Goal: Task Accomplishment & Management: Complete application form

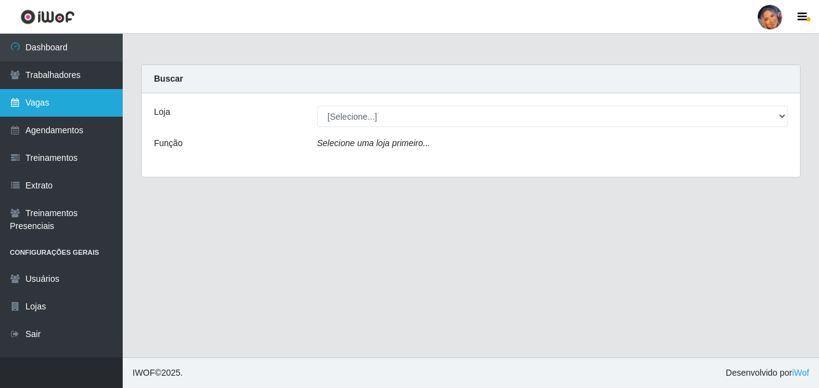
click at [66, 93] on link "Vagas" at bounding box center [61, 103] width 123 height 28
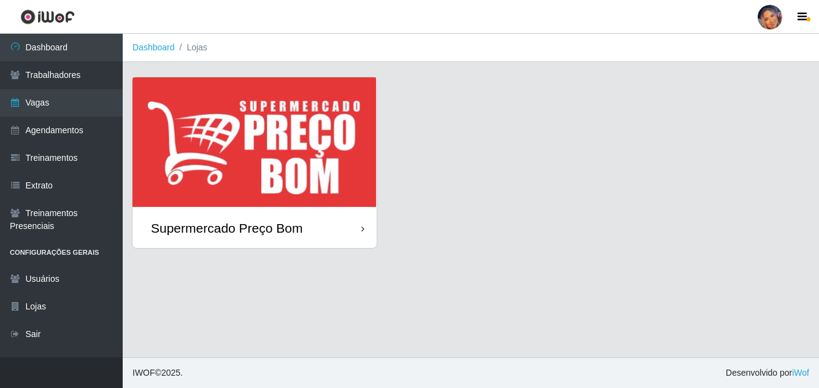
click at [277, 147] on img at bounding box center [254, 142] width 244 height 131
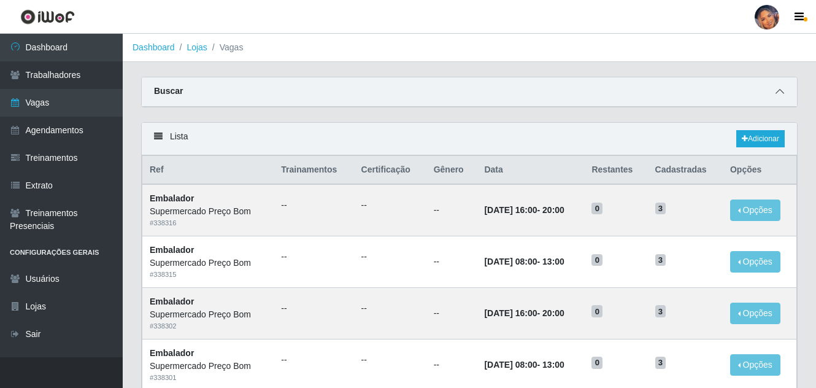
click at [781, 86] on span at bounding box center [779, 92] width 15 height 14
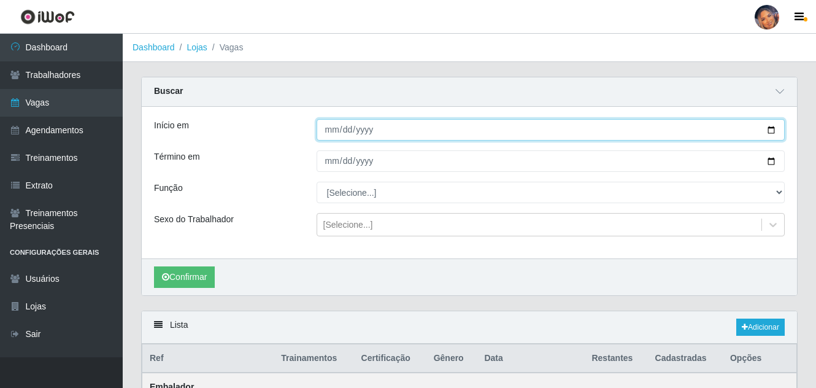
click at [765, 134] on input "Início em" at bounding box center [550, 129] width 469 height 21
type input "2025-10-01"
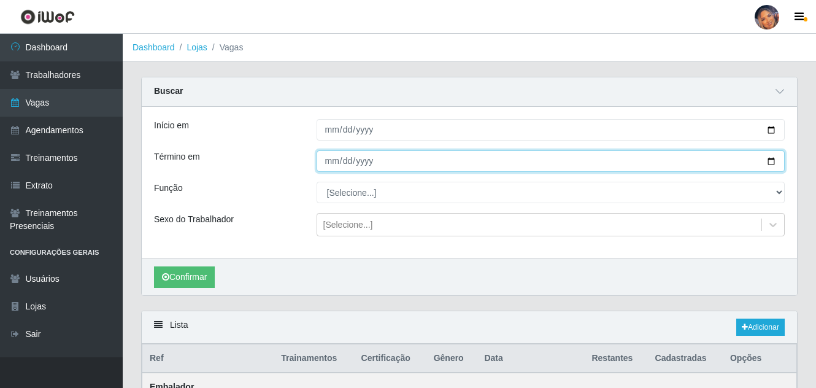
click at [773, 160] on input "Término em" at bounding box center [550, 160] width 469 height 21
type input "2025-10-01"
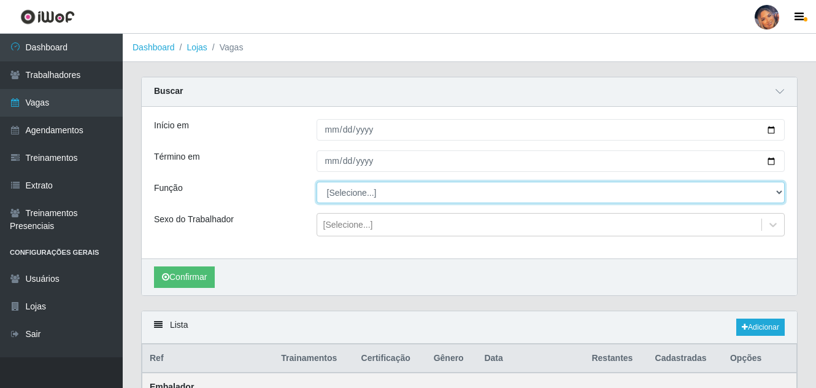
click at [772, 193] on select "[Selecione...] ASG ASG + ASG ++ Balconista Balconista + Balconista ++ Embalador…" at bounding box center [550, 192] width 469 height 21
select select "1"
click at [316, 182] on select "[Selecione...] ASG ASG + ASG ++ Balconista Balconista + Balconista ++ Embalador…" at bounding box center [550, 192] width 469 height 21
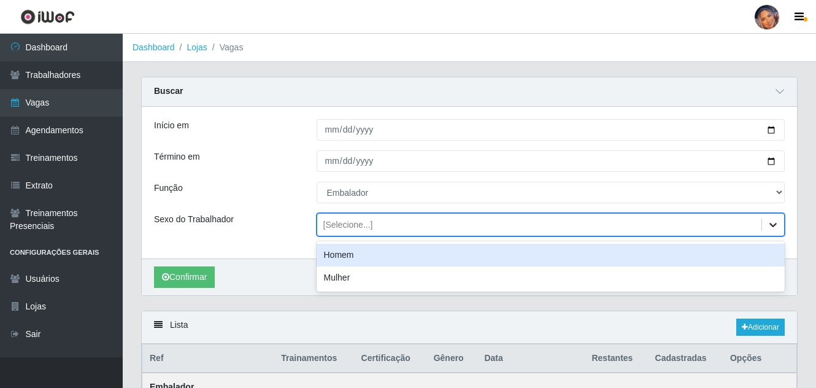
click at [771, 227] on icon at bounding box center [773, 224] width 12 height 12
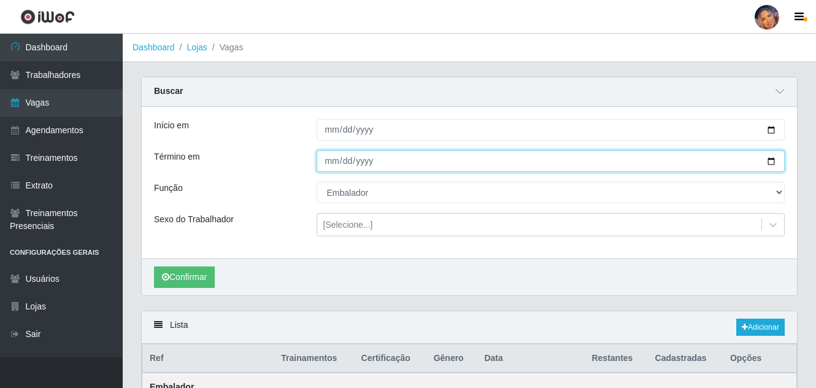
click at [559, 151] on input "2025-10-01" at bounding box center [550, 160] width 469 height 21
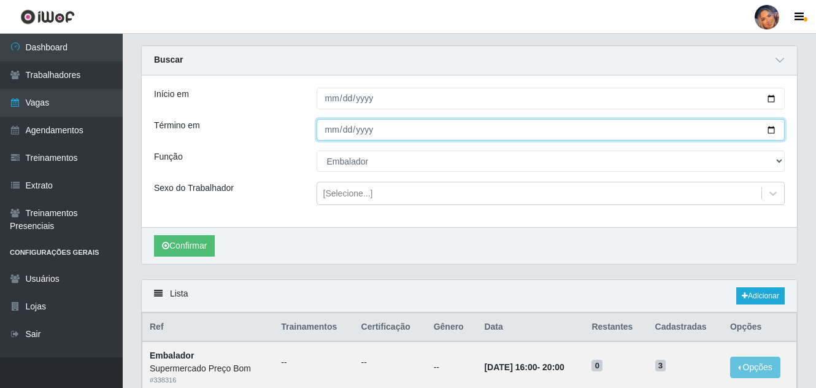
scroll to position [61, 0]
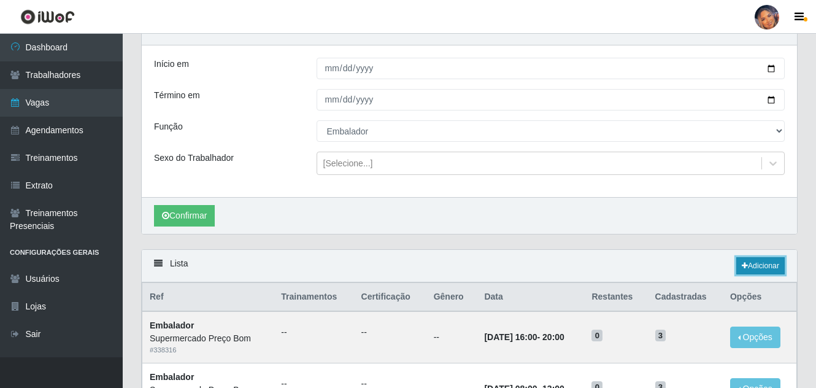
click at [767, 264] on link "Adicionar" at bounding box center [760, 265] width 48 height 17
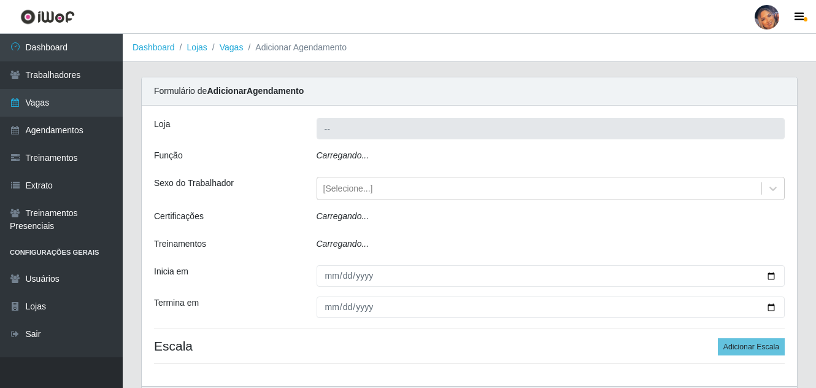
type input "Supermercado Preço Bom"
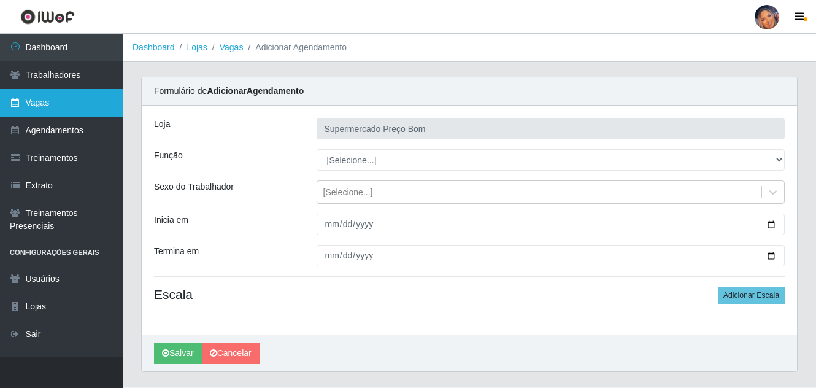
click at [50, 98] on link "Vagas" at bounding box center [61, 103] width 123 height 28
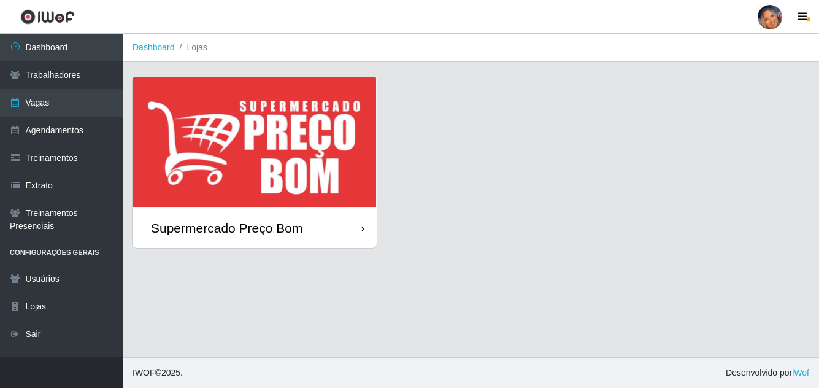
click at [301, 138] on img at bounding box center [254, 142] width 244 height 131
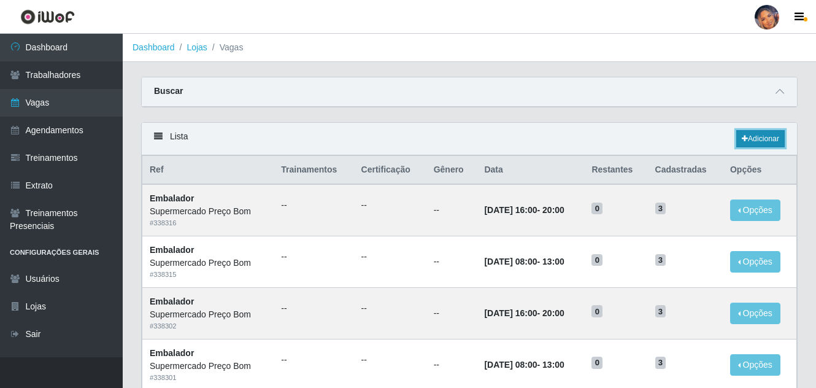
click at [752, 137] on link "Adicionar" at bounding box center [760, 138] width 48 height 17
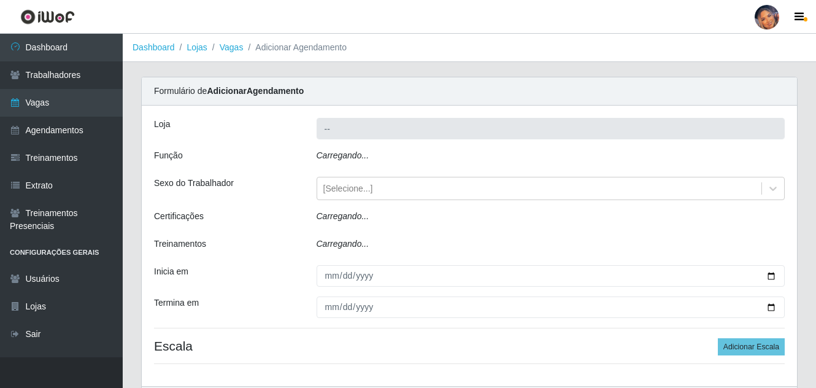
type input "Supermercado Preço Bom"
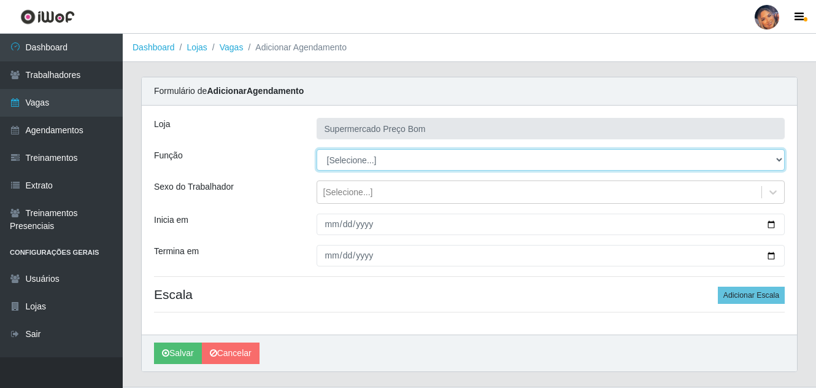
click at [772, 158] on select "[Selecione...] ASG ASG + ASG ++ Balconista Balconista + Balconista ++ Embalador…" at bounding box center [550, 159] width 469 height 21
select select "1"
click at [316, 149] on select "[Selecione...] ASG ASG + ASG ++ Balconista Balconista + Balconista ++ Embalador…" at bounding box center [550, 159] width 469 height 21
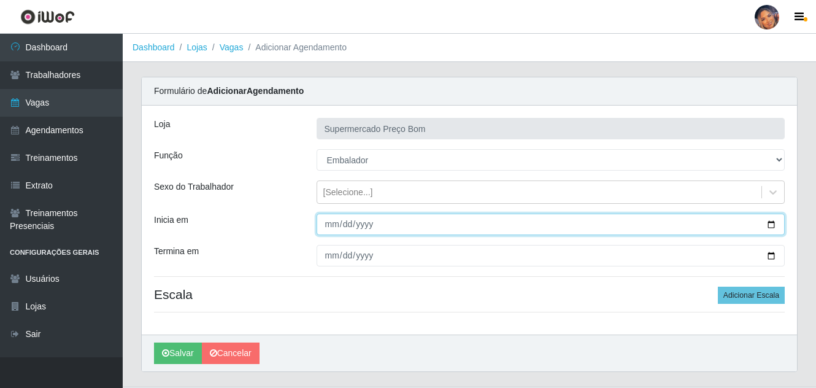
click at [769, 221] on input "Inicia em" at bounding box center [550, 223] width 469 height 21
type input "2025-10-01"
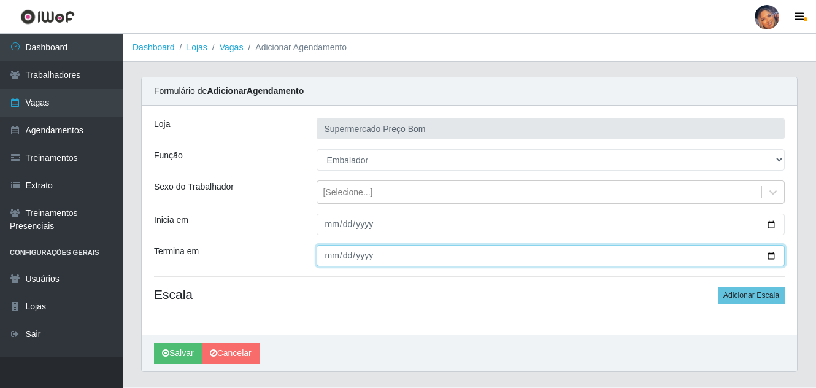
click at [771, 256] on input "Termina em" at bounding box center [550, 255] width 469 height 21
type input "2025-10-01"
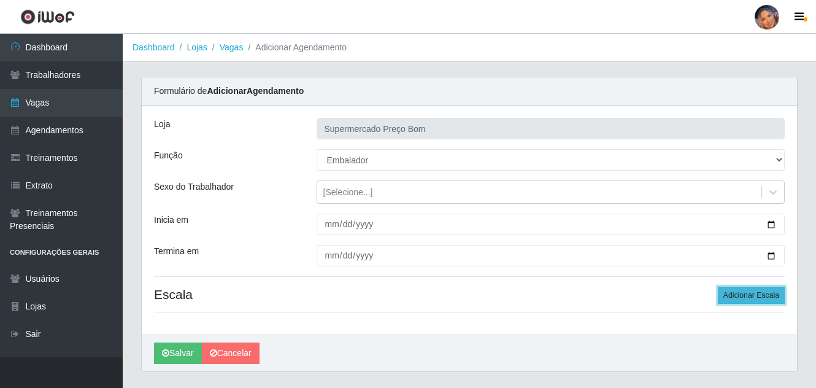
click at [754, 292] on button "Adicionar Escala" at bounding box center [750, 294] width 67 height 17
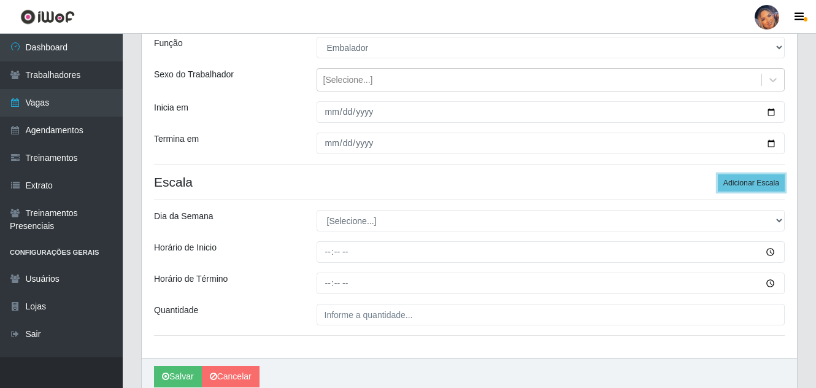
scroll to position [165, 0]
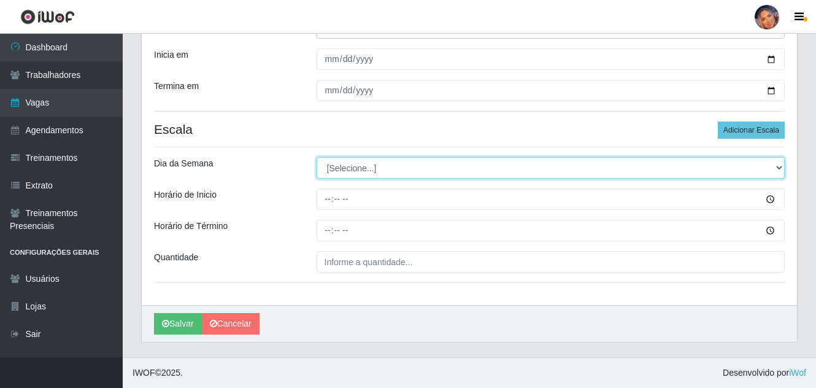
click at [780, 167] on select "[Selecione...] Segunda Terça Quarta Quinta Sexta Sábado Domingo" at bounding box center [550, 167] width 469 height 21
select select "3"
click at [316, 157] on select "[Selecione...] Segunda Terça Quarta Quinta Sexta Sábado Domingo" at bounding box center [550, 167] width 469 height 21
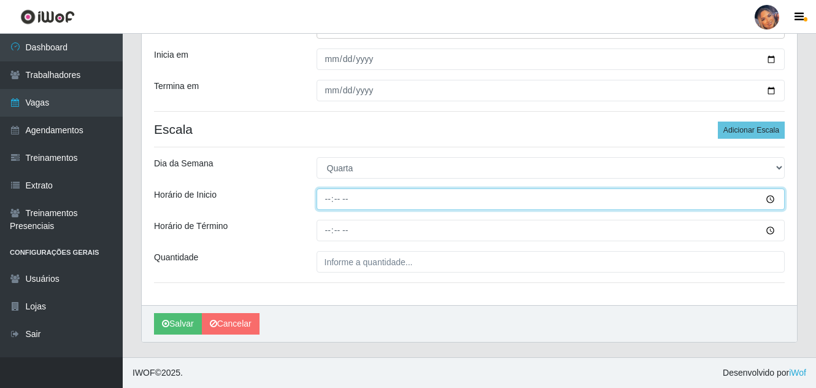
click at [772, 199] on input "Horário de Inicio" at bounding box center [550, 198] width 469 height 21
click at [332, 194] on input "Horário de Inicio" at bounding box center [550, 198] width 469 height 21
type input "08:00"
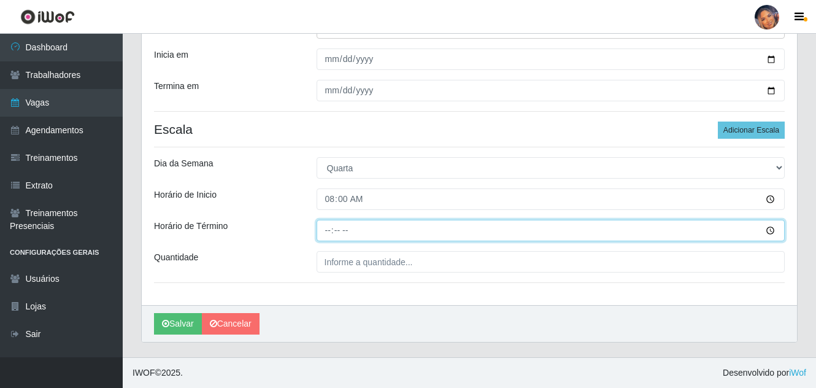
click at [327, 229] on input "Horário de Término" at bounding box center [550, 230] width 469 height 21
type input "13:00"
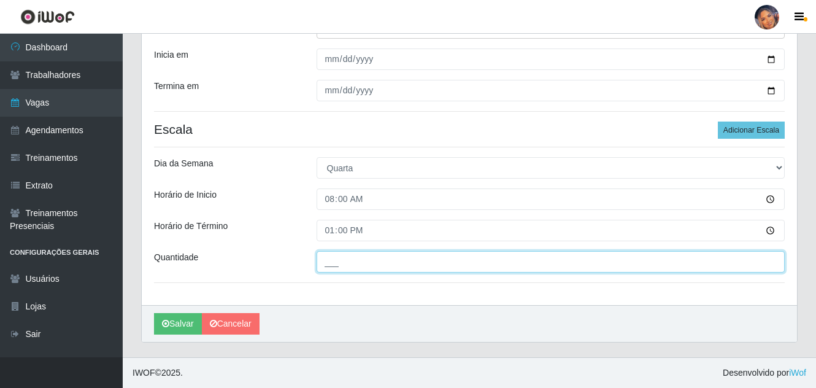
click at [767, 263] on input "___" at bounding box center [550, 261] width 469 height 21
type input "4__"
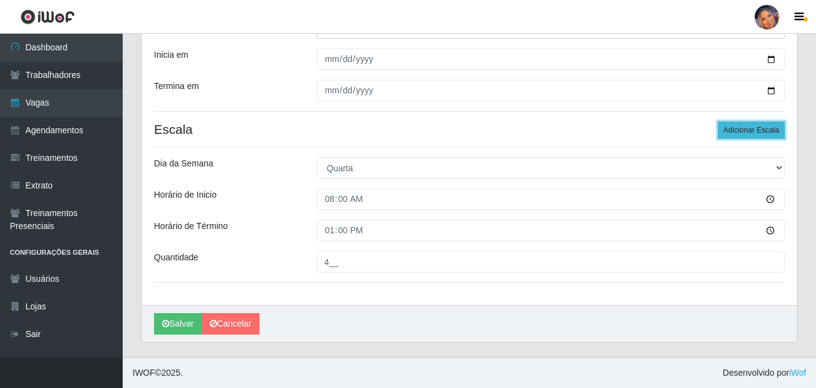
click at [755, 121] on button "Adicionar Escala" at bounding box center [750, 129] width 67 height 17
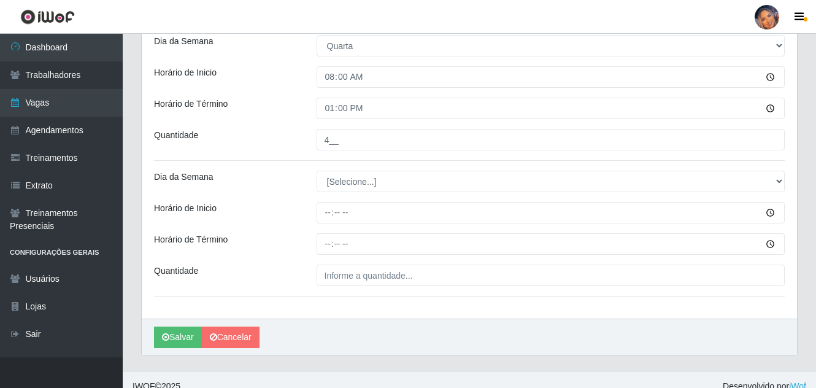
scroll to position [288, 0]
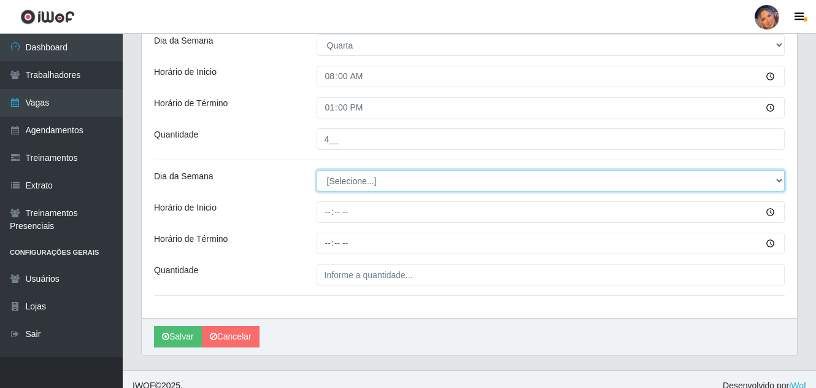
click at [704, 184] on select "[Selecione...] Segunda Terça Quarta Quinta Sexta Sábado Domingo" at bounding box center [550, 180] width 469 height 21
select select "3"
click at [316, 170] on select "[Selecione...] Segunda Terça Quarta Quinta Sexta Sábado Domingo" at bounding box center [550, 180] width 469 height 21
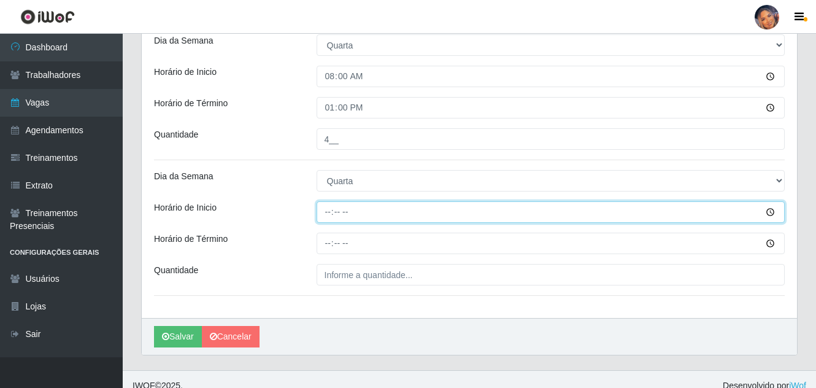
click at [330, 213] on input "Horário de Inicio" at bounding box center [550, 211] width 469 height 21
type input "16:00"
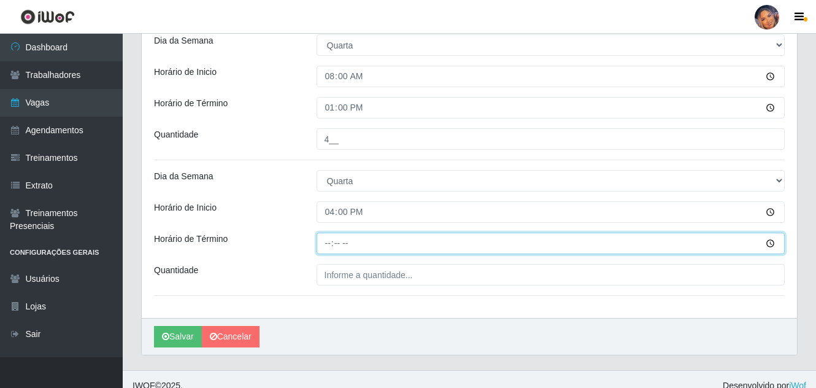
click at [326, 245] on input "Horário de Término" at bounding box center [550, 242] width 469 height 21
type input "20:00"
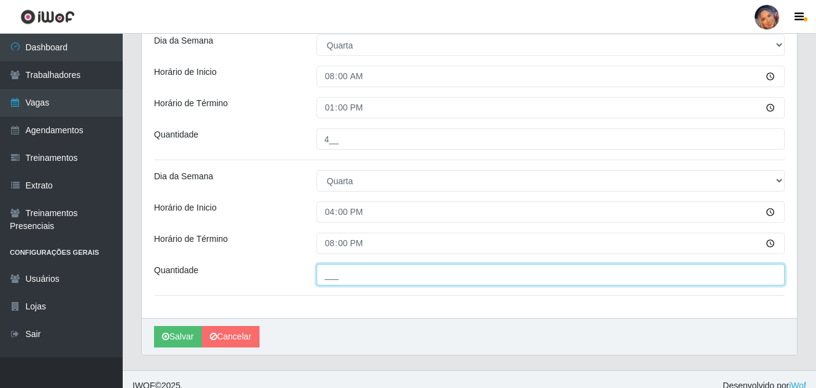
click at [331, 278] on input "___" at bounding box center [550, 274] width 469 height 21
type input "4__"
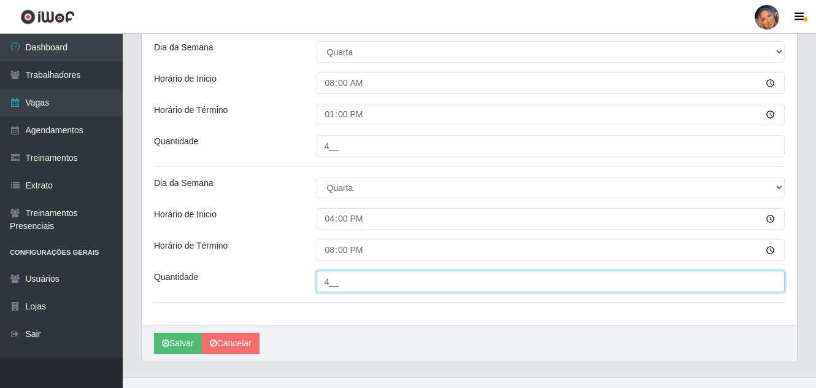
scroll to position [300, 0]
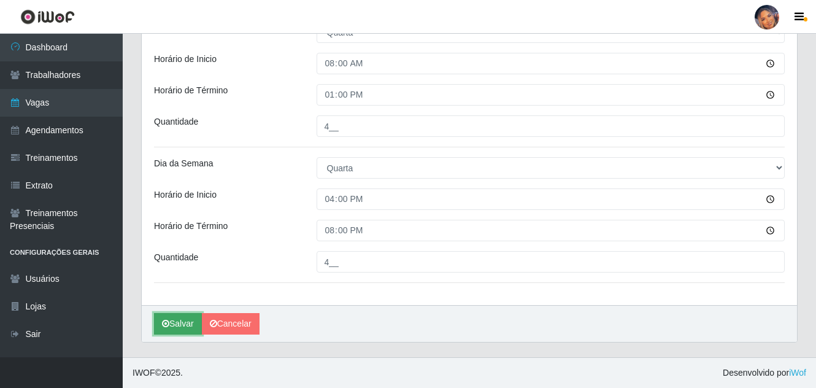
click at [182, 319] on button "Salvar" at bounding box center [178, 323] width 48 height 21
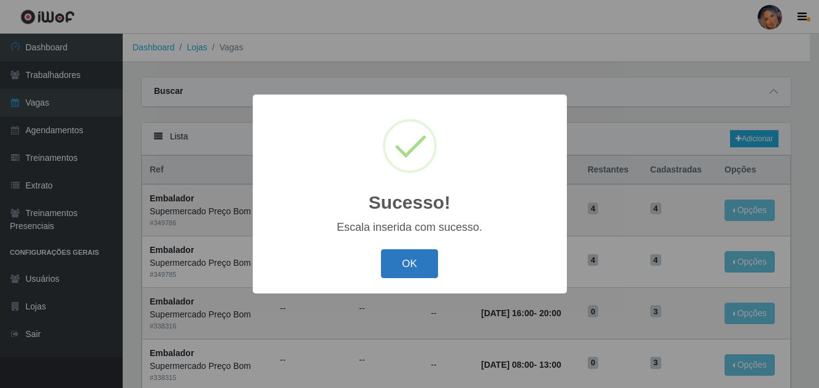
click at [411, 265] on button "OK" at bounding box center [409, 263] width 57 height 29
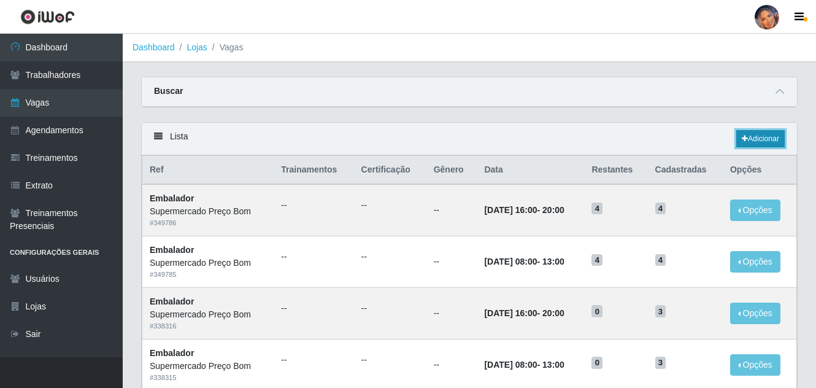
click at [756, 137] on link "Adicionar" at bounding box center [760, 138] width 48 height 17
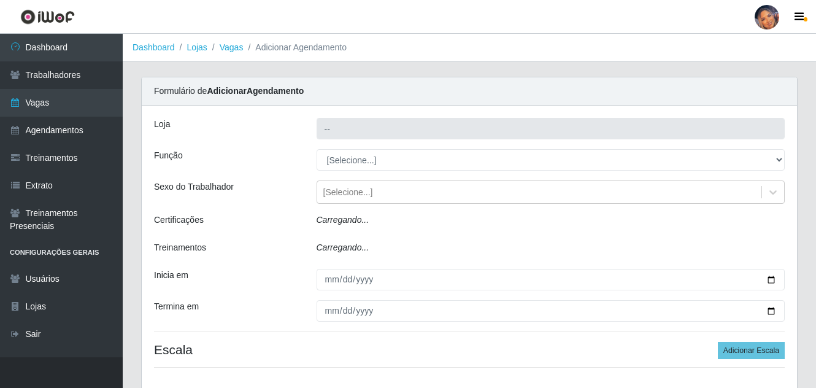
type input "Supermercado Preço Bom"
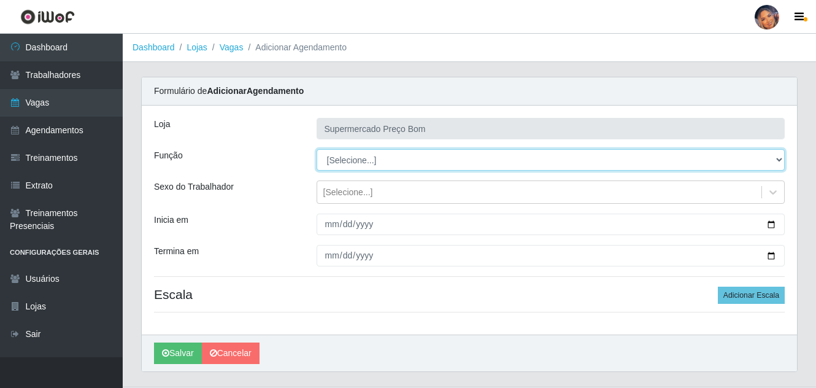
click at [779, 159] on select "[Selecione...] ASG ASG + ASG ++ Balconista Balconista + Balconista ++ Embalador…" at bounding box center [550, 159] width 469 height 21
select select "1"
click at [316, 149] on select "[Selecione...] ASG ASG + ASG ++ Balconista Balconista + Balconista ++ Embalador…" at bounding box center [550, 159] width 469 height 21
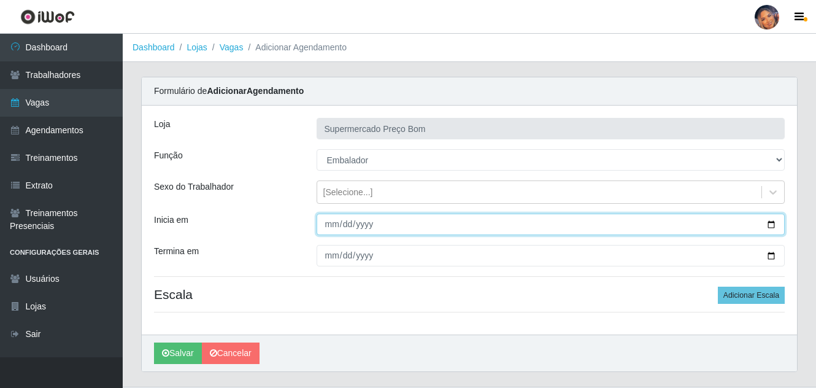
click at [773, 218] on input "Inicia em" at bounding box center [550, 223] width 469 height 21
type input "2025-10-02"
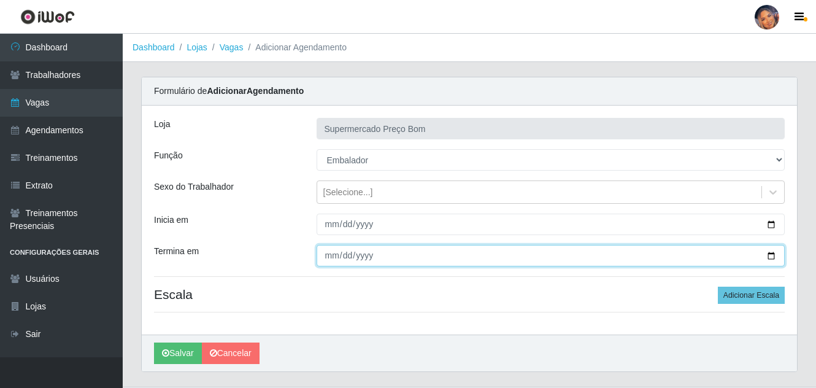
click at [771, 253] on input "Termina em" at bounding box center [550, 255] width 469 height 21
type input "2025-10-02"
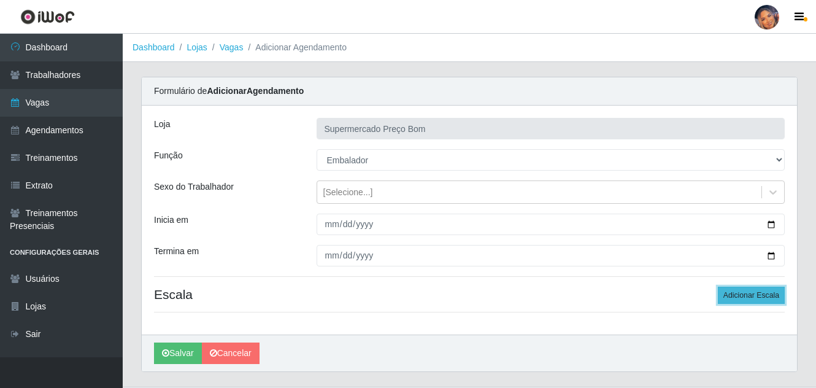
click at [740, 291] on button "Adicionar Escala" at bounding box center [750, 294] width 67 height 17
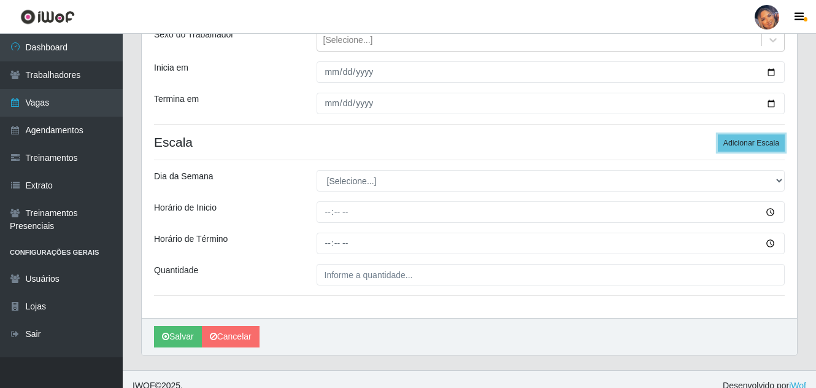
scroll to position [165, 0]
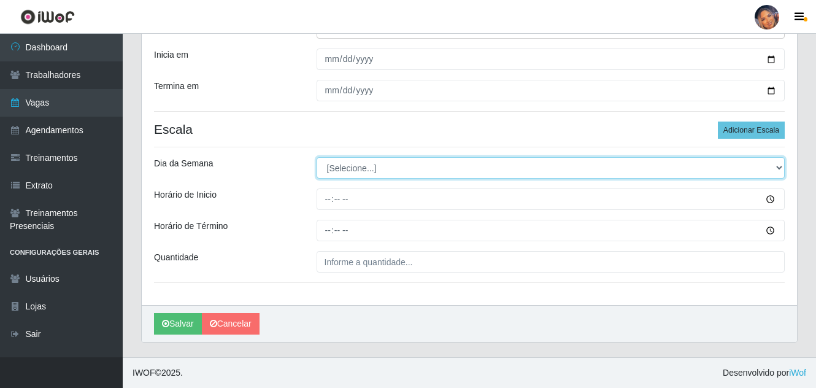
click at [584, 173] on select "[Selecione...] Segunda Terça Quarta Quinta Sexta Sábado Domingo" at bounding box center [550, 167] width 469 height 21
select select "4"
click at [316, 157] on select "[Selecione...] Segunda Terça Quarta Quinta Sexta Sábado Domingo" at bounding box center [550, 167] width 469 height 21
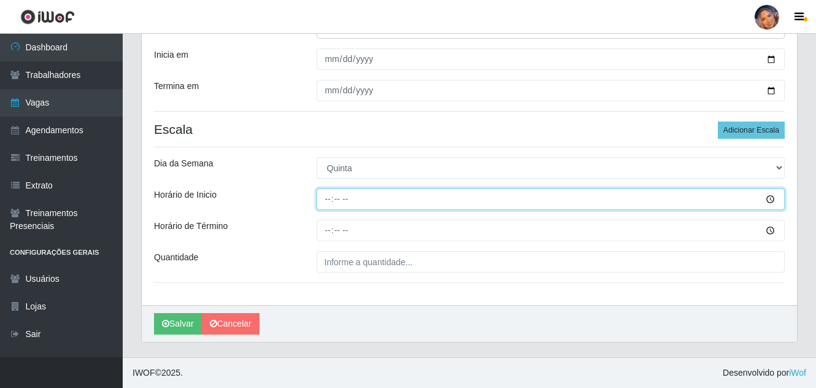
click at [329, 202] on input "Horário de Inicio" at bounding box center [550, 198] width 469 height 21
type input "08:00"
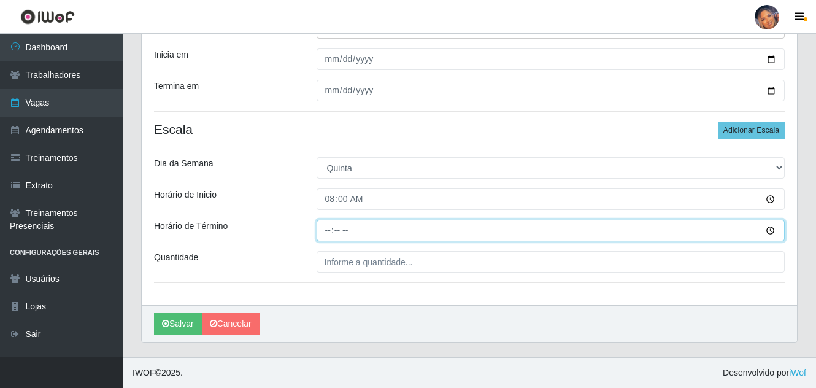
click at [330, 235] on input "Horário de Término" at bounding box center [550, 230] width 469 height 21
click at [326, 237] on input "20:01" at bounding box center [550, 230] width 469 height 21
click at [327, 231] on input "20:01" at bounding box center [550, 230] width 469 height 21
type input "13:00"
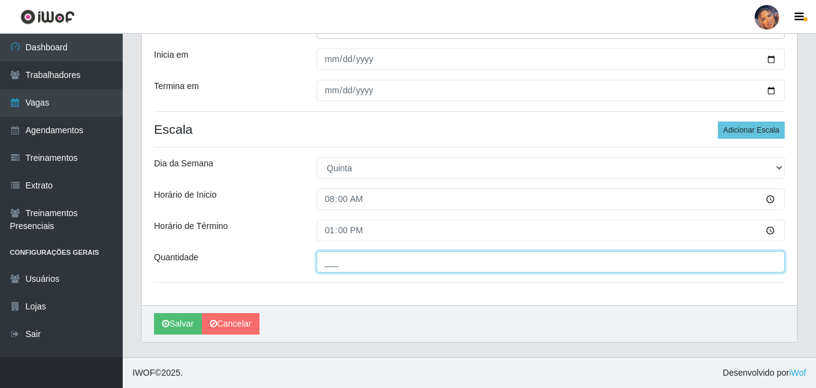
click at [396, 264] on input "___" at bounding box center [550, 261] width 469 height 21
type input "4__"
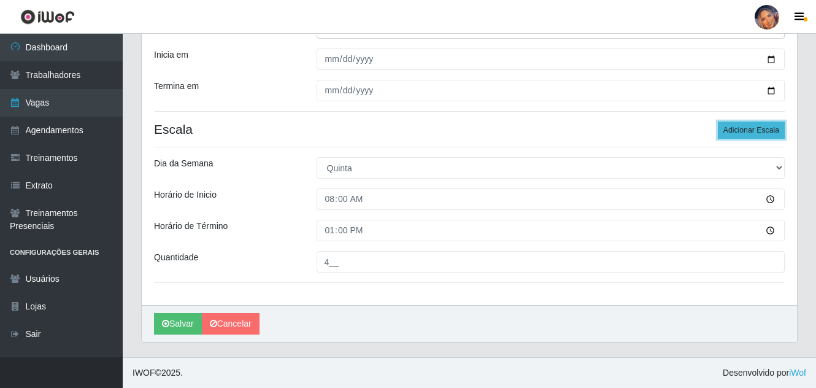
click at [763, 124] on button "Adicionar Escala" at bounding box center [750, 129] width 67 height 17
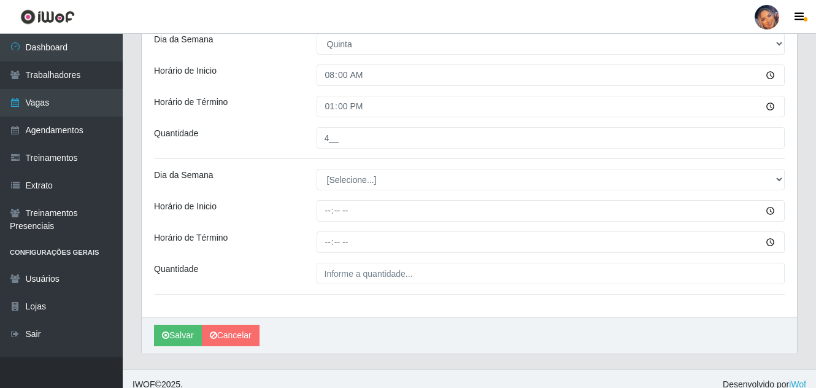
scroll to position [300, 0]
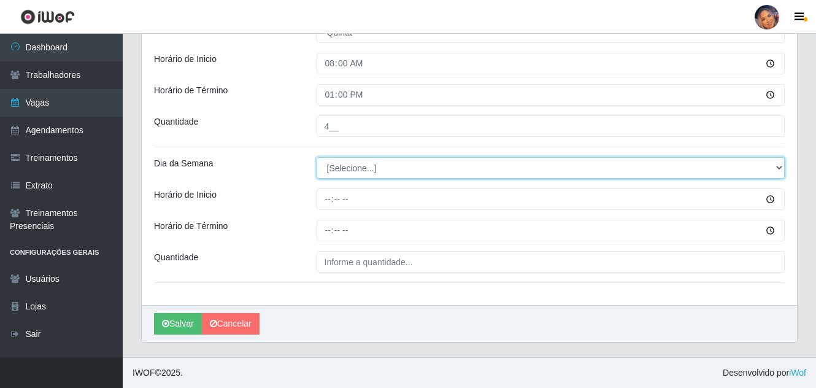
click at [725, 170] on select "[Selecione...] Segunda Terça Quarta Quinta Sexta Sábado Domingo" at bounding box center [550, 167] width 469 height 21
select select "4"
click at [316, 157] on select "[Selecione...] Segunda Terça Quarta Quinta Sexta Sábado Domingo" at bounding box center [550, 167] width 469 height 21
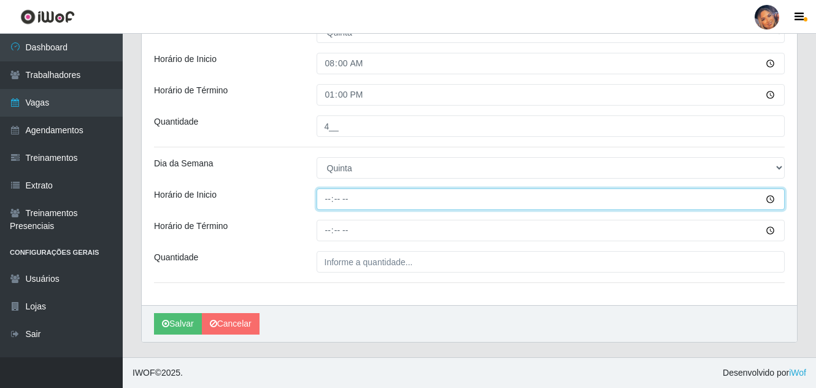
click at [325, 205] on input "Horário de Inicio" at bounding box center [550, 198] width 469 height 21
type input "16:00"
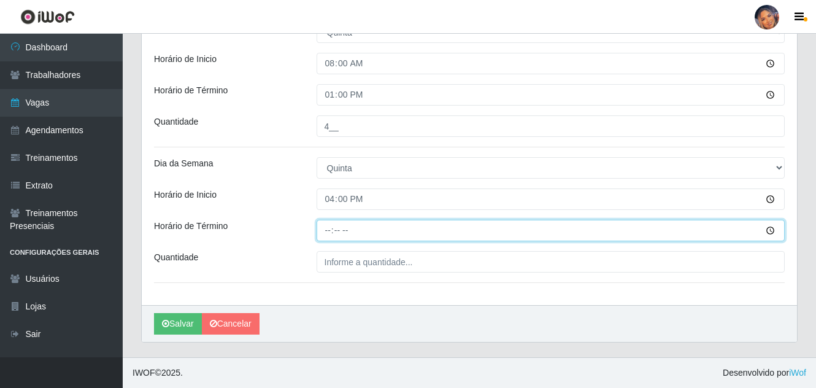
click at [323, 237] on input "Horário de Término" at bounding box center [550, 230] width 469 height 21
type input "20:00"
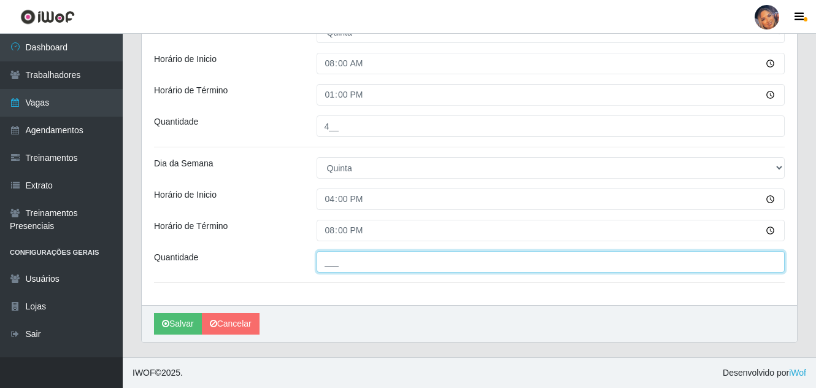
click at [338, 267] on input "___" at bounding box center [550, 261] width 469 height 21
type input "4__"
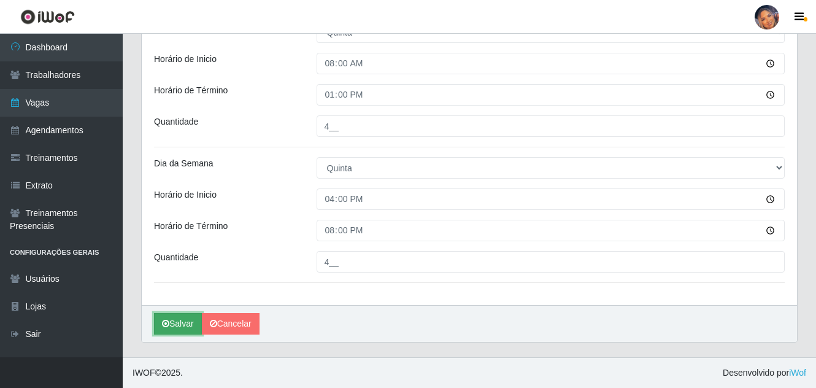
click at [176, 319] on button "Salvar" at bounding box center [178, 323] width 48 height 21
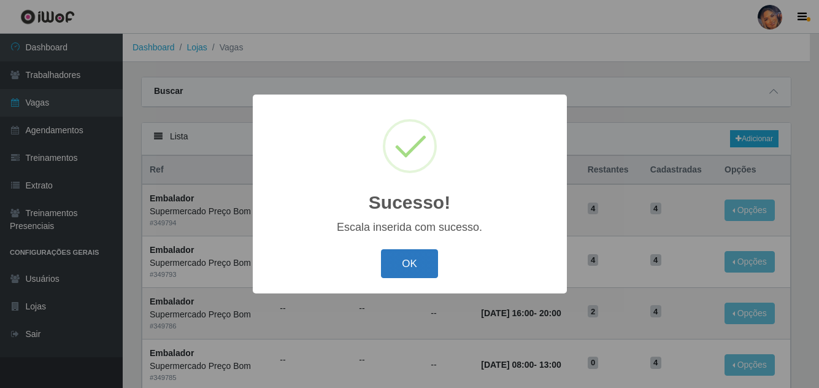
click at [404, 257] on button "OK" at bounding box center [409, 263] width 57 height 29
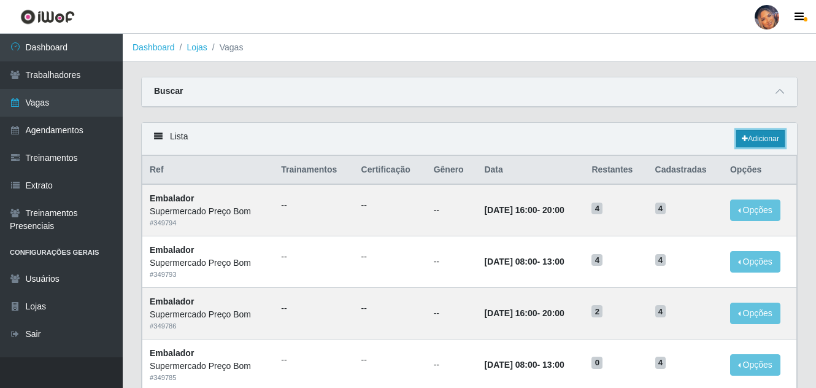
click at [762, 133] on link "Adicionar" at bounding box center [760, 138] width 48 height 17
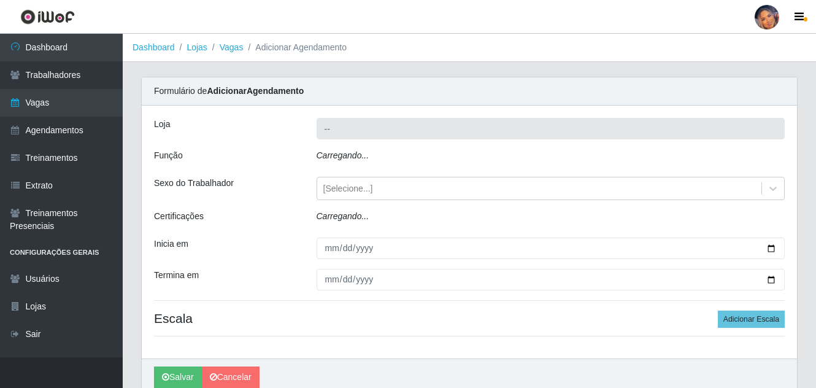
type input "Supermercado Preço Bom"
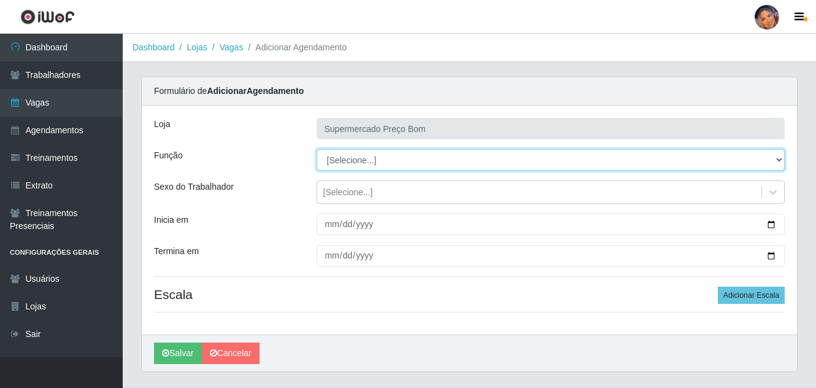
click at [776, 160] on select "[Selecione...] ASG ASG + ASG ++ Balconista Balconista + Balconista ++ Embalador…" at bounding box center [550, 159] width 469 height 21
select select "1"
click at [316, 149] on select "[Selecione...] ASG ASG + ASG ++ Balconista Balconista + Balconista ++ Embalador…" at bounding box center [550, 159] width 469 height 21
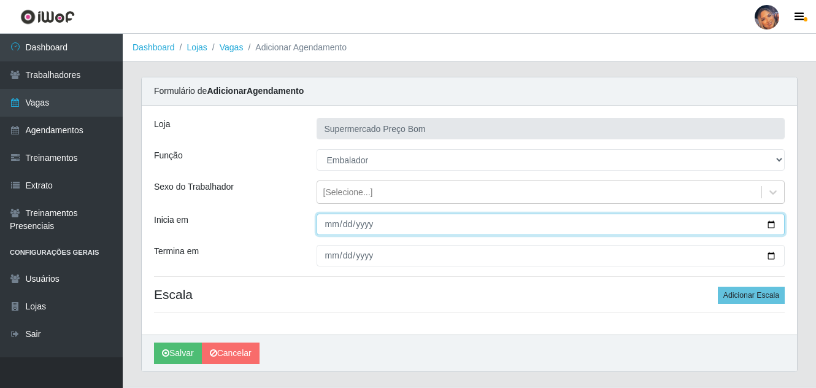
click at [775, 222] on input "Inicia em" at bounding box center [550, 223] width 469 height 21
type input "2025-10-03"
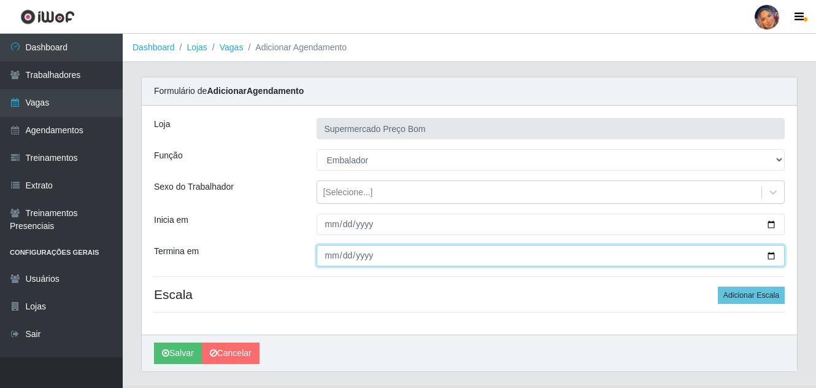
click at [771, 251] on input "Termina em" at bounding box center [550, 255] width 469 height 21
type input "2025-10-03"
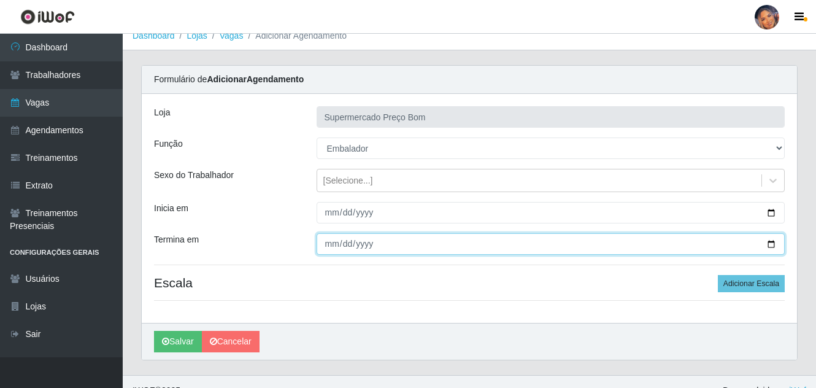
scroll to position [29, 0]
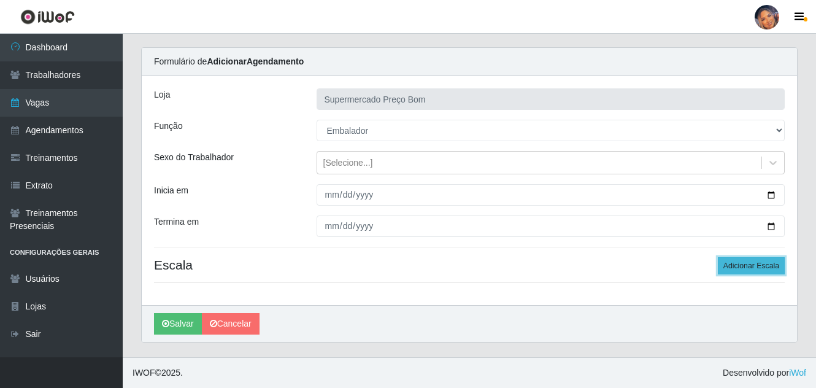
click at [757, 262] on button "Adicionar Escala" at bounding box center [750, 265] width 67 height 17
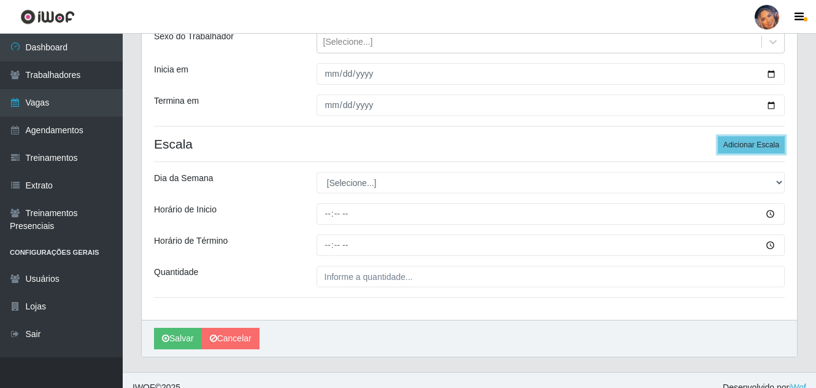
scroll to position [165, 0]
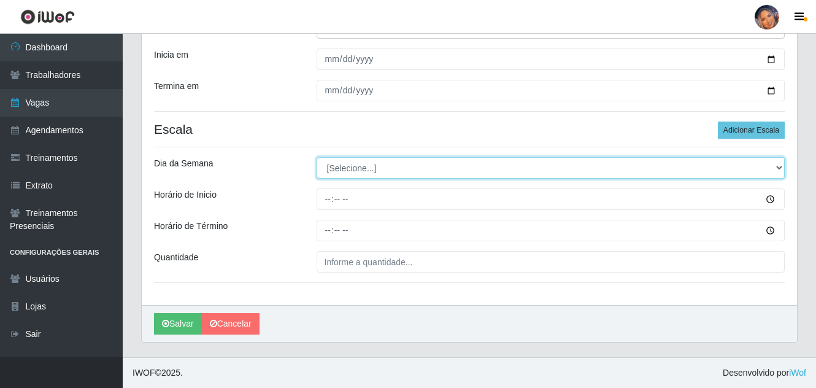
click at [777, 167] on select "[Selecione...] Segunda Terça Quarta Quinta Sexta Sábado Domingo" at bounding box center [550, 167] width 469 height 21
select select "5"
click at [316, 157] on select "[Selecione...] Segunda Terça Quarta Quinta Sexta Sábado Domingo" at bounding box center [550, 167] width 469 height 21
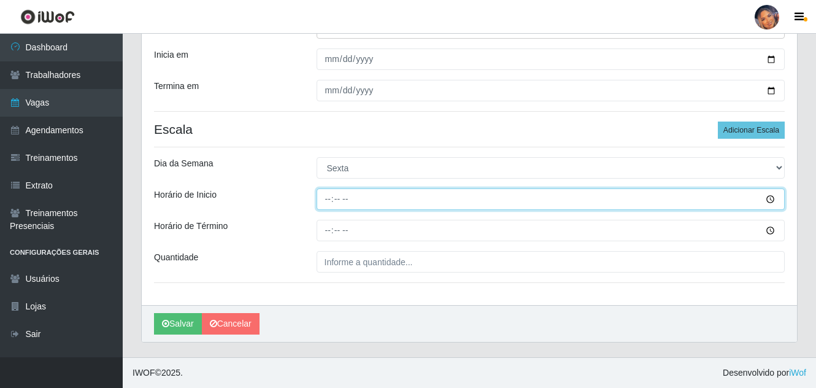
drag, startPoint x: 331, startPoint y: 208, endPoint x: 322, endPoint y: 204, distance: 9.6
click at [327, 206] on input "Horário de Inicio" at bounding box center [550, 198] width 469 height 21
type input "08:00"
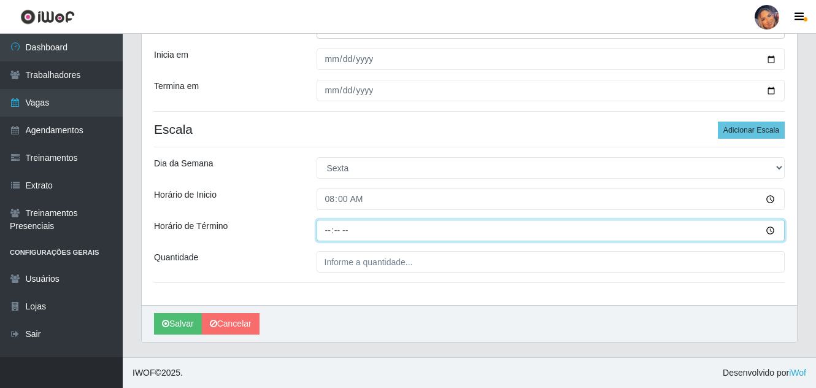
click at [325, 232] on input "Horário de Término" at bounding box center [550, 230] width 469 height 21
type input "13:00"
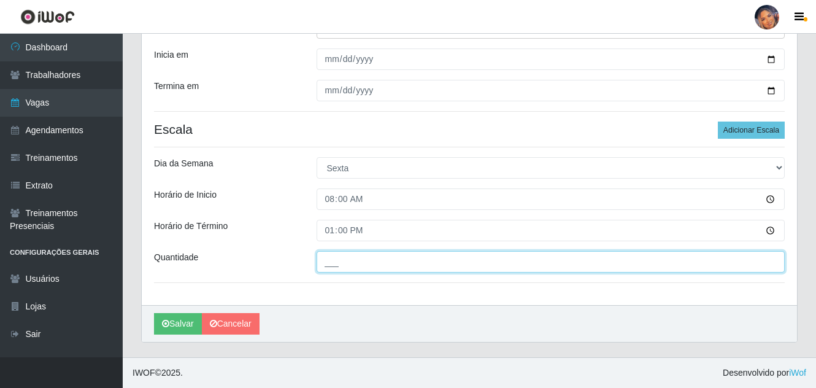
click at [329, 265] on input "___" at bounding box center [550, 261] width 469 height 21
type input "4__"
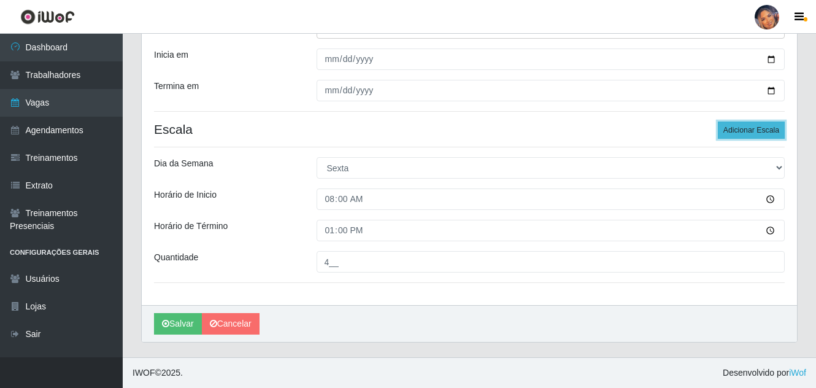
click at [746, 126] on button "Adicionar Escala" at bounding box center [750, 129] width 67 height 17
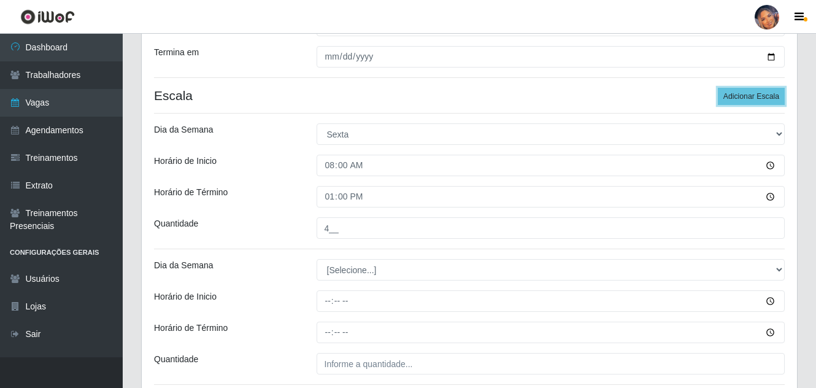
scroll to position [226, 0]
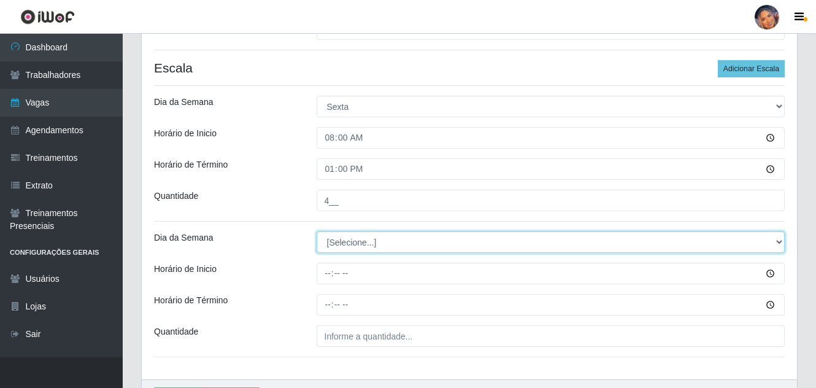
click at [405, 247] on select "[Selecione...] Segunda Terça Quarta Quinta Sexta Sábado Domingo" at bounding box center [550, 241] width 469 height 21
select select "5"
click at [316, 231] on select "[Selecione...] Segunda Terça Quarta Quinta Sexta Sábado Domingo" at bounding box center [550, 241] width 469 height 21
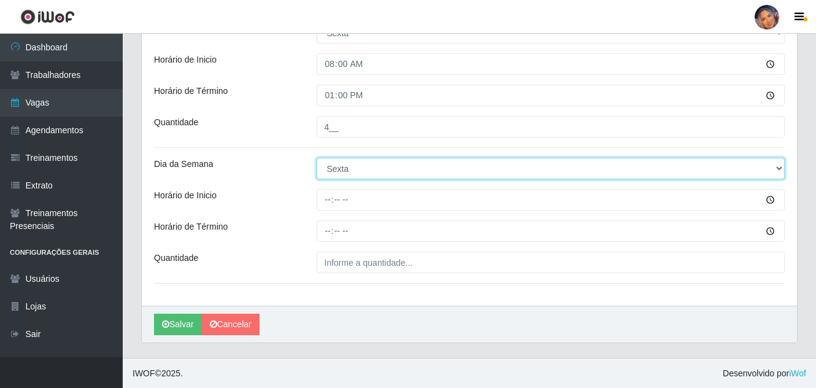
scroll to position [300, 0]
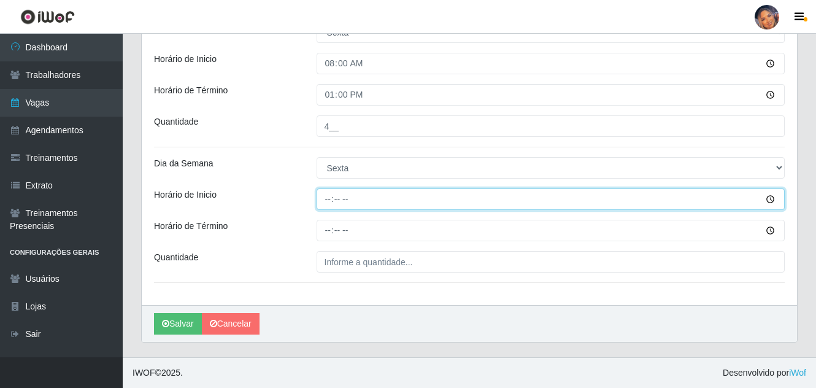
click at [335, 205] on input "Horário de Inicio" at bounding box center [550, 198] width 469 height 21
click at [324, 204] on input "Horário de Inicio" at bounding box center [550, 198] width 469 height 21
type input "16:00"
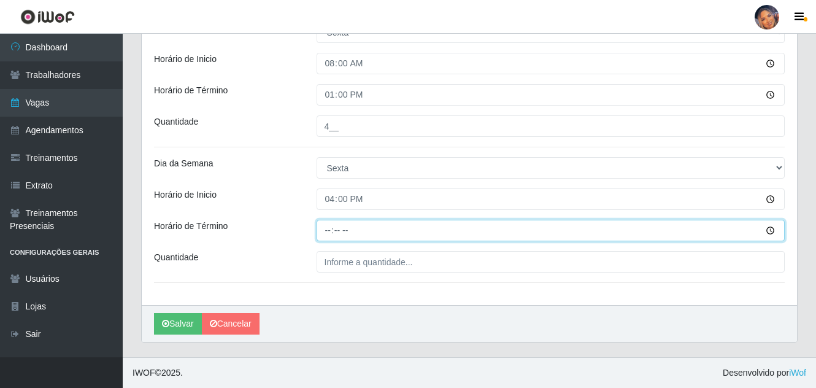
drag, startPoint x: 326, startPoint y: 231, endPoint x: 337, endPoint y: 239, distance: 14.1
click at [329, 232] on input "Horário de Término" at bounding box center [550, 230] width 469 height 21
type input "20:00"
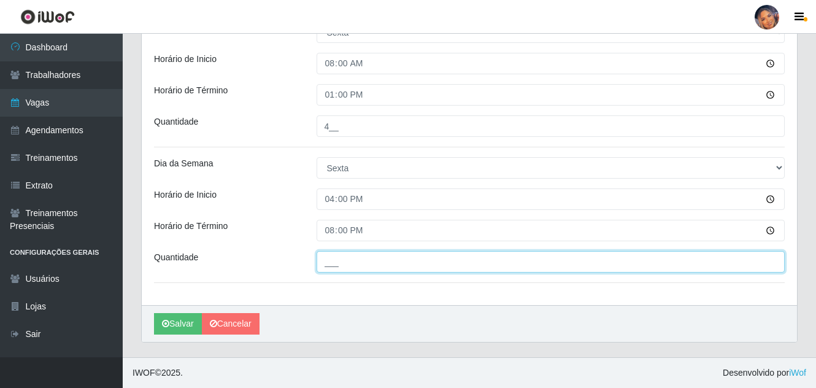
click at [359, 268] on input "___" at bounding box center [550, 261] width 469 height 21
type input "4__"
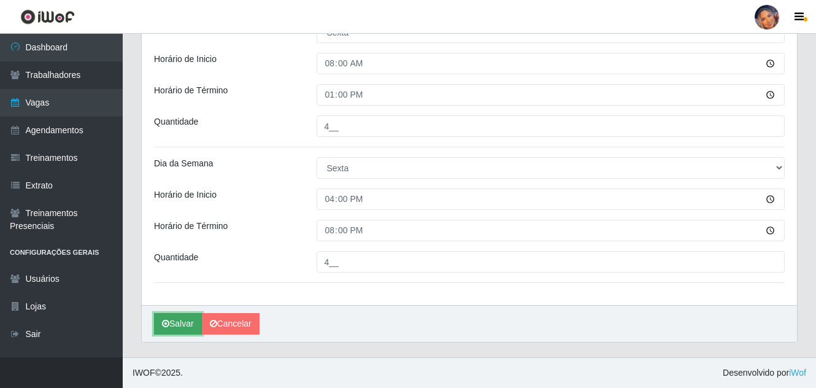
click at [182, 318] on button "Salvar" at bounding box center [178, 323] width 48 height 21
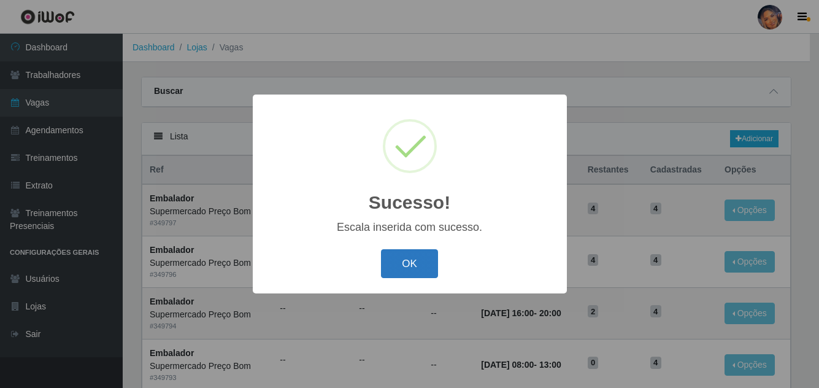
click at [410, 265] on button "OK" at bounding box center [409, 263] width 57 height 29
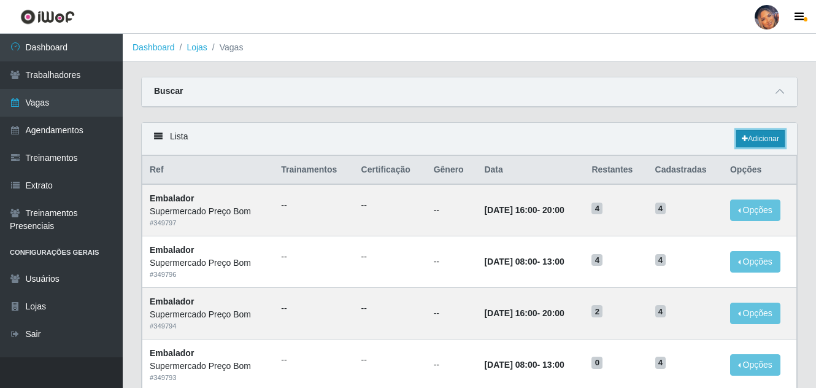
click at [767, 136] on link "Adicionar" at bounding box center [760, 138] width 48 height 17
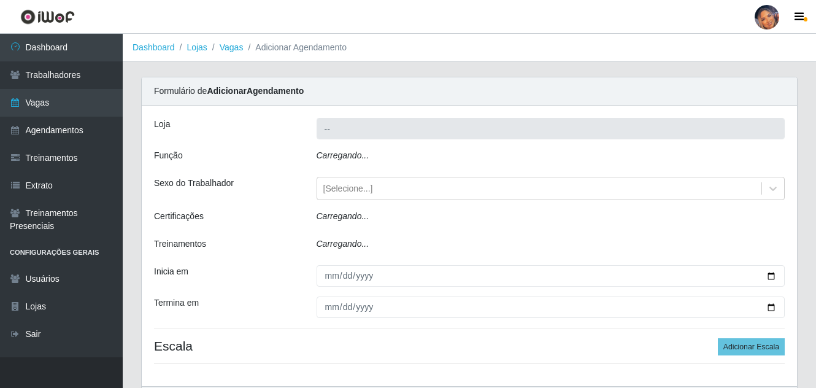
type input "Supermercado Preço Bom"
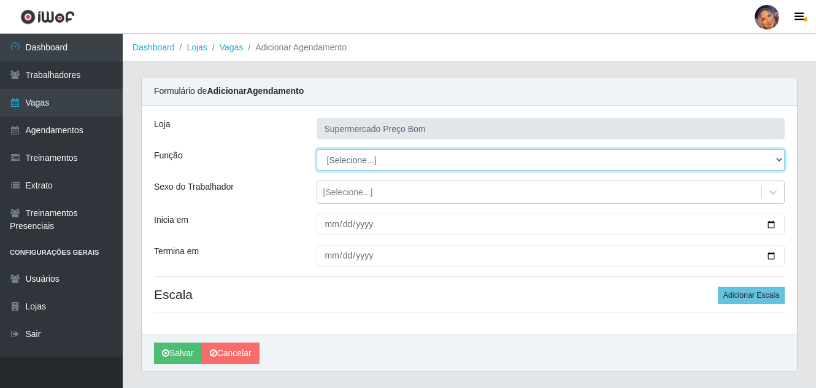
click at [776, 161] on select "[Selecione...] ASG ASG + ASG ++ Balconista Balconista + Balconista ++ Embalador…" at bounding box center [550, 159] width 469 height 21
select select "1"
click at [316, 149] on select "[Selecione...] ASG ASG + ASG ++ Balconista Balconista + Balconista ++ Embalador…" at bounding box center [550, 159] width 469 height 21
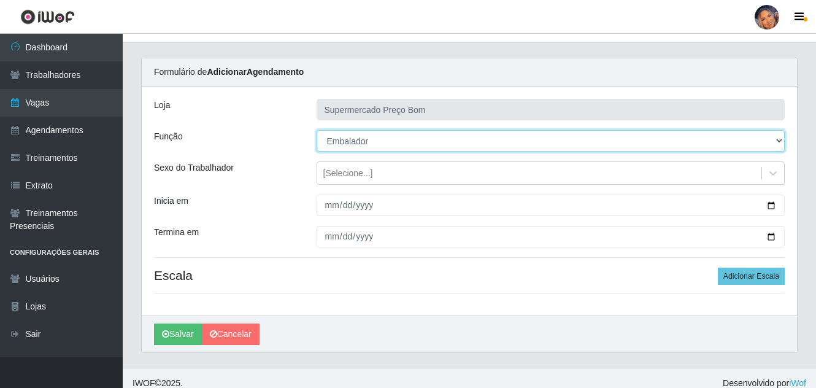
scroll to position [29, 0]
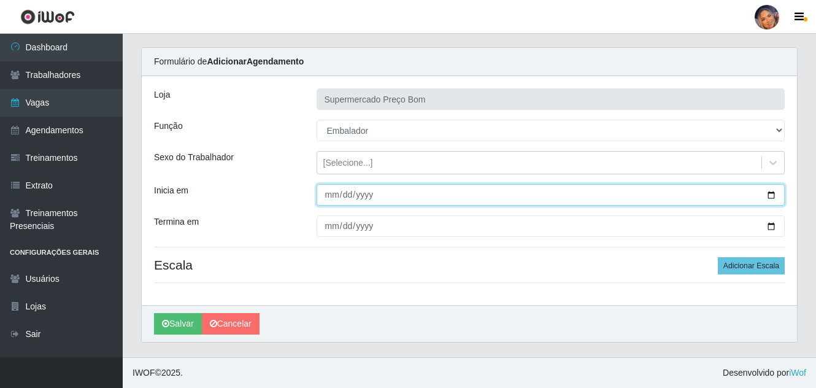
click at [770, 196] on input "Inicia em" at bounding box center [550, 194] width 469 height 21
type input "2025-10-04"
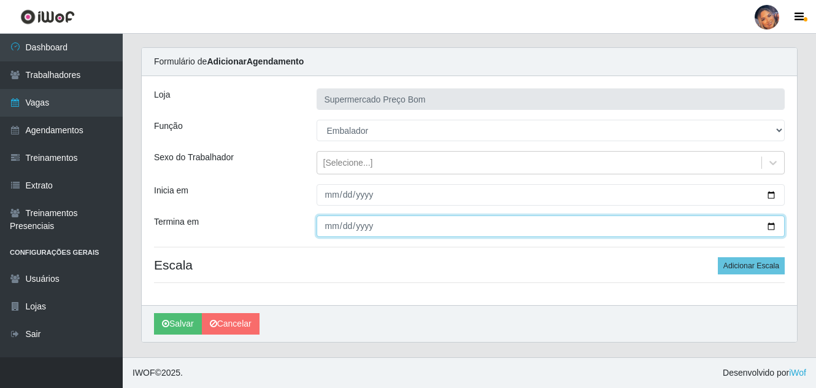
click at [770, 223] on input "Termina em" at bounding box center [550, 225] width 469 height 21
type input "2025-10-04"
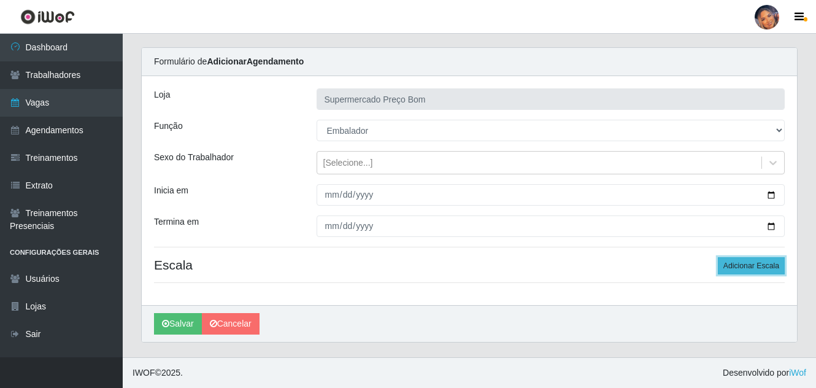
click at [741, 261] on button "Adicionar Escala" at bounding box center [750, 265] width 67 height 17
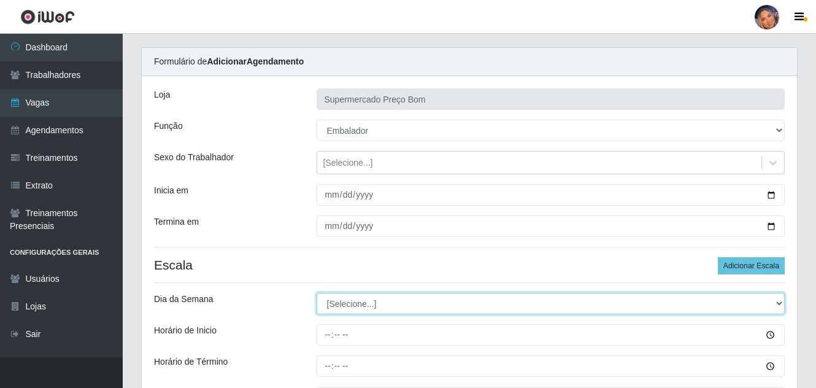
click at [508, 304] on select "[Selecione...] Segunda Terça Quarta Quinta Sexta Sábado Domingo" at bounding box center [550, 303] width 469 height 21
select select "6"
click at [316, 293] on select "[Selecione...] Segunda Terça Quarta Quinta Sexta Sábado Domingo" at bounding box center [550, 303] width 469 height 21
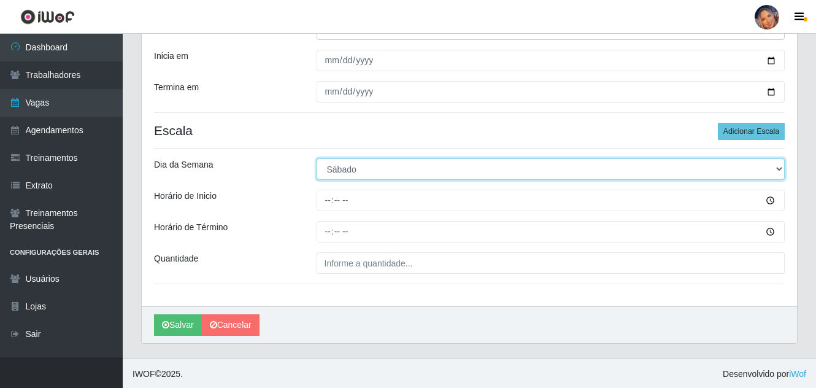
scroll to position [165, 0]
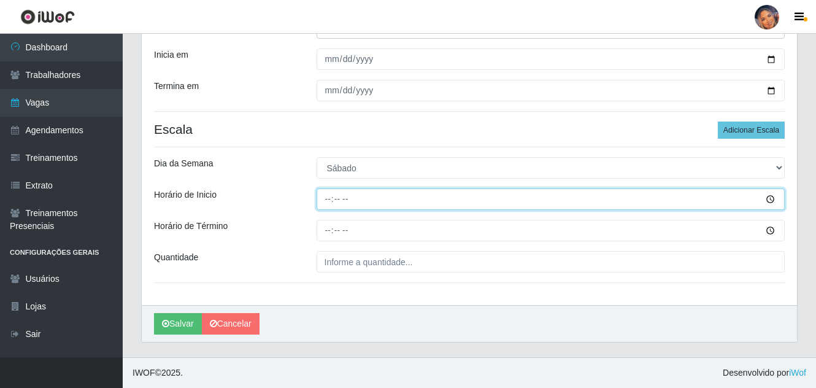
click at [329, 200] on input "Horário de Inicio" at bounding box center [550, 198] width 469 height 21
type input "08:00"
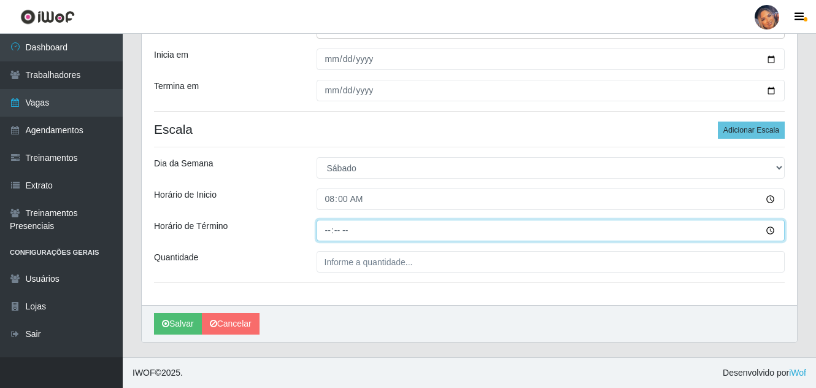
click at [328, 231] on input "Horário de Término" at bounding box center [550, 230] width 469 height 21
type input "13:00"
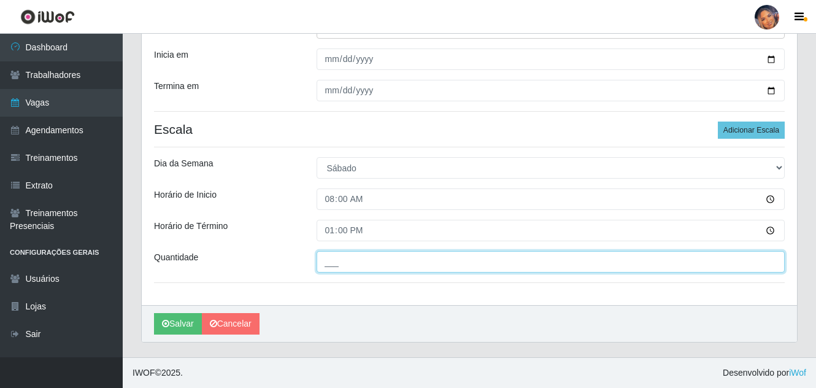
click at [340, 270] on input "___" at bounding box center [550, 261] width 469 height 21
type input "4__"
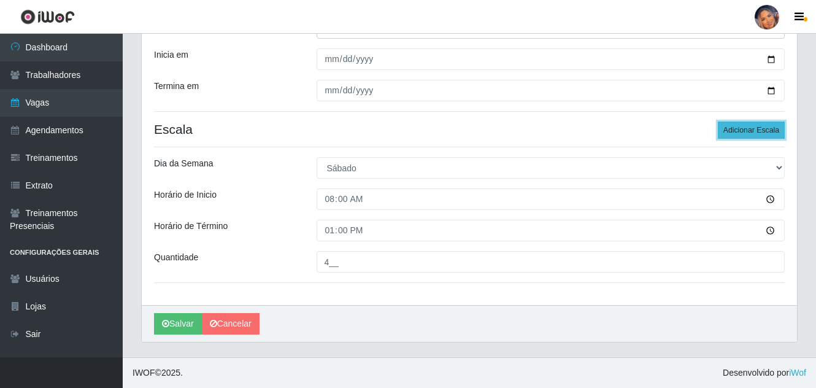
click at [743, 124] on button "Adicionar Escala" at bounding box center [750, 129] width 67 height 17
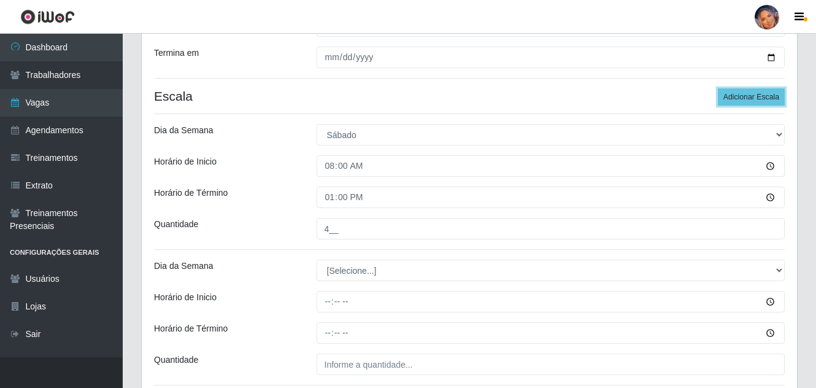
scroll to position [288, 0]
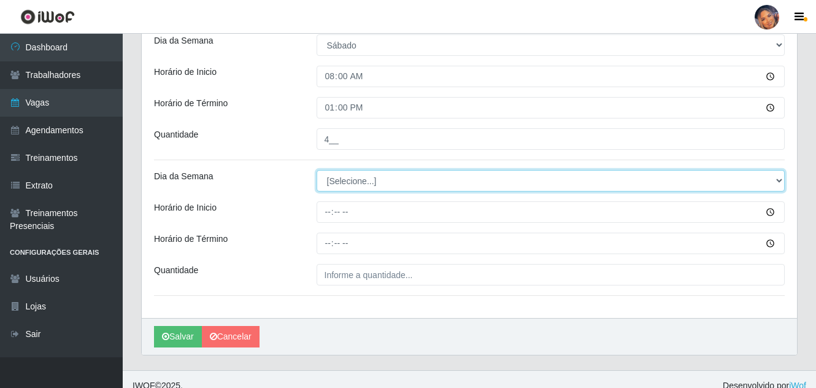
click at [389, 176] on select "[Selecione...] Segunda Terça Quarta Quinta Sexta Sábado Domingo" at bounding box center [550, 180] width 469 height 21
select select "6"
click at [316, 170] on select "[Selecione...] Segunda Terça Quarta Quinta Sexta Sábado Domingo" at bounding box center [550, 180] width 469 height 21
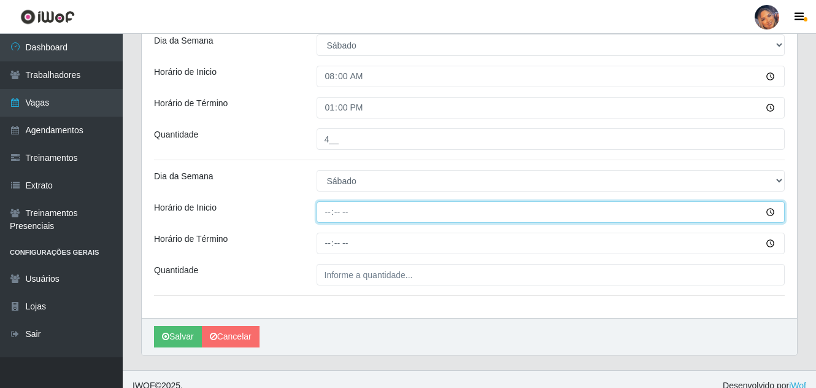
click at [334, 219] on input "Horário de Inicio" at bounding box center [550, 211] width 469 height 21
type input "16:00"
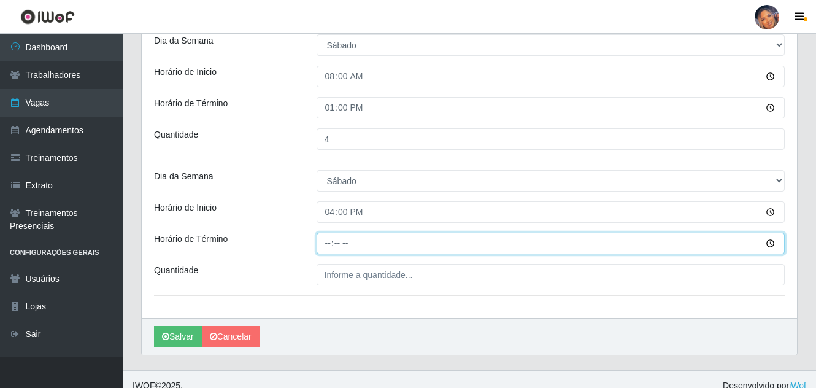
drag, startPoint x: 328, startPoint y: 245, endPoint x: 327, endPoint y: 227, distance: 17.8
click at [329, 245] on input "Horário de Término" at bounding box center [550, 242] width 469 height 21
type input "20:00"
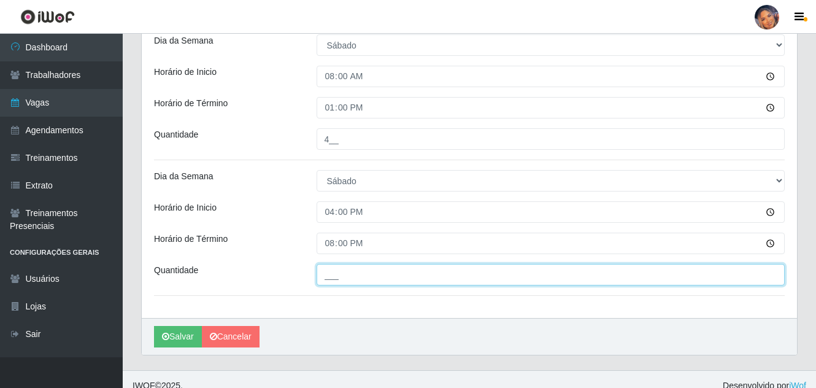
click at [321, 283] on input "___" at bounding box center [550, 274] width 469 height 21
type input "4__"
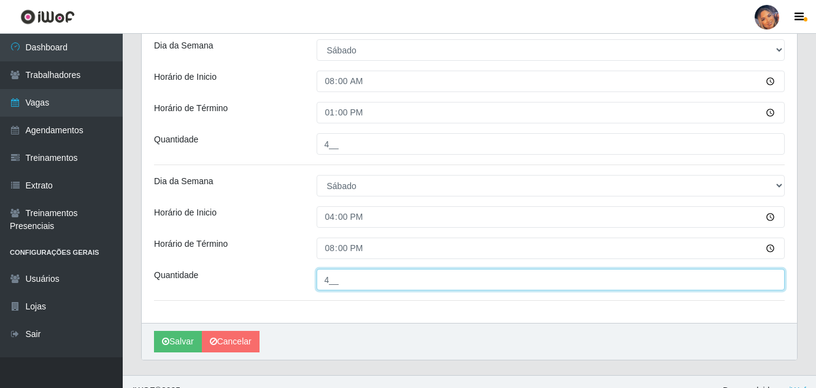
scroll to position [300, 0]
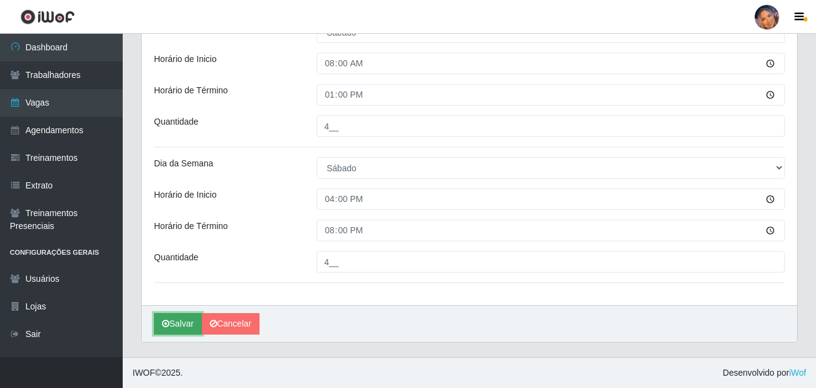
click at [183, 315] on button "Salvar" at bounding box center [178, 323] width 48 height 21
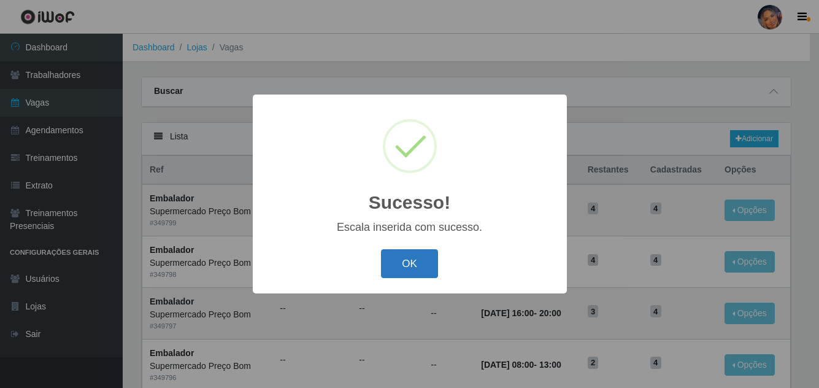
click at [416, 265] on button "OK" at bounding box center [409, 263] width 57 height 29
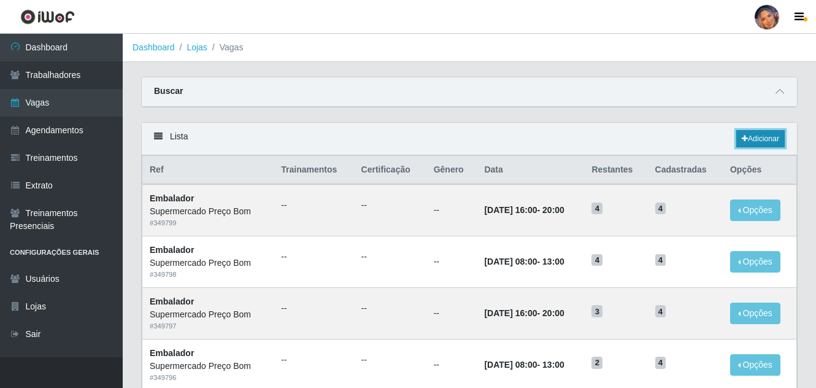
click at [760, 139] on link "Adicionar" at bounding box center [760, 138] width 48 height 17
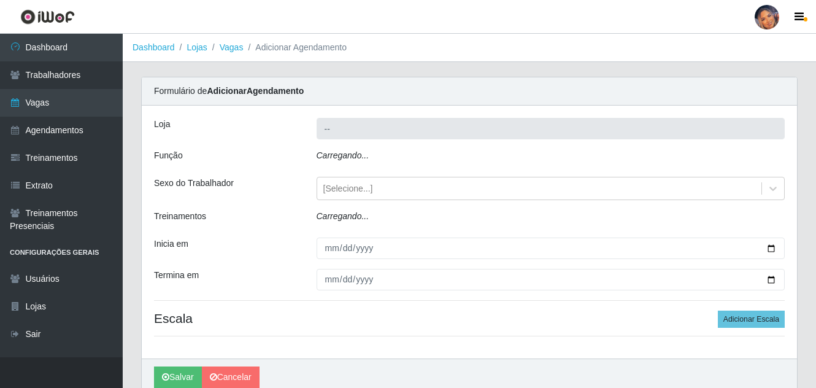
type input "Supermercado Preço Bom"
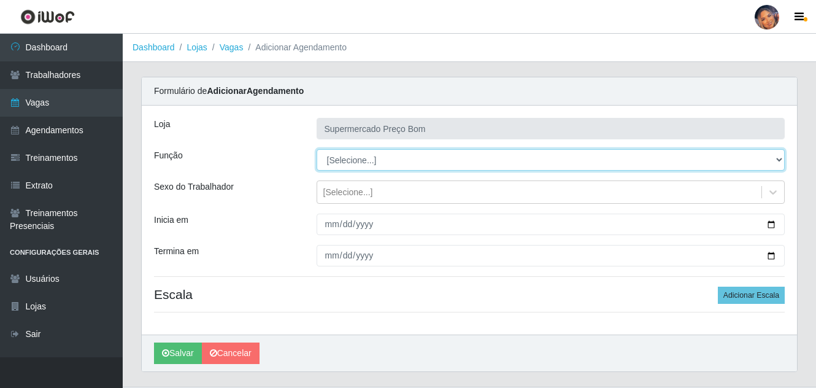
click at [779, 157] on select "[Selecione...] ASG ASG + ASG ++ Balconista Balconista + Balconista ++ Embalador…" at bounding box center [550, 159] width 469 height 21
select select "1"
click at [316, 149] on select "[Selecione...] ASG ASG + ASG ++ Balconista Balconista + Balconista ++ Embalador…" at bounding box center [550, 159] width 469 height 21
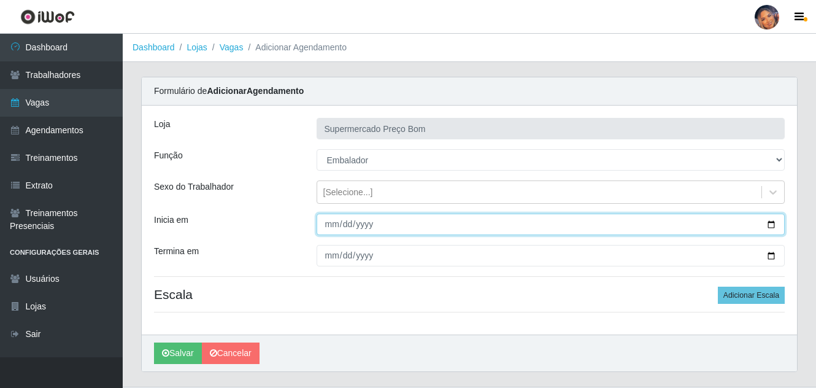
click at [773, 224] on input "Inicia em" at bounding box center [550, 223] width 469 height 21
type input "2025-10-05"
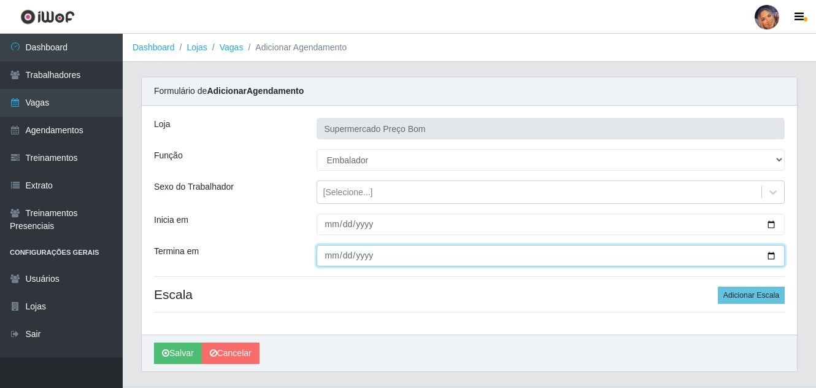
click at [773, 254] on input "Termina em" at bounding box center [550, 255] width 469 height 21
type input "2025-10-05"
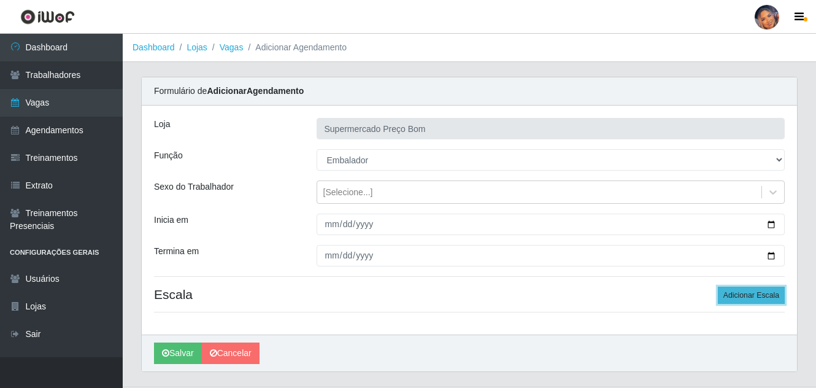
click at [755, 287] on button "Adicionar Escala" at bounding box center [750, 294] width 67 height 17
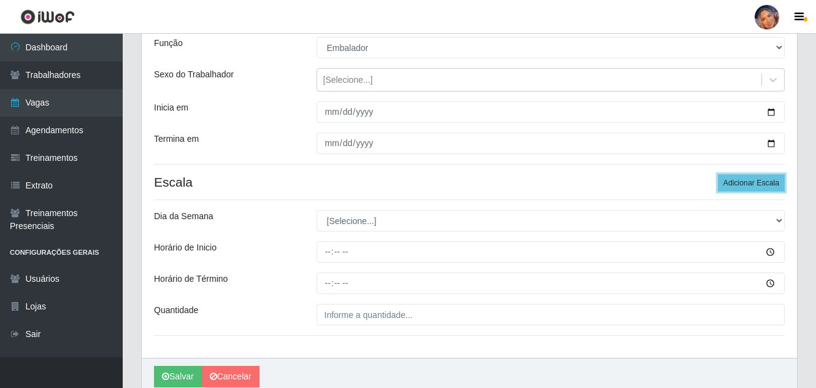
scroll to position [123, 0]
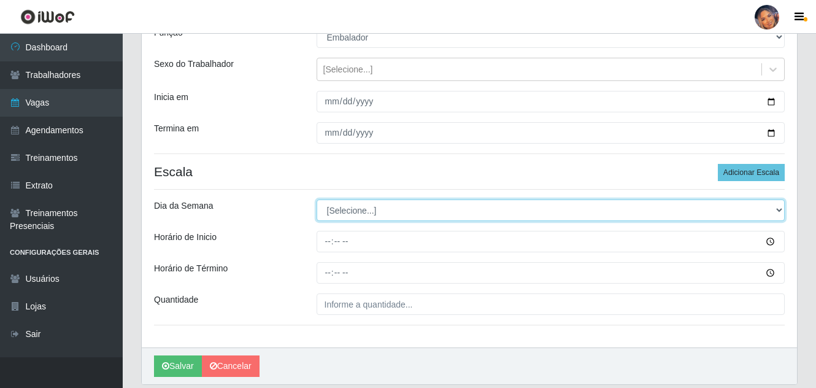
click at [782, 211] on select "[Selecione...] Segunda Terça Quarta Quinta Sexta Sábado Domingo" at bounding box center [550, 209] width 469 height 21
select select "0"
click at [316, 199] on select "[Selecione...] Segunda Terça Quarta Quinta Sexta Sábado Domingo" at bounding box center [550, 209] width 469 height 21
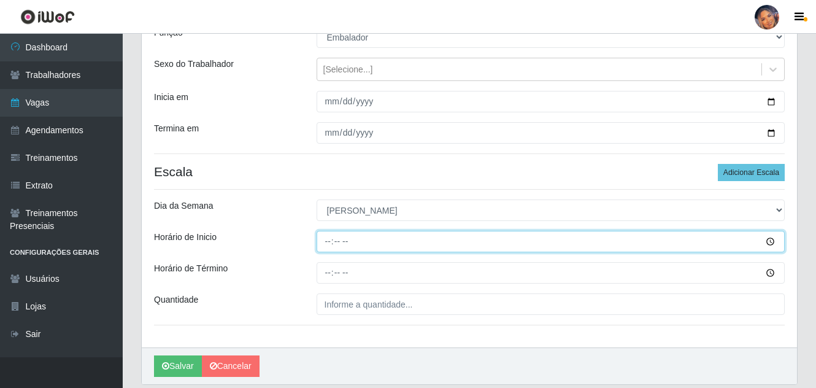
click at [768, 239] on input "Horário de Inicio" at bounding box center [550, 241] width 469 height 21
click at [324, 243] on input "Horário de Inicio" at bounding box center [550, 241] width 469 height 21
type input "08:00"
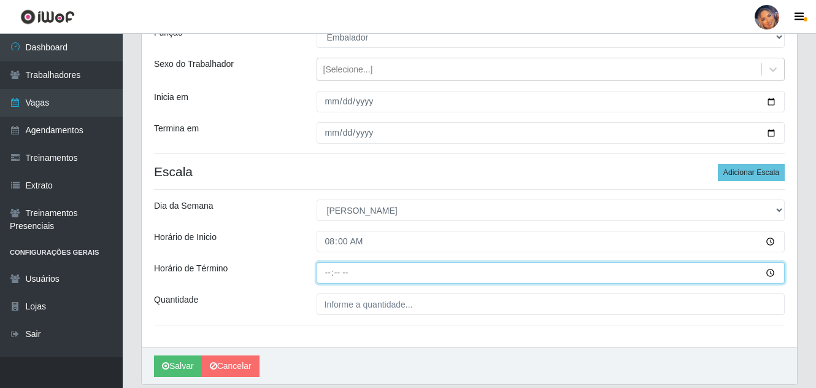
drag, startPoint x: 322, startPoint y: 277, endPoint x: 318, endPoint y: 272, distance: 6.5
click at [318, 272] on input "Horário de Término" at bounding box center [550, 272] width 469 height 21
type input "13:00"
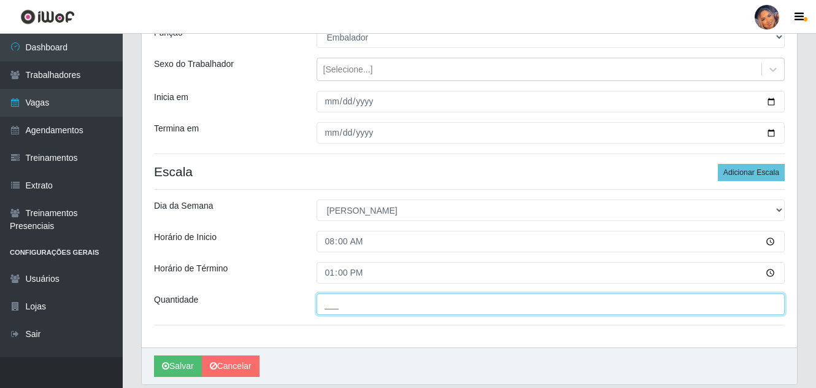
click at [324, 308] on input "___" at bounding box center [550, 303] width 469 height 21
type input "10_"
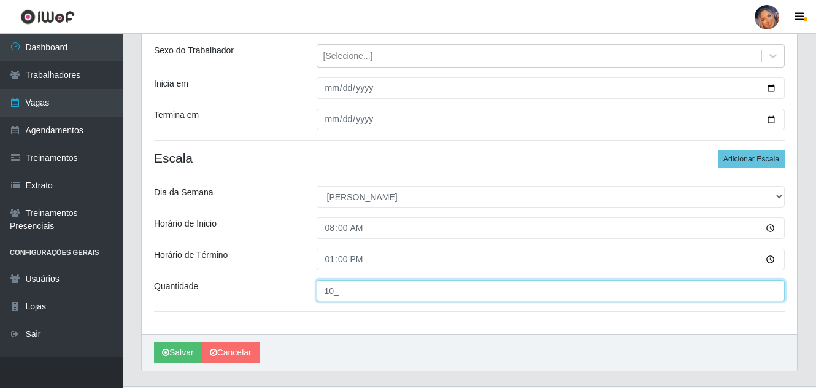
scroll to position [165, 0]
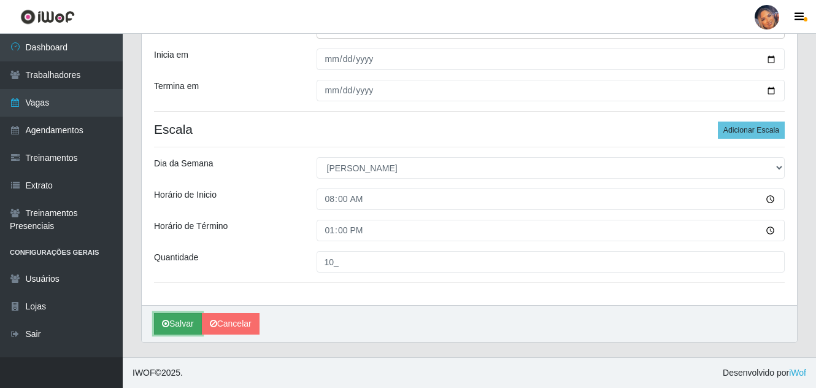
click at [182, 323] on button "Salvar" at bounding box center [178, 323] width 48 height 21
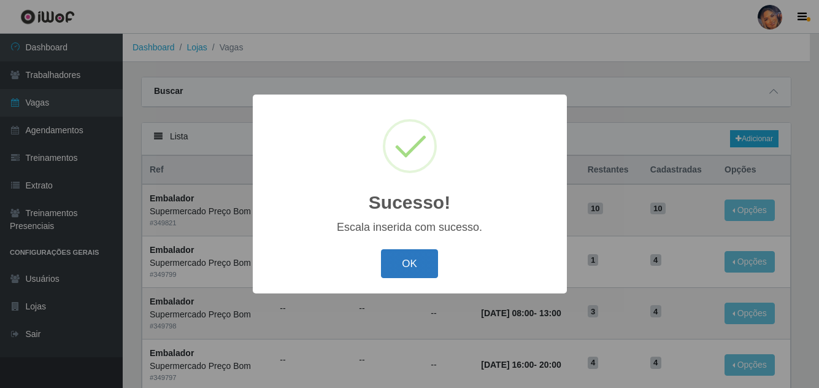
click at [413, 260] on button "OK" at bounding box center [409, 263] width 57 height 29
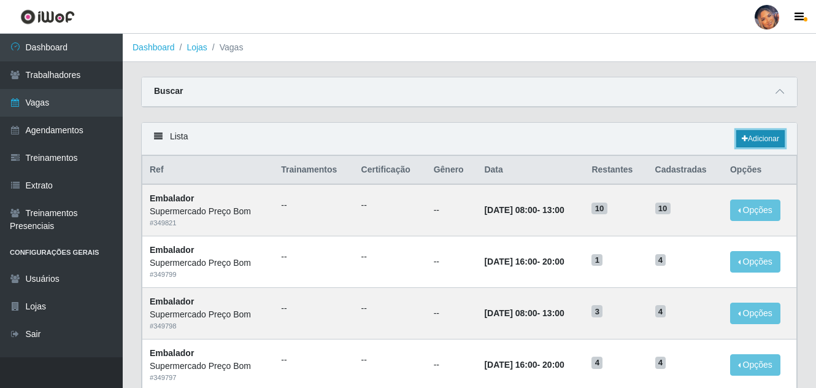
click at [758, 132] on link "Adicionar" at bounding box center [760, 138] width 48 height 17
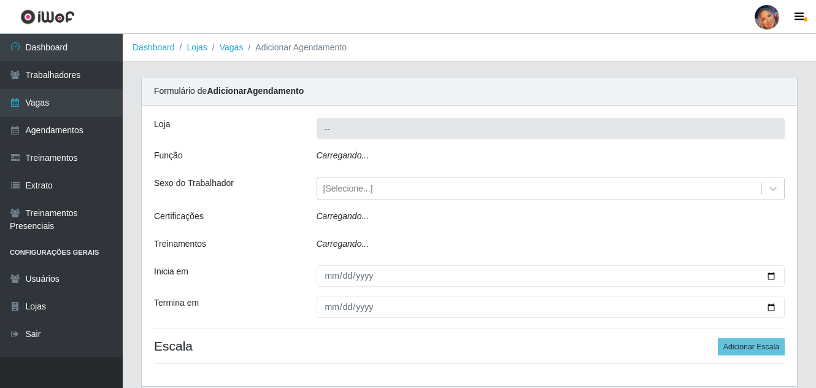
type input "Supermercado Preço Bom"
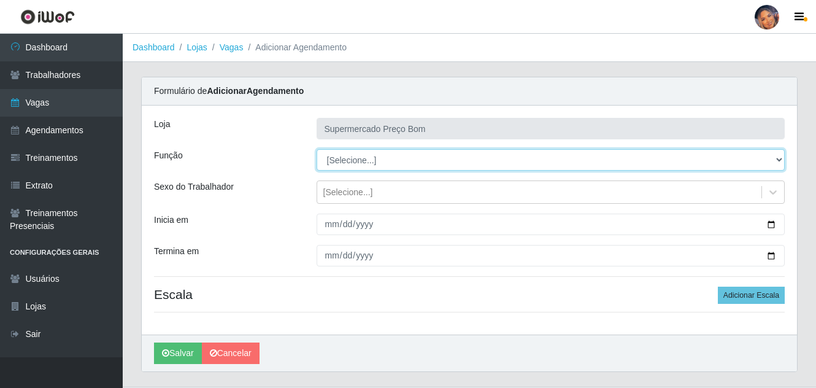
click at [775, 160] on select "[Selecione...] ASG ASG + ASG ++ Balconista Balconista + Balconista ++ Embalador…" at bounding box center [550, 159] width 469 height 21
select select "73"
click at [316, 149] on select "[Selecione...] ASG ASG + ASG ++ Balconista Balconista + Balconista ++ Embalador…" at bounding box center [550, 159] width 469 height 21
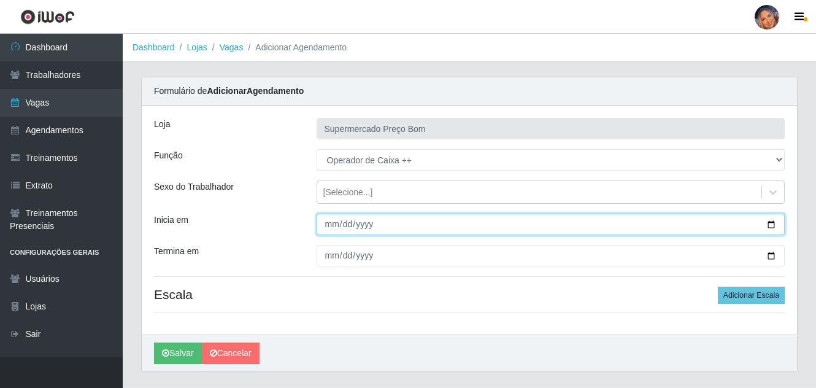
click at [765, 223] on input "Inicia em" at bounding box center [550, 223] width 469 height 21
click at [771, 223] on input "Inicia em" at bounding box center [550, 223] width 469 height 21
type input "2025-10-05"
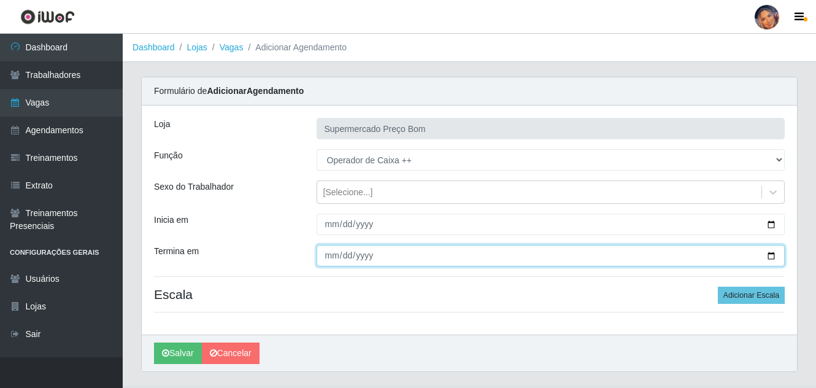
click at [771, 254] on input "Termina em" at bounding box center [550, 255] width 469 height 21
type input "2025-10-05"
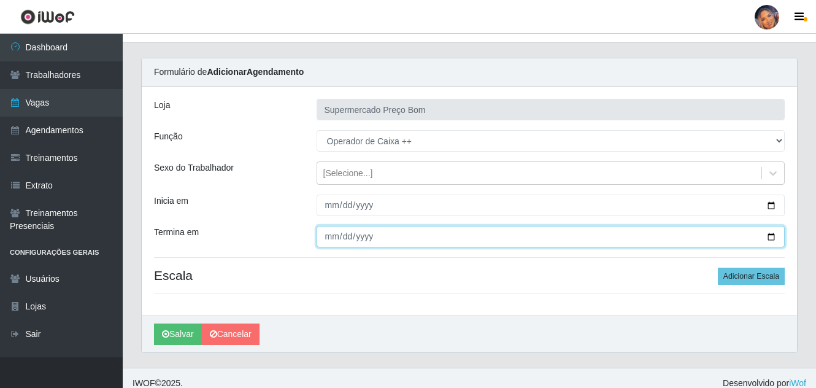
scroll to position [29, 0]
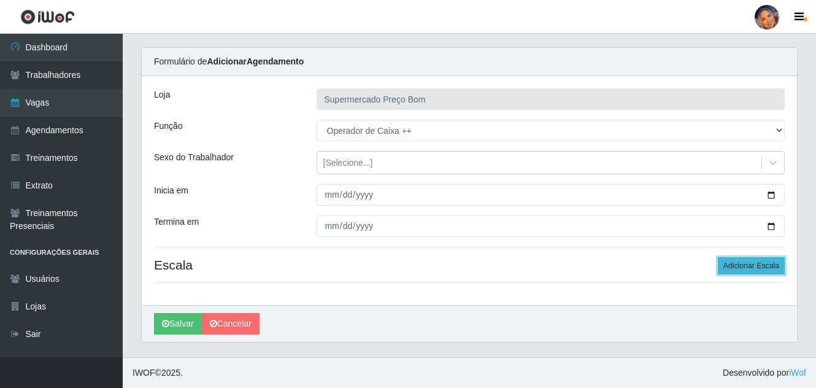
click at [743, 261] on button "Adicionar Escala" at bounding box center [750, 265] width 67 height 17
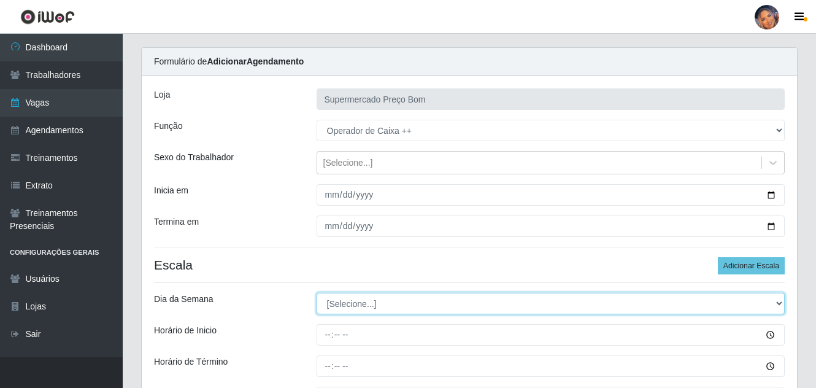
click at [779, 304] on select "[Selecione...] Segunda Terça Quarta Quinta Sexta Sábado Domingo" at bounding box center [550, 303] width 469 height 21
select select "0"
click at [316, 293] on select "[Selecione...] Segunda Terça Quarta Quinta Sexta Sábado Domingo" at bounding box center [550, 303] width 469 height 21
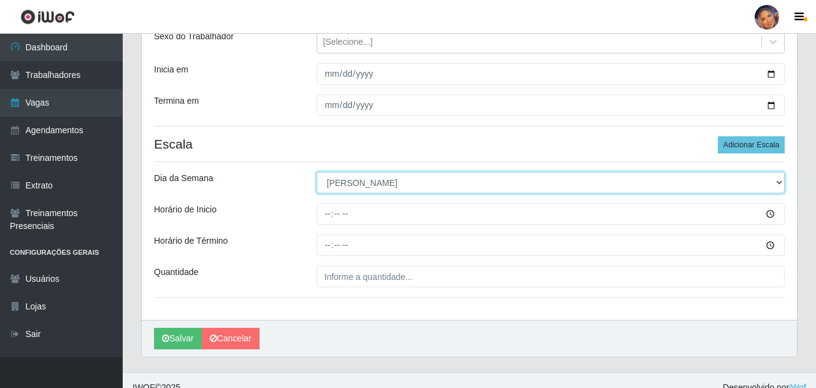
scroll to position [165, 0]
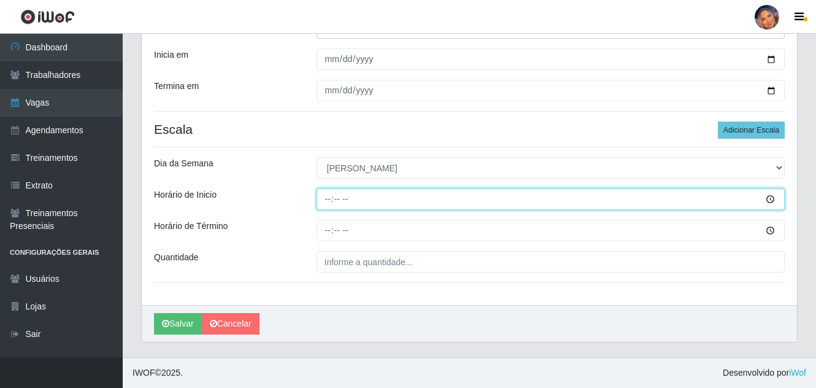
click at [331, 204] on input "Horário de Inicio" at bounding box center [550, 198] width 469 height 21
type input "08:00"
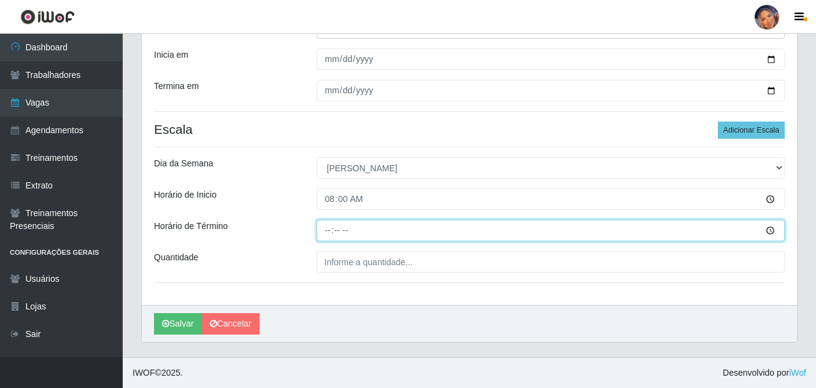
click at [326, 232] on input "Horário de Término" at bounding box center [550, 230] width 469 height 21
type input "13:00"
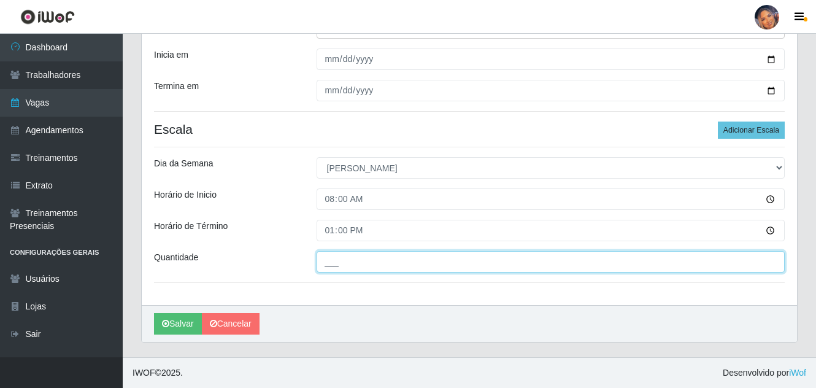
click at [320, 263] on input "___" at bounding box center [550, 261] width 469 height 21
type input "4__"
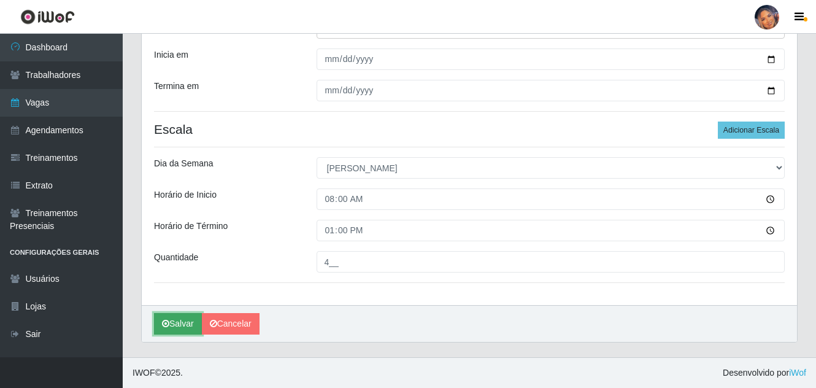
click at [188, 323] on button "Salvar" at bounding box center [178, 323] width 48 height 21
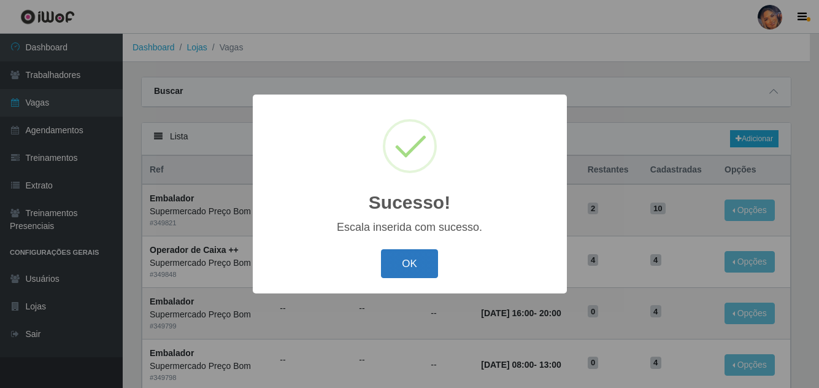
click at [401, 261] on button "OK" at bounding box center [409, 263] width 57 height 29
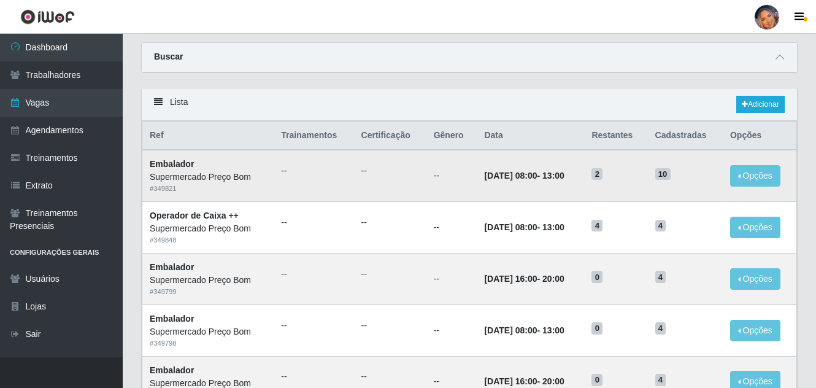
scroll to position [61, 0]
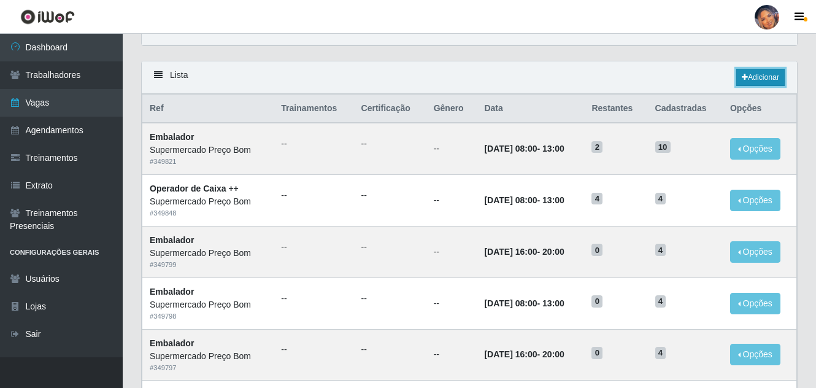
click at [748, 71] on link "Adicionar" at bounding box center [760, 77] width 48 height 17
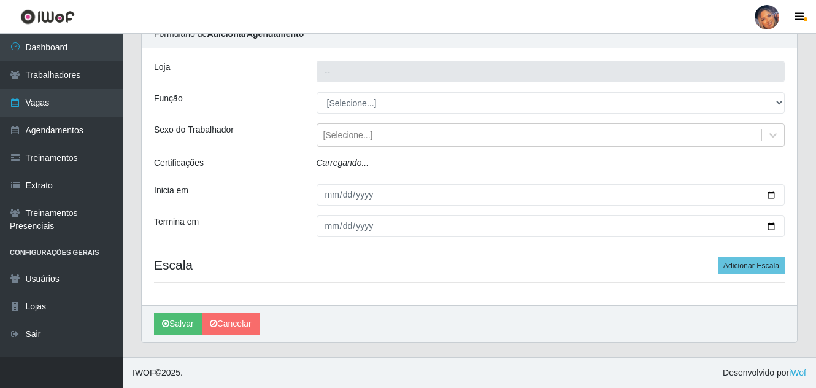
type input "Supermercado Preço Bom"
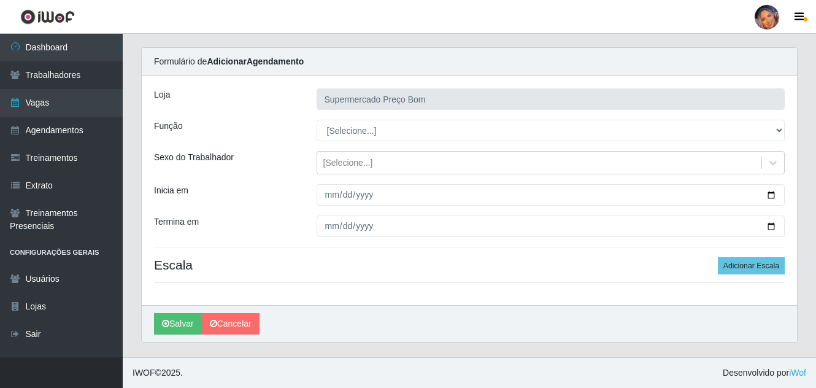
scroll to position [29, 0]
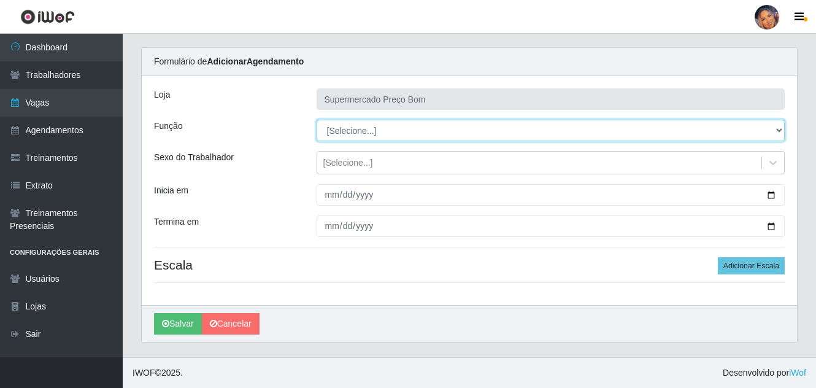
click at [778, 131] on select "[Selecione...] ASG ASG + ASG ++ Balconista Balconista + Balconista ++ Embalador…" at bounding box center [550, 130] width 469 height 21
select select "1"
click at [316, 120] on select "[Selecione...] ASG ASG + ASG ++ Balconista Balconista + Balconista ++ Embalador…" at bounding box center [550, 130] width 469 height 21
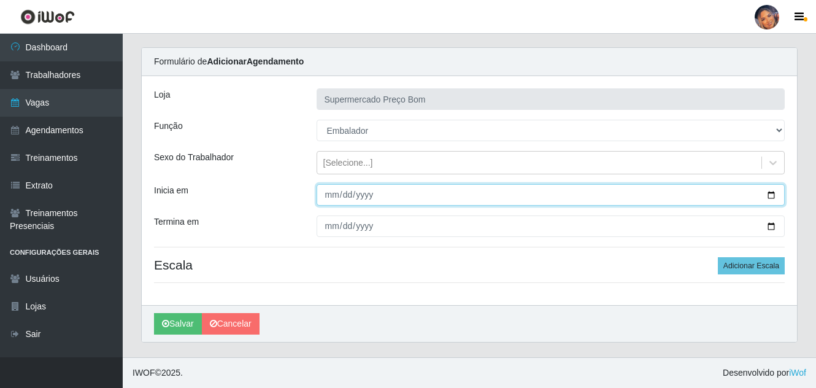
click at [765, 193] on input "Inicia em" at bounding box center [550, 194] width 469 height 21
type input "2025-10-08"
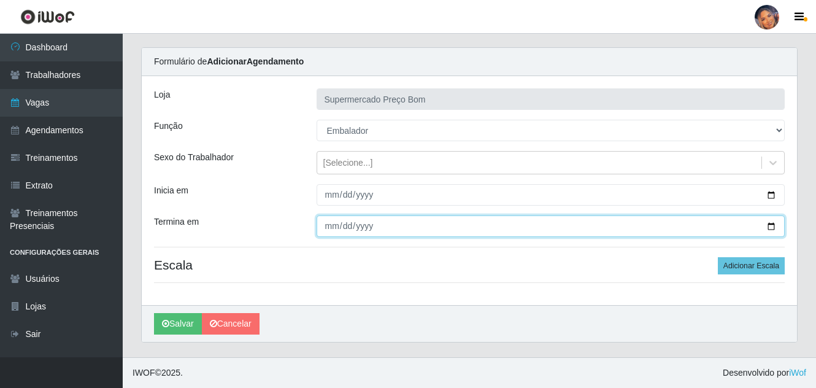
click at [773, 223] on input "Termina em" at bounding box center [550, 225] width 469 height 21
type input "2025-10-08"
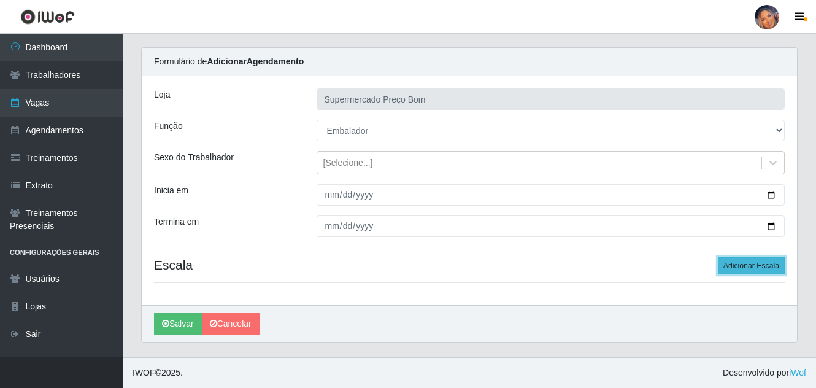
click at [751, 261] on button "Adicionar Escala" at bounding box center [750, 265] width 67 height 17
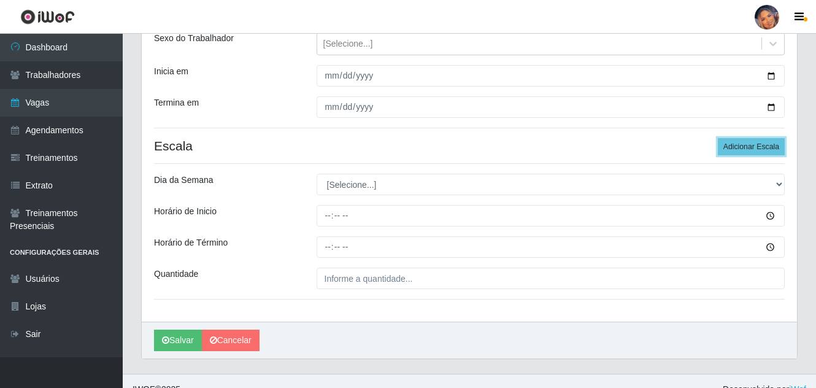
scroll to position [152, 0]
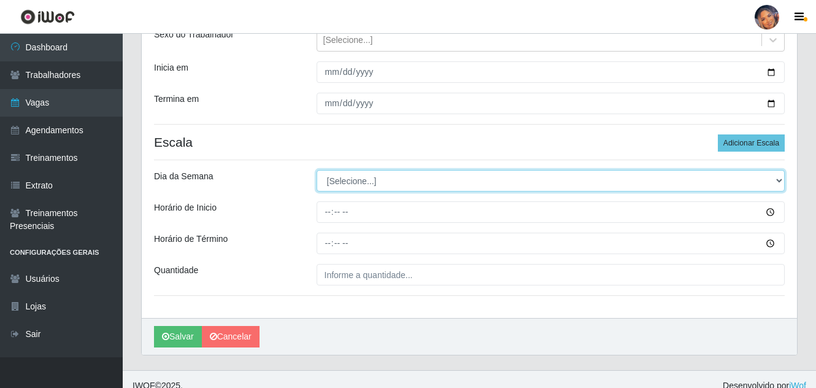
click at [768, 183] on select "[Selecione...] Segunda Terça Quarta Quinta Sexta Sábado Domingo" at bounding box center [550, 180] width 469 height 21
select select "3"
click at [316, 170] on select "[Selecione...] Segunda Terça Quarta Quinta Sexta Sábado Domingo" at bounding box center [550, 180] width 469 height 21
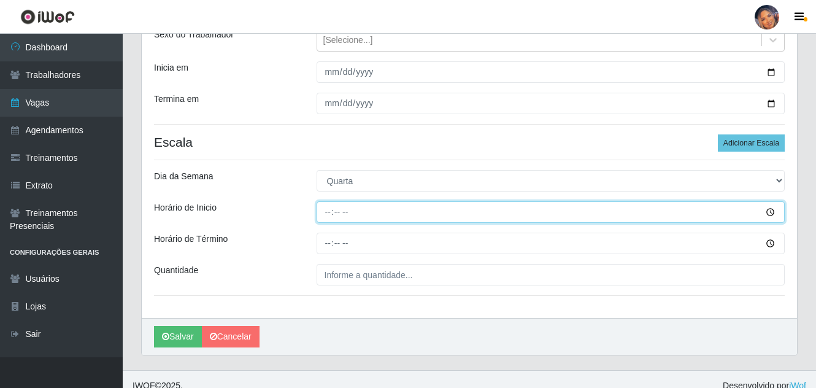
click at [326, 216] on input "Horário de Inicio" at bounding box center [550, 211] width 469 height 21
type input "08:00"
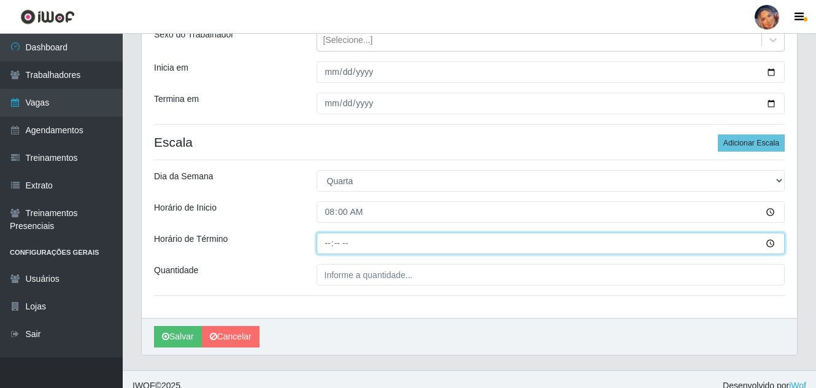
click at [324, 245] on input "Horário de Término" at bounding box center [550, 242] width 469 height 21
type input "13:00"
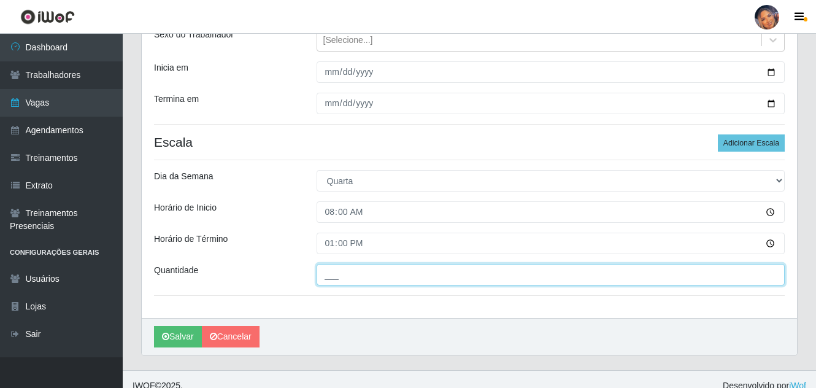
click at [323, 278] on input "___" at bounding box center [550, 274] width 469 height 21
type input "3__"
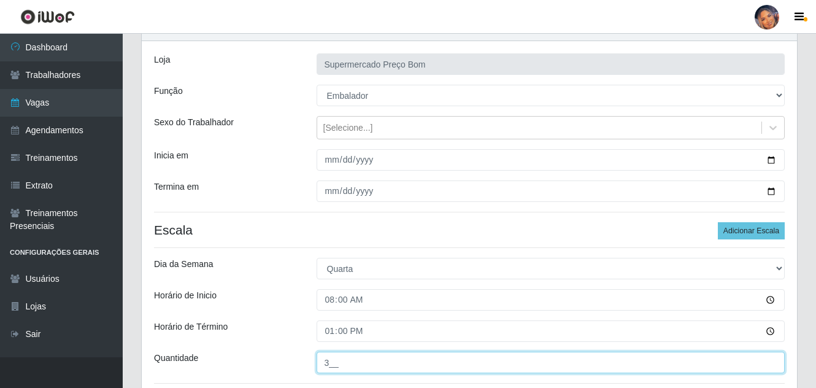
scroll to position [165, 0]
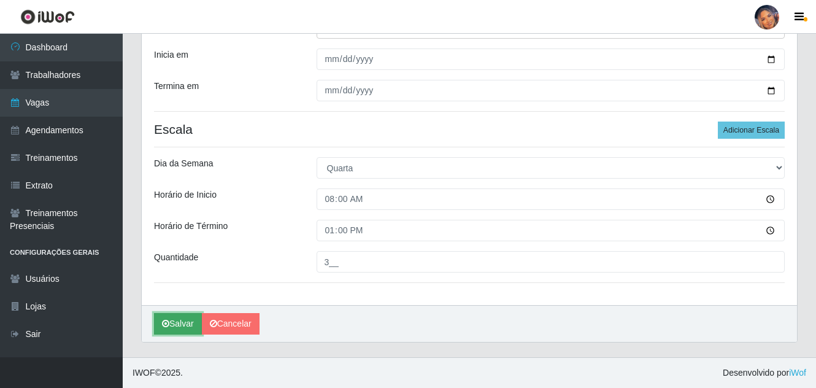
click at [185, 318] on button "Salvar" at bounding box center [178, 323] width 48 height 21
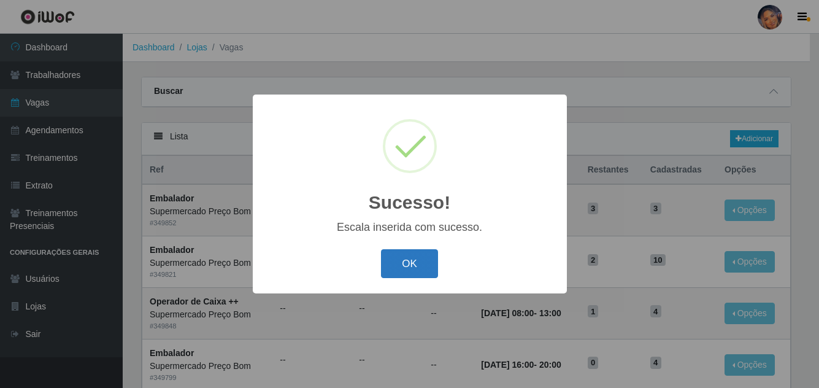
click at [415, 261] on button "OK" at bounding box center [409, 263] width 57 height 29
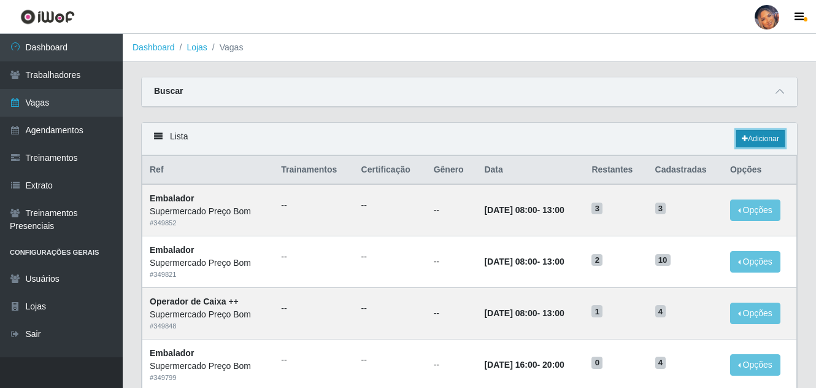
click at [766, 133] on link "Adicionar" at bounding box center [760, 138] width 48 height 17
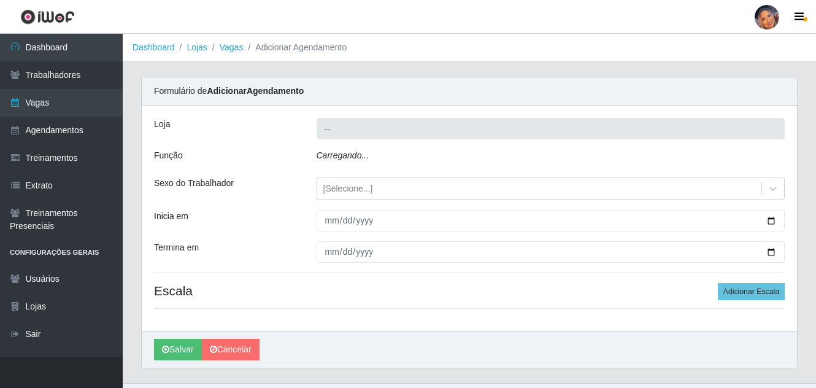
type input "Supermercado Preço Bom"
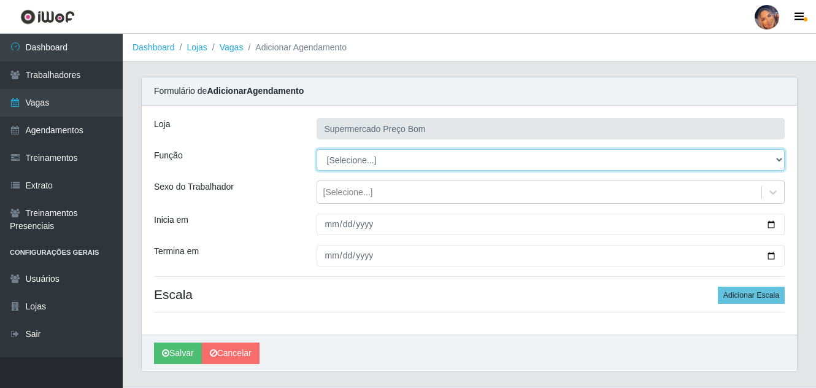
click at [776, 159] on select "[Selecione...] ASG ASG + ASG ++ Balconista Balconista + Balconista ++ Embalador…" at bounding box center [550, 159] width 469 height 21
select select "1"
click at [316, 149] on select "[Selecione...] ASG ASG + ASG ++ Balconista Balconista + Balconista ++ Embalador…" at bounding box center [550, 159] width 469 height 21
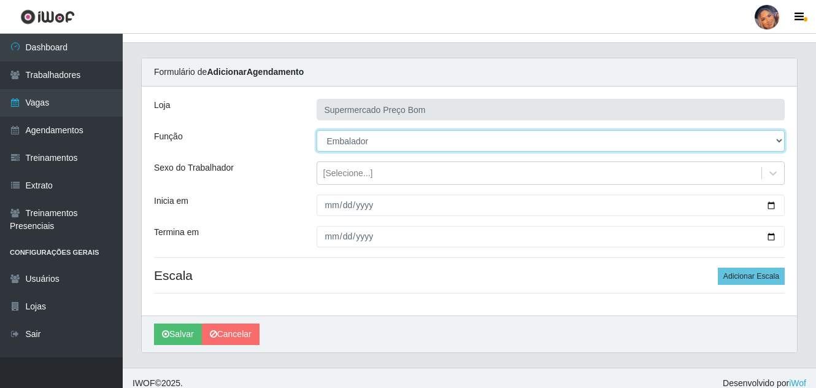
scroll to position [29, 0]
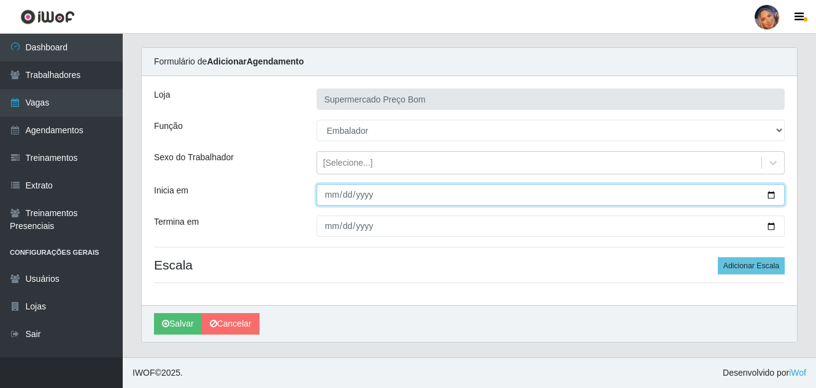
click at [765, 192] on input "Inicia em" at bounding box center [550, 194] width 469 height 21
type input "2025-10-15"
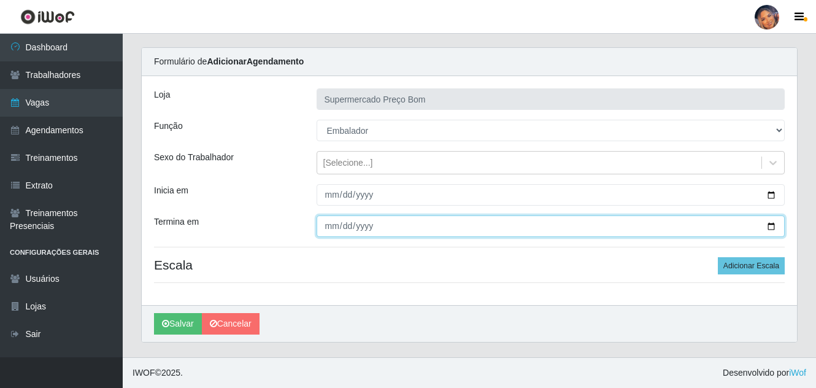
click at [776, 224] on input "Termina em" at bounding box center [550, 225] width 469 height 21
type input "2025-10-15"
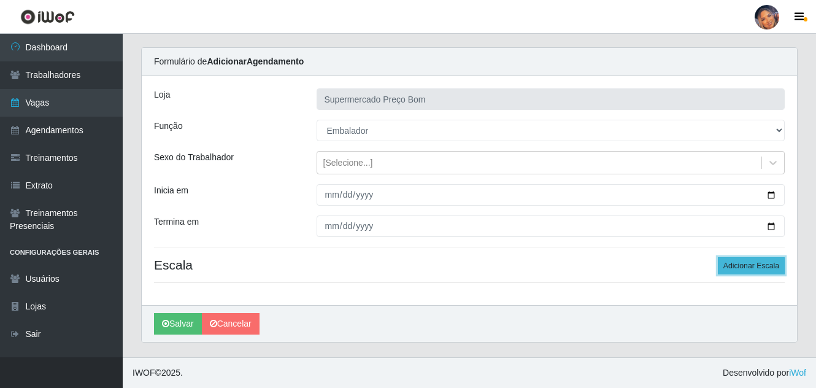
click at [754, 259] on button "Adicionar Escala" at bounding box center [750, 265] width 67 height 17
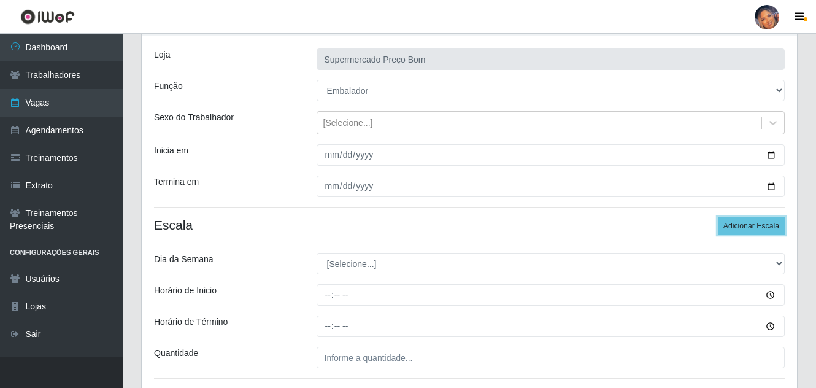
scroll to position [152, 0]
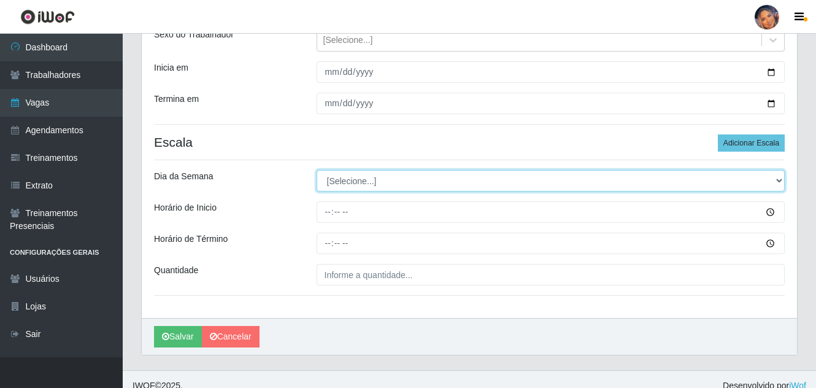
click at [777, 180] on select "[Selecione...] Segunda Terça Quarta Quinta Sexta Sábado Domingo" at bounding box center [550, 180] width 469 height 21
select select "3"
click at [316, 170] on select "[Selecione...] Segunda Terça Quarta Quinta Sexta Sábado Domingo" at bounding box center [550, 180] width 469 height 21
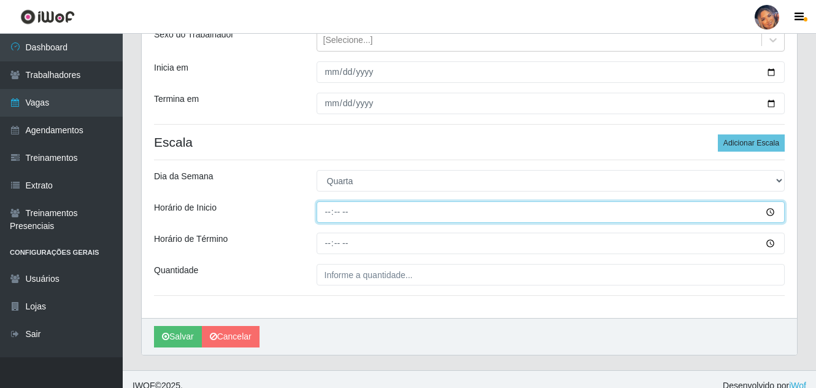
click at [323, 220] on input "Horário de Inicio" at bounding box center [550, 211] width 469 height 21
type input "08:00"
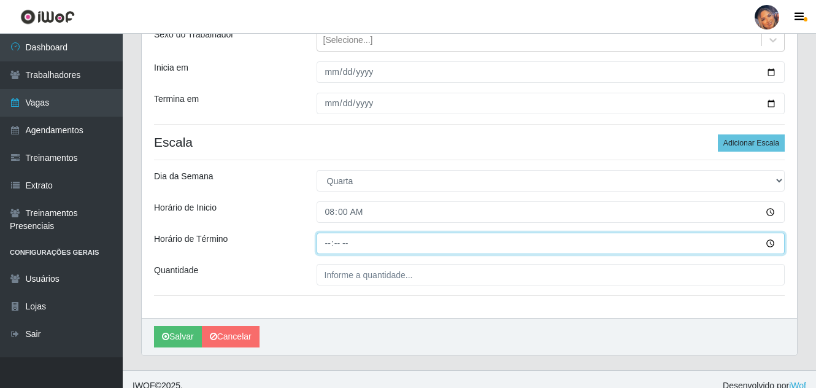
drag, startPoint x: 326, startPoint y: 241, endPoint x: 333, endPoint y: 240, distance: 6.9
click at [329, 239] on input "Horário de Término" at bounding box center [550, 242] width 469 height 21
type input "13:00"
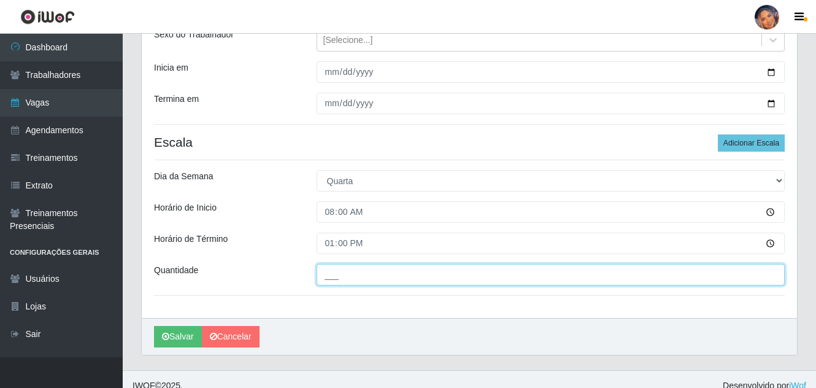
click at [353, 282] on input "___" at bounding box center [550, 274] width 469 height 21
type input "3__"
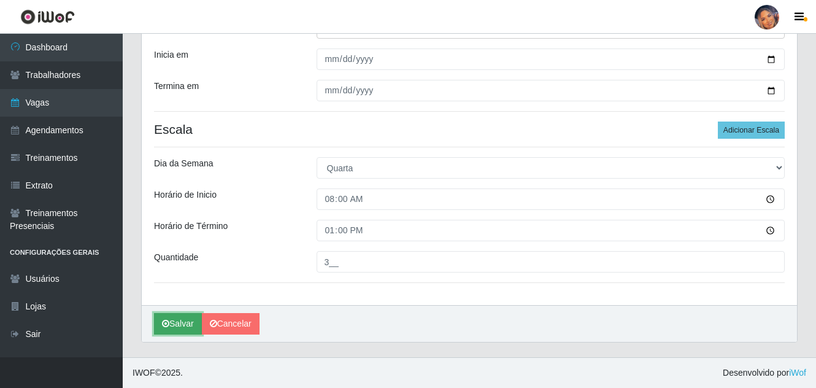
click at [184, 323] on button "Salvar" at bounding box center [178, 323] width 48 height 21
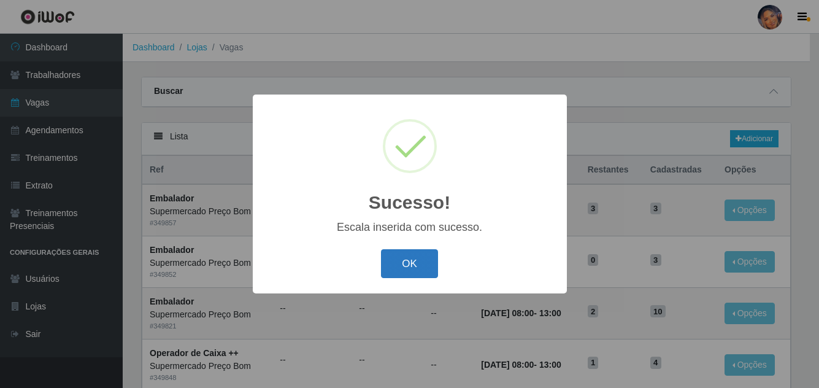
click at [415, 263] on button "OK" at bounding box center [409, 263] width 57 height 29
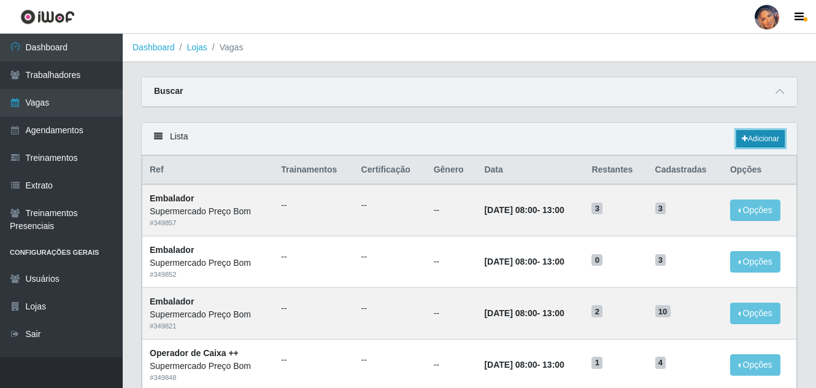
click at [762, 137] on link "Adicionar" at bounding box center [760, 138] width 48 height 17
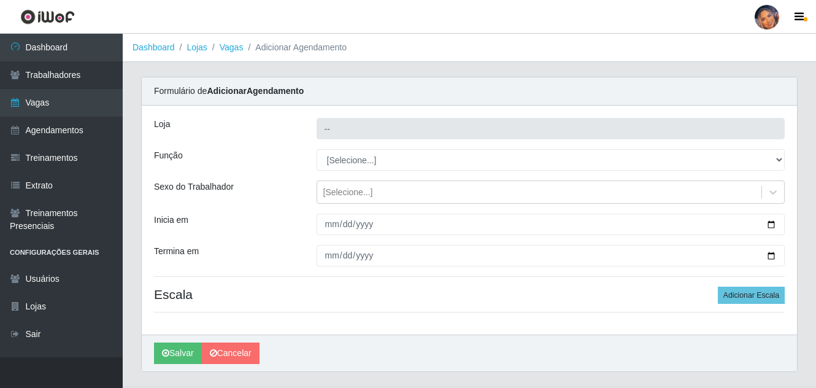
type input "Supermercado Preço Bom"
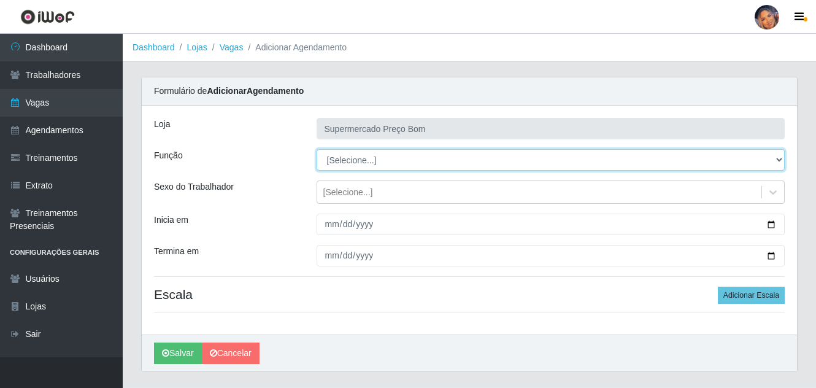
click at [782, 158] on select "[Selecione...] ASG ASG + ASG ++ Balconista Balconista + Balconista ++ Embalador…" at bounding box center [550, 159] width 469 height 21
select select "1"
click at [316, 149] on select "[Selecione...] ASG ASG + ASG ++ Balconista Balconista + Balconista ++ Embalador…" at bounding box center [550, 159] width 469 height 21
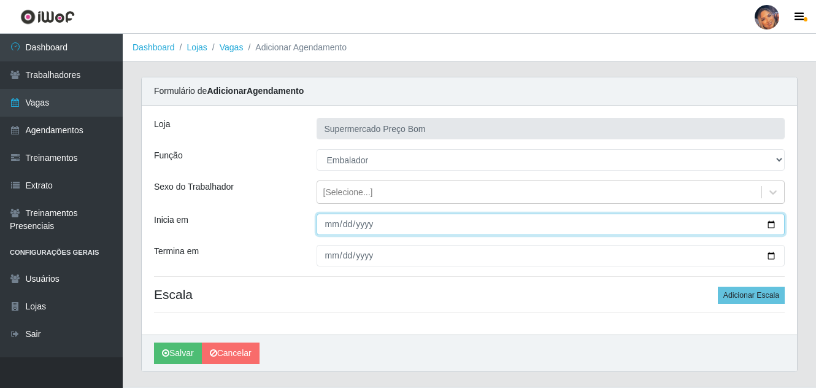
click at [769, 224] on input "Inicia em" at bounding box center [550, 223] width 469 height 21
type input "2025-10-22"
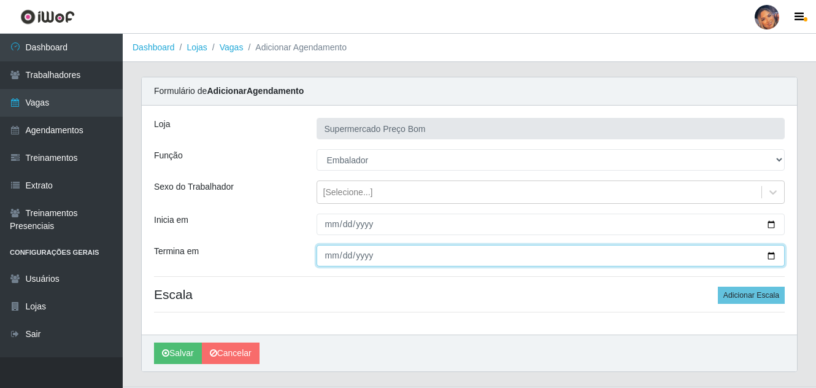
click at [770, 252] on input "Termina em" at bounding box center [550, 255] width 469 height 21
type input "2025-10-22"
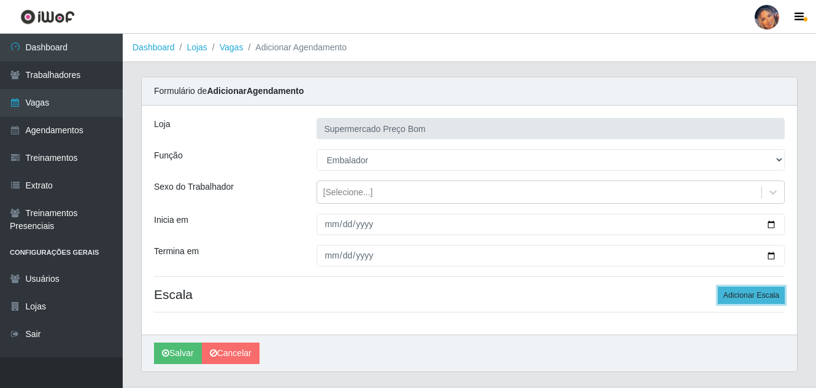
click at [759, 288] on button "Adicionar Escala" at bounding box center [750, 294] width 67 height 17
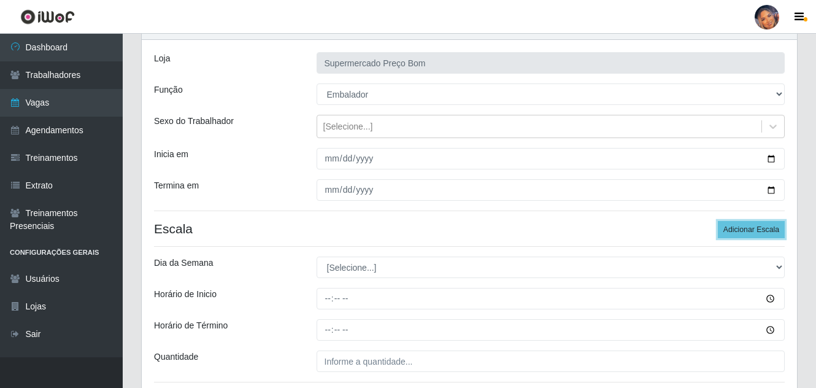
scroll to position [165, 0]
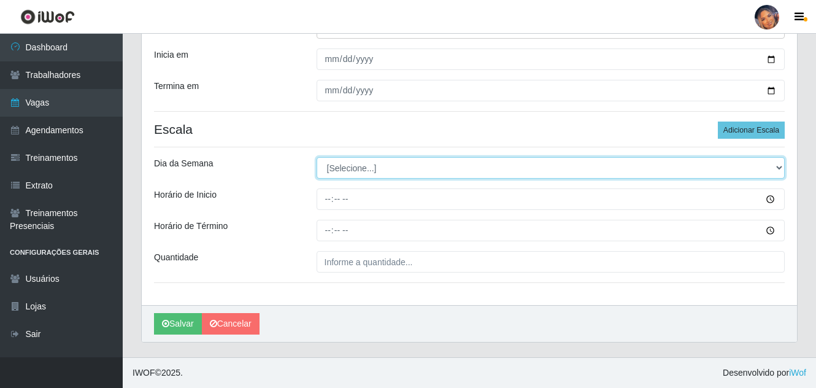
click at [784, 167] on select "[Selecione...] Segunda Terça Quarta Quinta Sexta Sábado Domingo" at bounding box center [550, 167] width 469 height 21
select select "3"
click at [316, 157] on select "[Selecione...] Segunda Terça Quarta Quinta Sexta Sábado Domingo" at bounding box center [550, 167] width 469 height 21
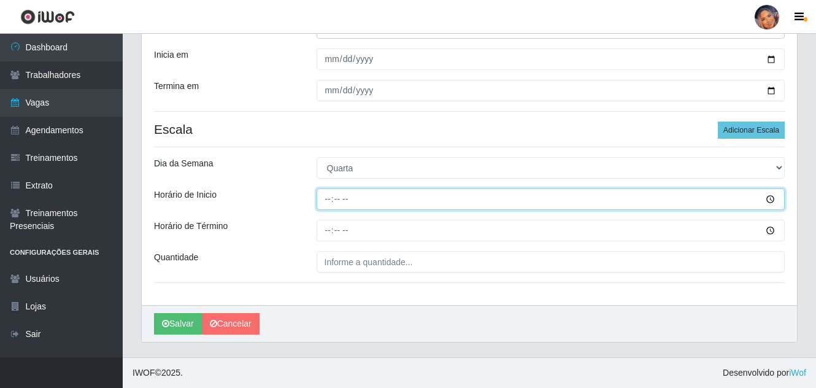
click at [350, 203] on input "Horário de Inicio" at bounding box center [550, 198] width 469 height 21
type input "08:00"
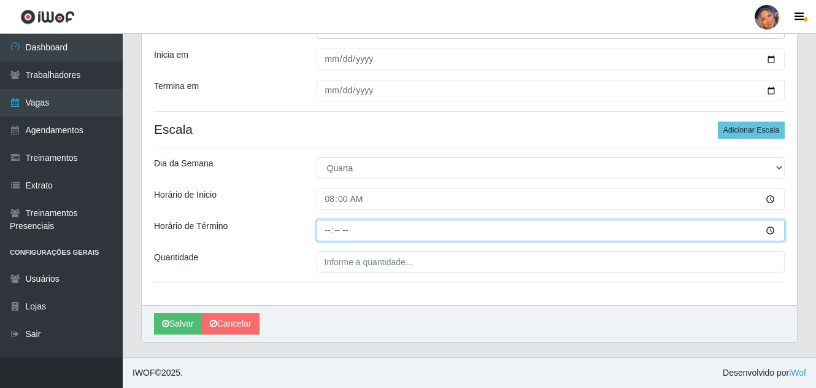
click at [328, 237] on input "Horário de Término" at bounding box center [550, 230] width 469 height 21
type input "13:00"
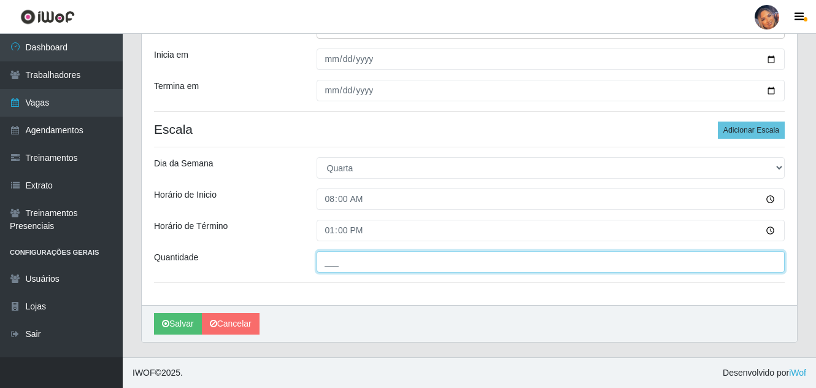
click at [329, 271] on input "___" at bounding box center [550, 261] width 469 height 21
type input "3__"
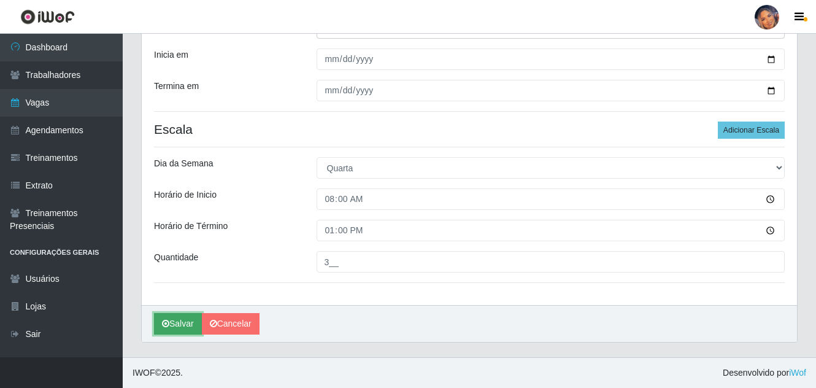
click at [180, 324] on button "Salvar" at bounding box center [178, 323] width 48 height 21
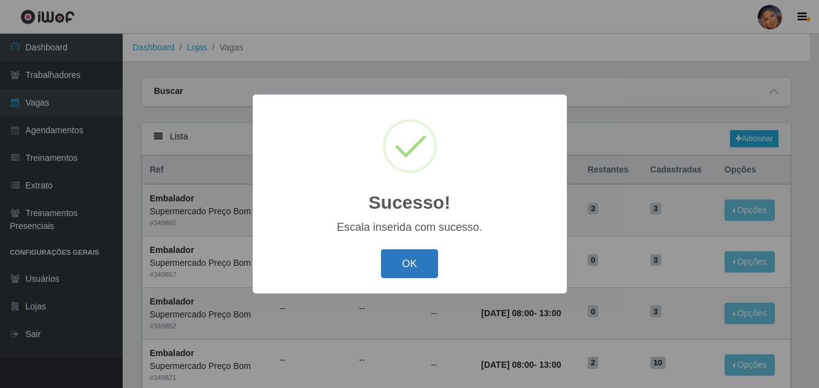
click at [410, 266] on button "OK" at bounding box center [409, 263] width 57 height 29
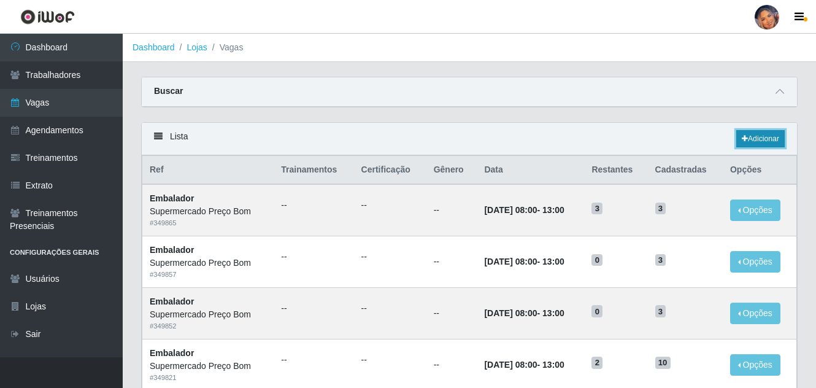
click at [762, 141] on link "Adicionar" at bounding box center [760, 138] width 48 height 17
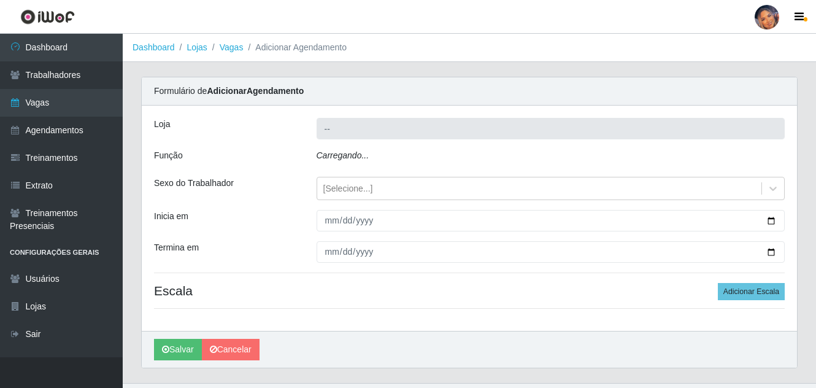
type input "Supermercado Preço Bom"
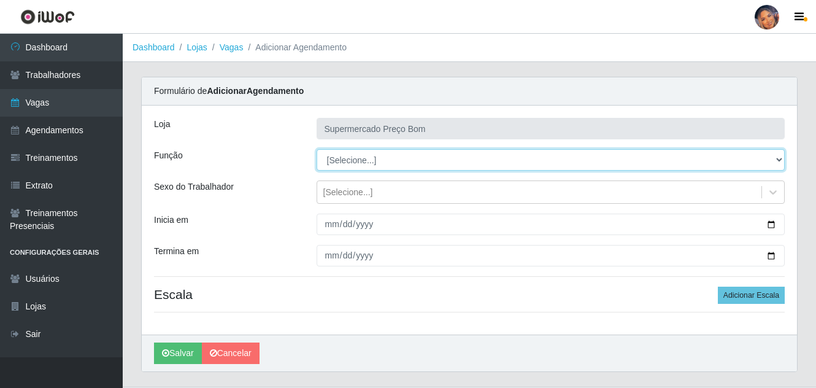
click at [776, 156] on select "[Selecione...] ASG ASG + ASG ++ Balconista Balconista + Balconista ++ Embalador…" at bounding box center [550, 159] width 469 height 21
select select "1"
click at [316, 149] on select "[Selecione...] ASG ASG + ASG ++ Balconista Balconista + Balconista ++ Embalador…" at bounding box center [550, 159] width 469 height 21
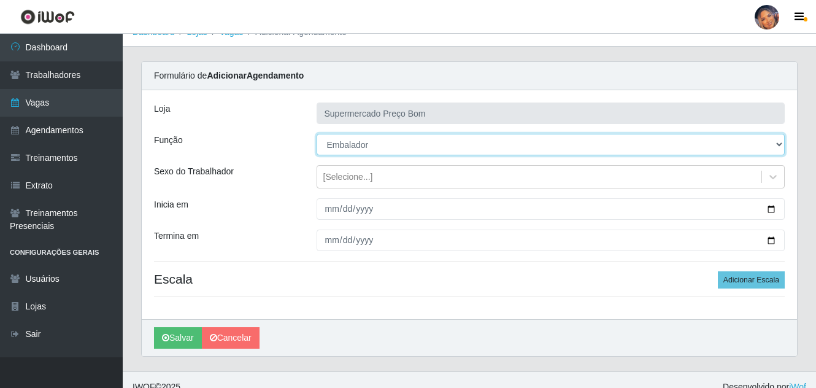
scroll to position [29, 0]
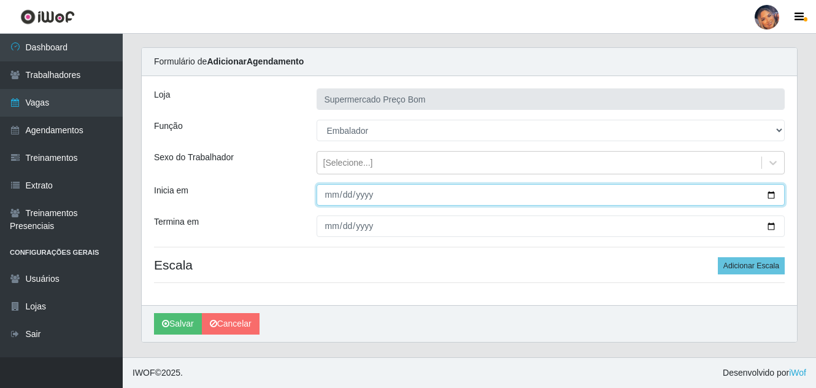
click at [774, 193] on input "Inicia em" at bounding box center [550, 194] width 469 height 21
type input "2025-10-29"
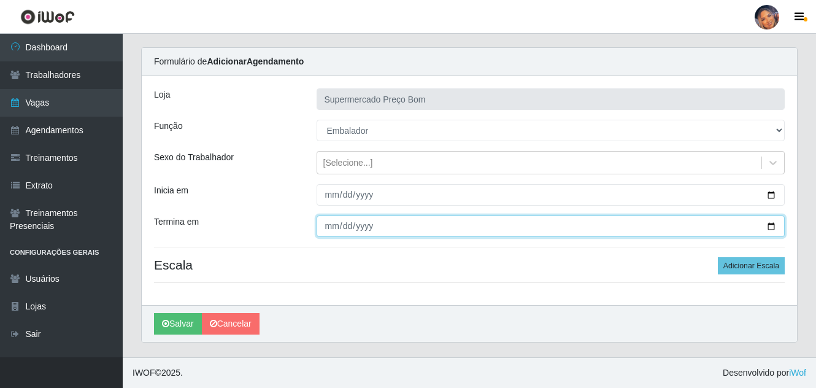
click at [771, 225] on input "Termina em" at bounding box center [550, 225] width 469 height 21
type input "2025-10-29"
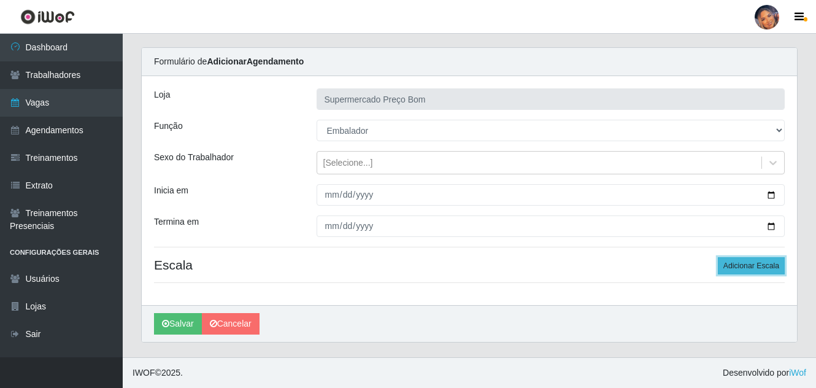
click at [752, 261] on button "Adicionar Escala" at bounding box center [750, 265] width 67 height 17
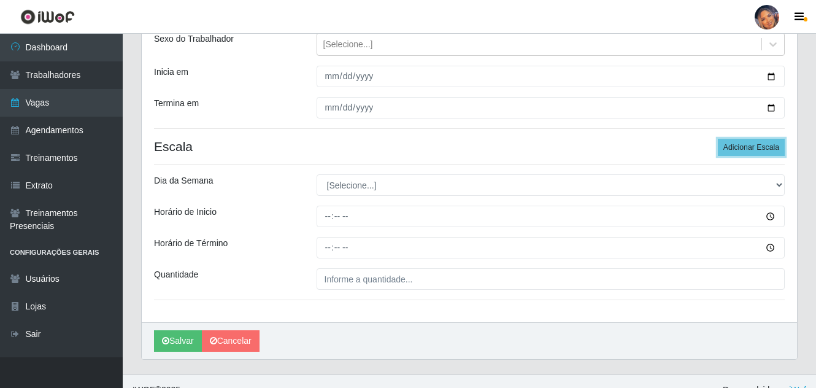
scroll to position [165, 0]
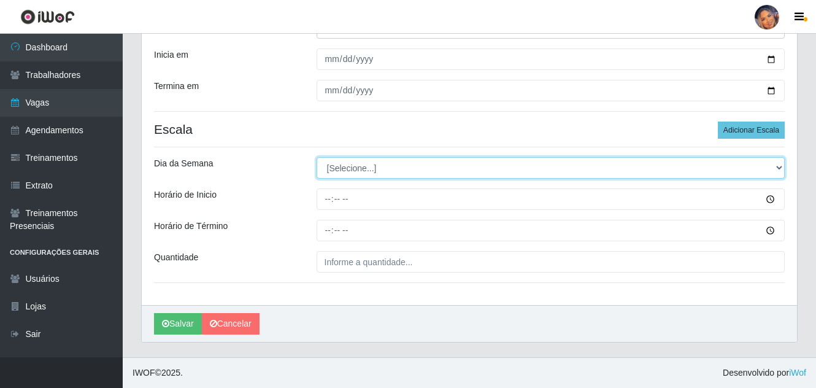
click at [477, 166] on select "[Selecione...] Segunda Terça Quarta Quinta Sexta Sábado Domingo" at bounding box center [550, 167] width 469 height 21
select select "3"
click at [316, 157] on select "[Selecione...] Segunda Terça Quarta Quinta Sexta Sábado Domingo" at bounding box center [550, 167] width 469 height 21
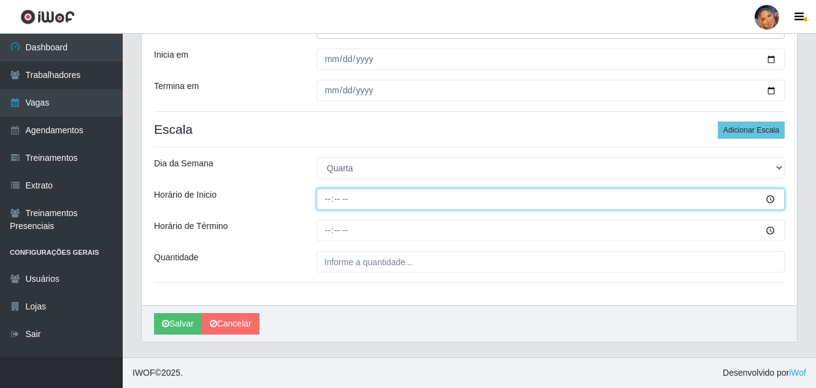
click at [328, 202] on input "Horário de Inicio" at bounding box center [550, 198] width 469 height 21
type input "08:00"
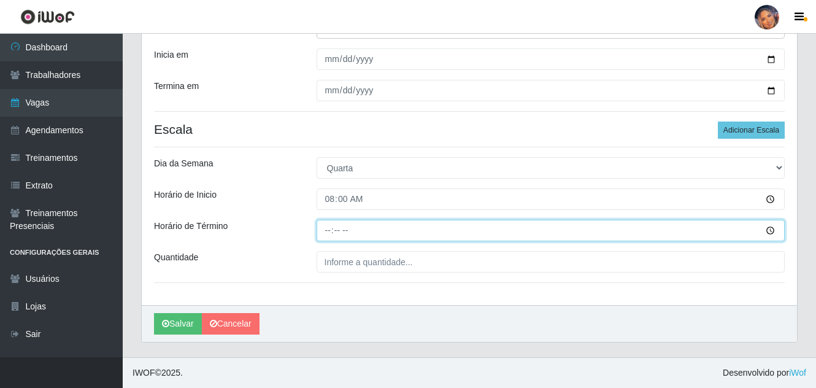
click at [321, 237] on input "Horário de Término" at bounding box center [550, 230] width 469 height 21
type input "13:00"
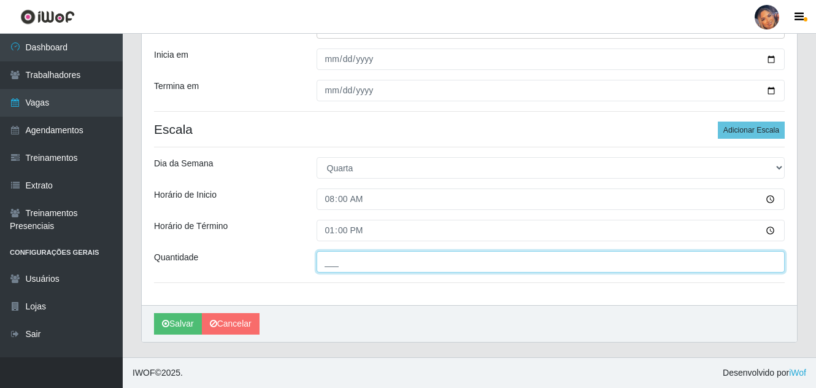
click at [334, 264] on input "___" at bounding box center [550, 261] width 469 height 21
type input "3__"
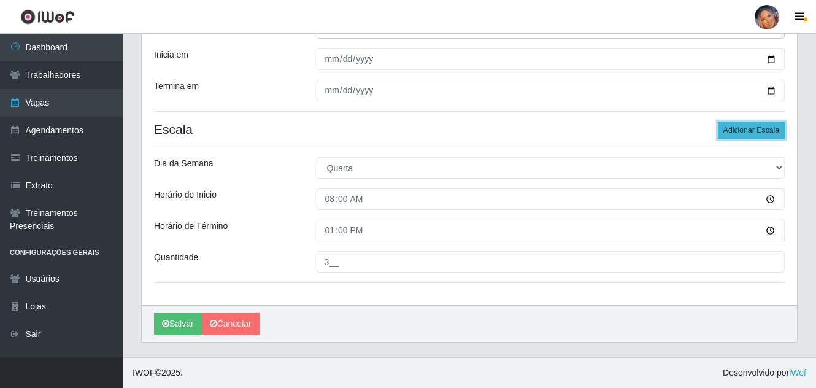
click at [757, 132] on button "Adicionar Escala" at bounding box center [750, 129] width 67 height 17
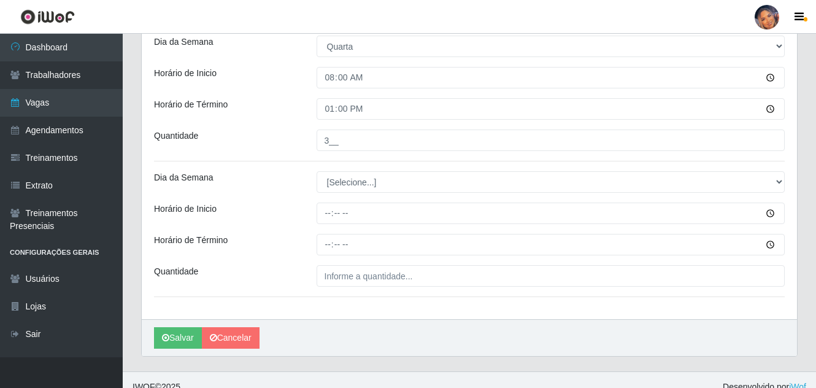
scroll to position [288, 0]
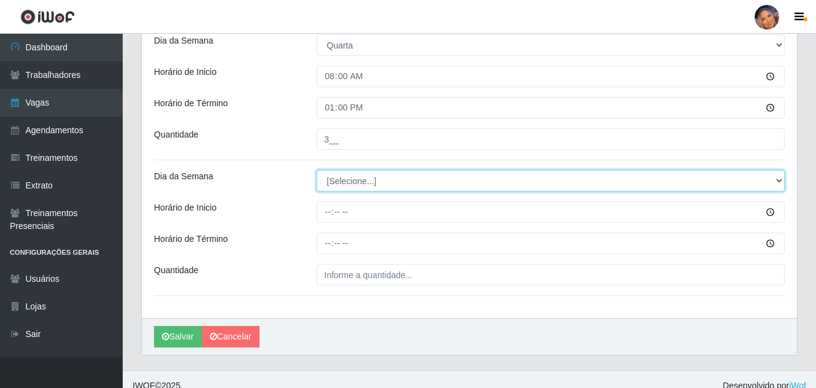
click at [405, 176] on select "[Selecione...] Segunda Terça Quarta Quinta Sexta Sábado Domingo" at bounding box center [550, 180] width 469 height 21
select select "3"
click at [316, 170] on select "[Selecione...] Segunda Terça Quarta Quinta Sexta Sábado Domingo" at bounding box center [550, 180] width 469 height 21
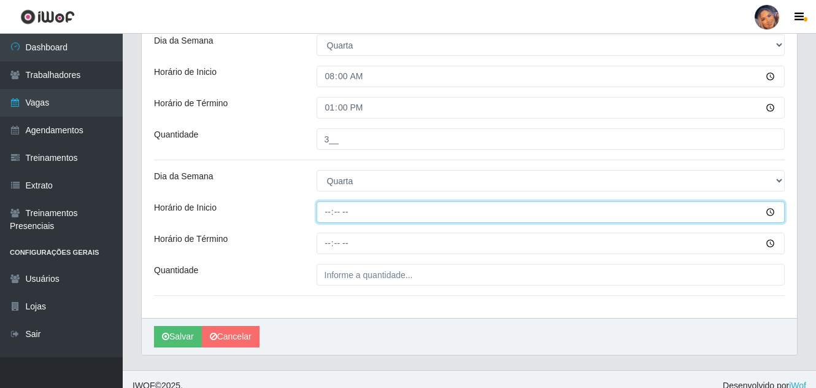
click at [329, 218] on input "Horário de Inicio" at bounding box center [550, 211] width 469 height 21
type input "16:00"
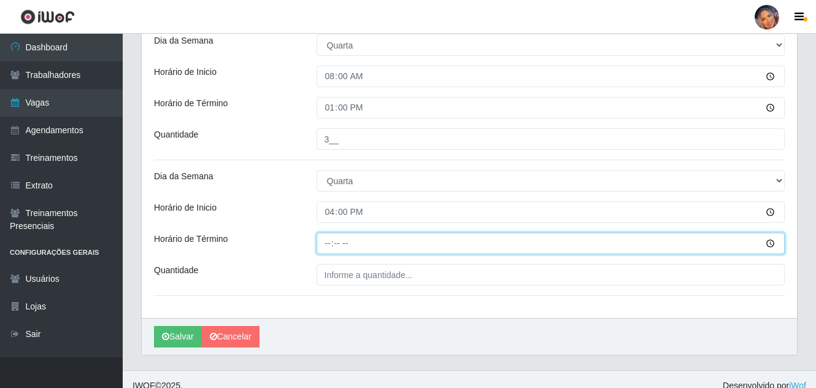
drag, startPoint x: 321, startPoint y: 247, endPoint x: 324, endPoint y: 235, distance: 11.5
click at [323, 247] on input "Horário de Término" at bounding box center [550, 242] width 469 height 21
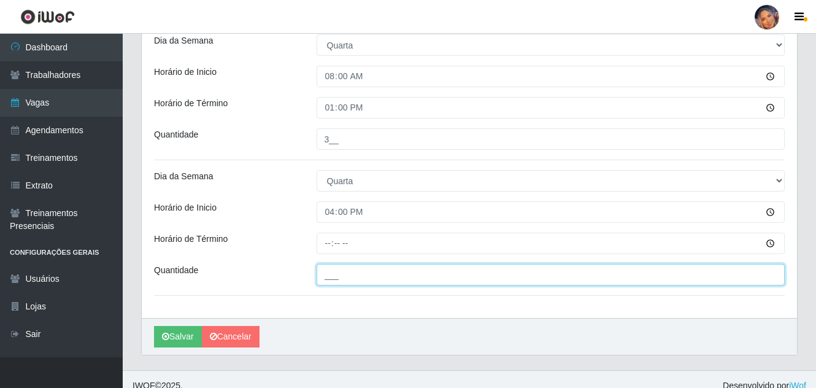
click at [337, 284] on input "___" at bounding box center [550, 274] width 469 height 21
type input "3__"
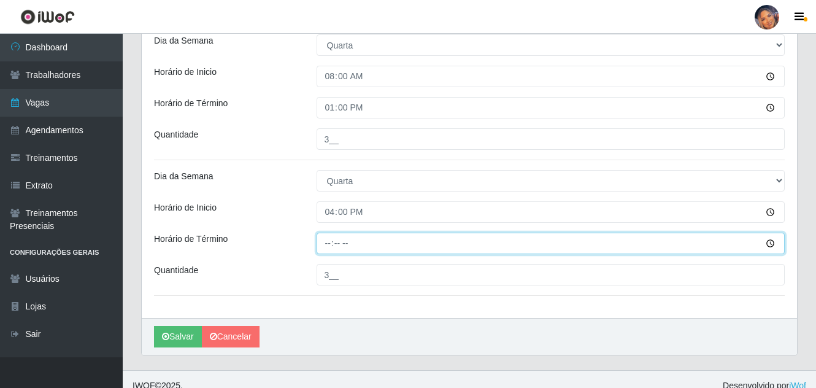
click at [345, 243] on input "Horário de Término" at bounding box center [550, 242] width 469 height 21
click at [337, 243] on input "Horário de Término" at bounding box center [550, 242] width 469 height 21
type input "20:00"
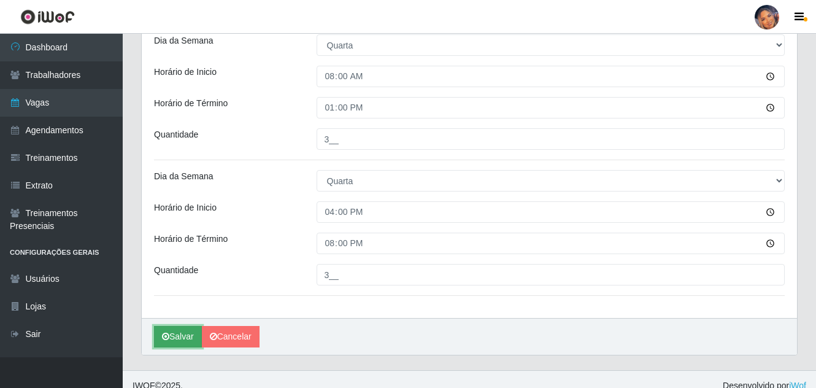
click at [174, 328] on button "Salvar" at bounding box center [178, 336] width 48 height 21
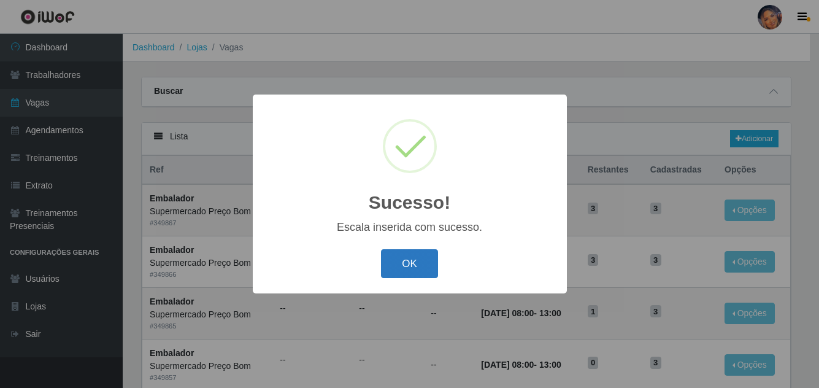
click at [418, 270] on button "OK" at bounding box center [409, 263] width 57 height 29
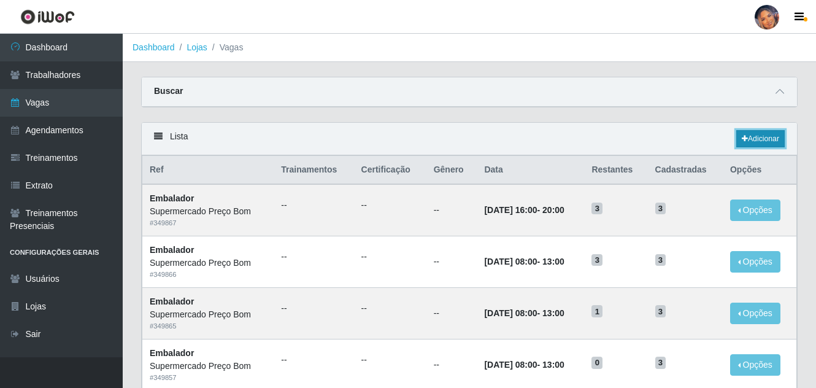
click at [767, 134] on link "Adicionar" at bounding box center [760, 138] width 48 height 17
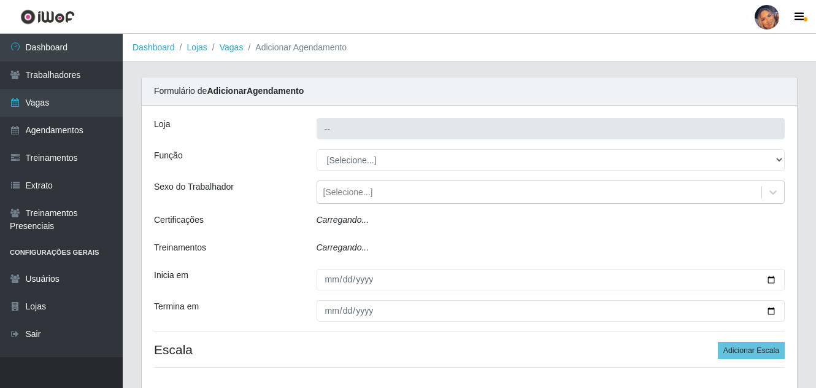
type input "Supermercado Preço Bom"
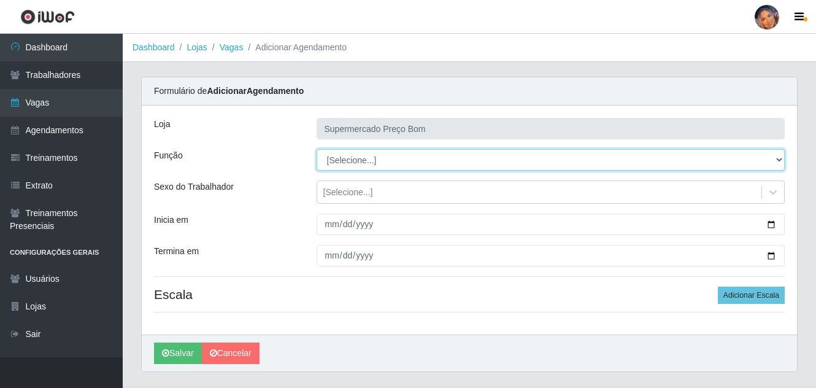
click at [695, 163] on select "[Selecione...] ASG ASG + ASG ++ Balconista Balconista + Balconista ++ Embalador…" at bounding box center [550, 159] width 469 height 21
select select "1"
click at [316, 149] on select "[Selecione...] ASG ASG + ASG ++ Balconista Balconista + Balconista ++ Embalador…" at bounding box center [550, 159] width 469 height 21
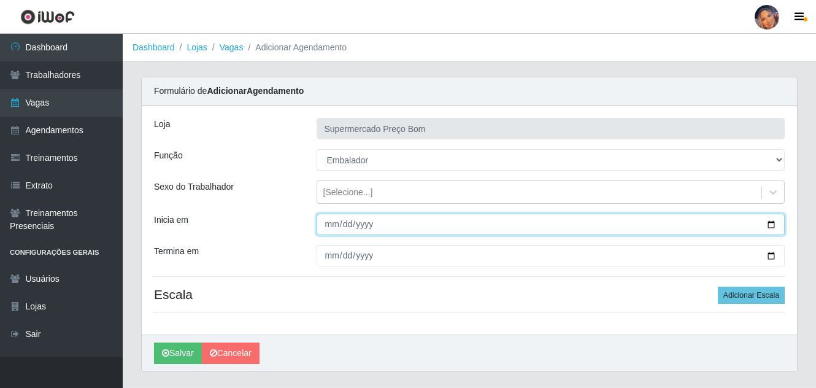
click at [775, 224] on input "Inicia em" at bounding box center [550, 223] width 469 height 21
type input "2025-10-12"
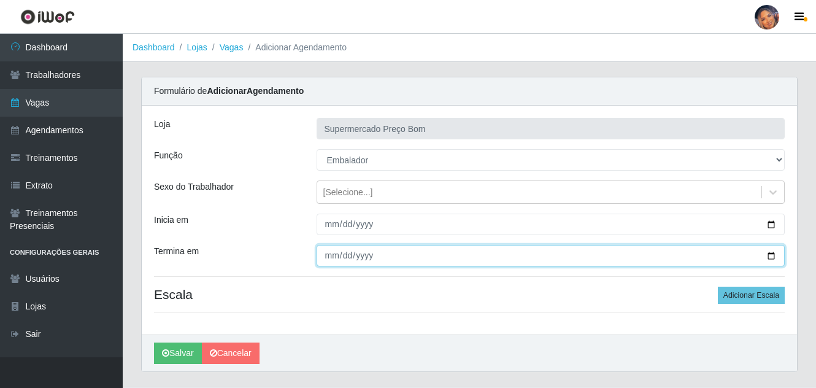
click at [770, 255] on input "Termina em" at bounding box center [550, 255] width 469 height 21
type input "2025-10-12"
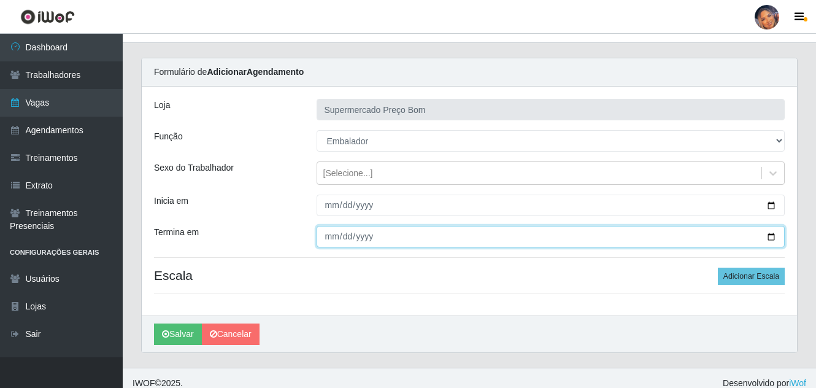
scroll to position [29, 0]
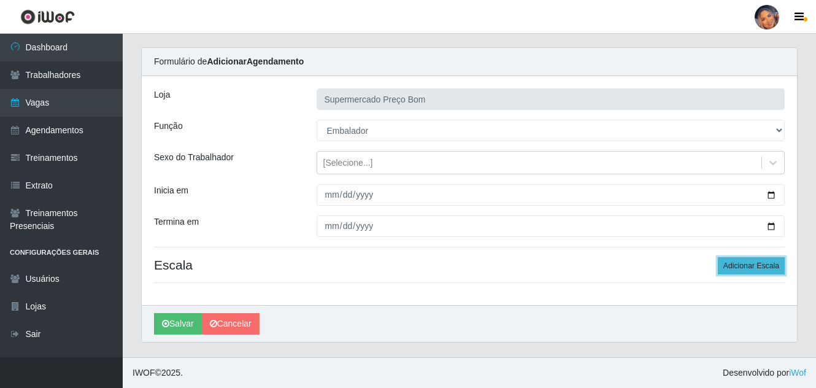
click at [762, 261] on button "Adicionar Escala" at bounding box center [750, 265] width 67 height 17
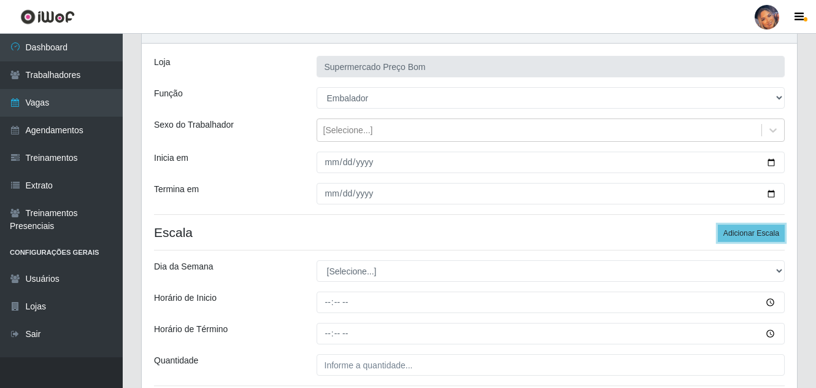
scroll to position [91, 0]
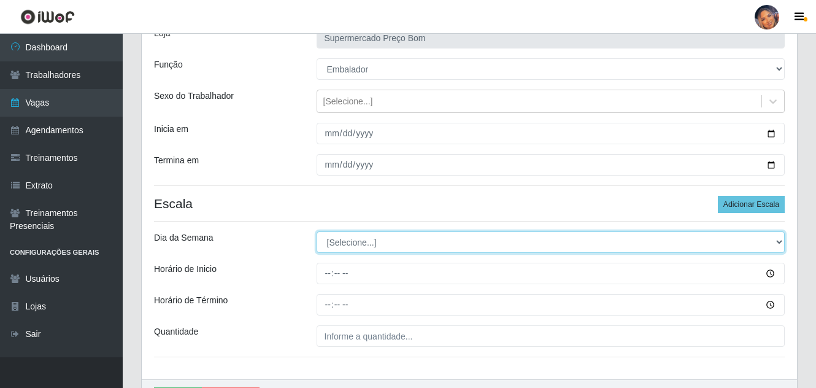
click at [383, 240] on select "[Selecione...] Segunda Terça Quarta Quinta Sexta Sábado Domingo" at bounding box center [550, 241] width 469 height 21
select select "0"
click at [316, 231] on select "[Selecione...] Segunda Terça Quarta Quinta Sexta Sábado Domingo" at bounding box center [550, 241] width 469 height 21
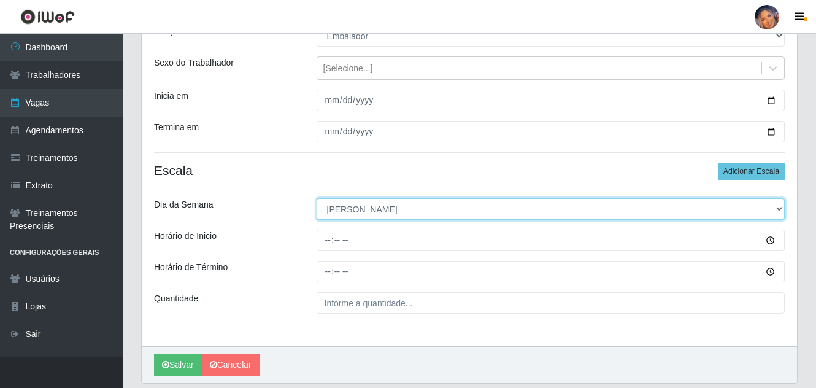
scroll to position [152, 0]
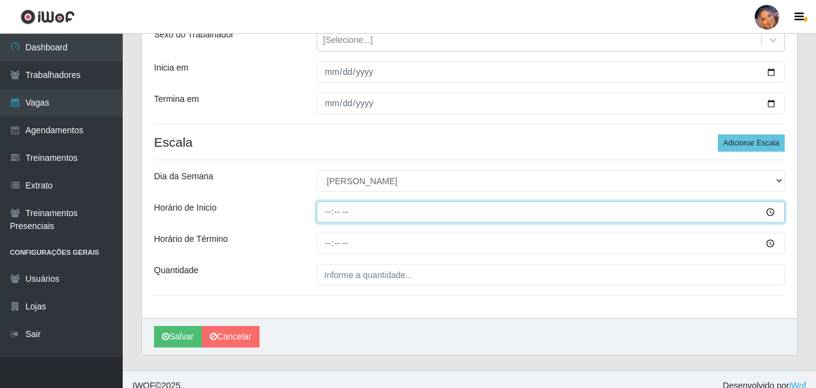
click at [332, 216] on input "Horário de Inicio" at bounding box center [550, 211] width 469 height 21
type input "08:00"
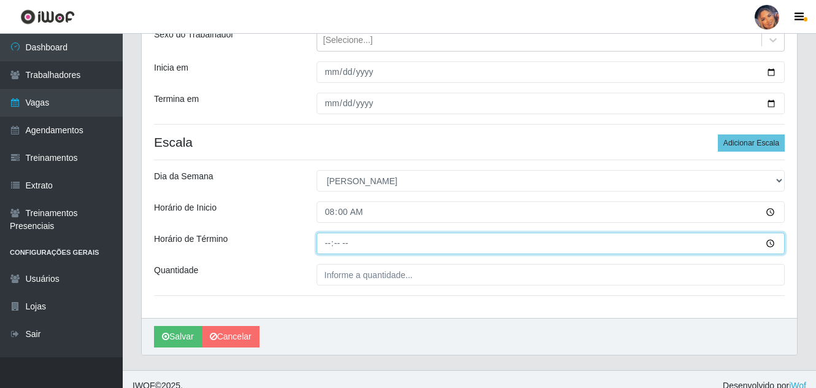
click at [332, 246] on input "Horário de Término" at bounding box center [550, 242] width 469 height 21
type input "13:00"
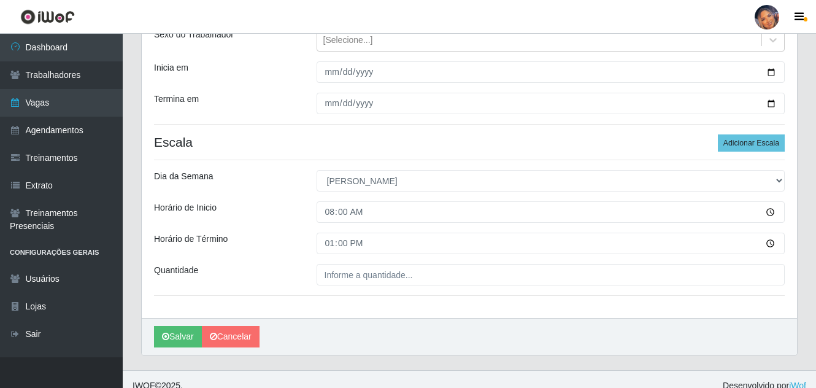
click at [326, 286] on div "Loja Supermercado Preço Bom Função [Selecione...] ASG ASG + ASG ++ Balconista B…" at bounding box center [469, 135] width 655 height 364
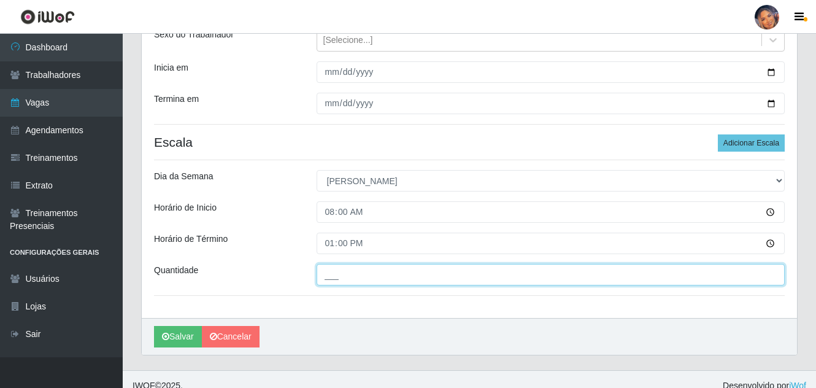
click at [328, 277] on input "___" at bounding box center [550, 274] width 469 height 21
type input "10_"
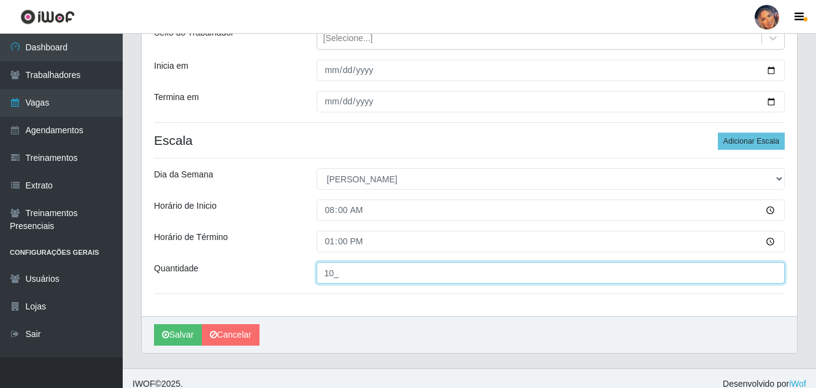
scroll to position [165, 0]
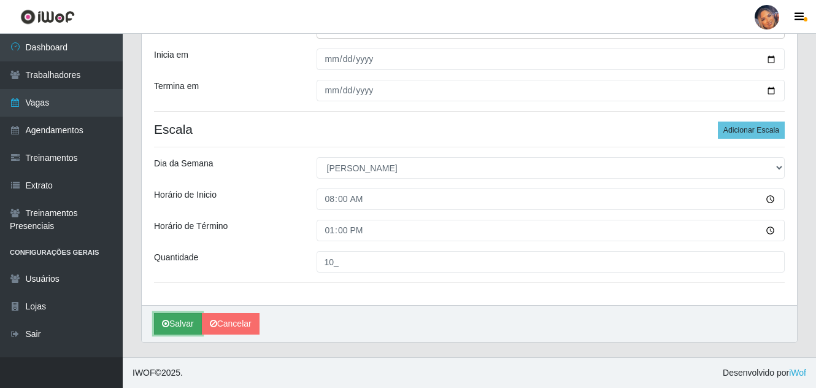
click at [185, 318] on button "Salvar" at bounding box center [178, 323] width 48 height 21
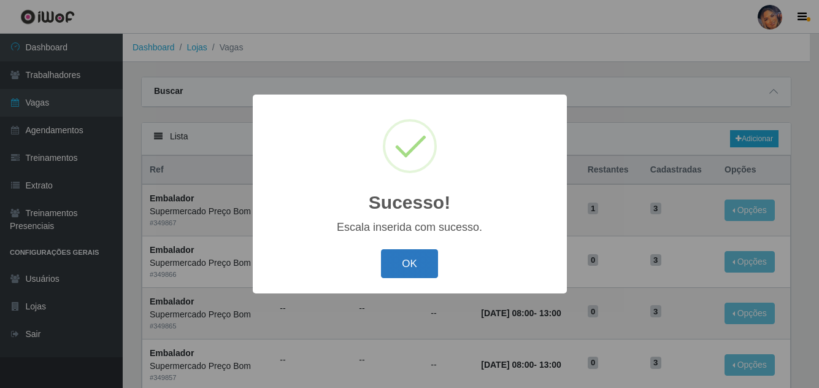
click at [427, 259] on button "OK" at bounding box center [409, 263] width 57 height 29
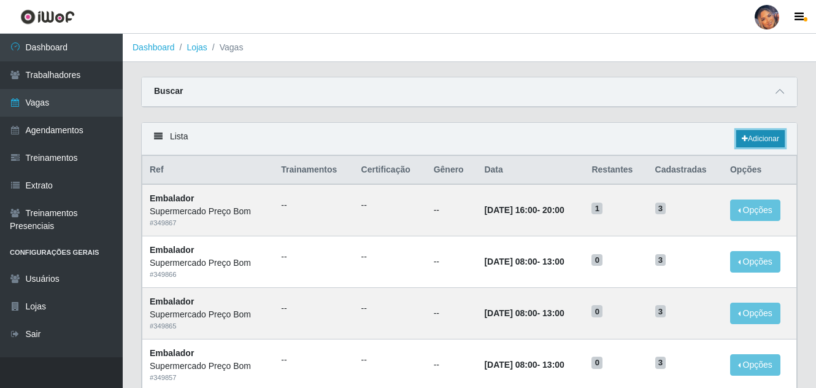
click at [759, 139] on link "Adicionar" at bounding box center [760, 138] width 48 height 17
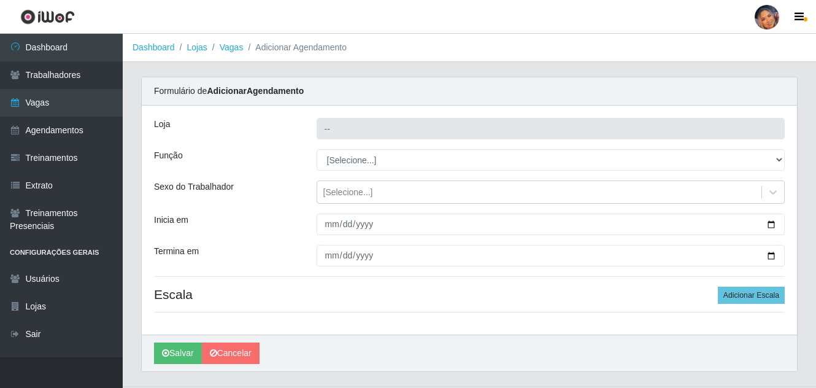
type input "Supermercado Preço Bom"
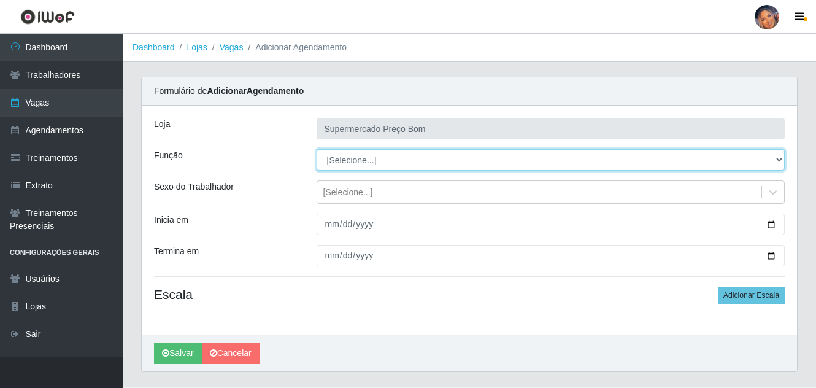
click at [782, 158] on select "[Selecione...] ASG ASG + ASG ++ Balconista Balconista + Balconista ++ Embalador…" at bounding box center [550, 159] width 469 height 21
select select "73"
click at [316, 149] on select "[Selecione...] ASG ASG + ASG ++ Balconista Balconista + Balconista ++ Embalador…" at bounding box center [550, 159] width 469 height 21
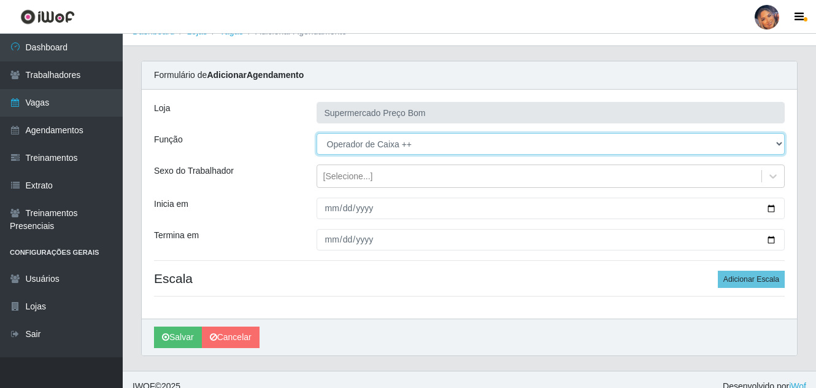
scroll to position [29, 0]
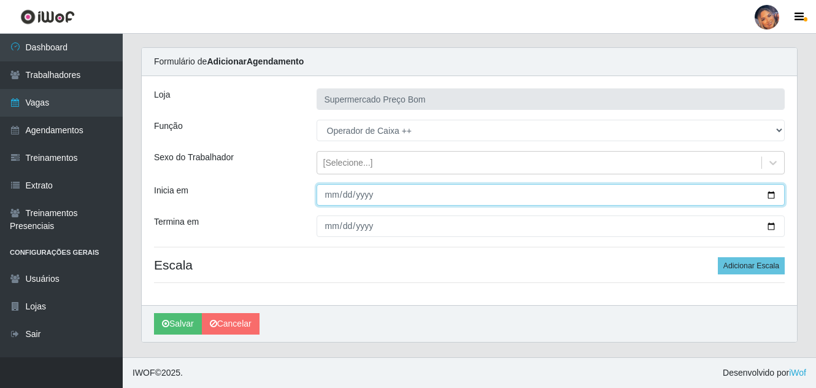
click at [770, 194] on input "Inicia em" at bounding box center [550, 194] width 469 height 21
type input "2025-10-19"
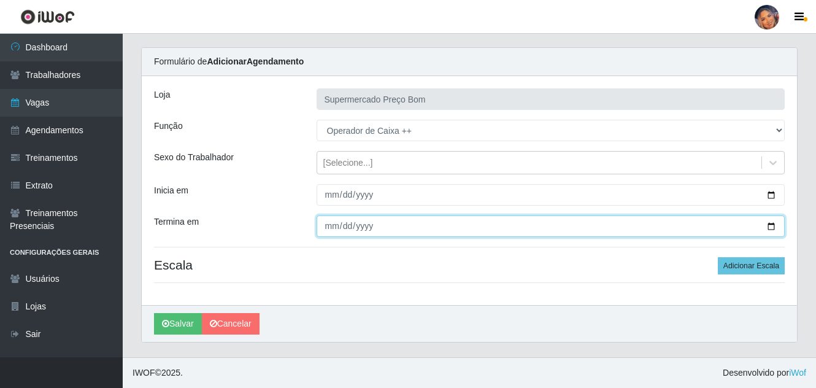
click at [772, 226] on input "Termina em" at bounding box center [550, 225] width 469 height 21
type input "2025-10-19"
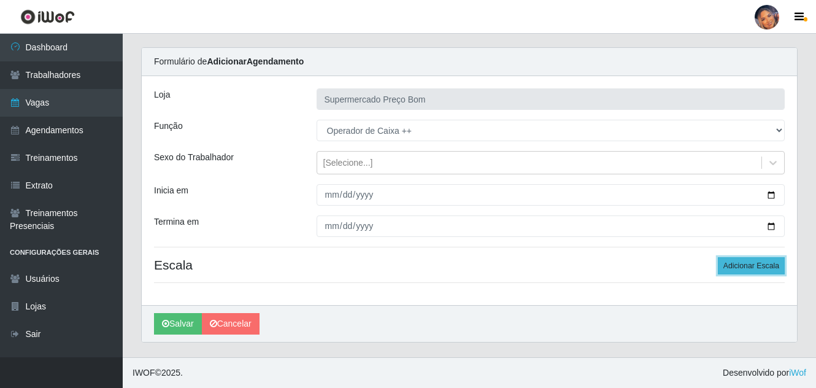
click at [758, 261] on button "Adicionar Escala" at bounding box center [750, 265] width 67 height 17
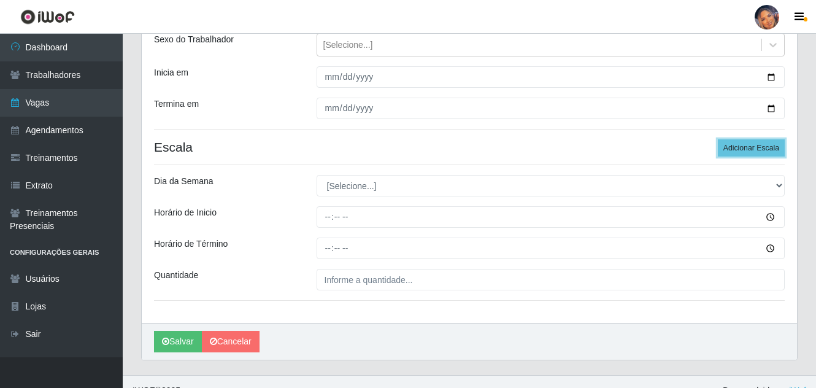
scroll to position [152, 0]
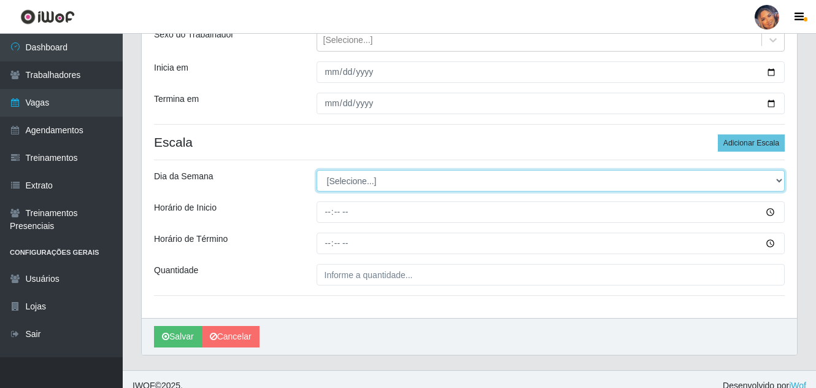
click at [402, 185] on select "[Selecione...] Segunda Terça Quarta Quinta Sexta Sábado Domingo" at bounding box center [550, 180] width 469 height 21
select select "0"
click at [316, 170] on select "[Selecione...] Segunda Terça Quarta Quinta Sexta Sábado Domingo" at bounding box center [550, 180] width 469 height 21
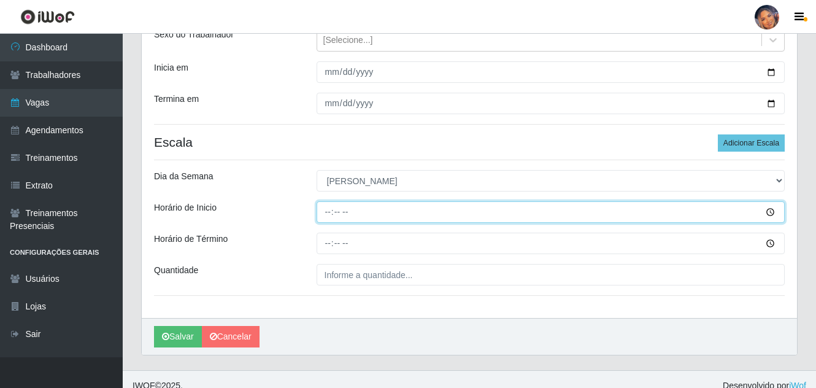
click at [325, 214] on input "Horário de Inicio" at bounding box center [550, 211] width 469 height 21
type input "08:00"
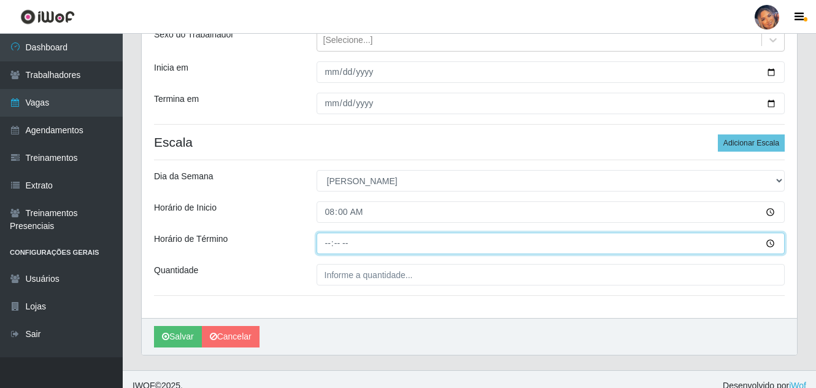
click at [326, 247] on input "Horário de Término" at bounding box center [550, 242] width 469 height 21
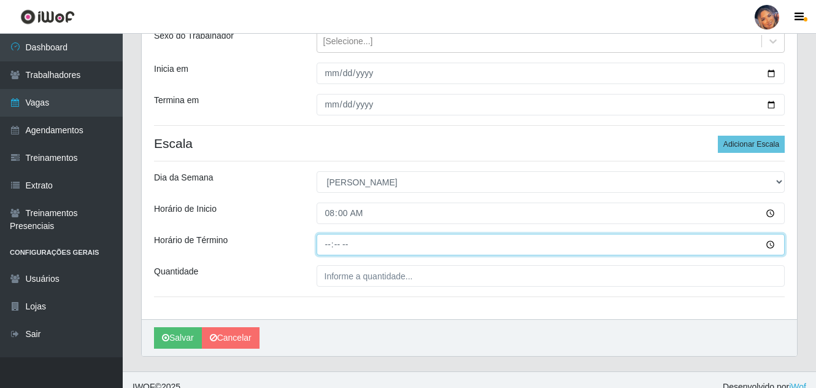
scroll to position [165, 0]
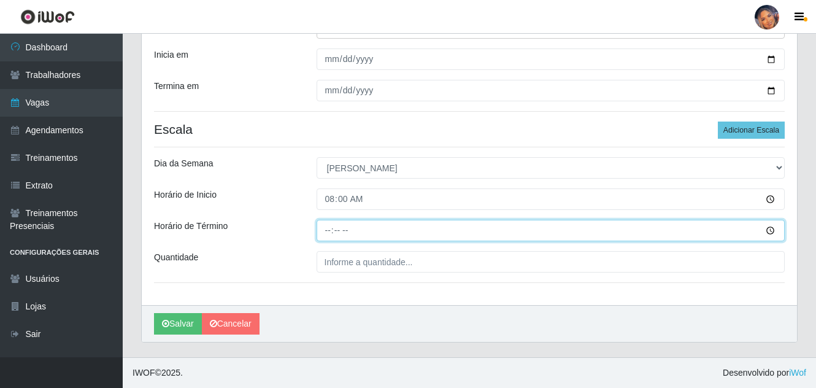
type input "13:00"
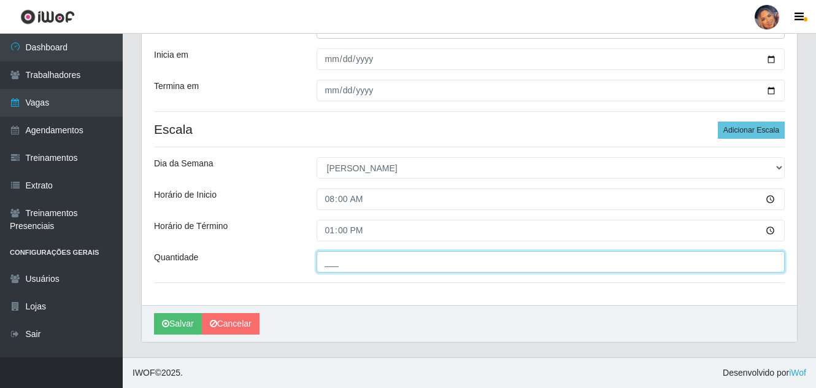
click at [329, 266] on input "___" at bounding box center [550, 261] width 469 height 21
type input "4__"
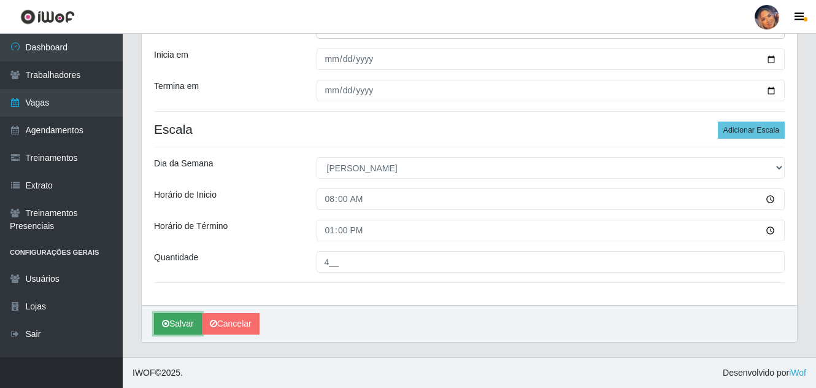
click at [182, 324] on button "Salvar" at bounding box center [178, 323] width 48 height 21
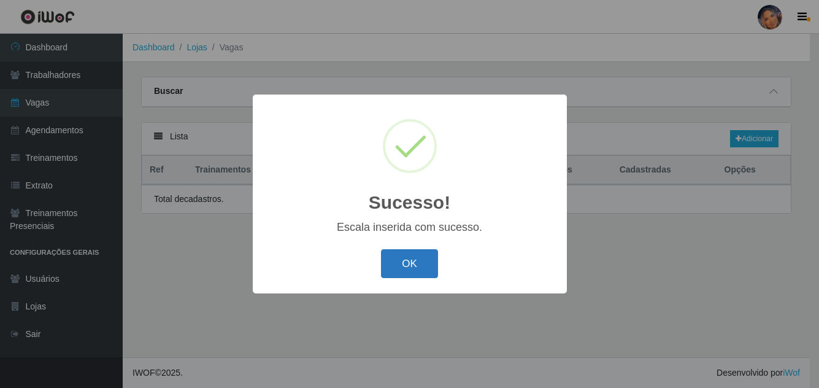
click at [419, 258] on button "OK" at bounding box center [409, 263] width 57 height 29
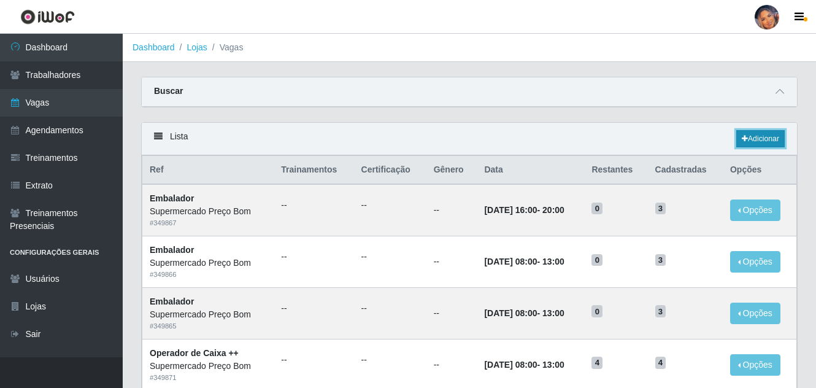
click at [764, 137] on link "Adicionar" at bounding box center [760, 138] width 48 height 17
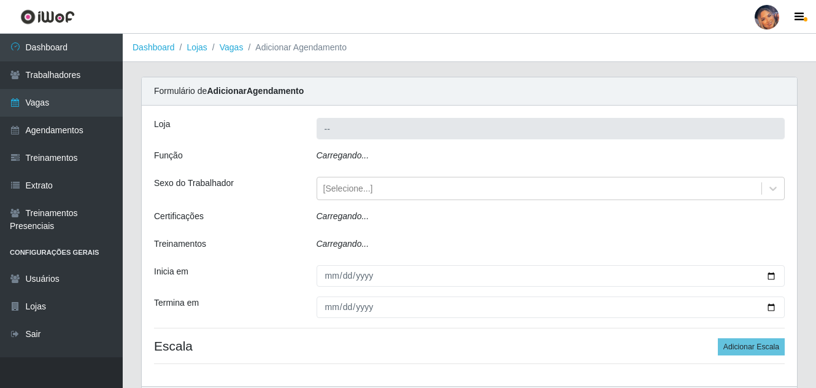
type input "Supermercado Preço Bom"
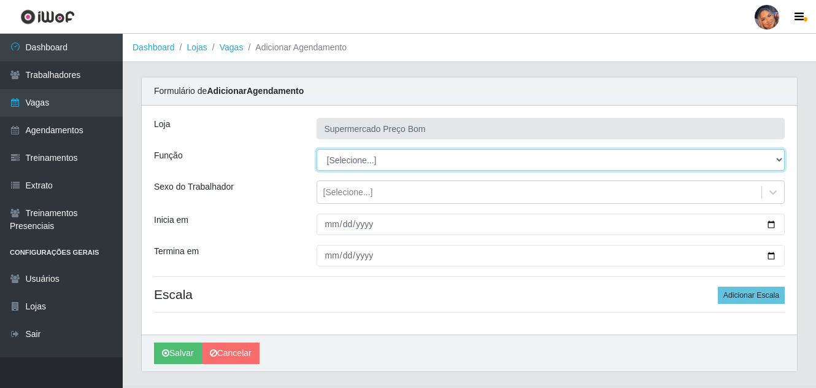
click at [777, 161] on select "[Selecione...] ASG ASG + ASG ++ Balconista Balconista + Balconista ++ Embalador…" at bounding box center [550, 159] width 469 height 21
select select "73"
click at [316, 149] on select "[Selecione...] ASG ASG + ASG ++ Balconista Balconista + Balconista ++ Embalador…" at bounding box center [550, 159] width 469 height 21
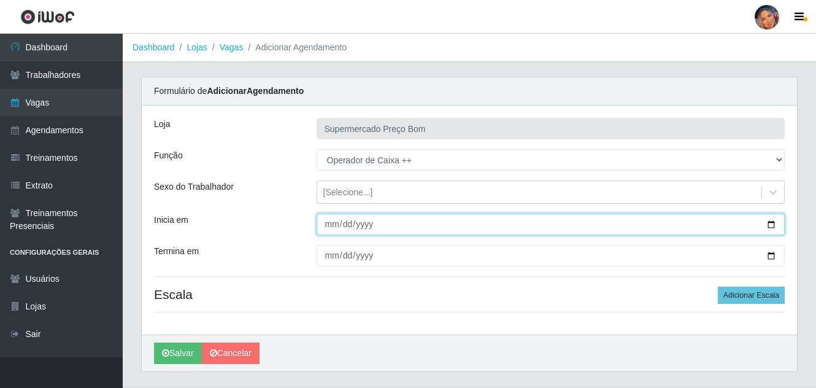
click at [775, 228] on input "Inicia em" at bounding box center [550, 223] width 469 height 21
type input "2025-10-12"
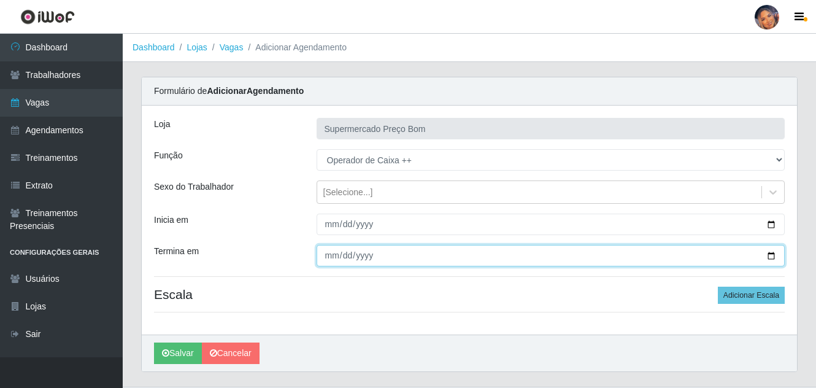
click at [770, 258] on input "Termina em" at bounding box center [550, 255] width 469 height 21
type input "2025-10-12"
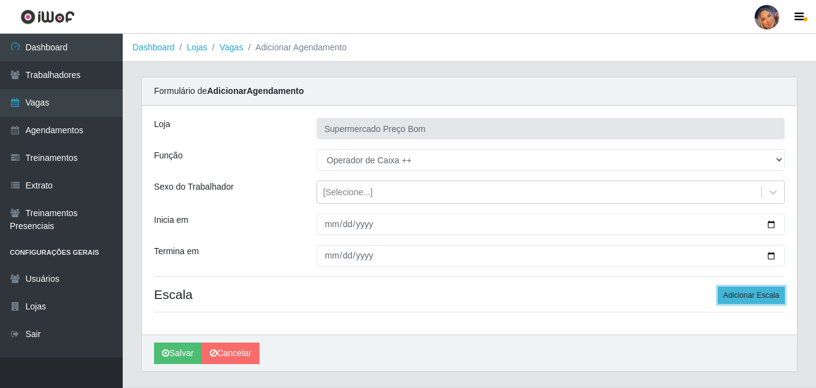
click at [749, 290] on button "Adicionar Escala" at bounding box center [750, 294] width 67 height 17
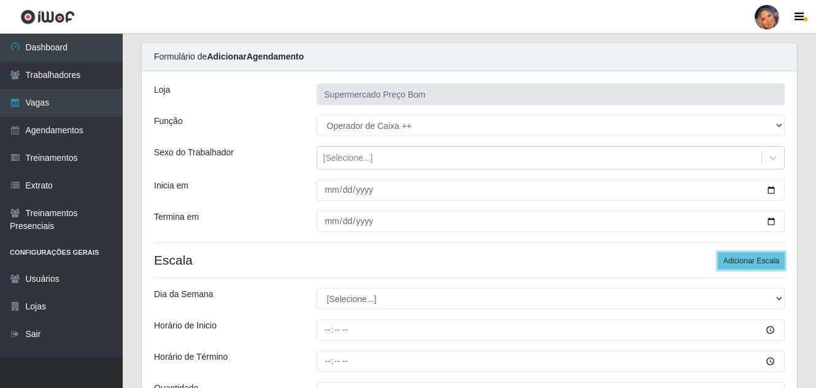
scroll to position [61, 0]
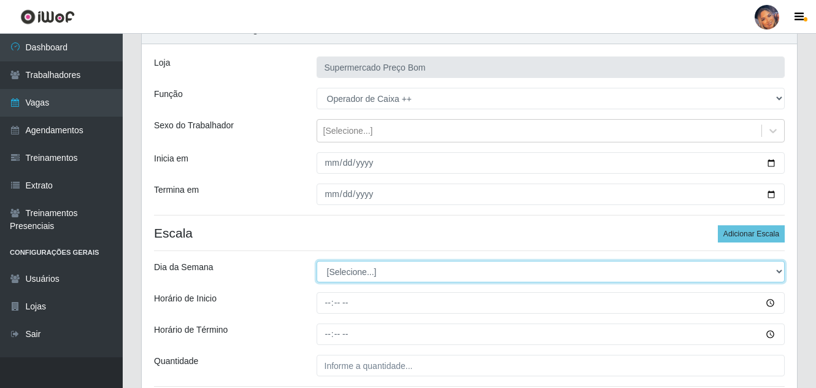
click at [384, 273] on select "[Selecione...] Segunda Terça Quarta Quinta Sexta Sábado Domingo" at bounding box center [550, 271] width 469 height 21
select select "0"
click at [316, 261] on select "[Selecione...] Segunda Terça Quarta Quinta Sexta Sábado Domingo" at bounding box center [550, 271] width 469 height 21
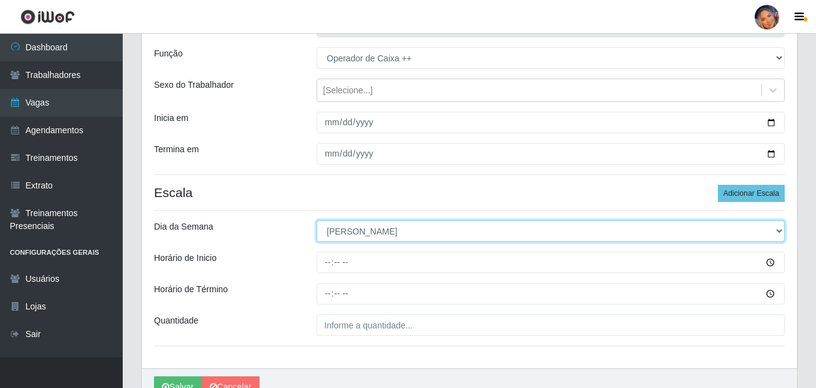
scroll to position [165, 0]
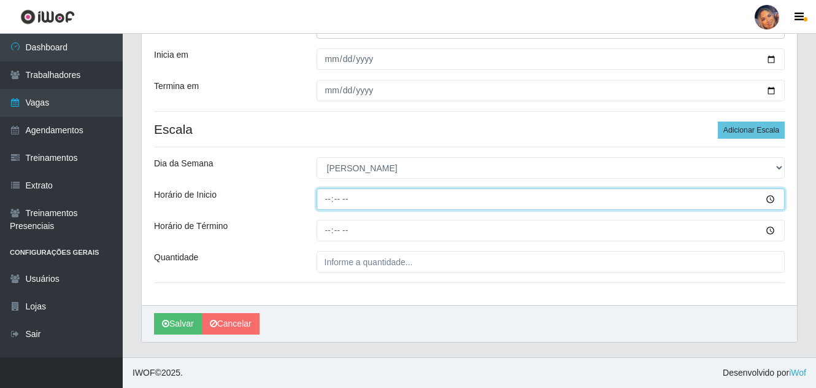
click at [326, 205] on input "Horário de Inicio" at bounding box center [550, 198] width 469 height 21
type input "08:02"
type input "08:00"
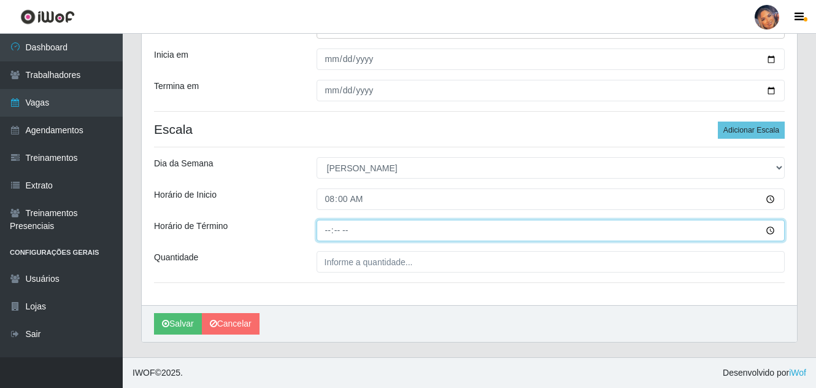
click at [327, 231] on input "Horário de Término" at bounding box center [550, 230] width 469 height 21
type input "13:00"
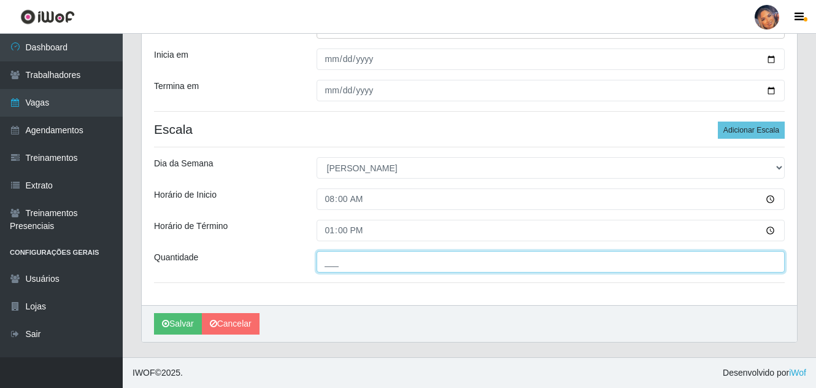
click at [335, 270] on input "___" at bounding box center [550, 261] width 469 height 21
type input "4__"
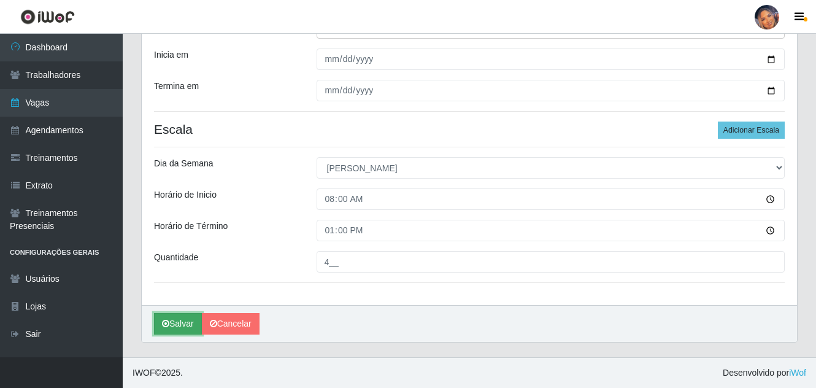
click at [181, 323] on button "Salvar" at bounding box center [178, 323] width 48 height 21
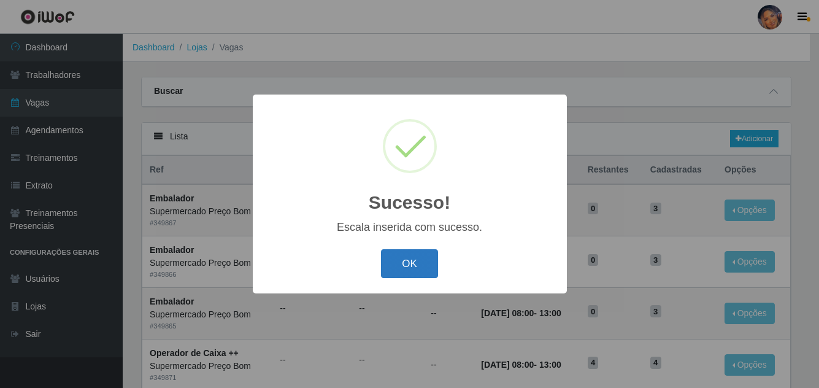
click at [413, 264] on button "OK" at bounding box center [409, 263] width 57 height 29
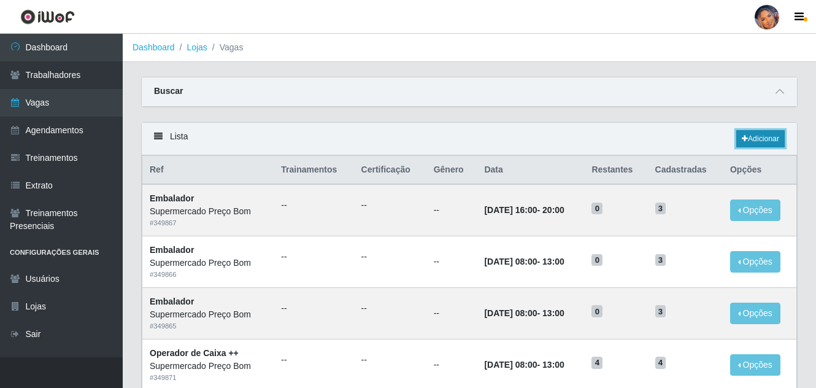
click at [768, 136] on link "Adicionar" at bounding box center [760, 138] width 48 height 17
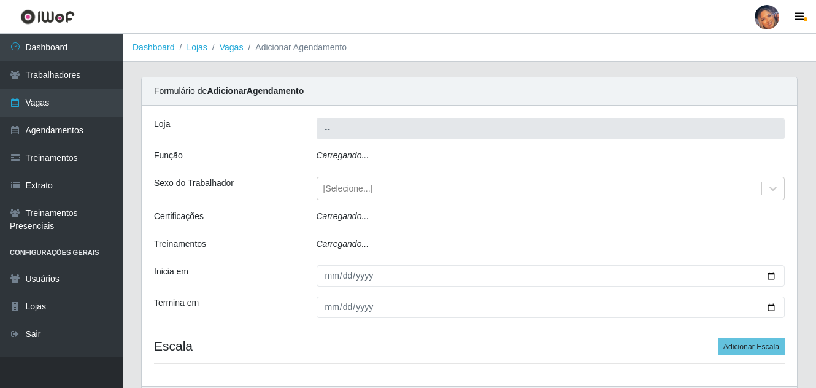
type input "Supermercado Preço Bom"
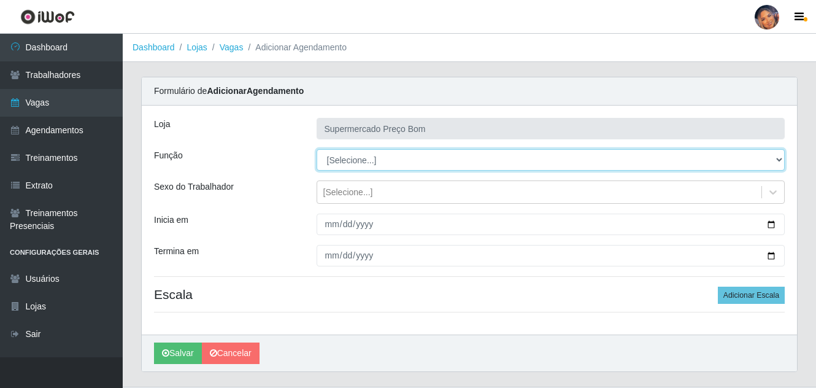
click at [779, 155] on select "[Selecione...] ASG ASG + ASG ++ Balconista Balconista + Balconista ++ Embalador…" at bounding box center [550, 159] width 469 height 21
select select "1"
click at [316, 149] on select "[Selecione...] ASG ASG + ASG ++ Balconista Balconista + Balconista ++ Embalador…" at bounding box center [550, 159] width 469 height 21
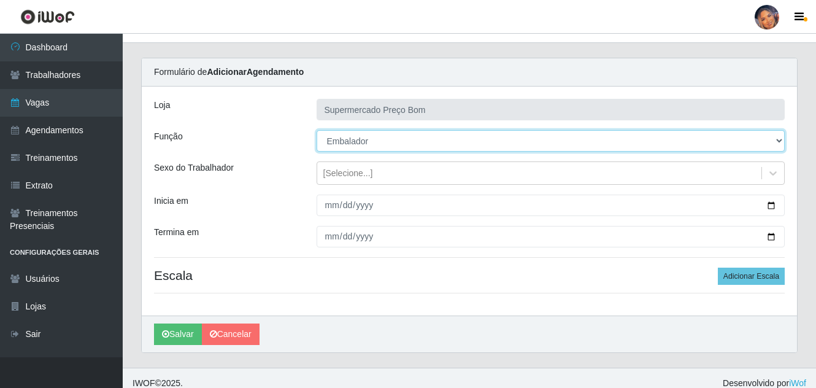
scroll to position [29, 0]
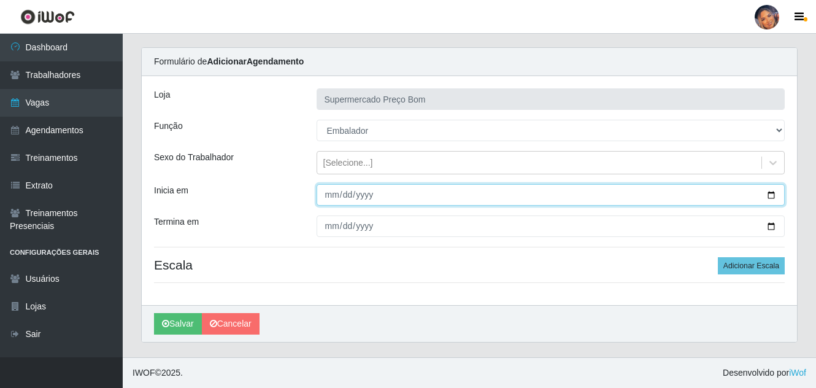
click at [770, 194] on input "Inicia em" at bounding box center [550, 194] width 469 height 21
type input "2025-10-19"
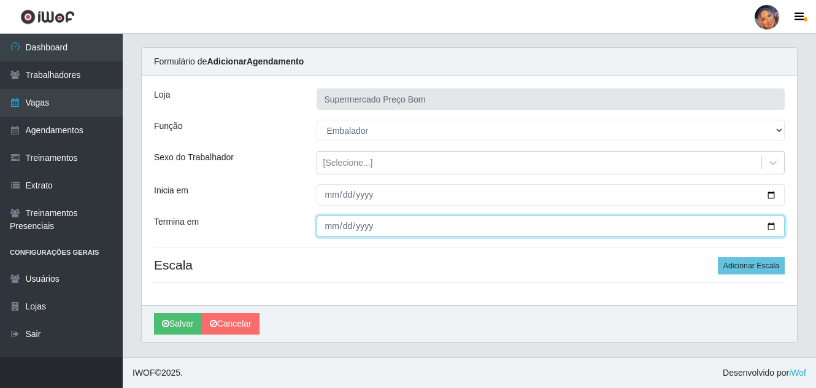
click at [775, 226] on input "Termina em" at bounding box center [550, 225] width 469 height 21
type input "2025-10-19"
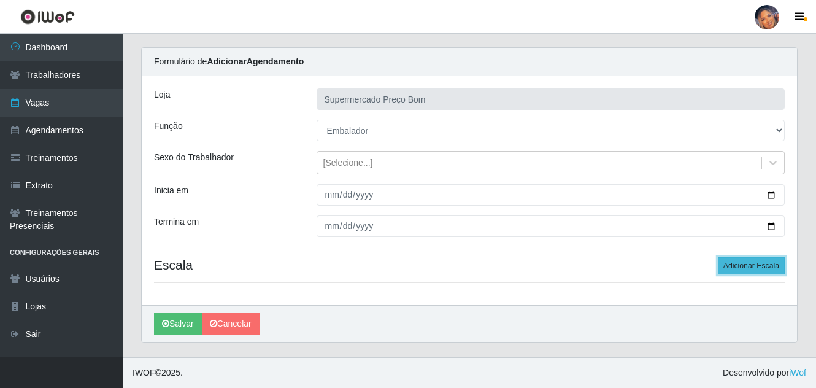
click at [747, 265] on button "Adicionar Escala" at bounding box center [750, 265] width 67 height 17
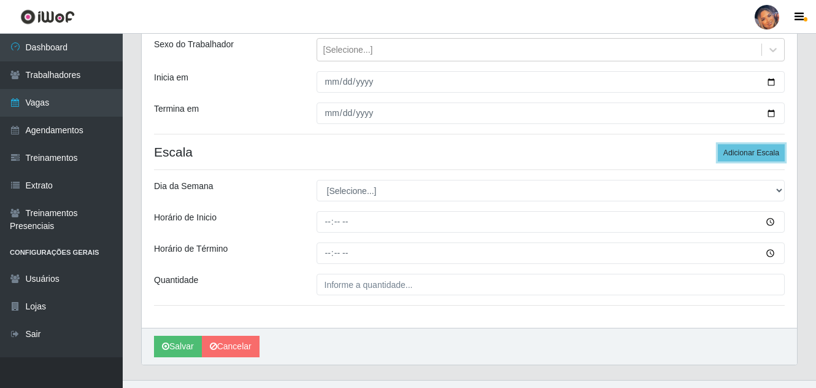
scroll to position [152, 0]
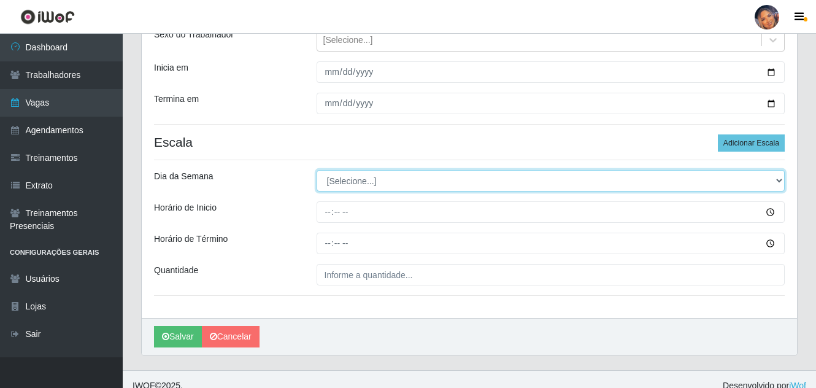
click at [394, 181] on select "[Selecione...] Segunda Terça Quarta Quinta Sexta Sábado Domingo" at bounding box center [550, 180] width 469 height 21
select select "0"
click at [316, 170] on select "[Selecione...] Segunda Terça Quarta Quinta Sexta Sábado Domingo" at bounding box center [550, 180] width 469 height 21
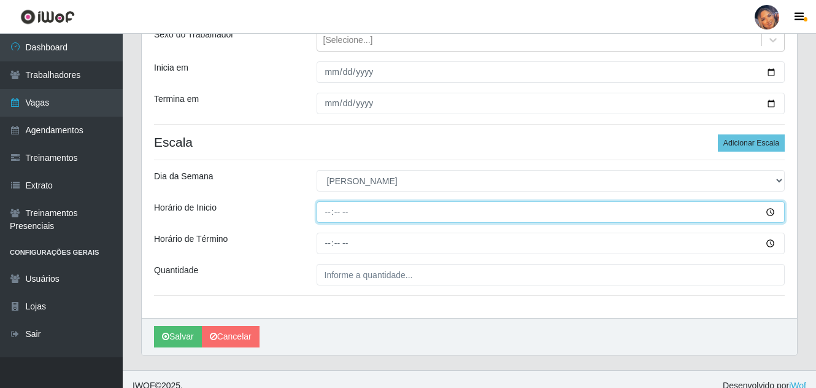
click at [326, 208] on input "Horário de Inicio" at bounding box center [550, 211] width 469 height 21
type input "08:00"
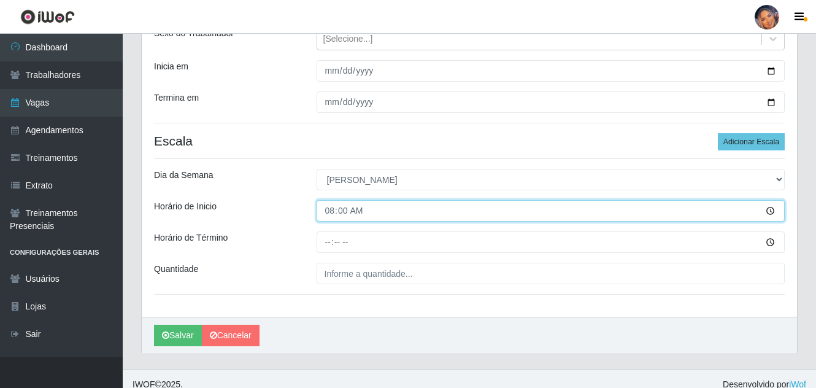
scroll to position [165, 0]
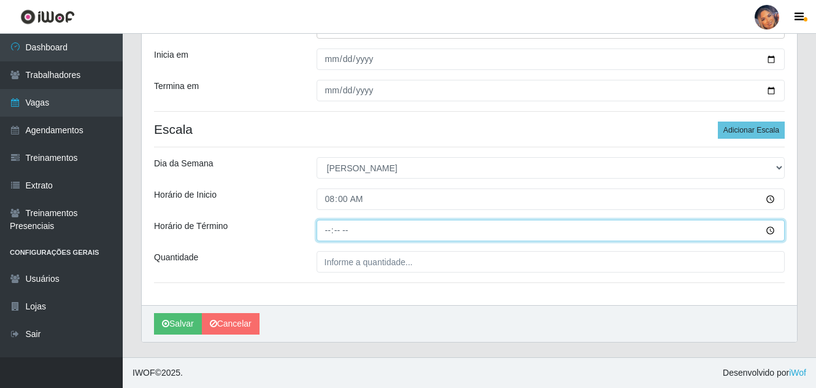
click at [326, 235] on input "Horário de Término" at bounding box center [550, 230] width 469 height 21
type input "13:00"
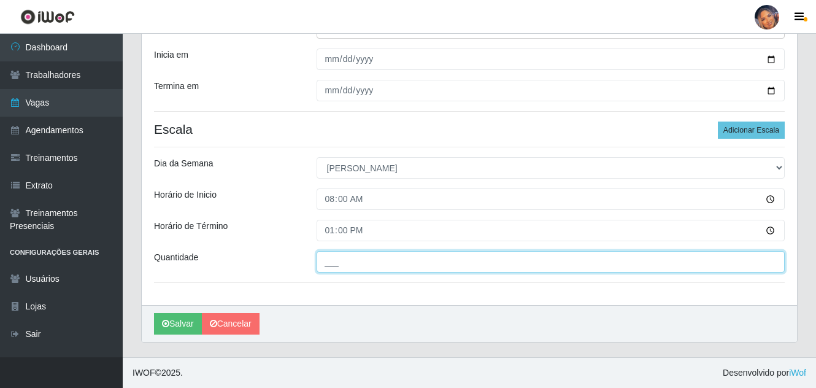
click at [319, 258] on input "___" at bounding box center [550, 261] width 469 height 21
type input "10_"
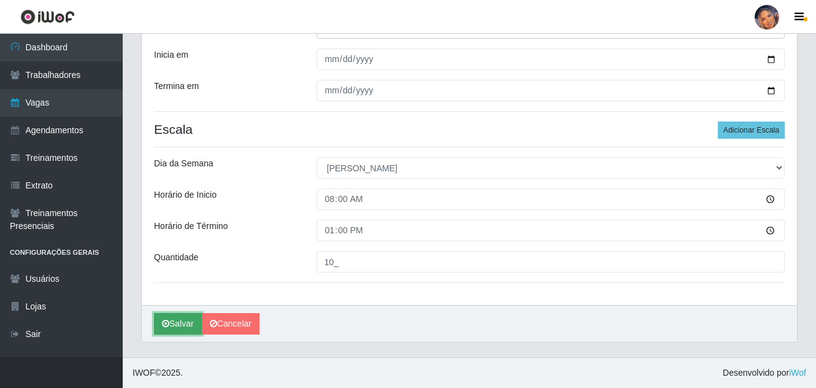
click at [182, 321] on button "Salvar" at bounding box center [178, 323] width 48 height 21
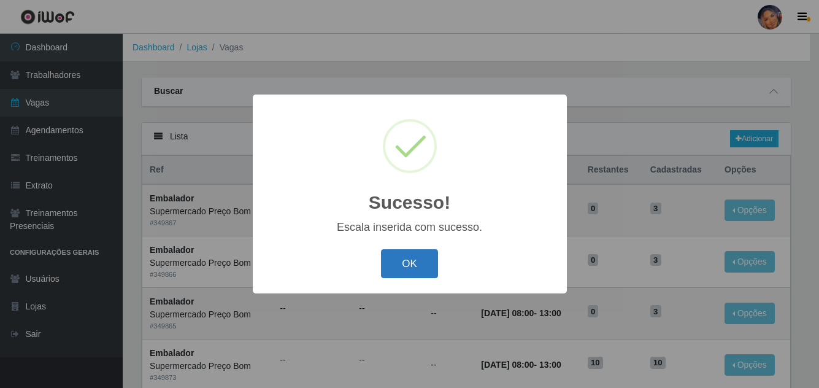
click at [409, 259] on button "OK" at bounding box center [409, 263] width 57 height 29
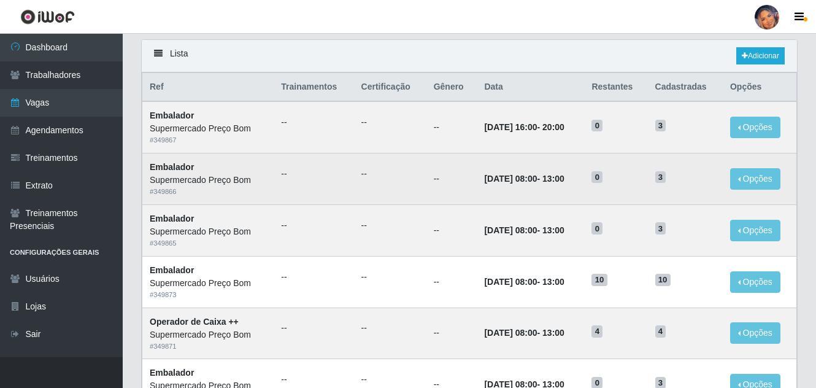
scroll to position [61, 0]
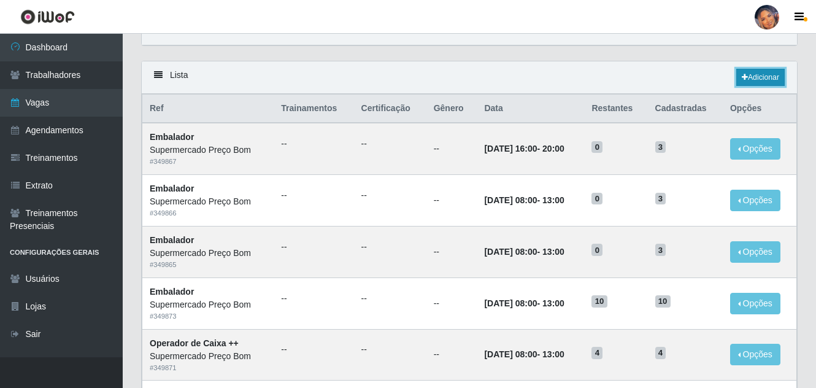
click at [765, 72] on link "Adicionar" at bounding box center [760, 77] width 48 height 17
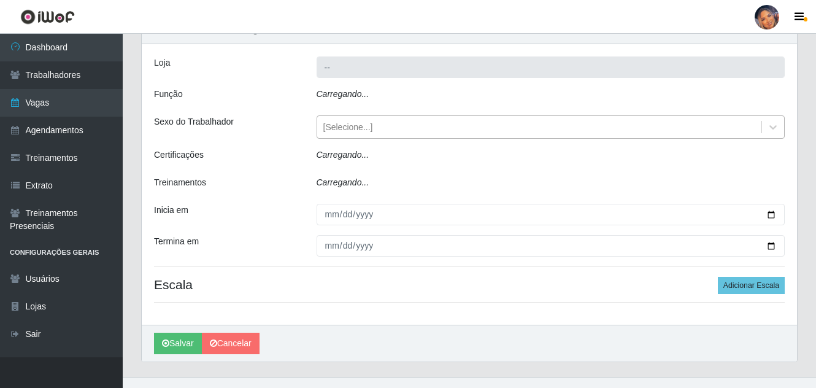
type input "Supermercado Preço Bom"
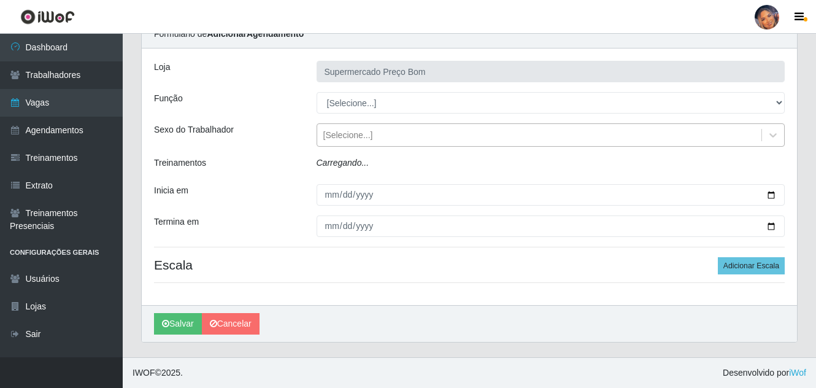
scroll to position [29, 0]
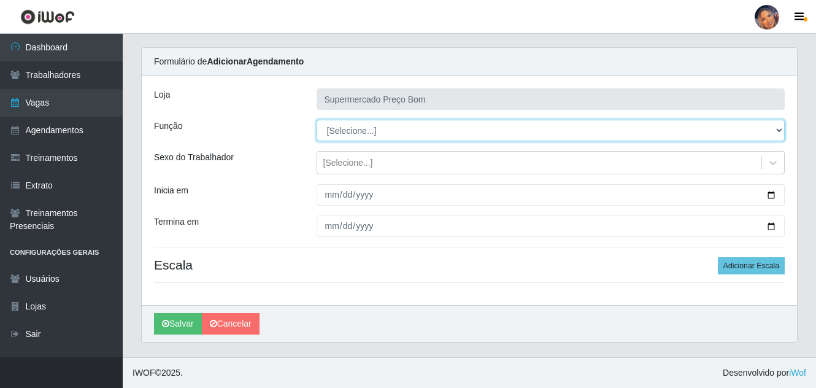
click at [780, 129] on select "[Selecione...] ASG ASG + ASG ++ Balconista Balconista + Balconista ++ Embalador…" at bounding box center [550, 130] width 469 height 21
select select "1"
click at [316, 120] on select "[Selecione...] ASG ASG + ASG ++ Balconista Balconista + Balconista ++ Embalador…" at bounding box center [550, 130] width 469 height 21
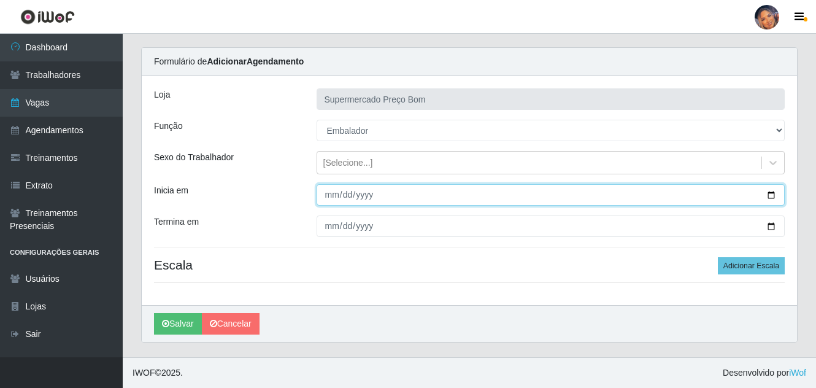
click at [775, 193] on input "Inicia em" at bounding box center [550, 194] width 469 height 21
type input "2025-10-26"
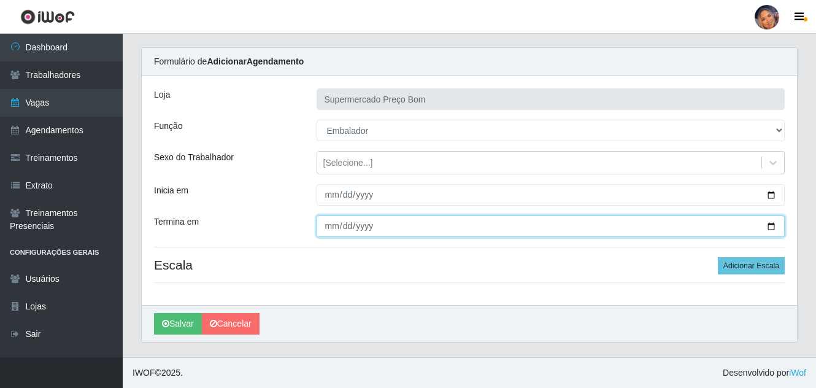
click at [776, 223] on input "Termina em" at bounding box center [550, 225] width 469 height 21
click at [774, 225] on input "Termina em" at bounding box center [550, 225] width 469 height 21
type input "2025-10-26"
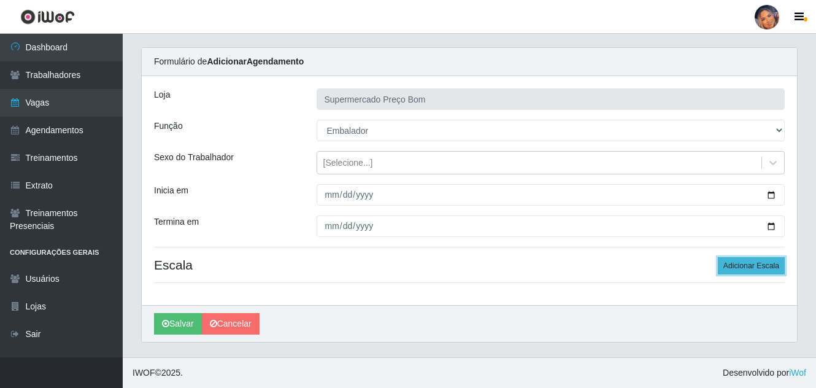
click at [752, 264] on button "Adicionar Escala" at bounding box center [750, 265] width 67 height 17
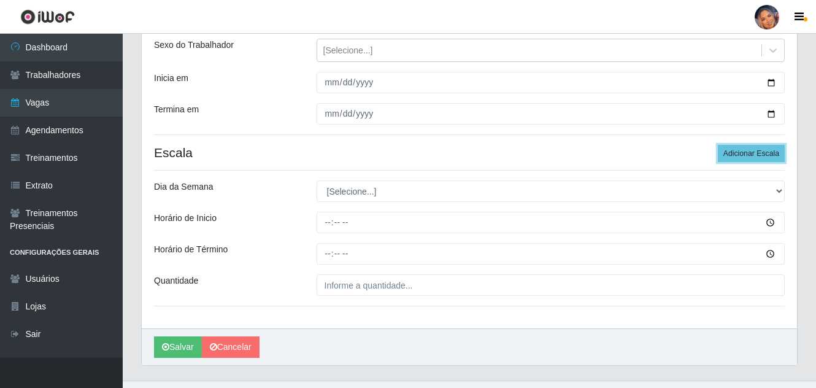
scroll to position [152, 0]
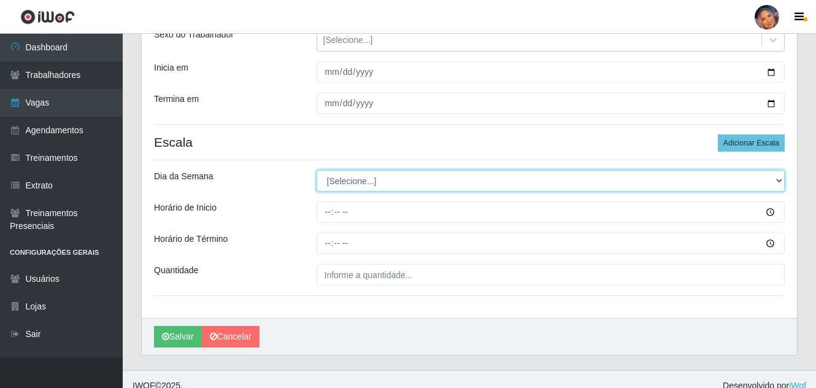
click at [356, 179] on select "[Selecione...] Segunda Terça Quarta Quinta Sexta Sábado Domingo" at bounding box center [550, 180] width 469 height 21
select select "0"
click at [316, 170] on select "[Selecione...] Segunda Terça Quarta Quinta Sexta Sábado Domingo" at bounding box center [550, 180] width 469 height 21
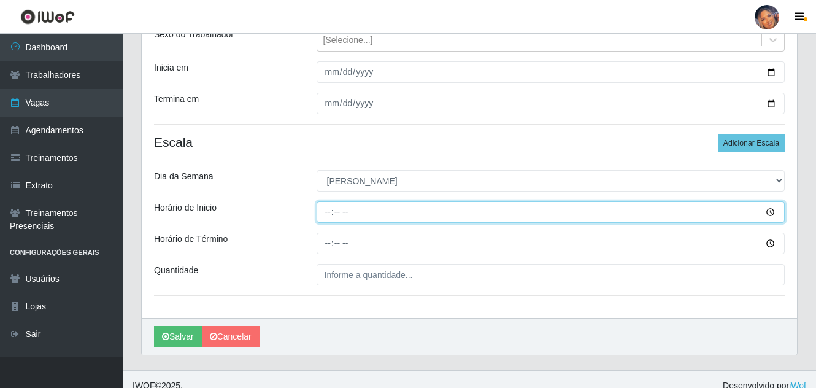
click at [324, 213] on input "Horário de Inicio" at bounding box center [550, 211] width 469 height 21
type input "08:00"
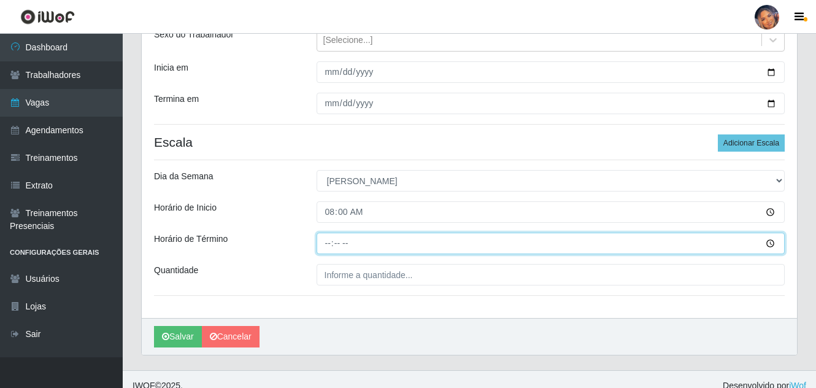
click at [324, 245] on input "Horário de Término" at bounding box center [550, 242] width 469 height 21
type input "13:00"
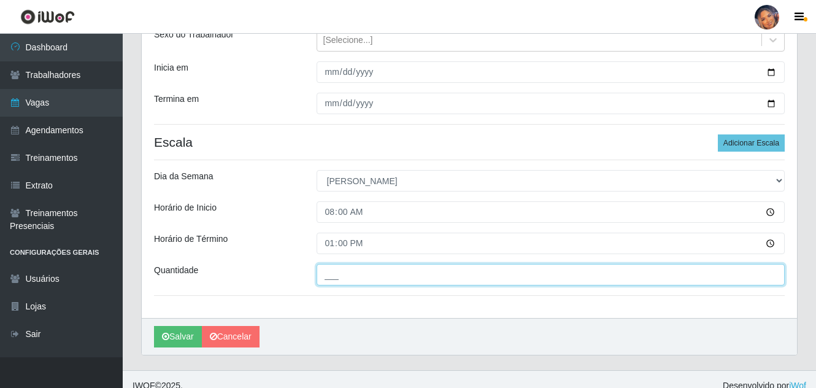
click at [327, 278] on input "___" at bounding box center [550, 274] width 469 height 21
type input "10_"
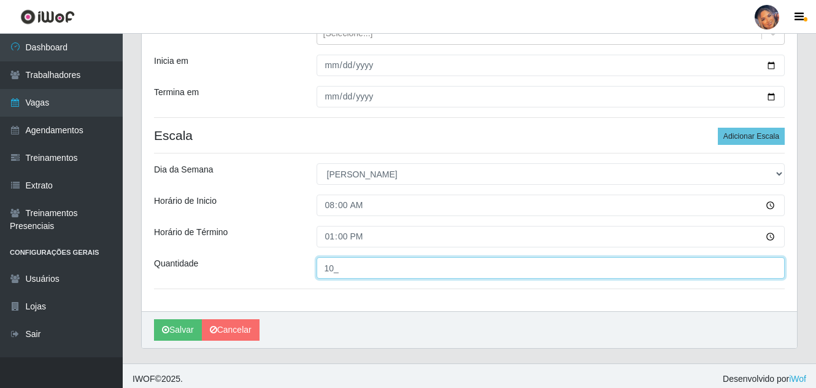
scroll to position [165, 0]
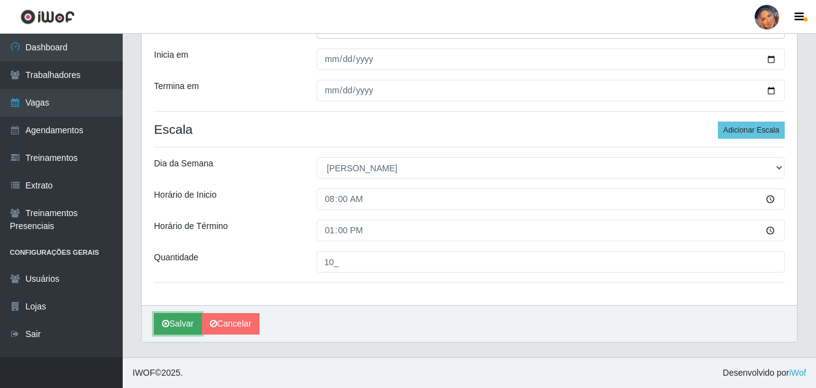
click at [194, 316] on button "Salvar" at bounding box center [178, 323] width 48 height 21
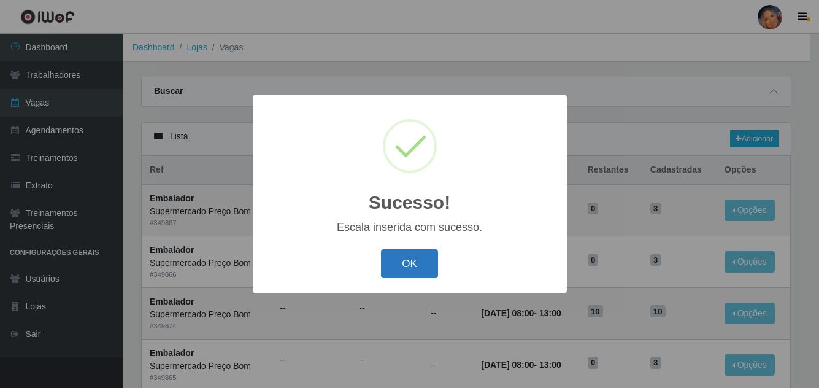
click at [397, 267] on button "OK" at bounding box center [409, 263] width 57 height 29
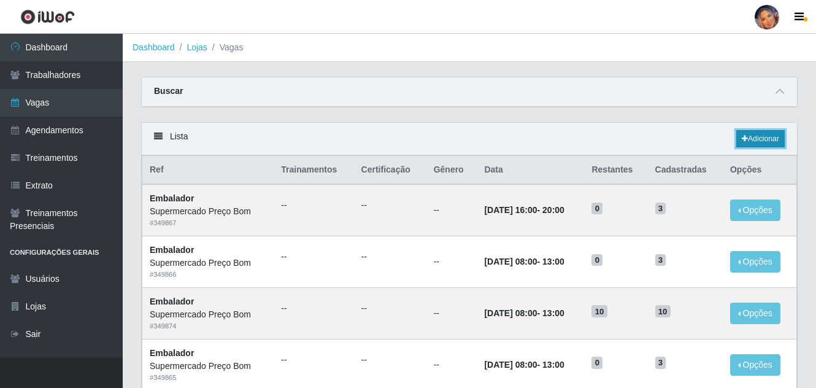
click at [770, 134] on link "Adicionar" at bounding box center [760, 138] width 48 height 17
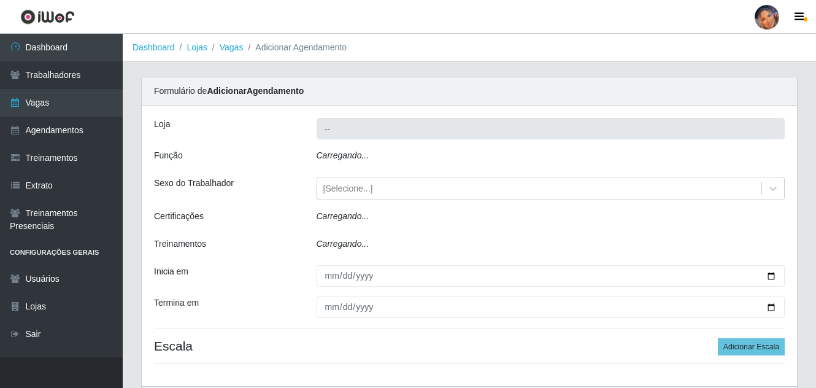
type input "Supermercado Preço Bom"
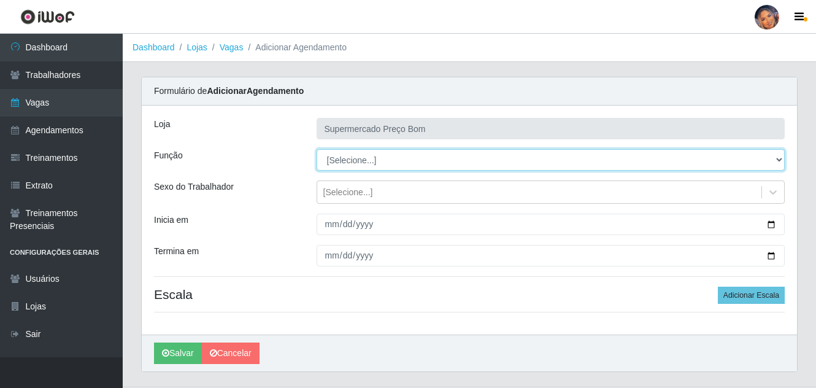
click at [778, 158] on select "[Selecione...] ASG ASG + ASG ++ Balconista Balconista + Balconista ++ Embalador…" at bounding box center [550, 159] width 469 height 21
select select "73"
click at [316, 149] on select "[Selecione...] ASG ASG + ASG ++ Balconista Balconista + Balconista ++ Embalador…" at bounding box center [550, 159] width 469 height 21
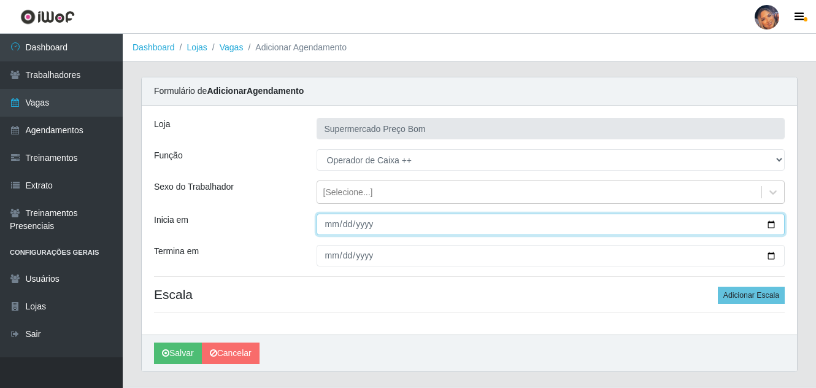
click at [776, 222] on input "Inicia em" at bounding box center [550, 223] width 469 height 21
type input "2025-10-26"
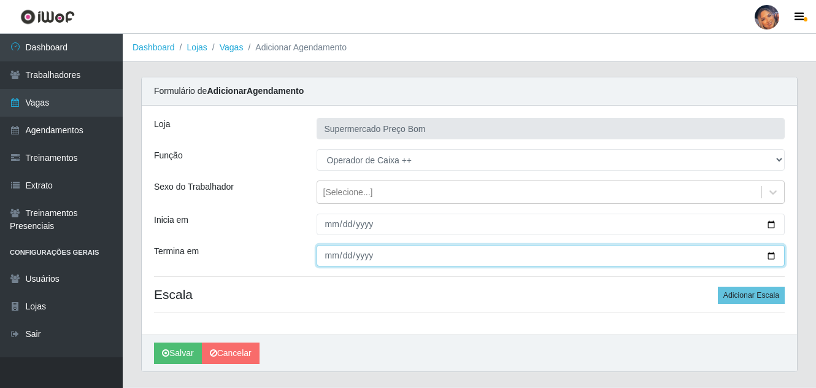
click at [770, 254] on input "Termina em" at bounding box center [550, 255] width 469 height 21
type input "2025-10-26"
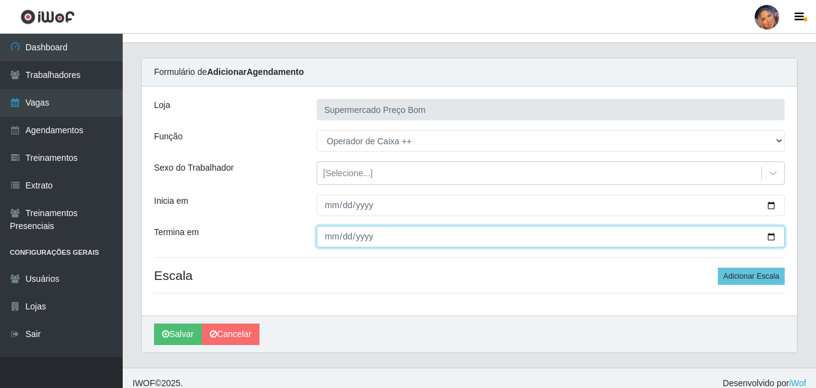
scroll to position [29, 0]
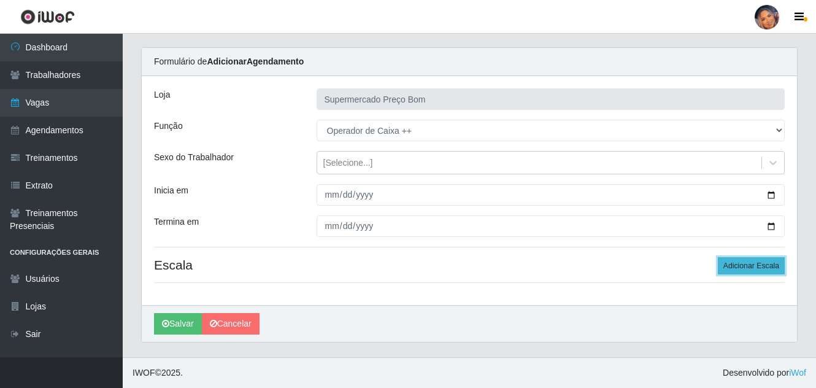
click at [751, 266] on button "Adicionar Escala" at bounding box center [750, 265] width 67 height 17
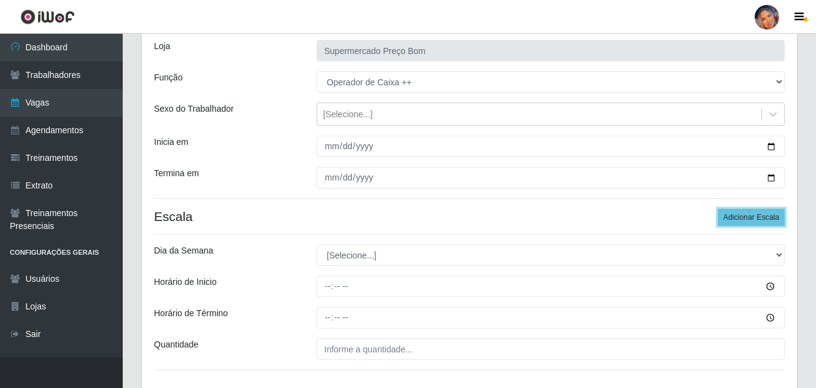
scroll to position [152, 0]
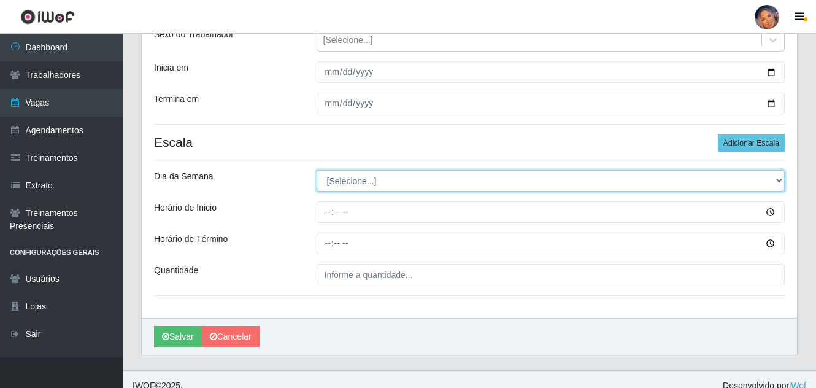
click at [780, 182] on select "[Selecione...] Segunda Terça Quarta Quinta Sexta Sábado Domingo" at bounding box center [550, 180] width 469 height 21
select select "0"
click at [316, 170] on select "[Selecione...] Segunda Terça Quarta Quinta Sexta Sábado Domingo" at bounding box center [550, 180] width 469 height 21
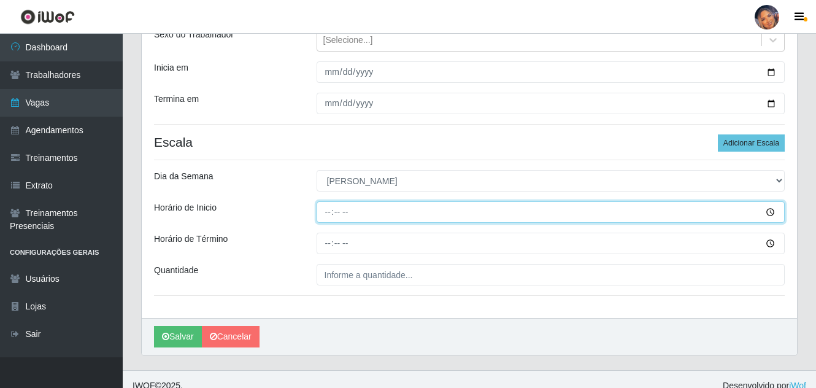
click at [324, 216] on input "Horário de Inicio" at bounding box center [550, 211] width 469 height 21
type input "08:00"
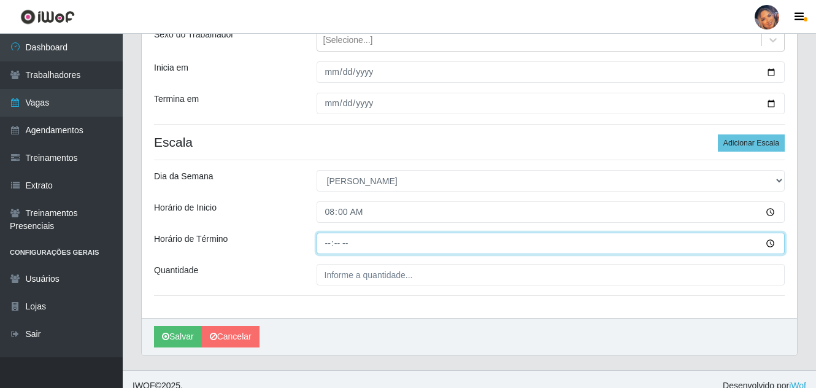
click at [327, 247] on input "Horário de Término" at bounding box center [550, 242] width 469 height 21
type input "13:00"
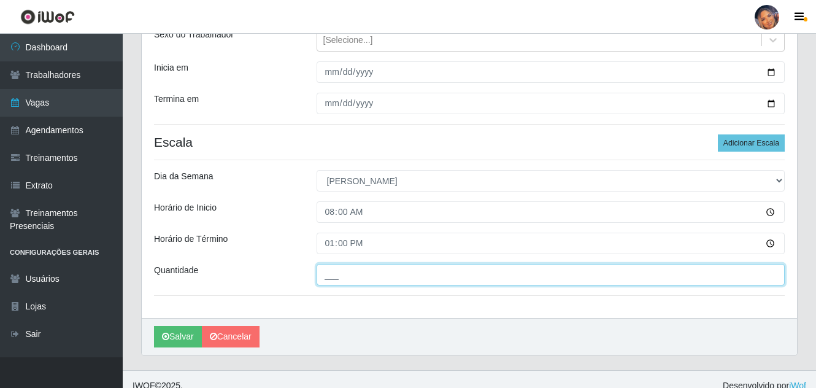
click at [326, 274] on input "___" at bounding box center [550, 274] width 469 height 21
type input "4__"
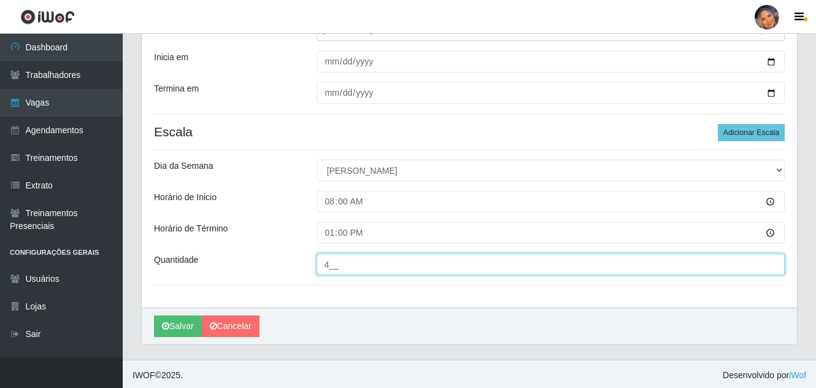
scroll to position [165, 0]
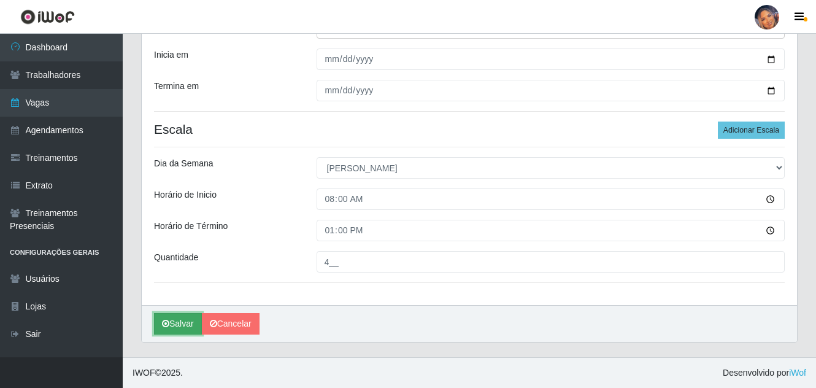
click at [182, 321] on button "Salvar" at bounding box center [178, 323] width 48 height 21
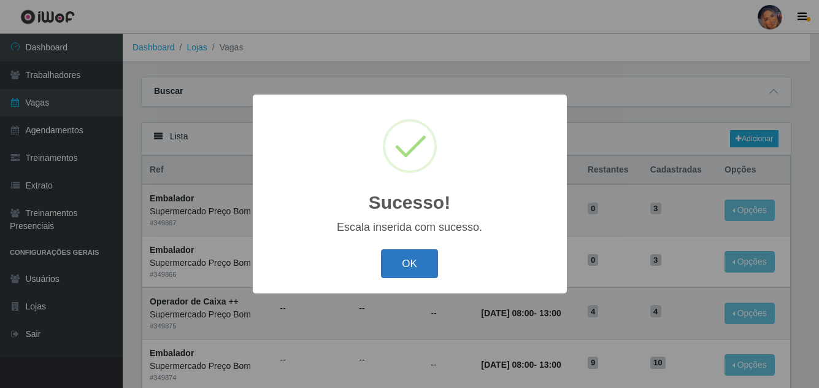
click at [415, 260] on button "OK" at bounding box center [409, 263] width 57 height 29
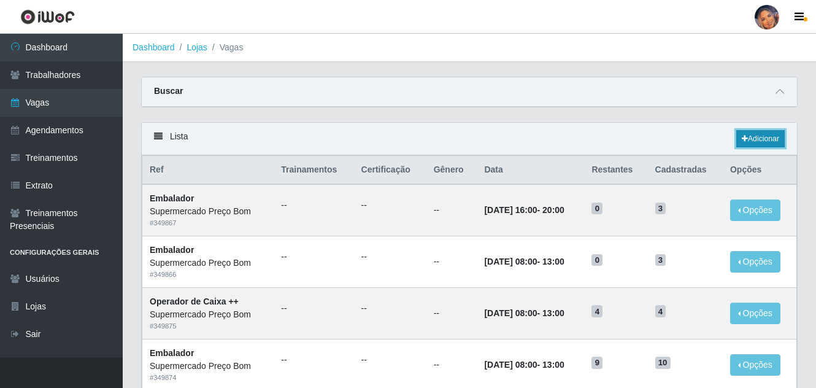
click at [762, 137] on link "Adicionar" at bounding box center [760, 138] width 48 height 17
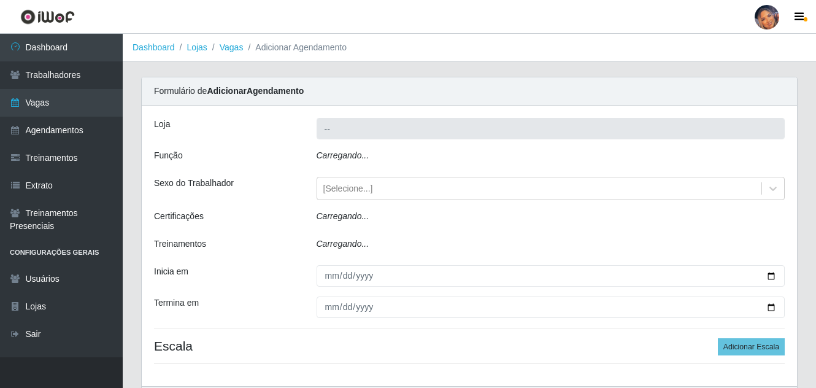
type input "Supermercado Preço Bom"
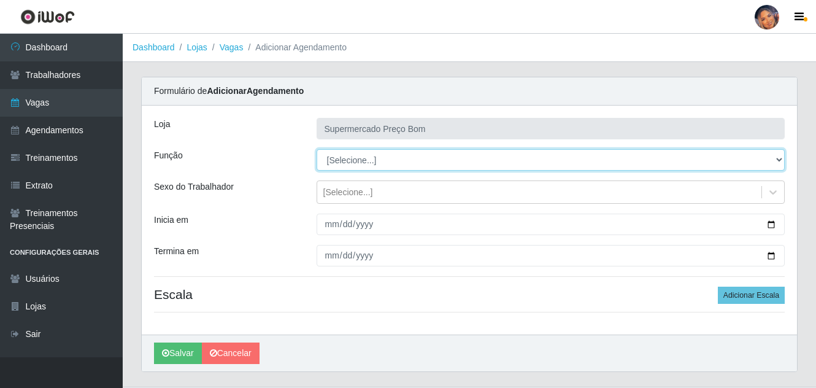
click at [779, 161] on select "[Selecione...] ASG ASG + ASG ++ Balconista Balconista + Balconista ++ Embalador…" at bounding box center [550, 159] width 469 height 21
select select "1"
click at [316, 149] on select "[Selecione...] ASG ASG + ASG ++ Balconista Balconista + Balconista ++ Embalador…" at bounding box center [550, 159] width 469 height 21
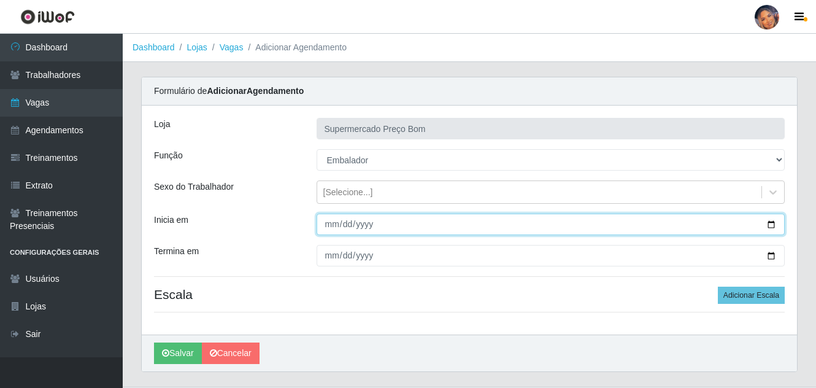
click at [773, 221] on input "Inicia em" at bounding box center [550, 223] width 469 height 21
type input "2025-10-18"
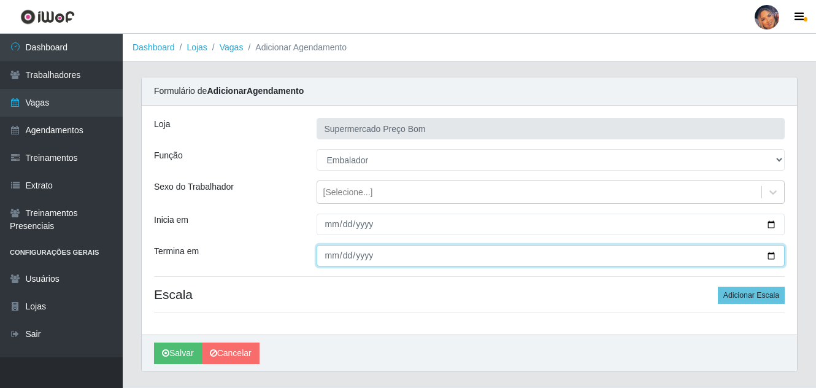
click at [770, 253] on input "Termina em" at bounding box center [550, 255] width 469 height 21
type input "2025-10-18"
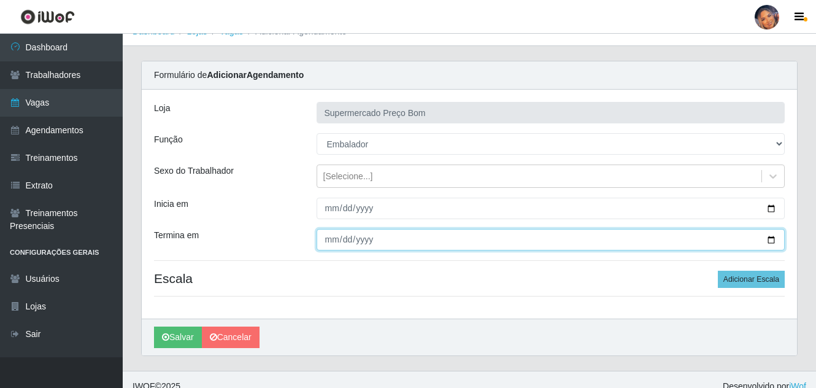
scroll to position [29, 0]
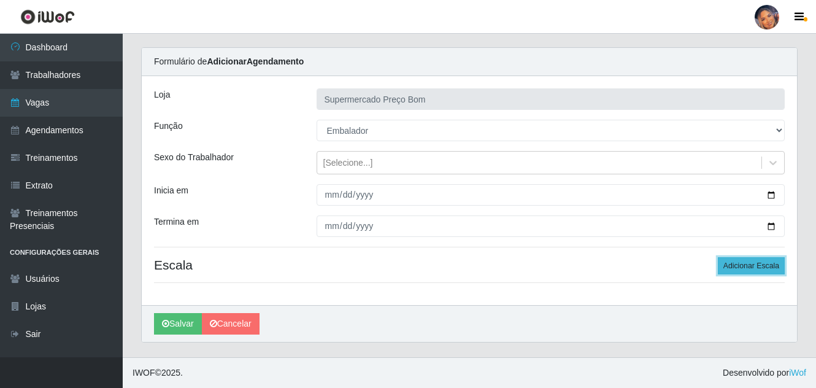
click at [754, 259] on button "Adicionar Escala" at bounding box center [750, 265] width 67 height 17
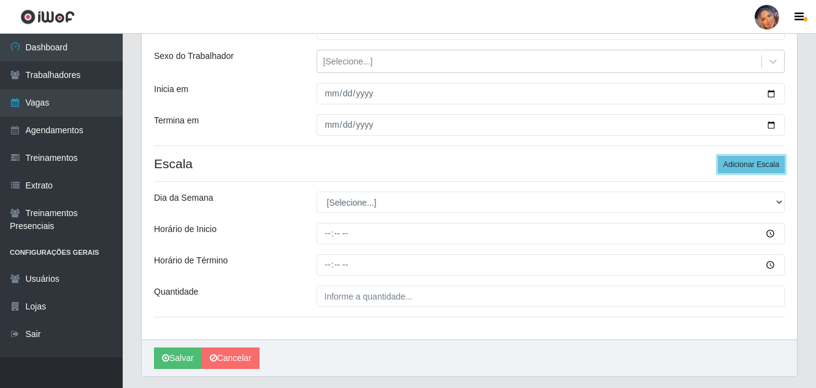
scroll to position [165, 0]
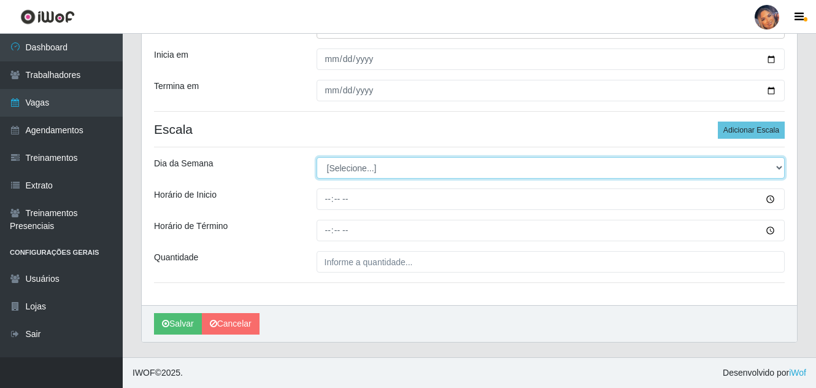
click at [383, 167] on select "[Selecione...] Segunda Terça Quarta Quinta Sexta Sábado Domingo" at bounding box center [550, 167] width 469 height 21
select select "6"
click at [316, 157] on select "[Selecione...] Segunda Terça Quarta Quinta Sexta Sábado Domingo" at bounding box center [550, 167] width 469 height 21
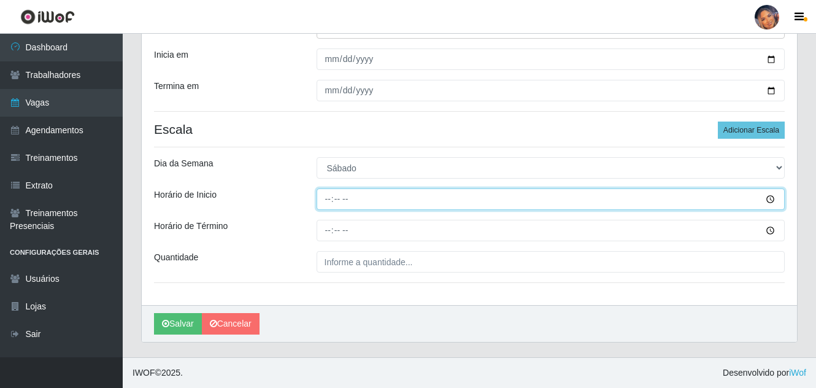
click at [329, 201] on input "Horário de Inicio" at bounding box center [550, 198] width 469 height 21
type input "08:00"
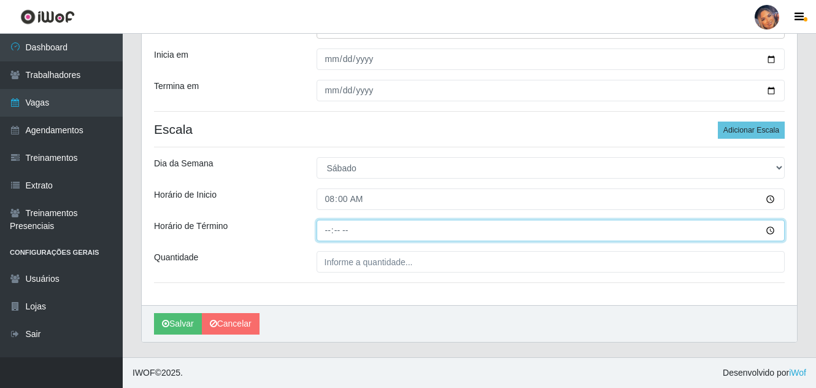
click at [325, 234] on input "Horário de Término" at bounding box center [550, 230] width 469 height 21
type input "13:00"
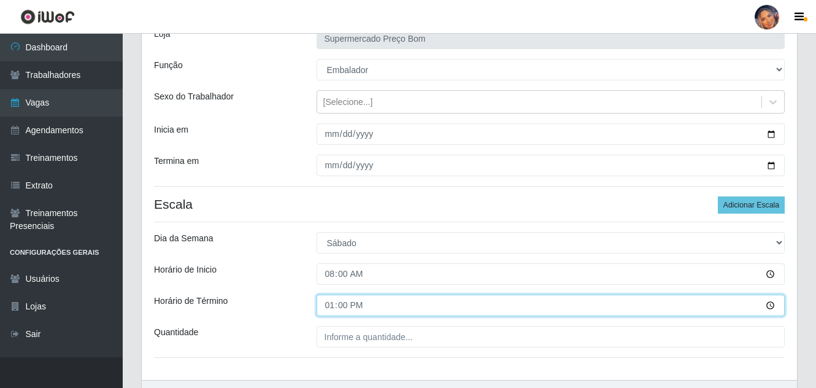
scroll to position [123, 0]
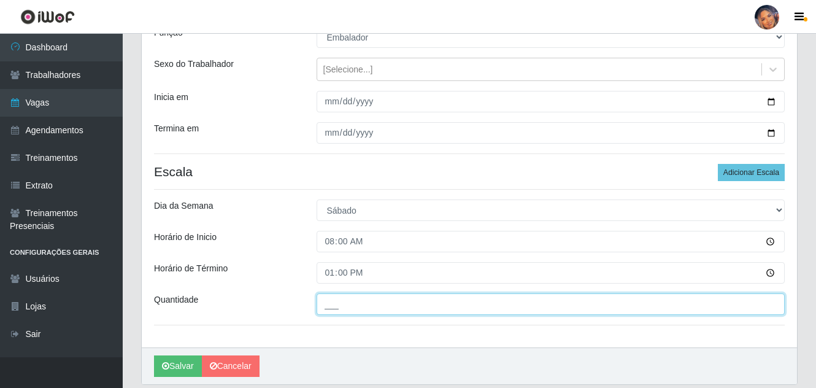
click at [380, 310] on input "___" at bounding box center [550, 303] width 469 height 21
type input "4__"
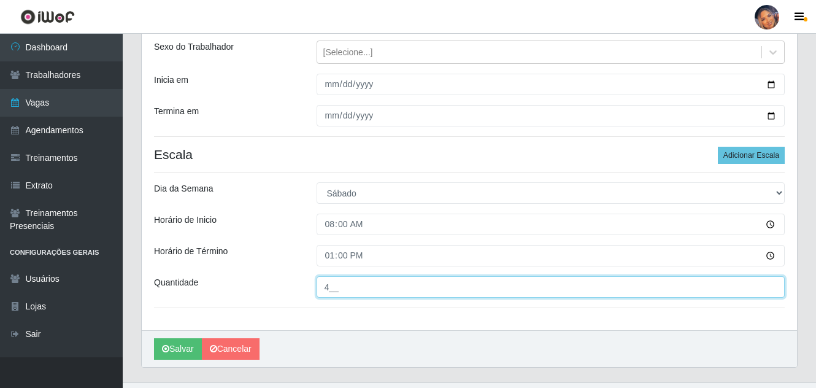
scroll to position [165, 0]
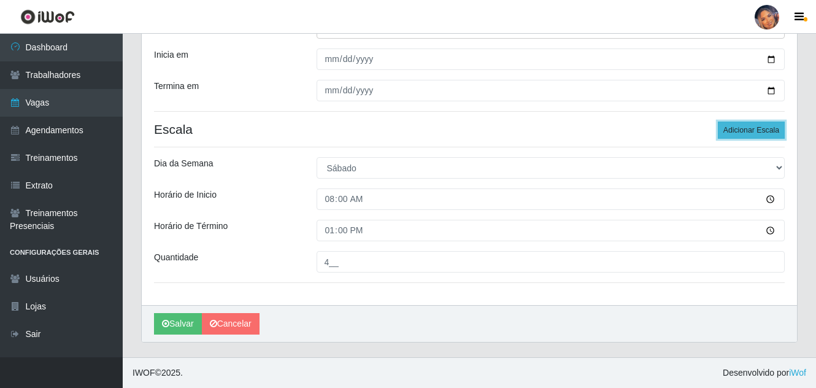
click at [741, 128] on button "Adicionar Escala" at bounding box center [750, 129] width 67 height 17
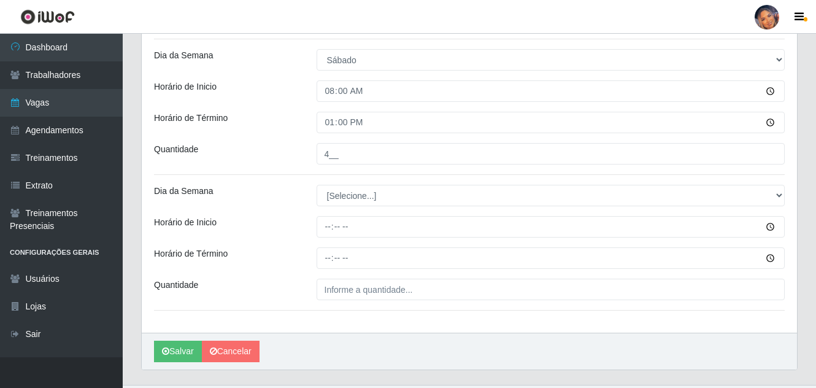
scroll to position [300, 0]
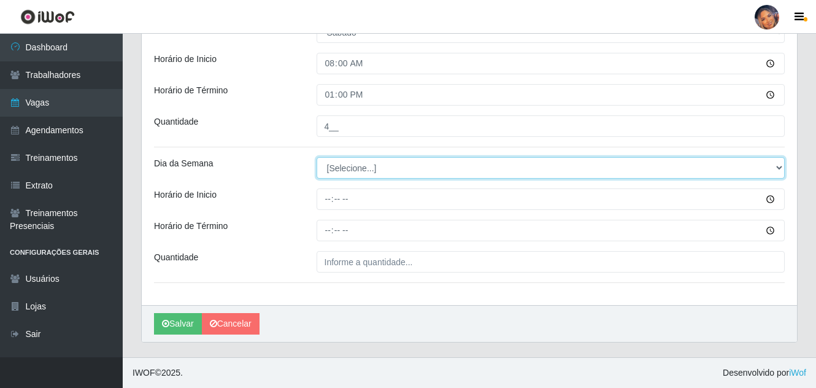
click at [343, 169] on select "[Selecione...] Segunda Terça Quarta Quinta Sexta Sábado Domingo" at bounding box center [550, 167] width 469 height 21
select select "6"
click at [316, 157] on select "[Selecione...] Segunda Terça Quarta Quinta Sexta Sábado Domingo" at bounding box center [550, 167] width 469 height 21
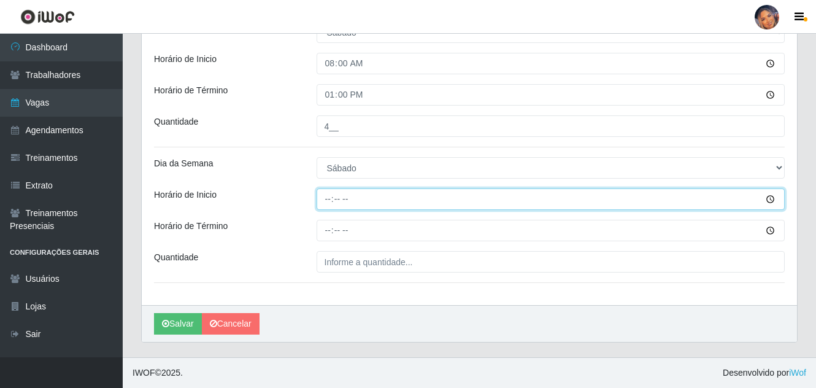
click at [320, 197] on input "Horário de Inicio" at bounding box center [550, 198] width 469 height 21
type input "16:00"
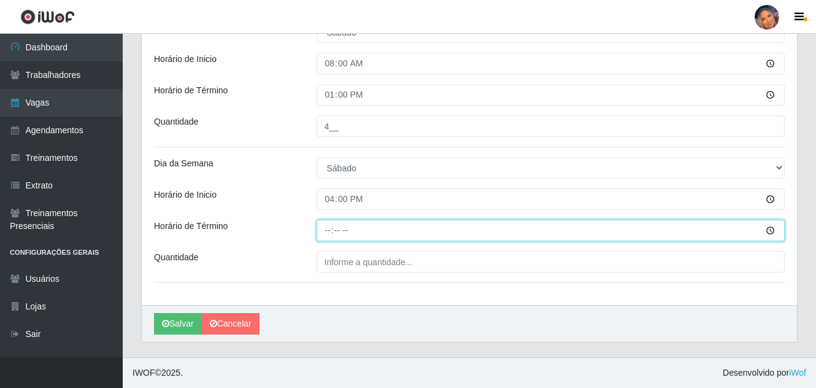
click at [324, 235] on input "Horário de Término" at bounding box center [550, 230] width 469 height 21
type input "20:00"
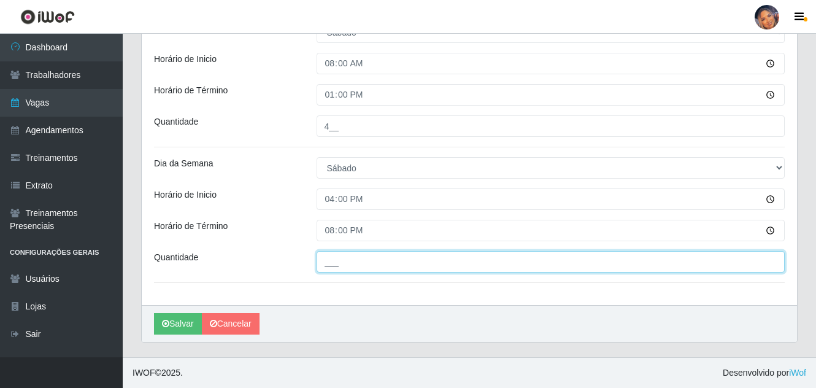
click at [351, 264] on input "___" at bounding box center [550, 261] width 469 height 21
type input "4__"
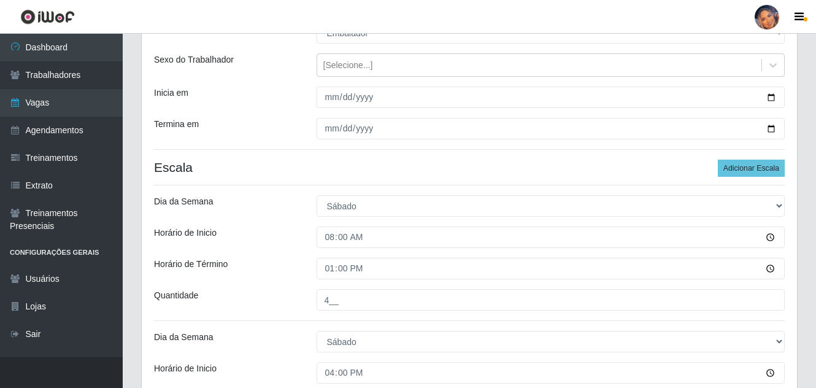
scroll to position [117, 0]
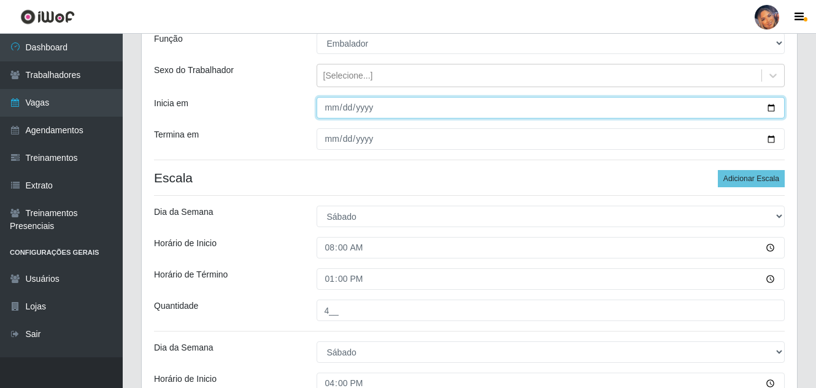
click at [773, 102] on input "2025-10-18" at bounding box center [550, 107] width 469 height 21
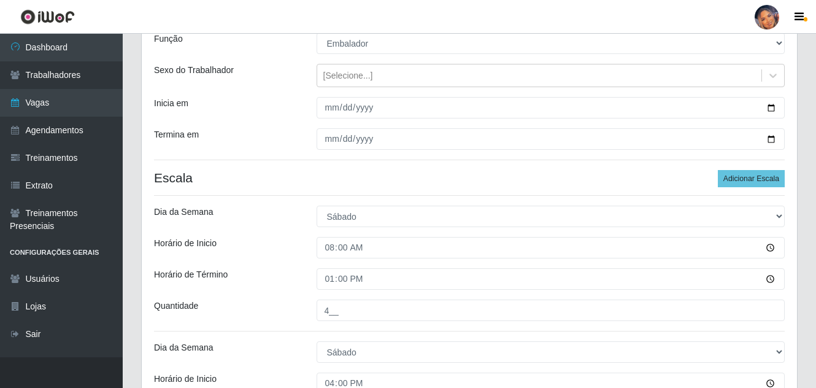
click at [673, 323] on div "Loja Supermercado Preço Bom Função [Selecione...] ASG ASG + ASG ++ Balconista B…" at bounding box center [469, 239] width 655 height 500
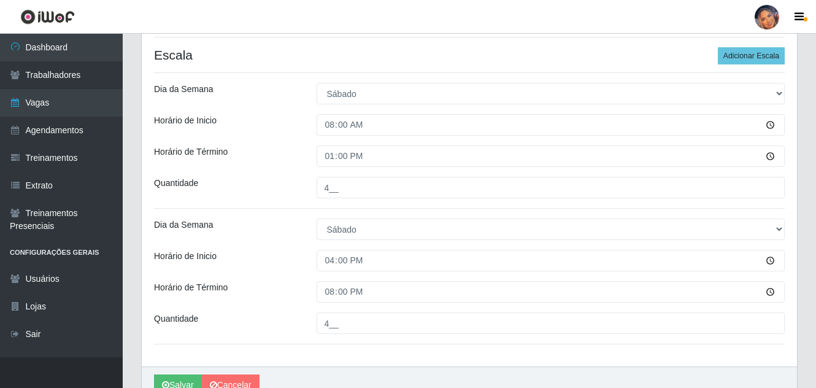
scroll to position [300, 0]
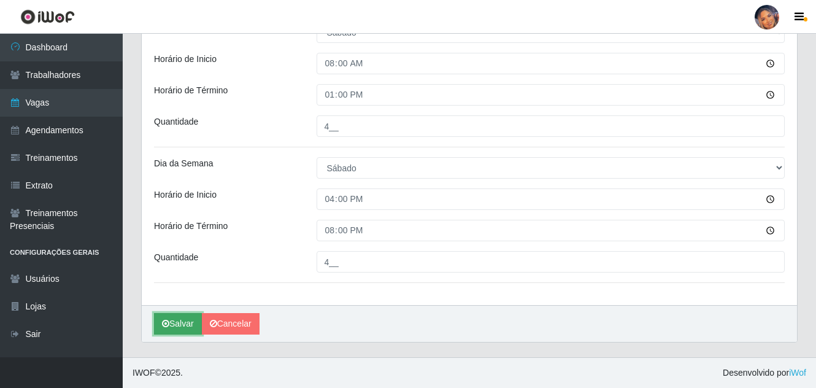
click at [186, 318] on button "Salvar" at bounding box center [178, 323] width 48 height 21
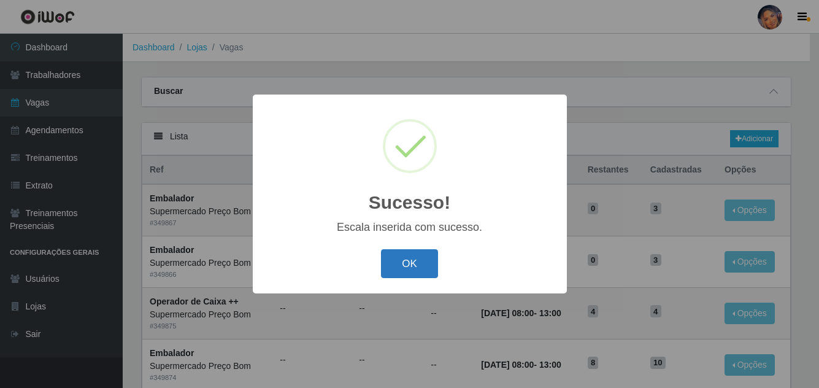
click at [423, 261] on button "OK" at bounding box center [409, 263] width 57 height 29
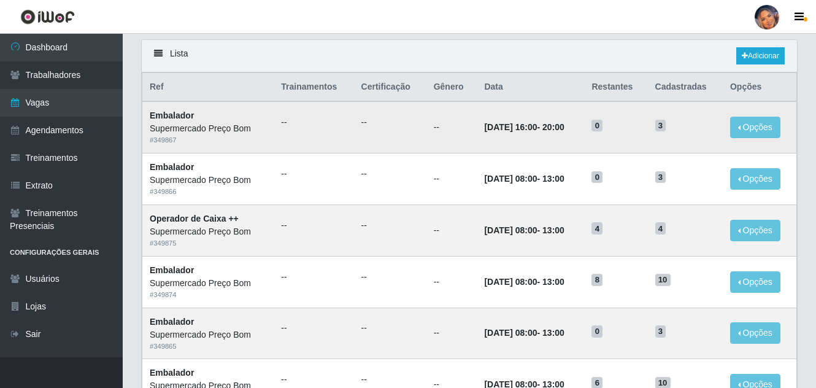
scroll to position [61, 0]
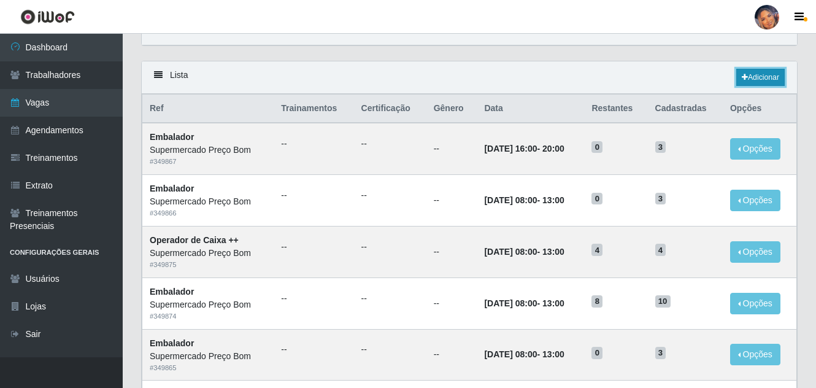
click at [765, 78] on link "Adicionar" at bounding box center [760, 77] width 48 height 17
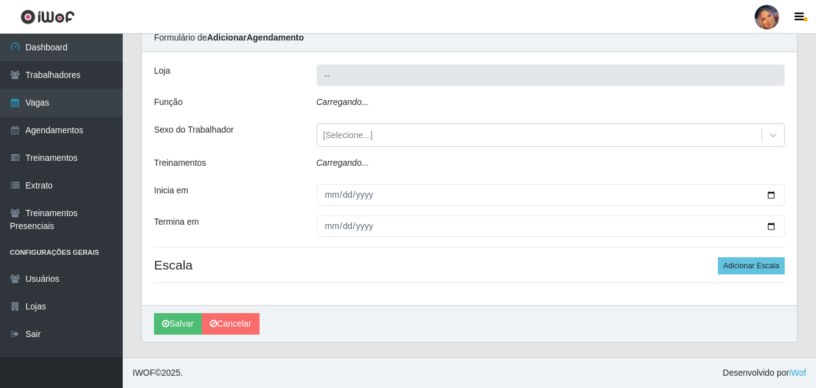
type input "Supermercado Preço Bom"
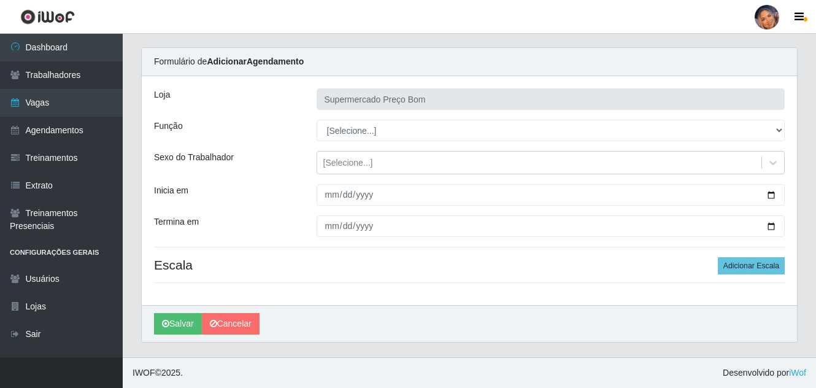
scroll to position [29, 0]
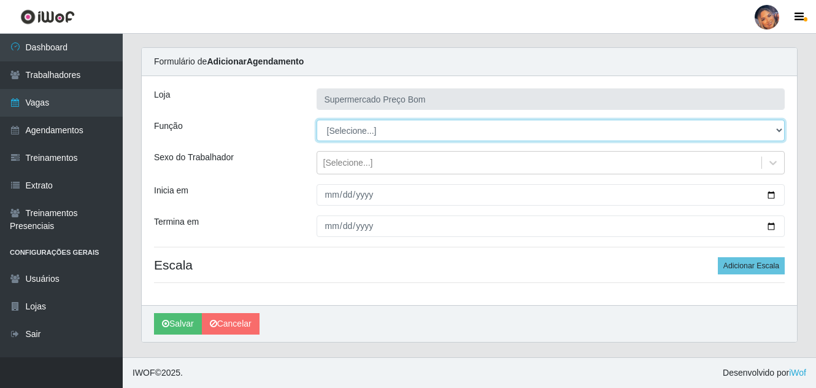
click at [776, 133] on select "[Selecione...] ASG ASG + ASG ++ Balconista Balconista + Balconista ++ Embalador…" at bounding box center [550, 130] width 469 height 21
select select "1"
click at [316, 120] on select "[Selecione...] ASG ASG + ASG ++ Balconista Balconista + Balconista ++ Embalador…" at bounding box center [550, 130] width 469 height 21
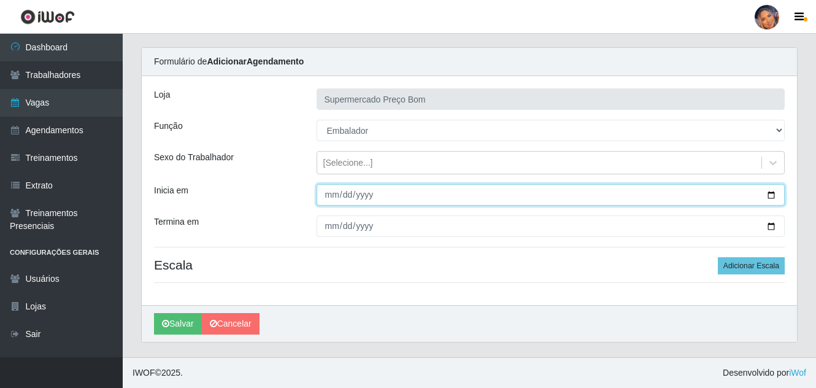
click at [771, 193] on input "Inicia em" at bounding box center [550, 194] width 469 height 21
type input "2025-10-17"
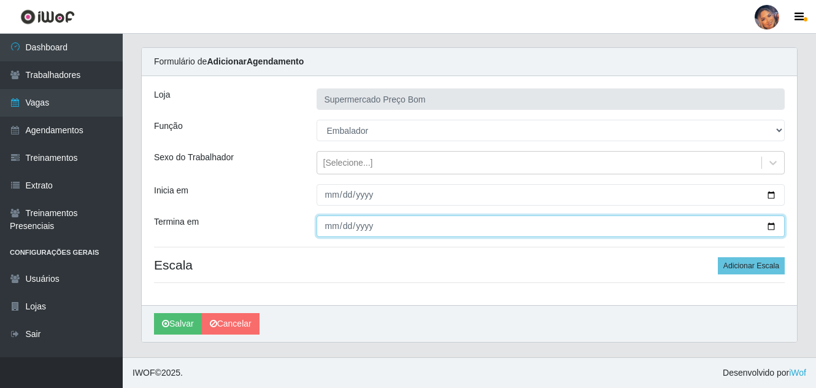
click at [770, 223] on input "Termina em" at bounding box center [550, 225] width 469 height 21
type input "2025-10-17"
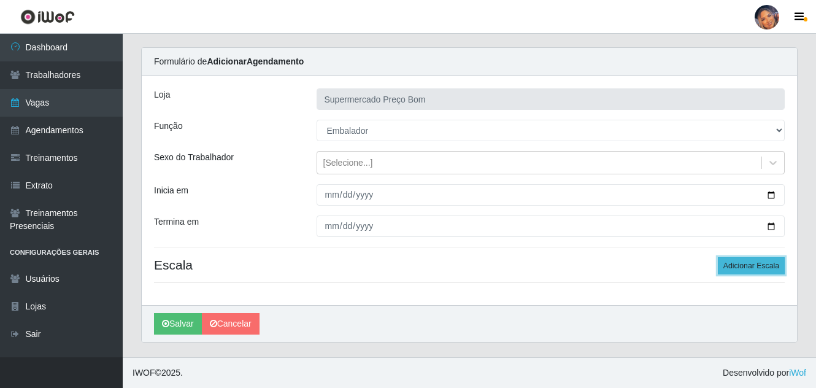
click at [755, 262] on button "Adicionar Escala" at bounding box center [750, 265] width 67 height 17
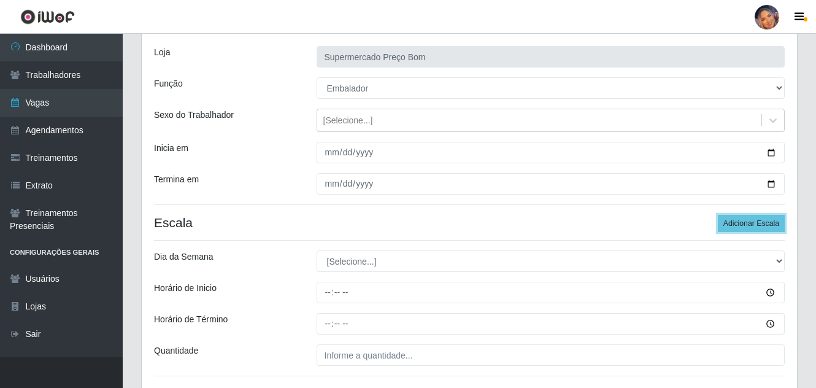
scroll to position [165, 0]
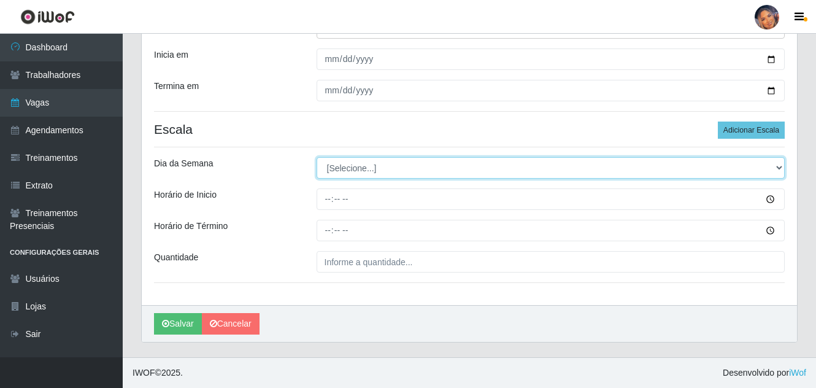
click at [779, 167] on select "[Selecione...] Segunda Terça Quarta Quinta Sexta Sábado Domingo" at bounding box center [550, 167] width 469 height 21
select select "5"
click at [316, 157] on select "[Selecione...] Segunda Terça Quarta Quinta Sexta Sábado Domingo" at bounding box center [550, 167] width 469 height 21
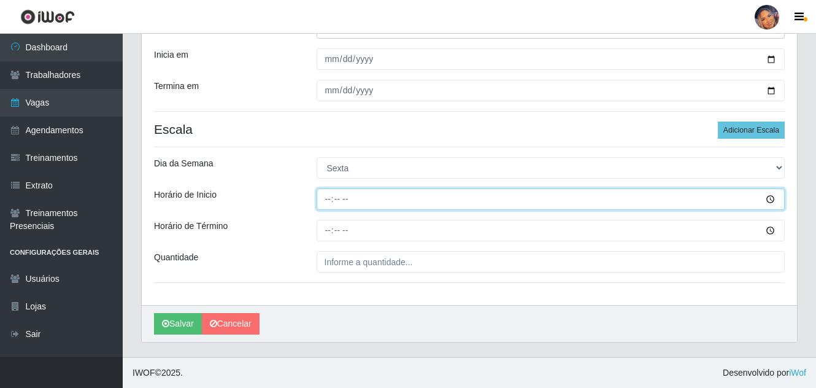
click at [327, 200] on input "Horário de Inicio" at bounding box center [550, 198] width 469 height 21
type input "11:00"
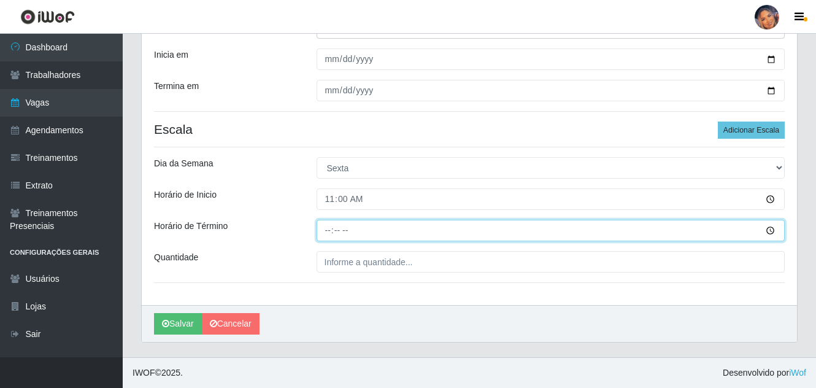
click at [328, 234] on input "Horário de Término" at bounding box center [550, 230] width 469 height 21
type input "15:00"
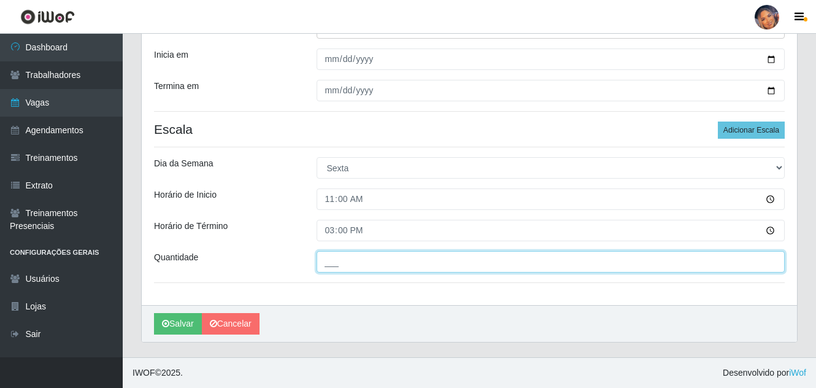
click at [331, 267] on input "___" at bounding box center [550, 261] width 469 height 21
type input "12_"
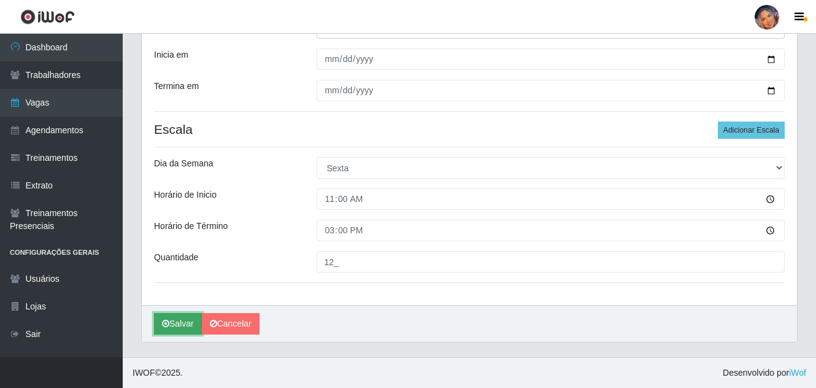
click at [186, 319] on button "Salvar" at bounding box center [178, 323] width 48 height 21
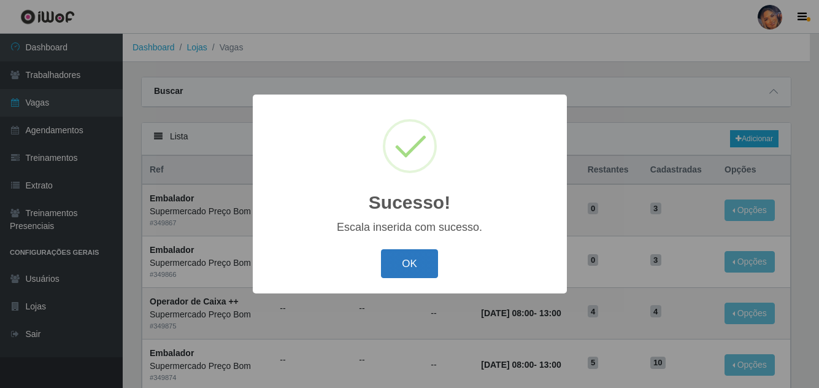
click at [413, 254] on button "OK" at bounding box center [409, 263] width 57 height 29
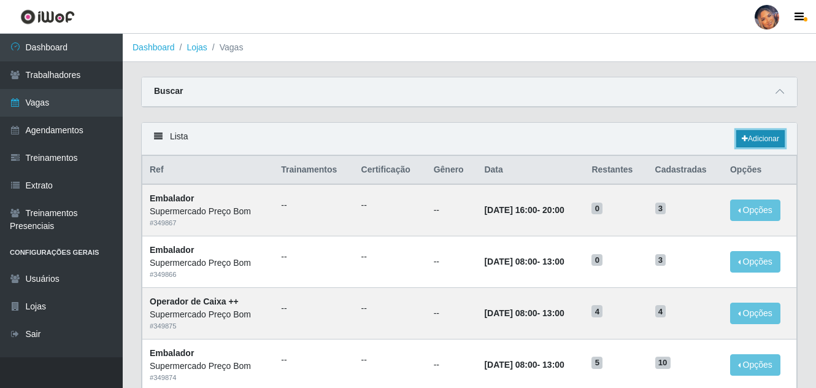
click at [767, 132] on link "Adicionar" at bounding box center [760, 138] width 48 height 17
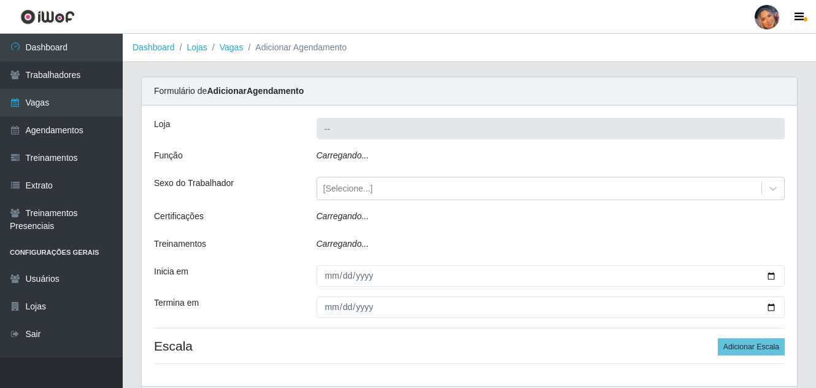
type input "Supermercado Preço Bom"
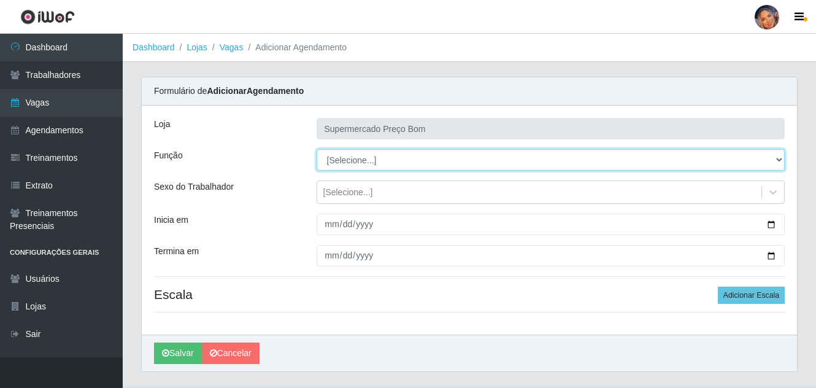
click at [780, 159] on select "[Selecione...] ASG ASG + ASG ++ Balconista Balconista + Balconista ++ Embalador…" at bounding box center [550, 159] width 469 height 21
select select "1"
click at [316, 149] on select "[Selecione...] ASG ASG + ASG ++ Balconista Balconista + Balconista ++ Embalador…" at bounding box center [550, 159] width 469 height 21
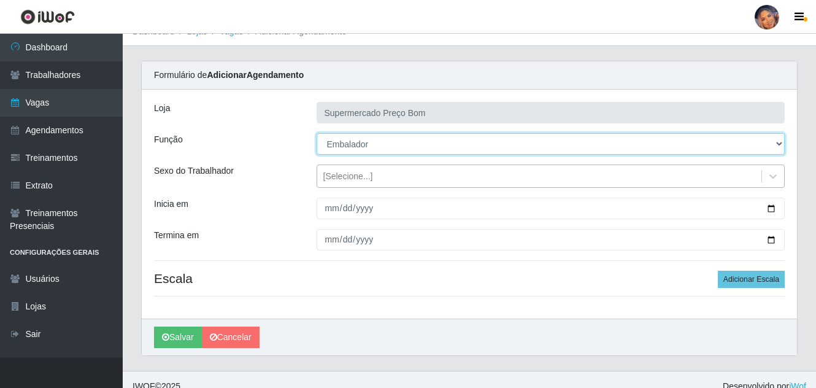
scroll to position [29, 0]
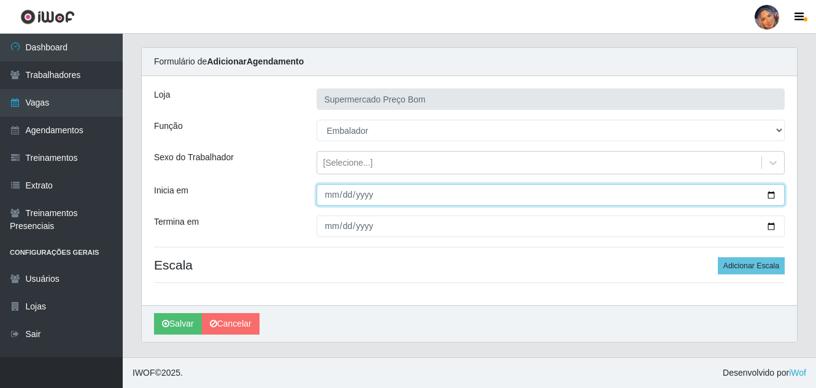
click at [774, 192] on input "Inicia em" at bounding box center [550, 194] width 469 height 21
type input "2025-10-17"
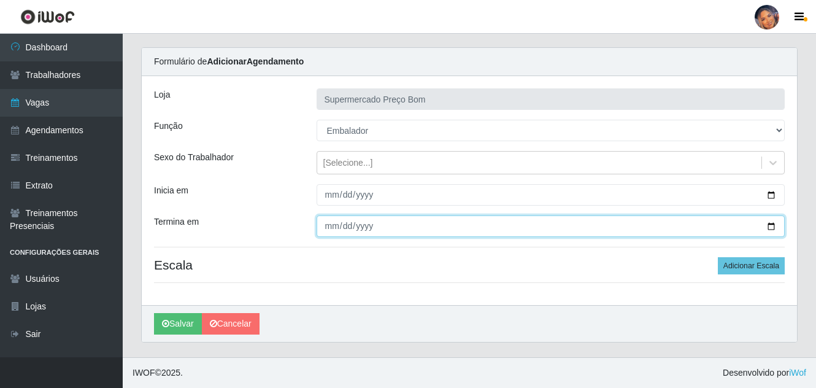
drag, startPoint x: 771, startPoint y: 226, endPoint x: 741, endPoint y: 215, distance: 31.4
click at [770, 226] on input "Termina em" at bounding box center [550, 225] width 469 height 21
type input "2025-10-17"
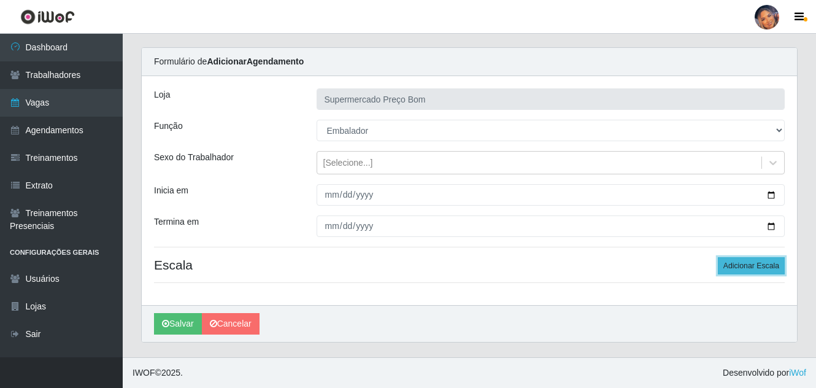
click at [743, 259] on button "Adicionar Escala" at bounding box center [750, 265] width 67 height 17
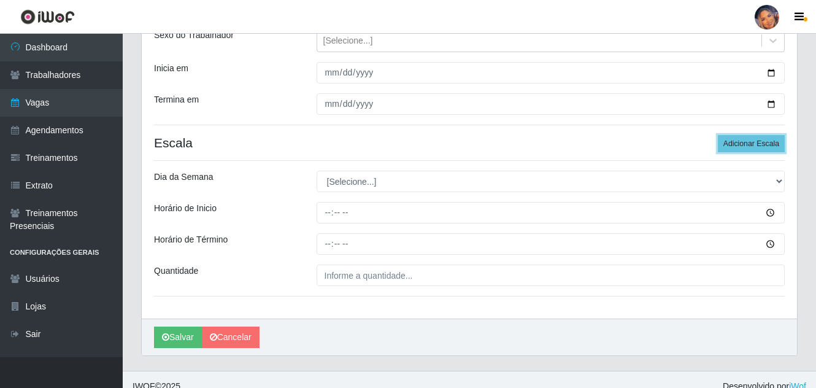
scroll to position [152, 0]
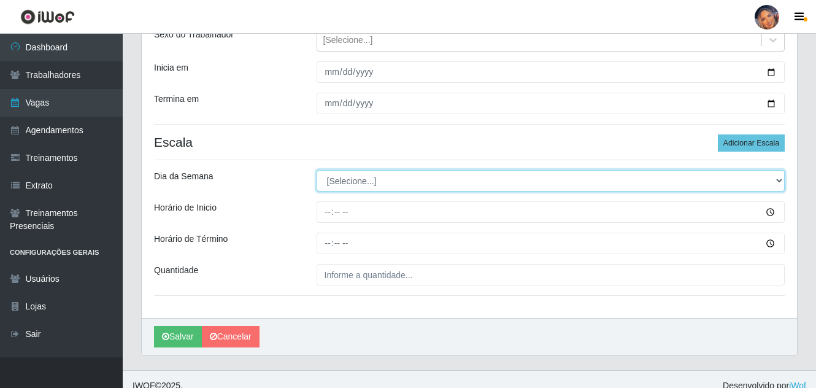
click at [776, 181] on select "[Selecione...] Segunda Terça Quarta Quinta Sexta Sábado Domingo" at bounding box center [550, 180] width 469 height 21
select select "5"
click at [316, 170] on select "[Selecione...] Segunda Terça Quarta Quinta Sexta Sábado Domingo" at bounding box center [550, 180] width 469 height 21
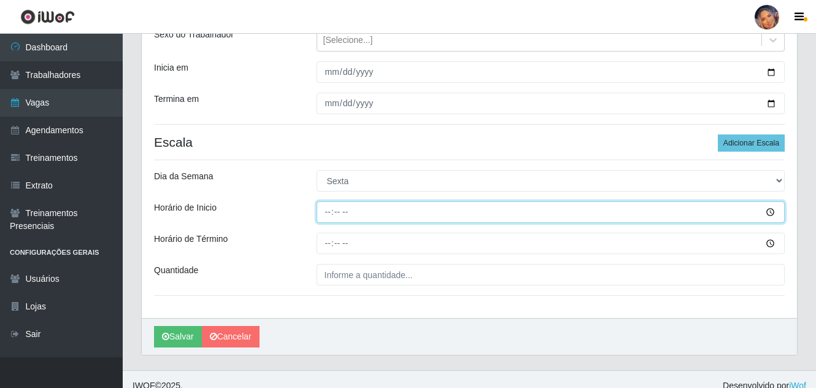
click at [323, 216] on input "Horário de Inicio" at bounding box center [550, 211] width 469 height 21
type input "15:30"
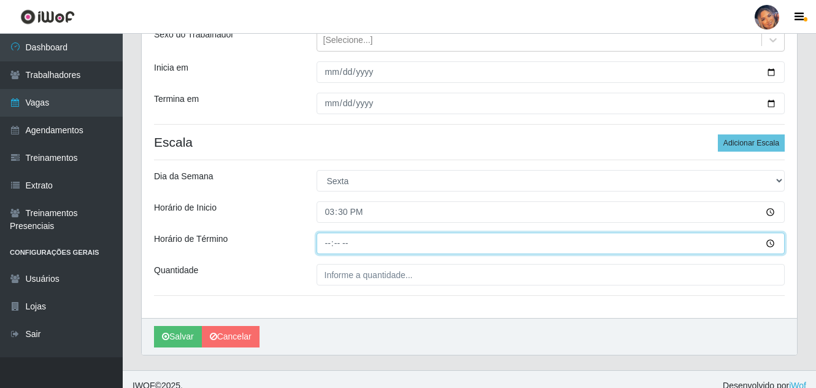
click at [323, 247] on input "Horário de Término" at bounding box center [550, 242] width 469 height 21
type input "20:30"
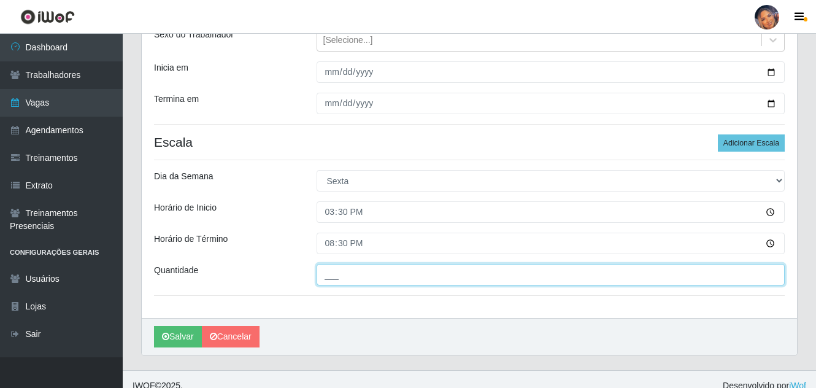
click at [329, 280] on input "___" at bounding box center [550, 274] width 469 height 21
type input "12_"
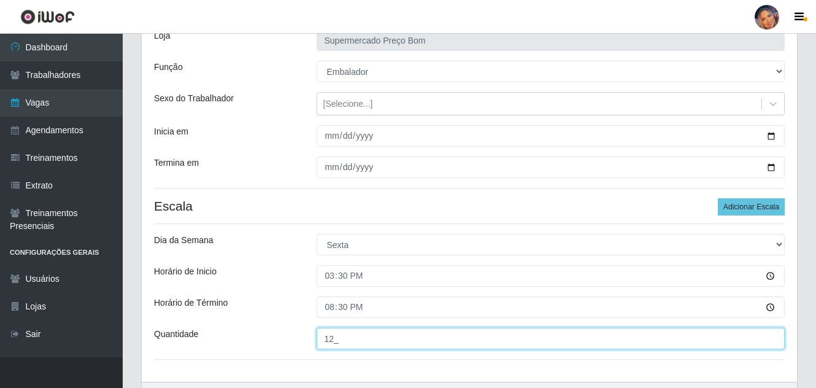
scroll to position [165, 0]
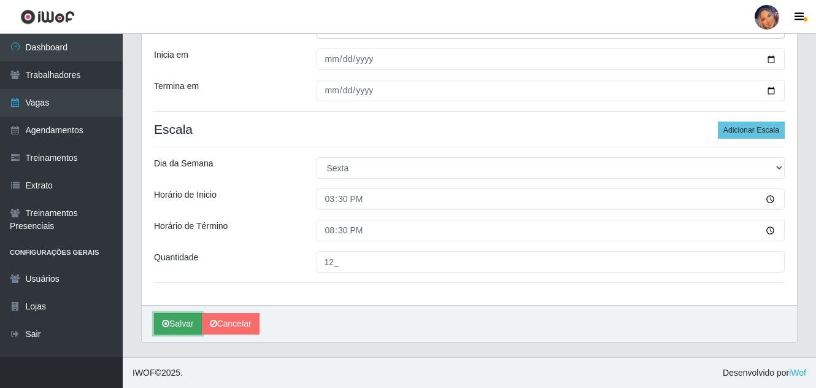
click at [187, 317] on button "Salvar" at bounding box center [178, 323] width 48 height 21
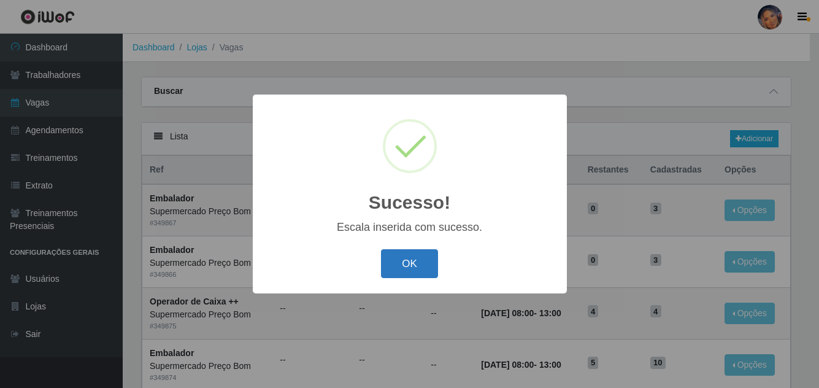
click at [413, 265] on button "OK" at bounding box center [409, 263] width 57 height 29
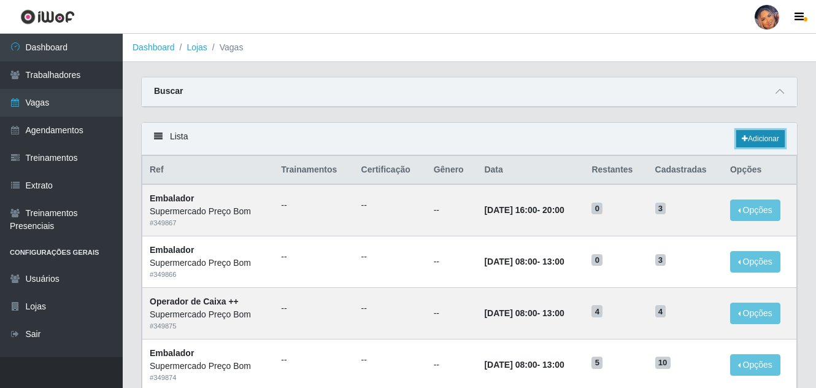
click at [757, 134] on link "Adicionar" at bounding box center [760, 138] width 48 height 17
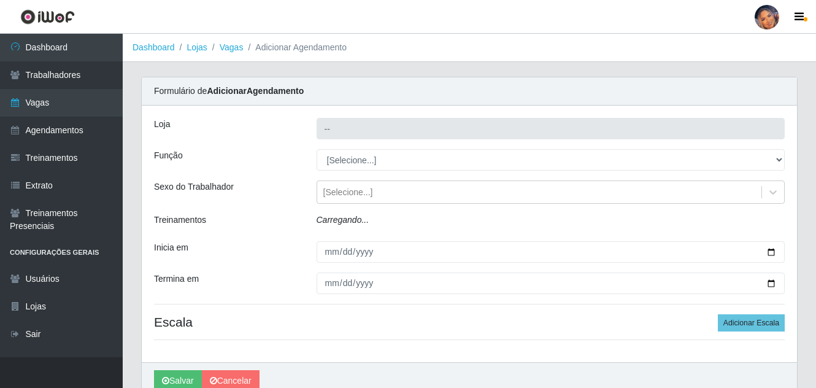
type input "Supermercado Preço Bom"
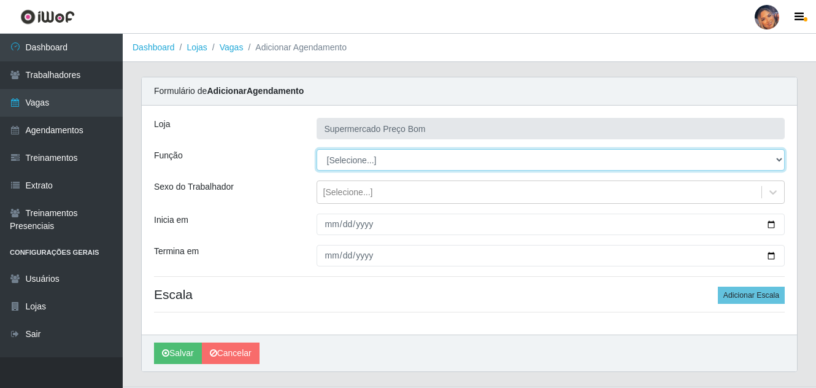
click at [581, 165] on select "[Selecione...] ASG ASG + ASG ++ Balconista Balconista + Balconista ++ Embalador…" at bounding box center [550, 159] width 469 height 21
select select "22"
click at [316, 149] on select "[Selecione...] ASG ASG + ASG ++ Balconista Balconista + Balconista ++ Embalador…" at bounding box center [550, 159] width 469 height 21
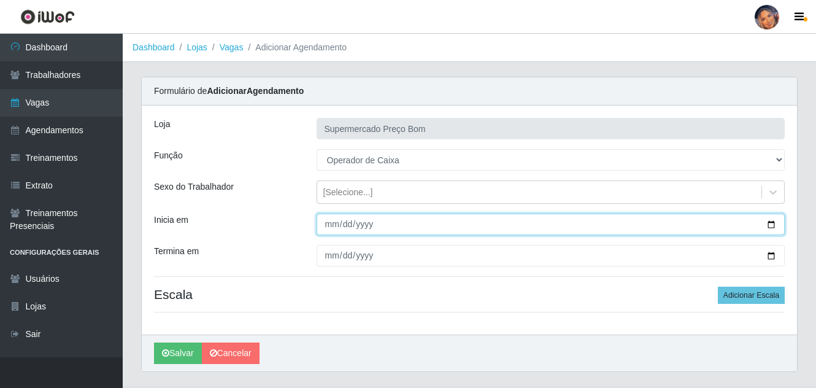
click at [768, 223] on input "Inicia em" at bounding box center [550, 223] width 469 height 21
type input "2025-10-17"
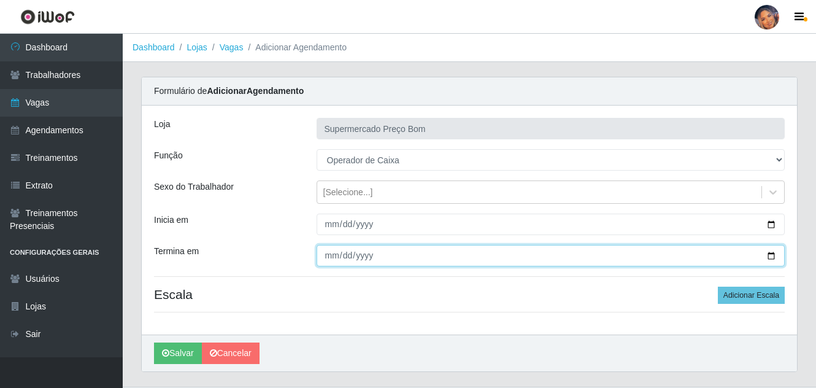
click at [772, 254] on input "Termina em" at bounding box center [550, 255] width 469 height 21
type input "2025-10-17"
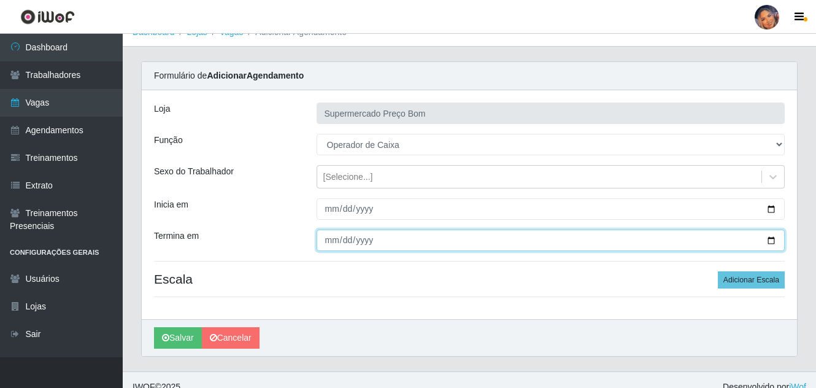
scroll to position [29, 0]
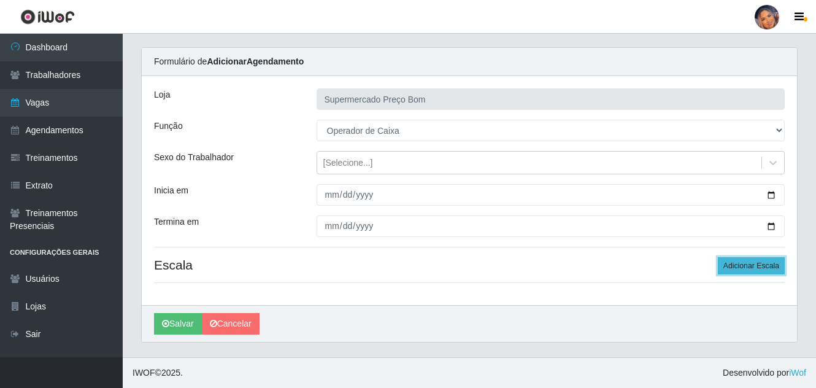
click at [760, 260] on button "Adicionar Escala" at bounding box center [750, 265] width 67 height 17
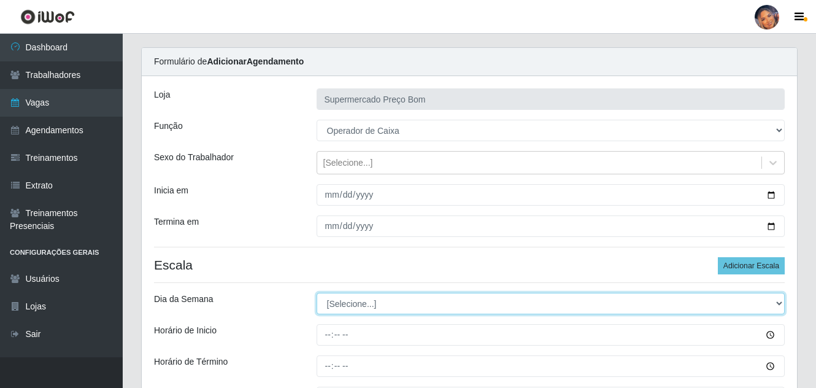
click at [421, 305] on select "[Selecione...] Segunda Terça Quarta Quinta Sexta Sábado Domingo" at bounding box center [550, 303] width 469 height 21
select select "5"
click at [316, 293] on select "[Selecione...] Segunda Terça Quarta Quinta Sexta Sábado Domingo" at bounding box center [550, 303] width 469 height 21
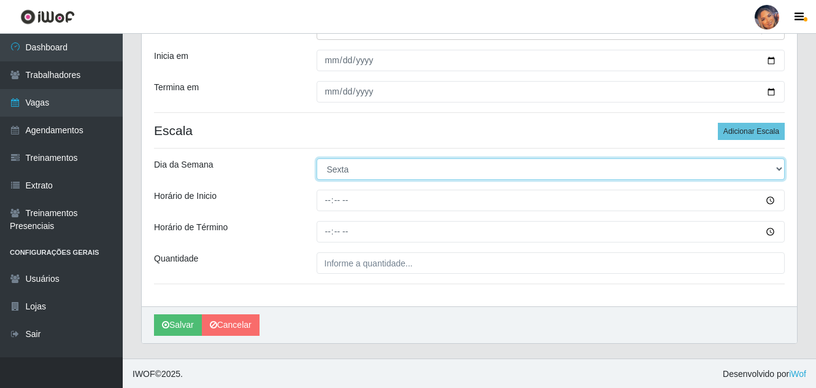
scroll to position [165, 0]
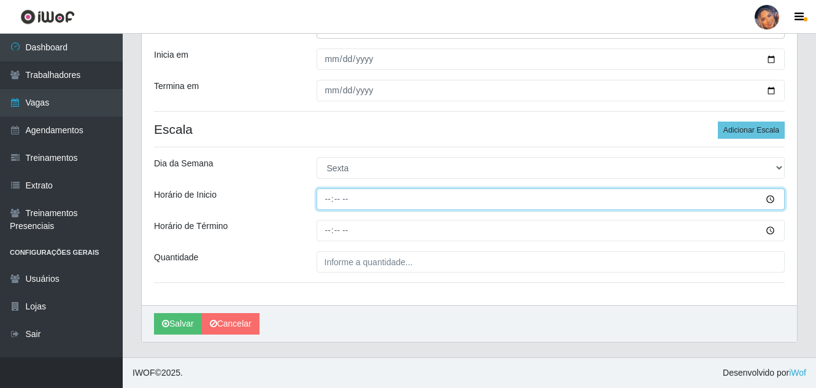
click at [331, 205] on input "Horário de Inicio" at bounding box center [550, 198] width 469 height 21
type input "10:00"
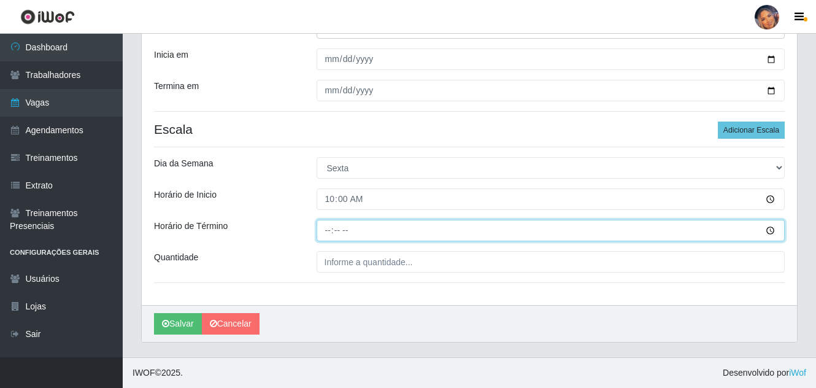
click at [326, 231] on input "Horário de Término" at bounding box center [550, 230] width 469 height 21
type input "15:00"
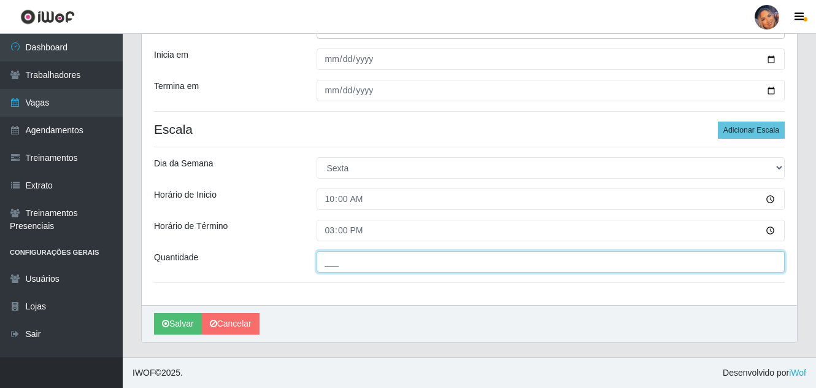
click at [342, 268] on input "___" at bounding box center [550, 261] width 469 height 21
type input "4__"
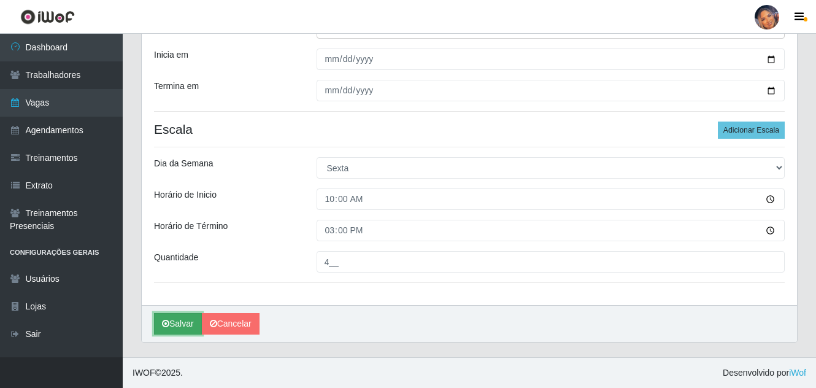
click at [180, 324] on button "Salvar" at bounding box center [178, 323] width 48 height 21
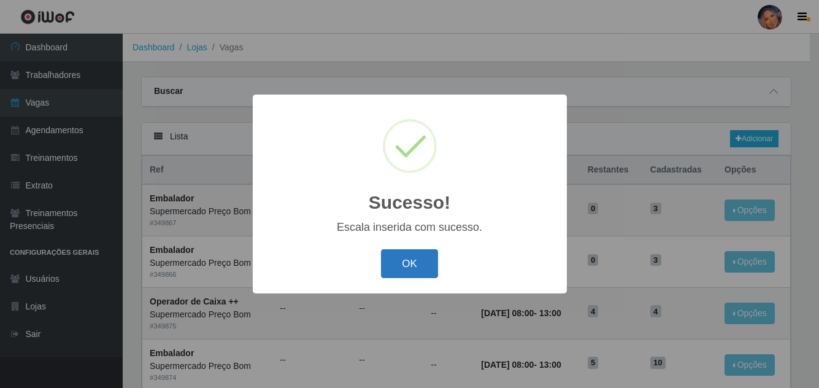
click at [412, 267] on button "OK" at bounding box center [409, 263] width 57 height 29
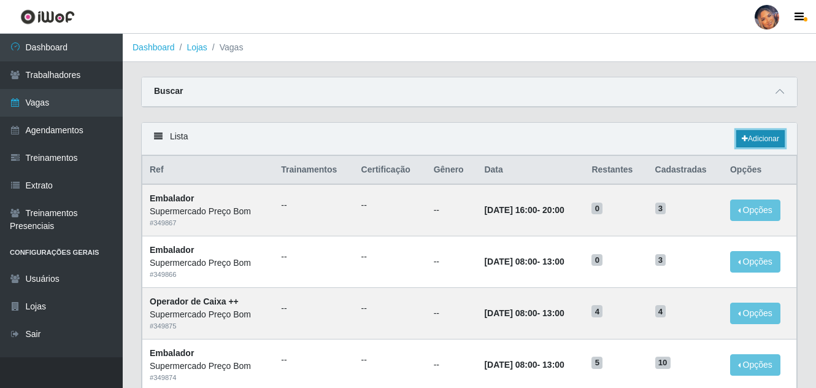
click at [765, 133] on link "Adicionar" at bounding box center [760, 138] width 48 height 17
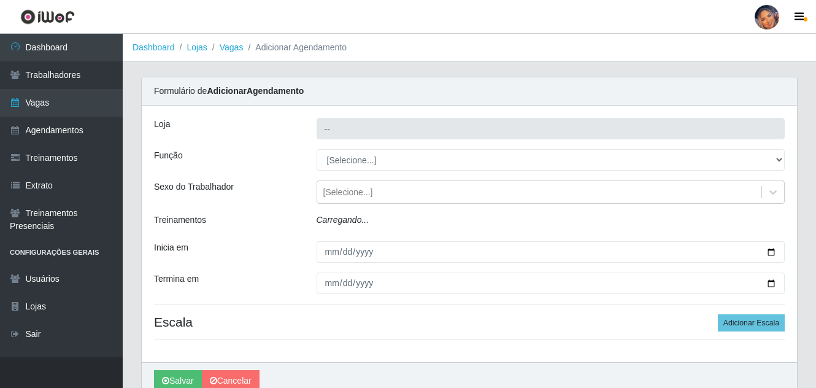
type input "Supermercado Preço Bom"
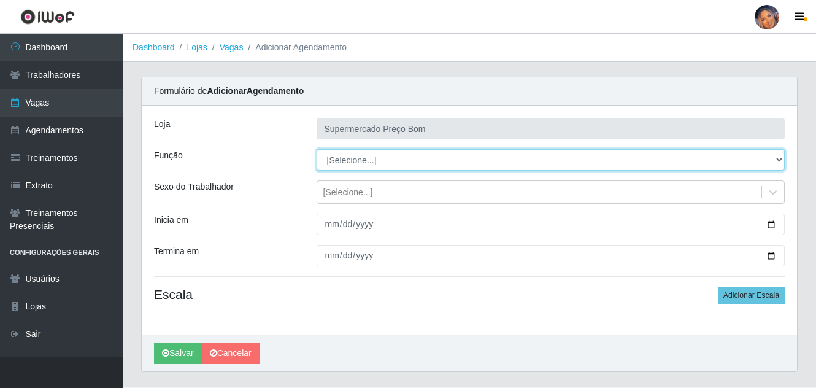
click at [781, 156] on select "[Selecione...] ASG ASG + ASG ++ Balconista Balconista + Balconista ++ Embalador…" at bounding box center [550, 159] width 469 height 21
select select "1"
click at [316, 149] on select "[Selecione...] ASG ASG + ASG ++ Balconista Balconista + Balconista ++ Embalador…" at bounding box center [550, 159] width 469 height 21
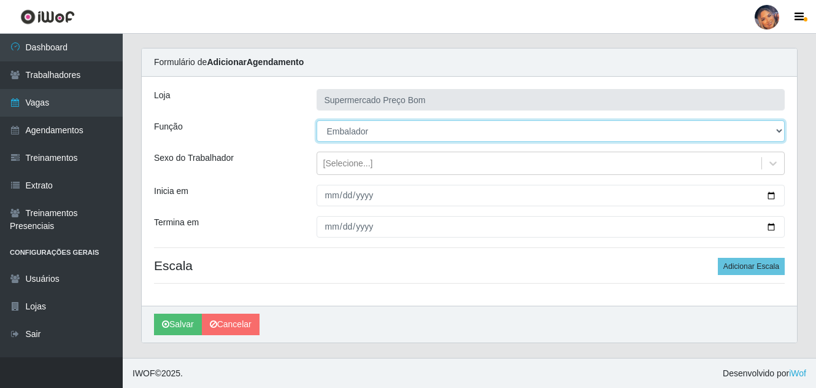
scroll to position [29, 0]
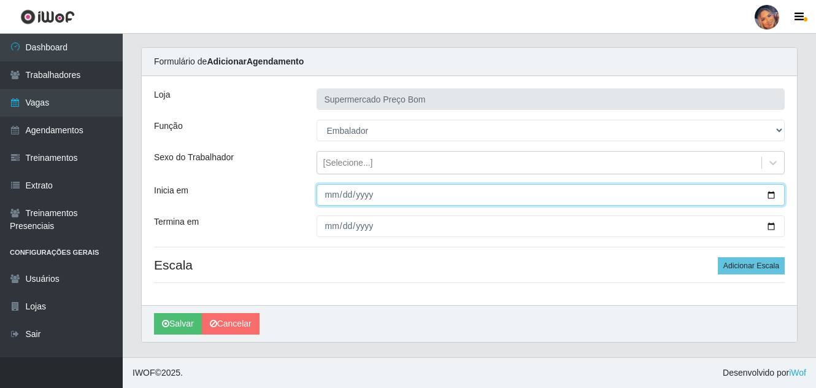
click at [773, 194] on input "Inicia em" at bounding box center [550, 194] width 469 height 21
type input "2025-10-30"
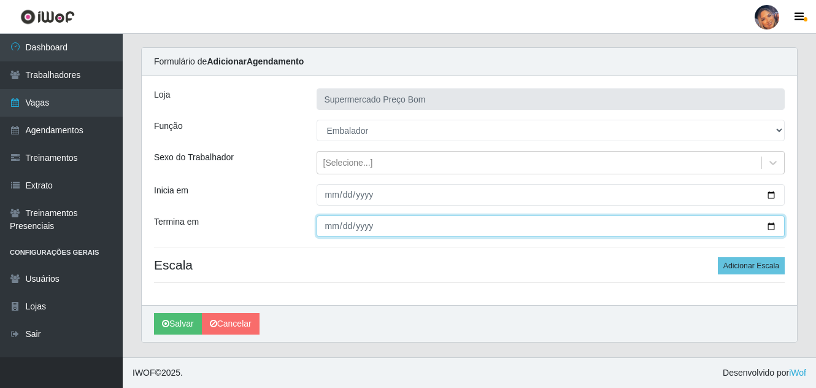
click at [768, 228] on input "Termina em" at bounding box center [550, 225] width 469 height 21
type input "2025-10-30"
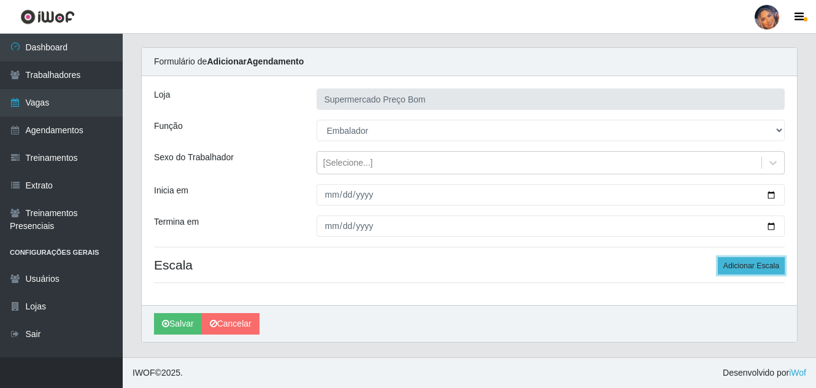
click at [746, 262] on button "Adicionar Escala" at bounding box center [750, 265] width 67 height 17
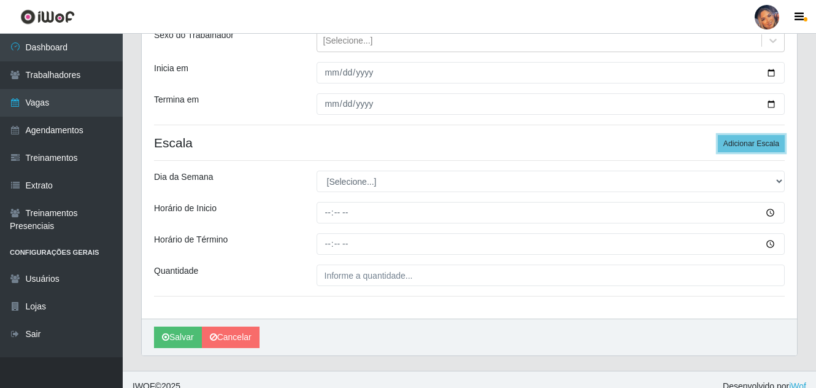
scroll to position [152, 0]
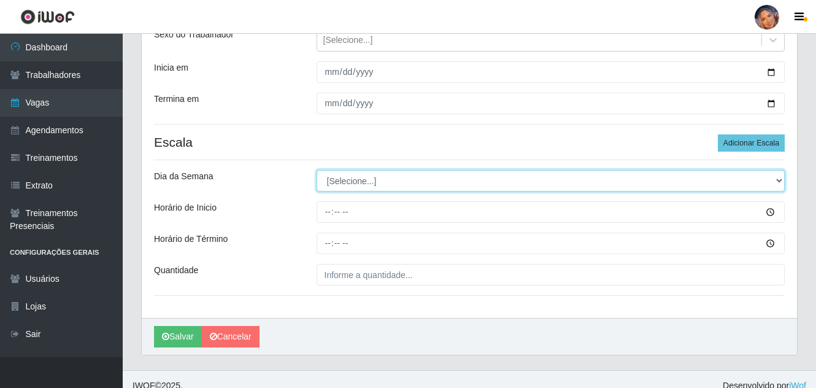
click at [775, 178] on select "[Selecione...] Segunda Terça Quarta Quinta Sexta Sábado Domingo" at bounding box center [550, 180] width 469 height 21
select select "4"
click at [316, 170] on select "[Selecione...] Segunda Terça Quarta Quinta Sexta Sábado Domingo" at bounding box center [550, 180] width 469 height 21
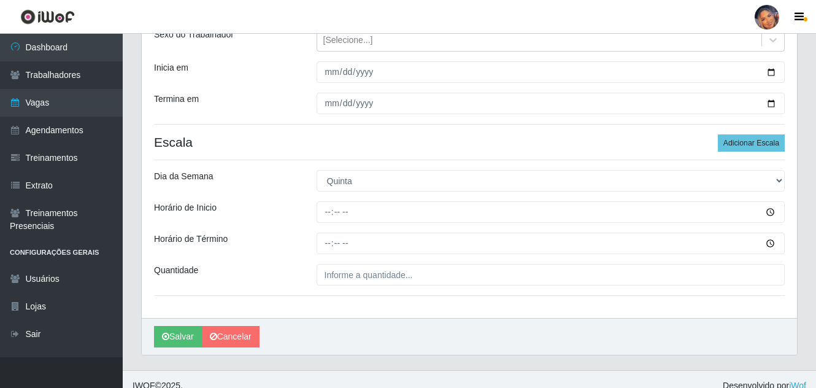
drag, startPoint x: 326, startPoint y: 223, endPoint x: 326, endPoint y: 203, distance: 20.2
click at [325, 223] on div "Loja Supermercado Preço Bom Função [Selecione...] ASG ASG + ASG ++ Balconista B…" at bounding box center [469, 135] width 655 height 364
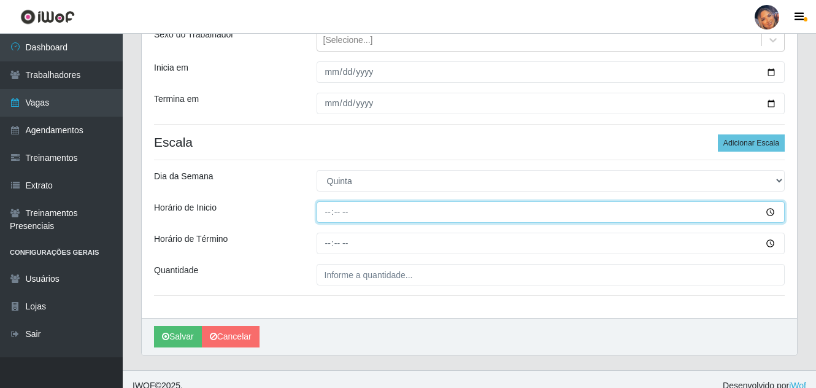
click at [329, 214] on input "Horário de Inicio" at bounding box center [550, 211] width 469 height 21
type input "08:00"
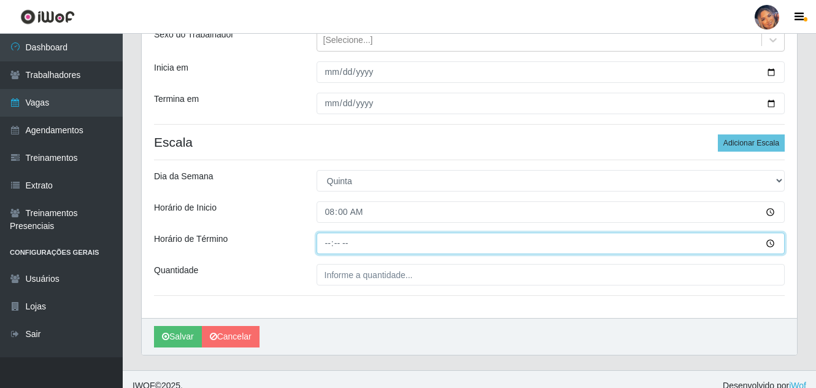
click at [332, 248] on input "Horário de Término" at bounding box center [550, 242] width 469 height 21
type input "13:00"
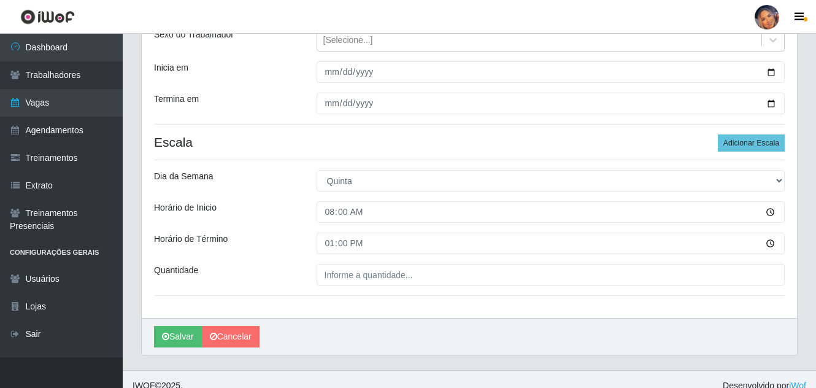
click at [326, 286] on div "Loja Supermercado Preço Bom Função [Selecione...] ASG ASG + ASG ++ Balconista B…" at bounding box center [469, 135] width 655 height 364
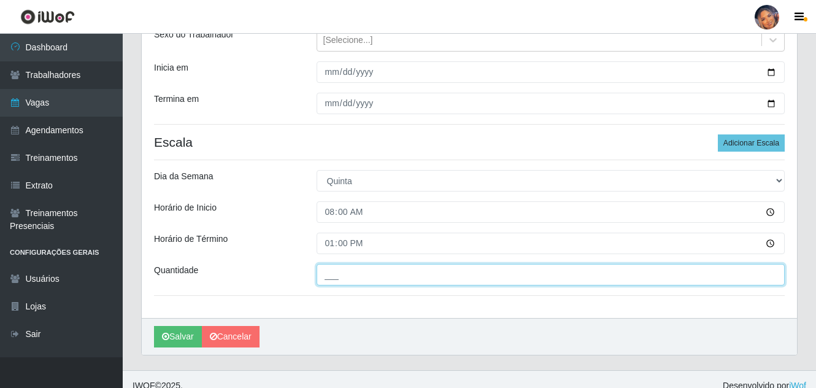
click at [328, 275] on input "___" at bounding box center [550, 274] width 469 height 21
type input "4__"
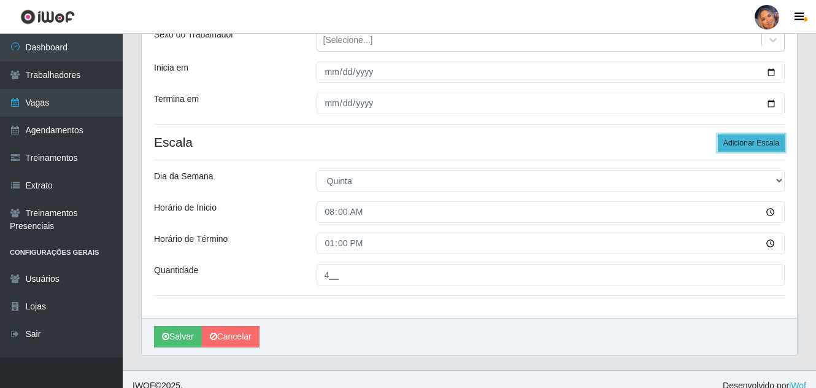
click at [746, 139] on button "Adicionar Escala" at bounding box center [750, 142] width 67 height 17
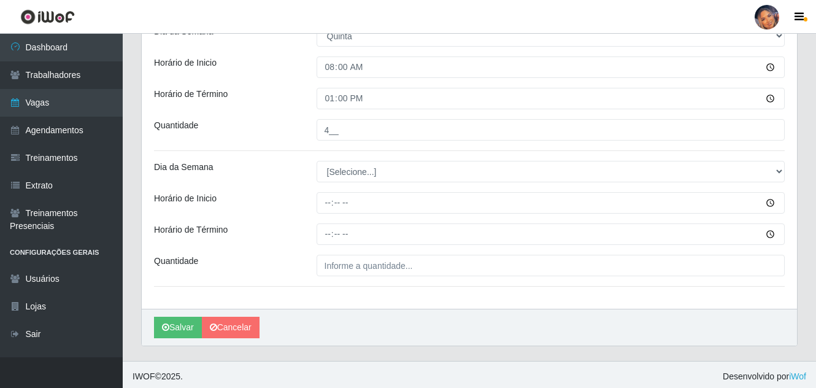
scroll to position [300, 0]
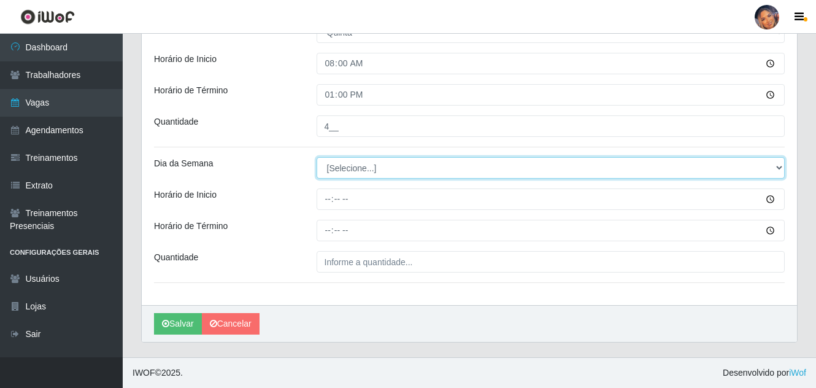
click at [354, 171] on select "[Selecione...] Segunda Terça Quarta Quinta Sexta Sábado Domingo" at bounding box center [550, 167] width 469 height 21
select select "4"
click at [316, 157] on select "[Selecione...] Segunda Terça Quarta Quinta Sexta Sábado Domingo" at bounding box center [550, 167] width 469 height 21
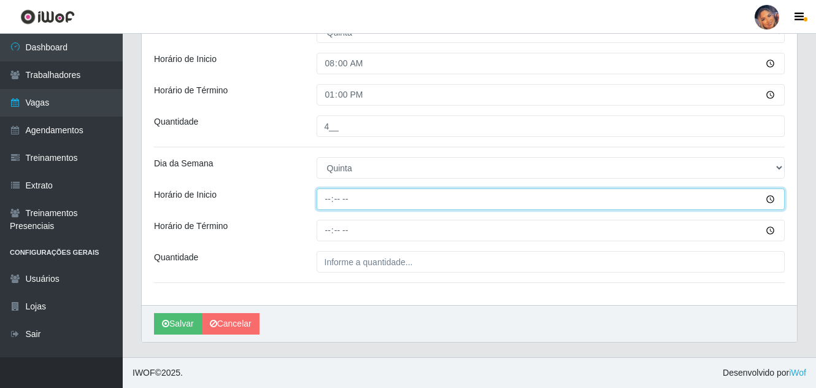
click at [327, 207] on input "Horário de Inicio" at bounding box center [550, 198] width 469 height 21
type input "16:00"
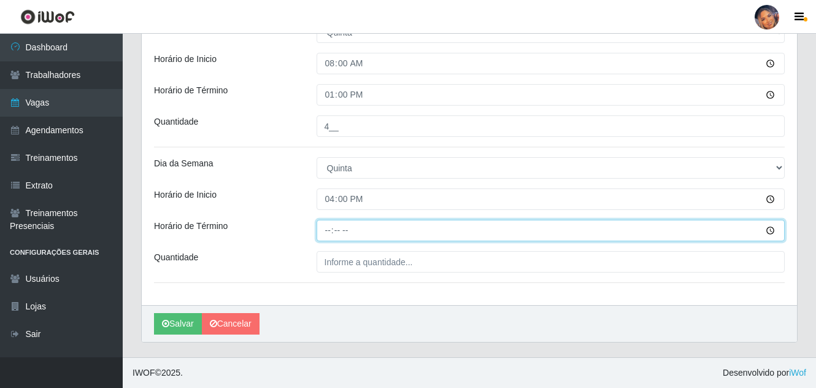
click at [326, 232] on input "Horário de Término" at bounding box center [550, 230] width 469 height 21
type input "20:00"
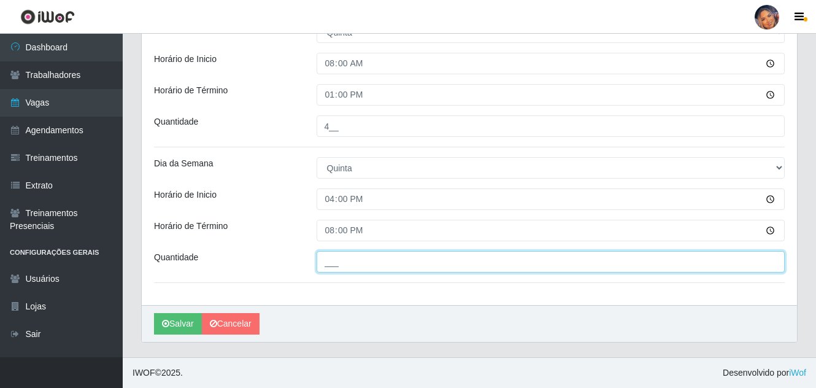
click at [350, 261] on input "___" at bounding box center [550, 261] width 469 height 21
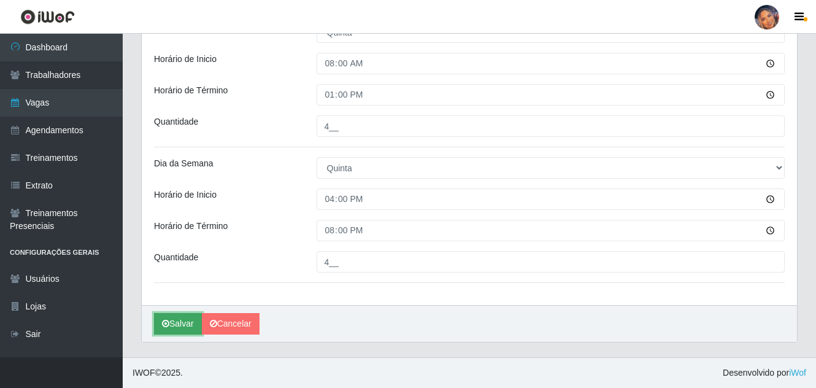
click at [186, 313] on button "Salvar" at bounding box center [178, 323] width 48 height 21
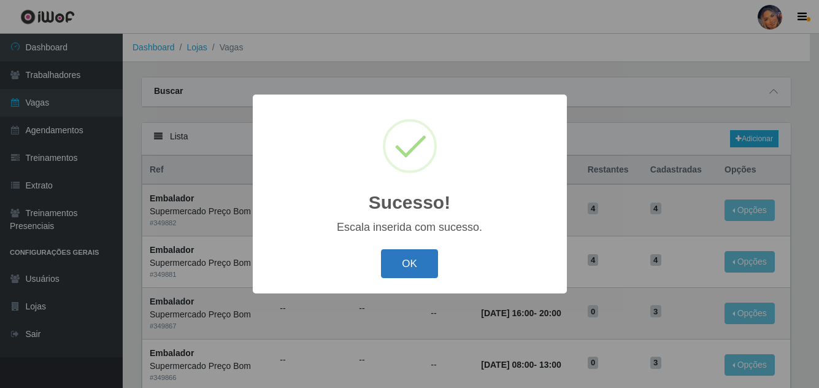
click at [410, 264] on button "OK" at bounding box center [409, 263] width 57 height 29
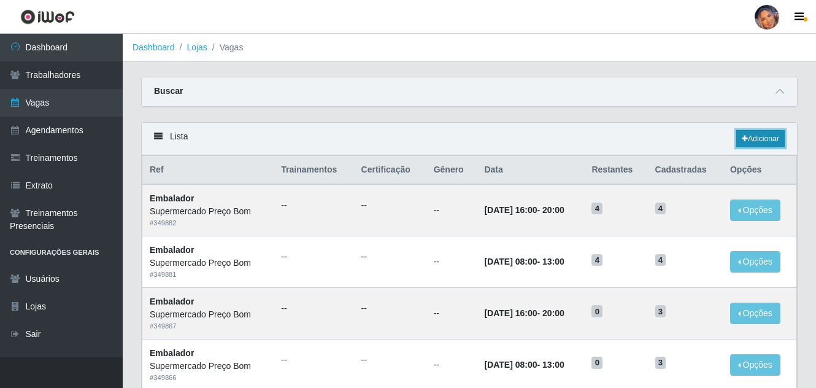
click at [760, 137] on link "Adicionar" at bounding box center [760, 138] width 48 height 17
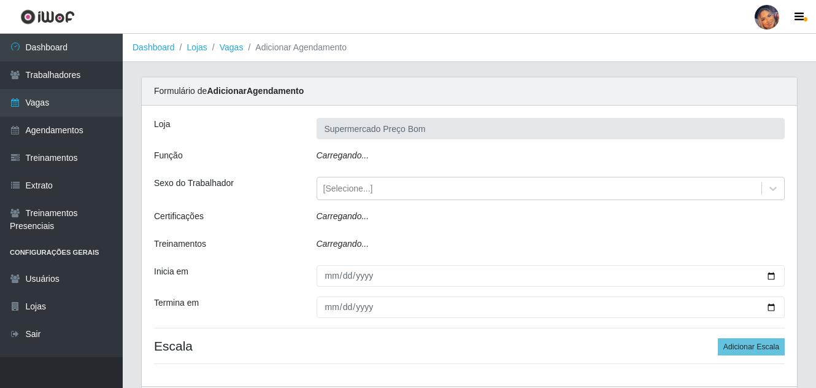
scroll to position [26, 0]
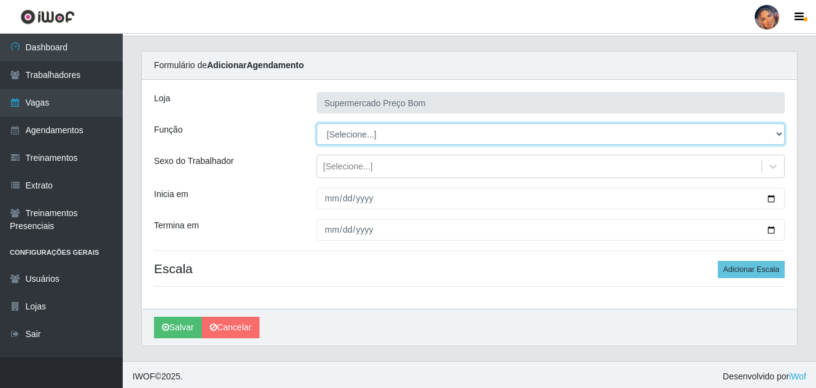
click at [782, 131] on select "[Selecione...] ASG ASG + ASG ++ Balconista Balconista + Balconista ++ Embalador…" at bounding box center [550, 133] width 469 height 21
click at [316, 123] on select "[Selecione...] ASG ASG + ASG ++ Balconista Balconista + Balconista ++ Embalador…" at bounding box center [550, 133] width 469 height 21
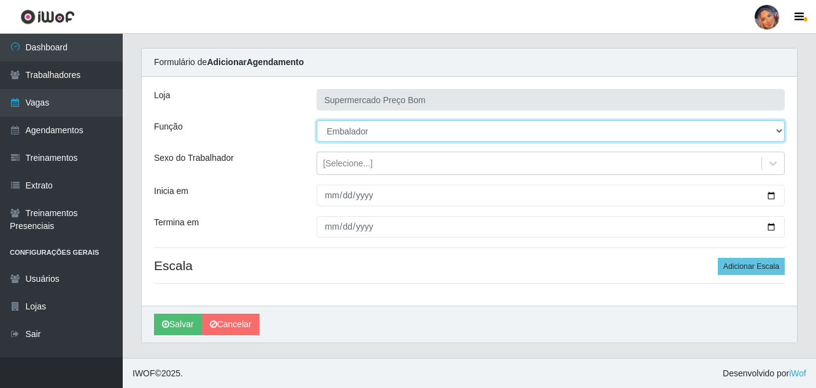
scroll to position [29, 0]
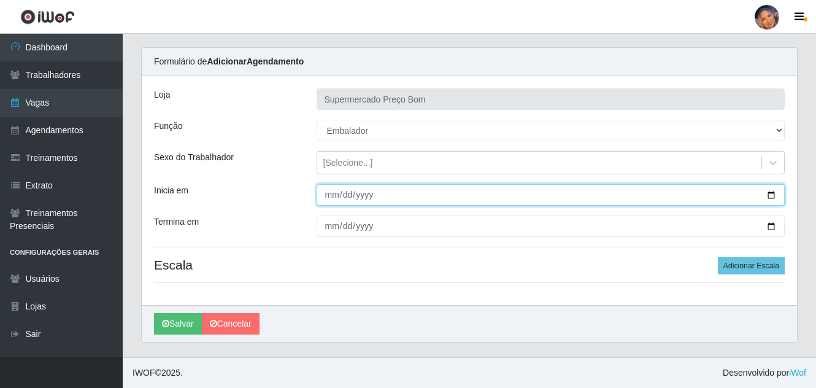
click at [773, 195] on input "Inicia em" at bounding box center [550, 194] width 469 height 21
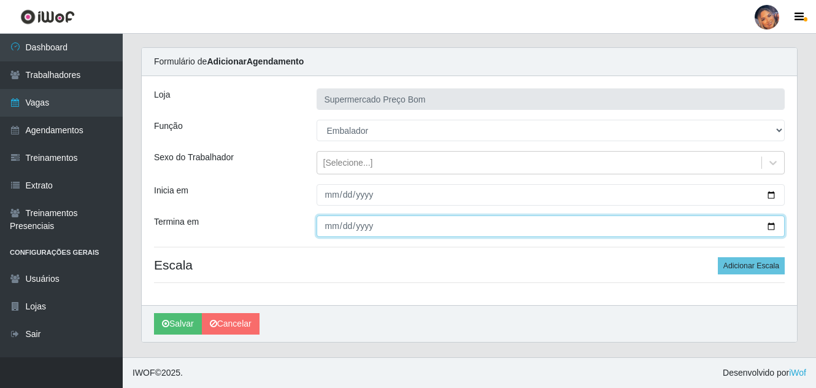
click at [766, 225] on input "Termina em" at bounding box center [550, 225] width 469 height 21
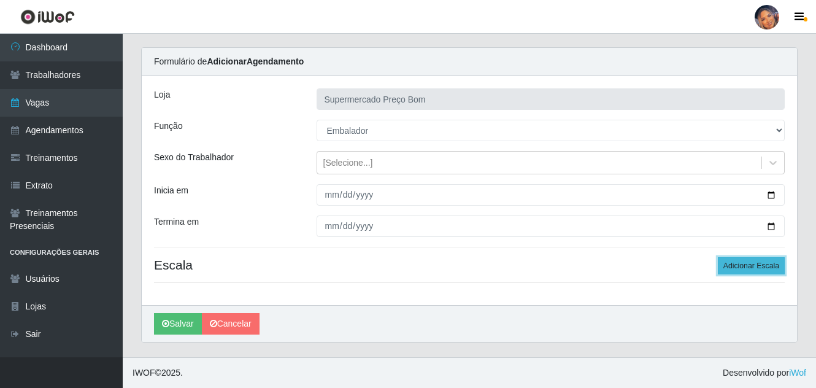
click at [760, 259] on button "Adicionar Escala" at bounding box center [750, 265] width 67 height 17
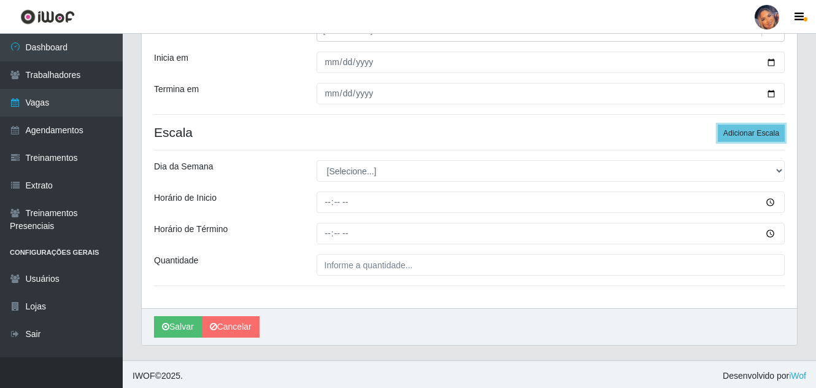
scroll to position [165, 0]
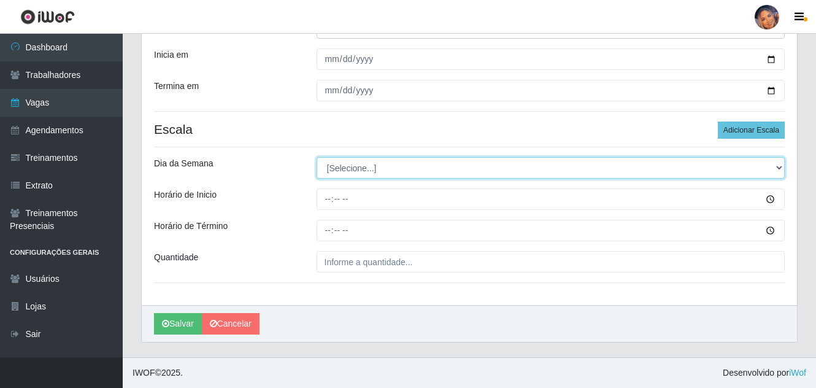
click at [776, 167] on select "[Selecione...] Segunda Terça Quarta Quinta Sexta Sábado Domingo" at bounding box center [550, 167] width 469 height 21
click at [316, 157] on select "[Selecione...] Segunda Terça Quarta Quinta Sexta Sábado Domingo" at bounding box center [550, 167] width 469 height 21
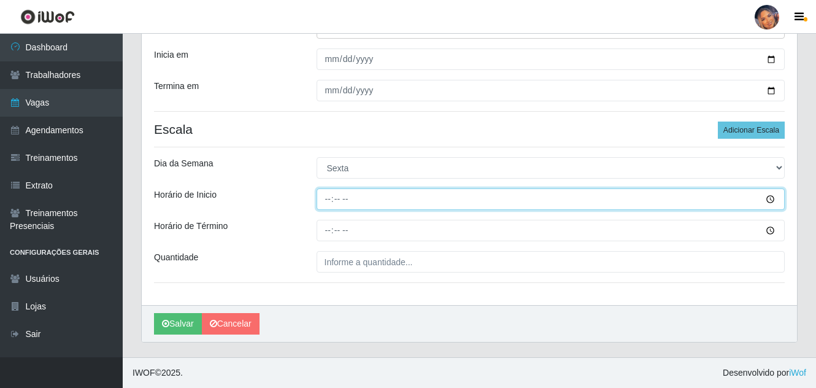
click at [328, 199] on input "Horário de Inicio" at bounding box center [550, 198] width 469 height 21
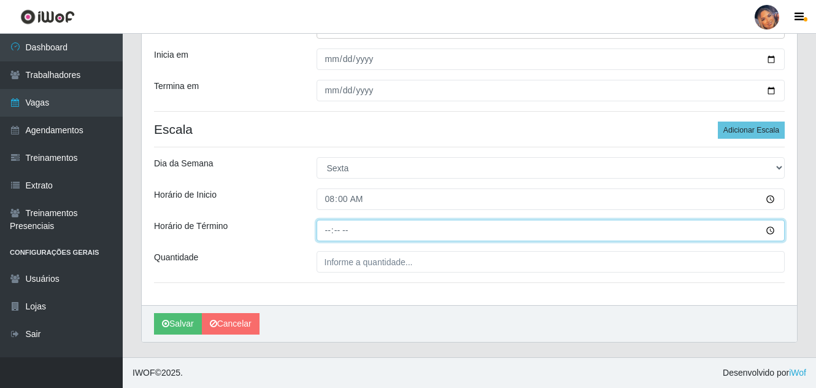
click at [325, 235] on input "Horário de Término" at bounding box center [550, 230] width 469 height 21
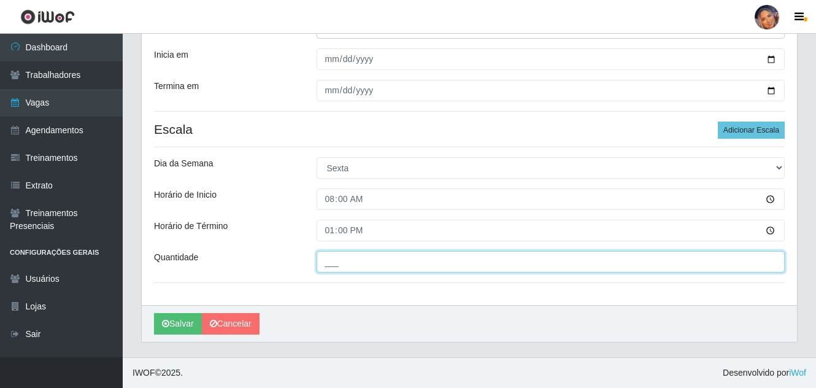
click at [334, 259] on input "___" at bounding box center [550, 261] width 469 height 21
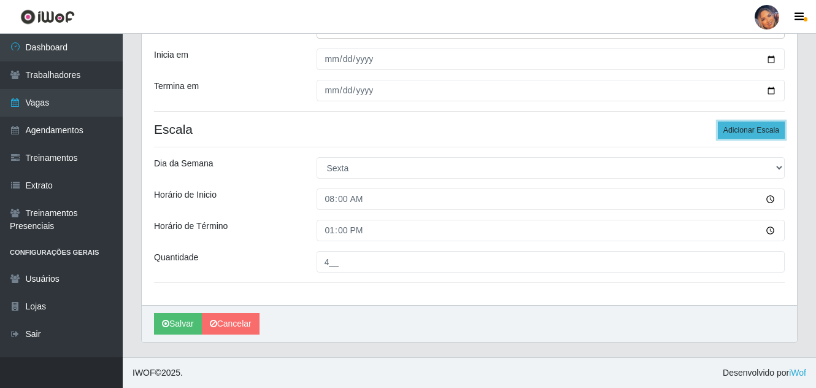
click at [738, 129] on button "Adicionar Escala" at bounding box center [750, 129] width 67 height 17
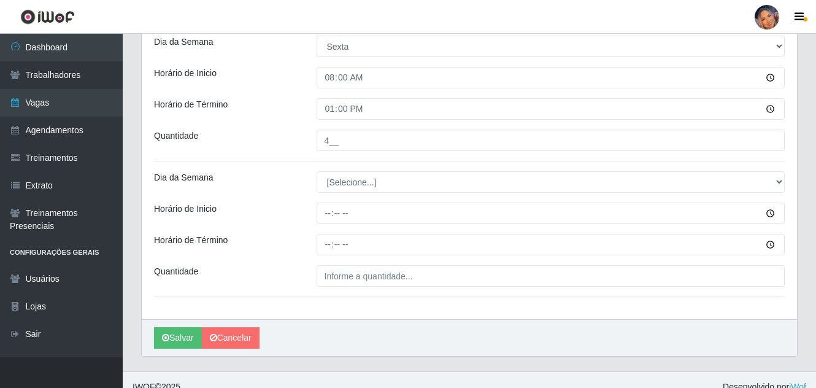
scroll to position [288, 0]
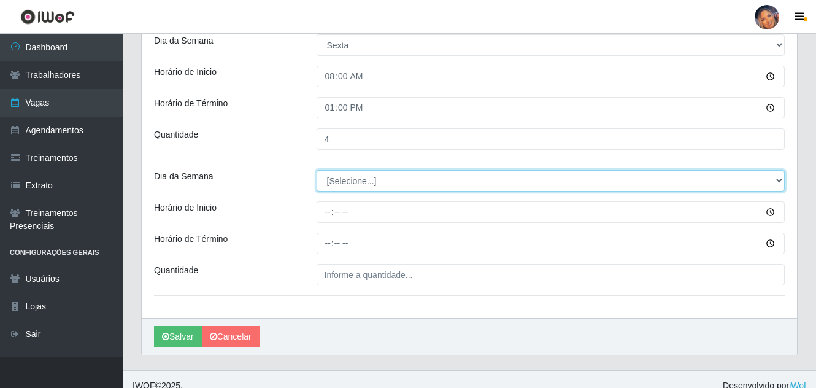
click at [346, 181] on select "[Selecione...] Segunda Terça Quarta Quinta Sexta Sábado Domingo" at bounding box center [550, 180] width 469 height 21
click at [316, 170] on select "[Selecione...] Segunda Terça Quarta Quinta Sexta Sábado Domingo" at bounding box center [550, 180] width 469 height 21
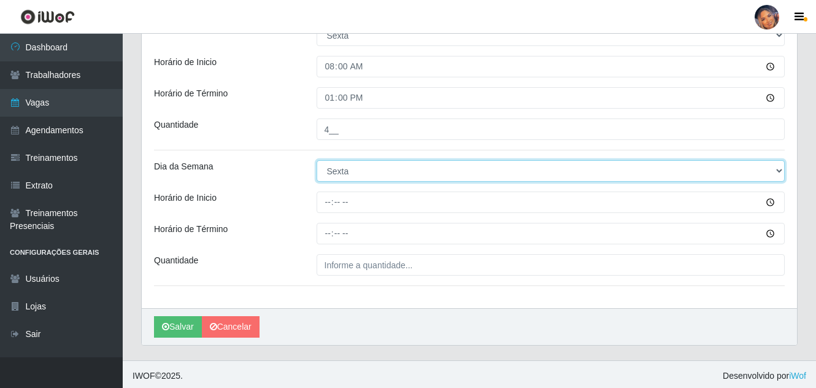
scroll to position [300, 0]
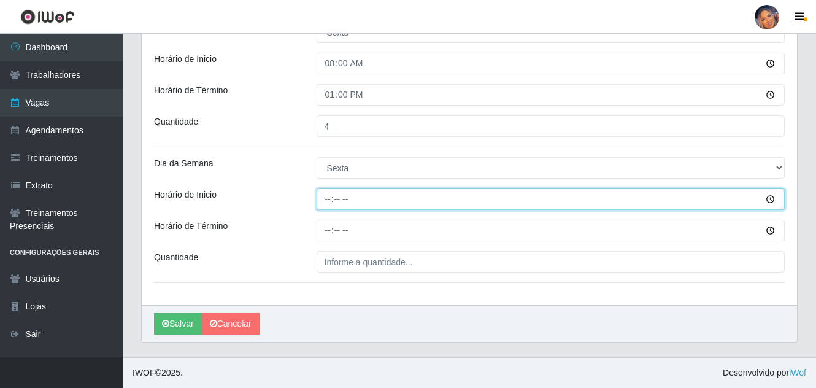
click at [328, 203] on input "Horário de Inicio" at bounding box center [550, 198] width 469 height 21
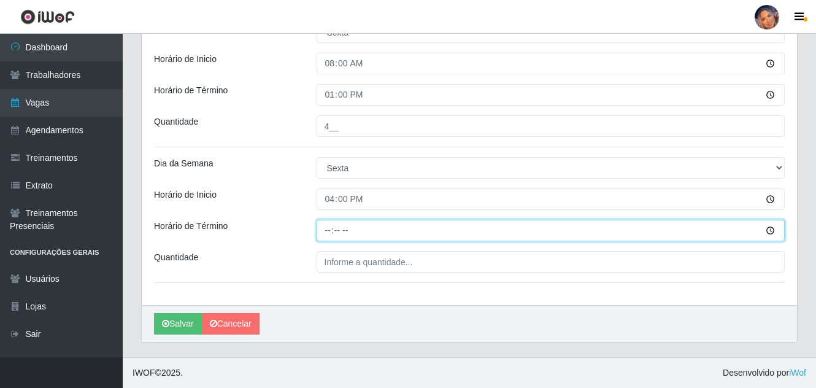
click at [329, 231] on input "Horário de Término" at bounding box center [550, 230] width 469 height 21
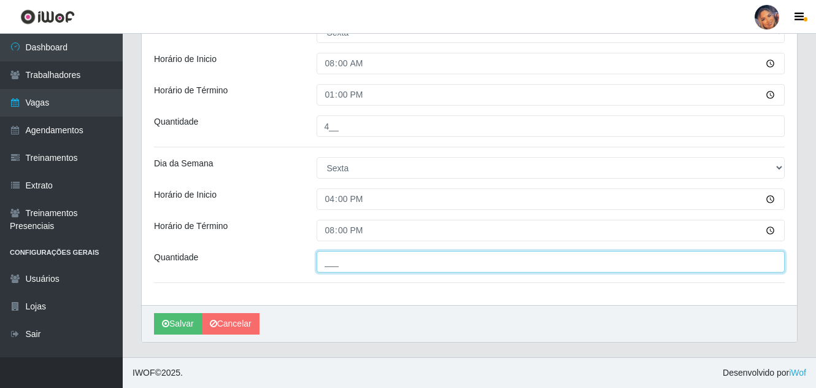
click at [331, 269] on input "___" at bounding box center [550, 261] width 469 height 21
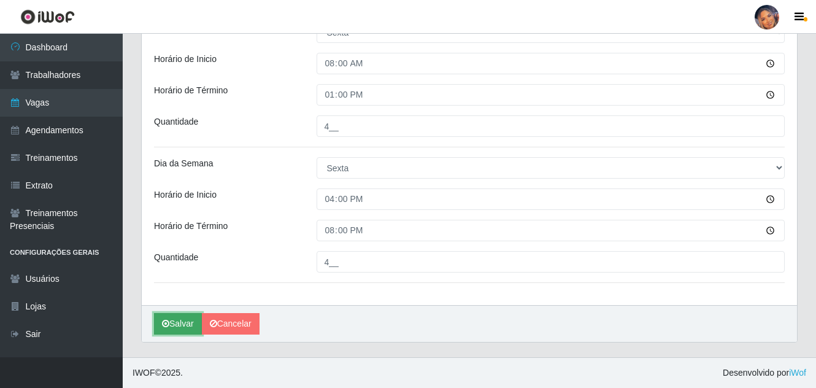
click at [187, 321] on button "Salvar" at bounding box center [178, 323] width 48 height 21
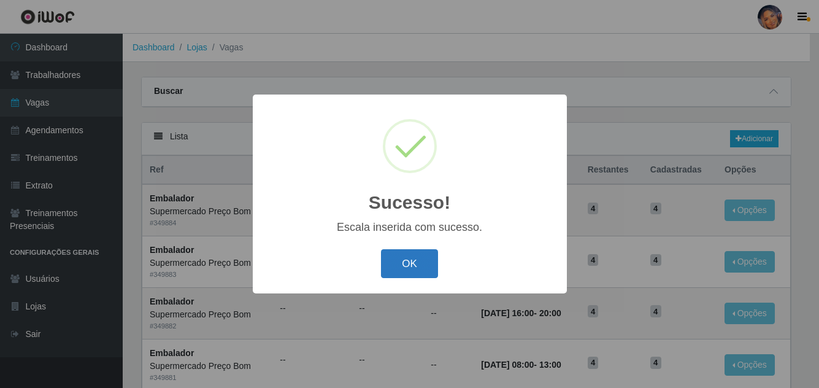
click at [425, 261] on button "OK" at bounding box center [409, 263] width 57 height 29
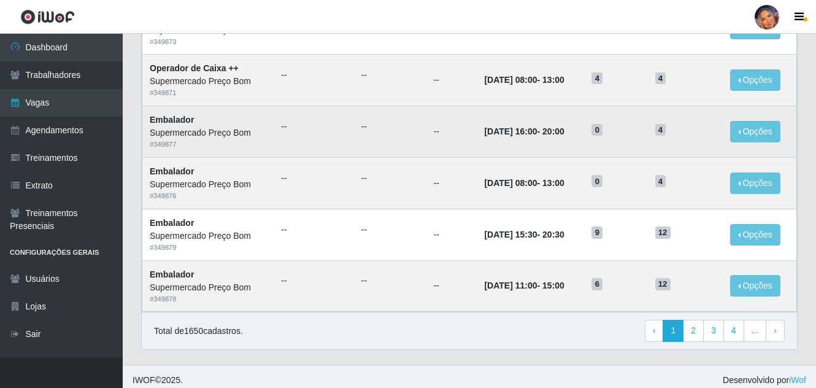
scroll to position [652, 0]
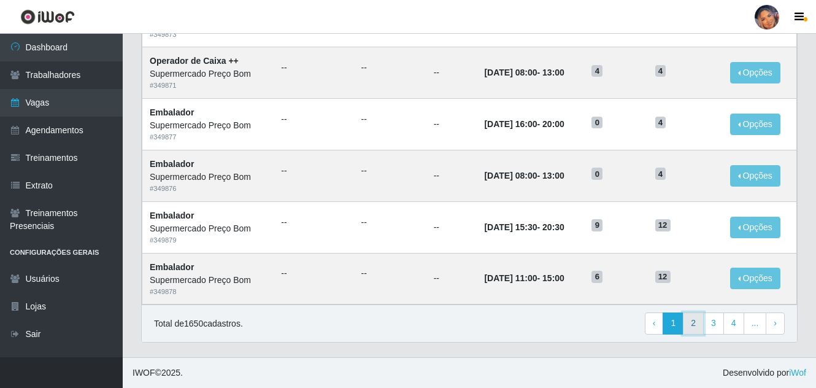
click at [696, 322] on link "2" at bounding box center [693, 323] width 21 height 22
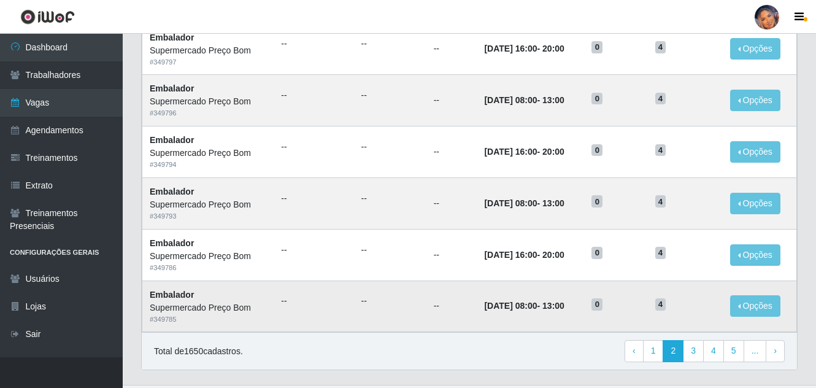
scroll to position [652, 0]
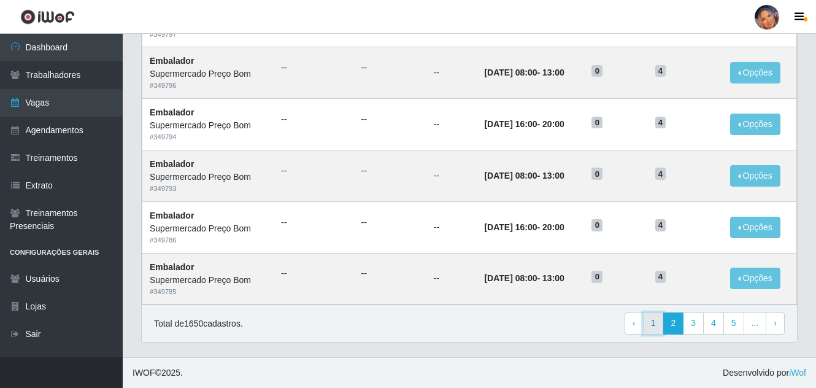
click at [657, 317] on link "1" at bounding box center [653, 323] width 21 height 22
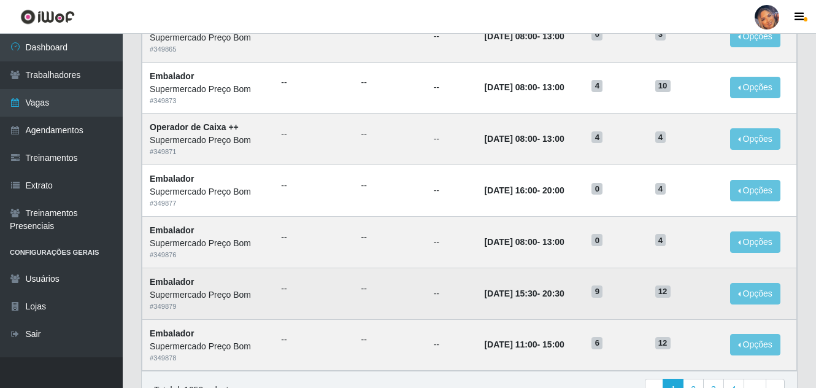
scroll to position [613, 0]
